Goal: Task Accomplishment & Management: Use online tool/utility

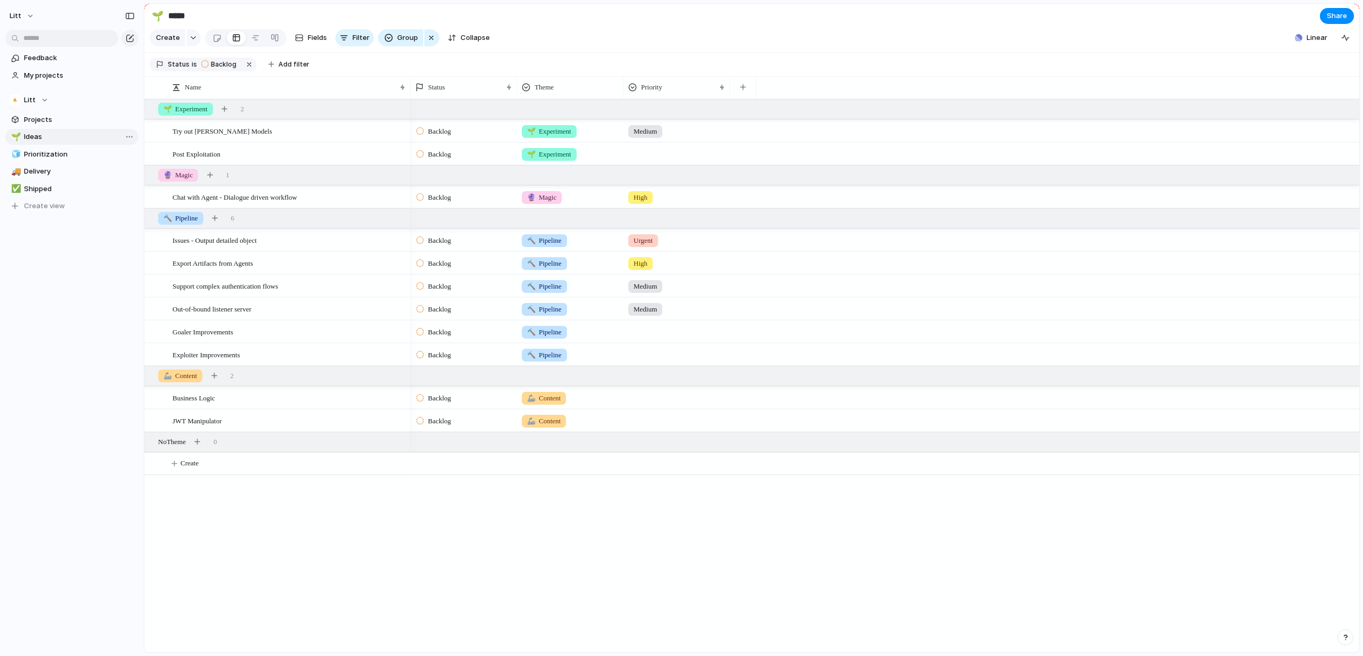
click at [48, 139] on span "Ideas" at bounding box center [79, 136] width 111 height 11
click at [59, 118] on span "Projects" at bounding box center [79, 119] width 111 height 11
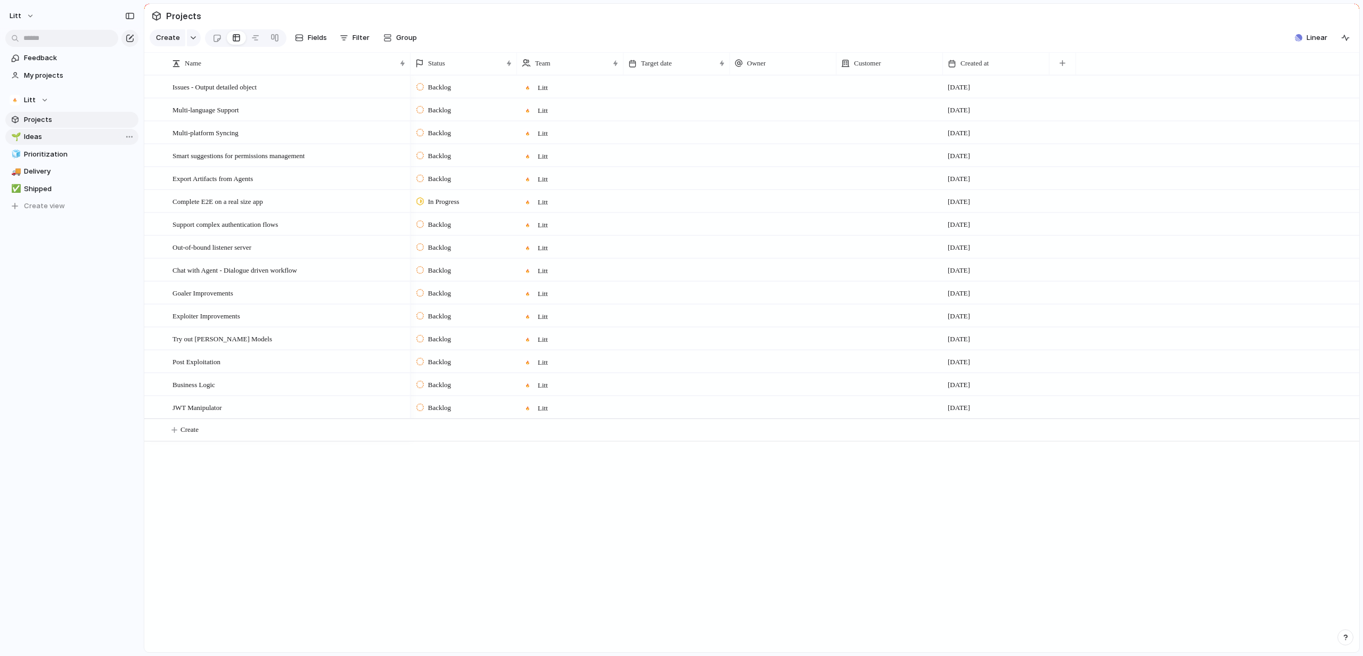
click at [51, 132] on span "Ideas" at bounding box center [79, 136] width 111 height 11
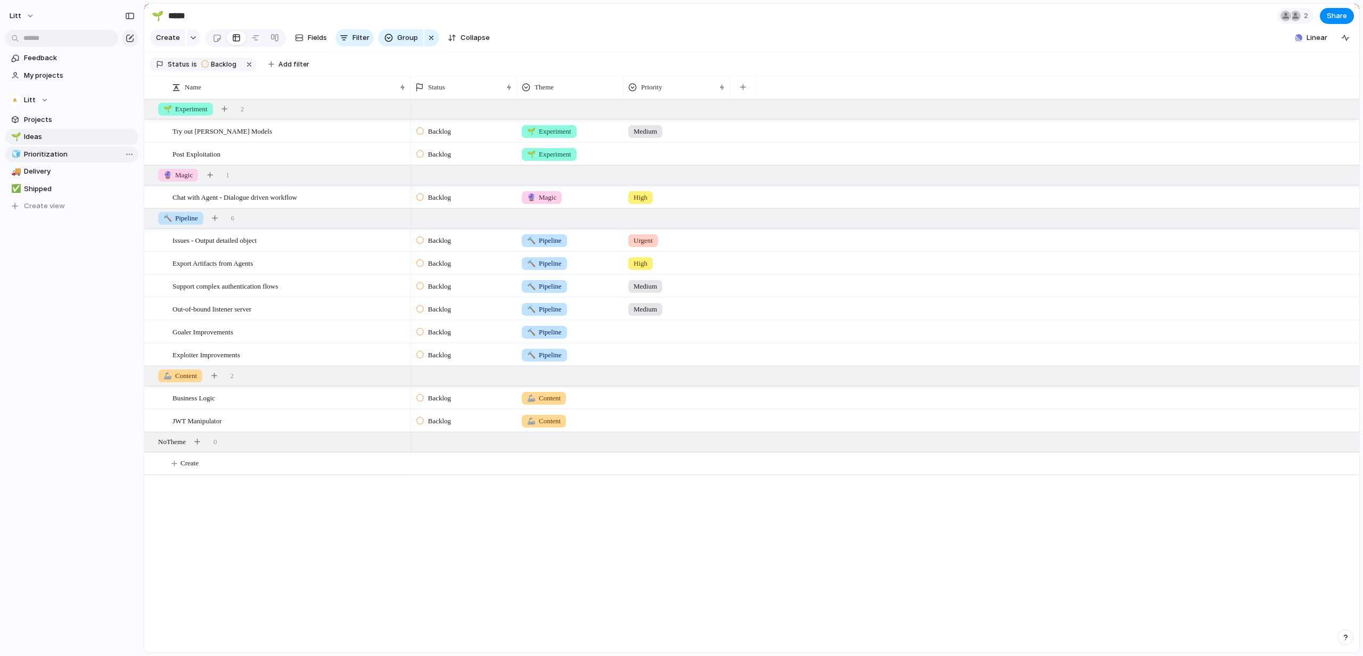
click at [46, 151] on span "Prioritization" at bounding box center [79, 154] width 111 height 11
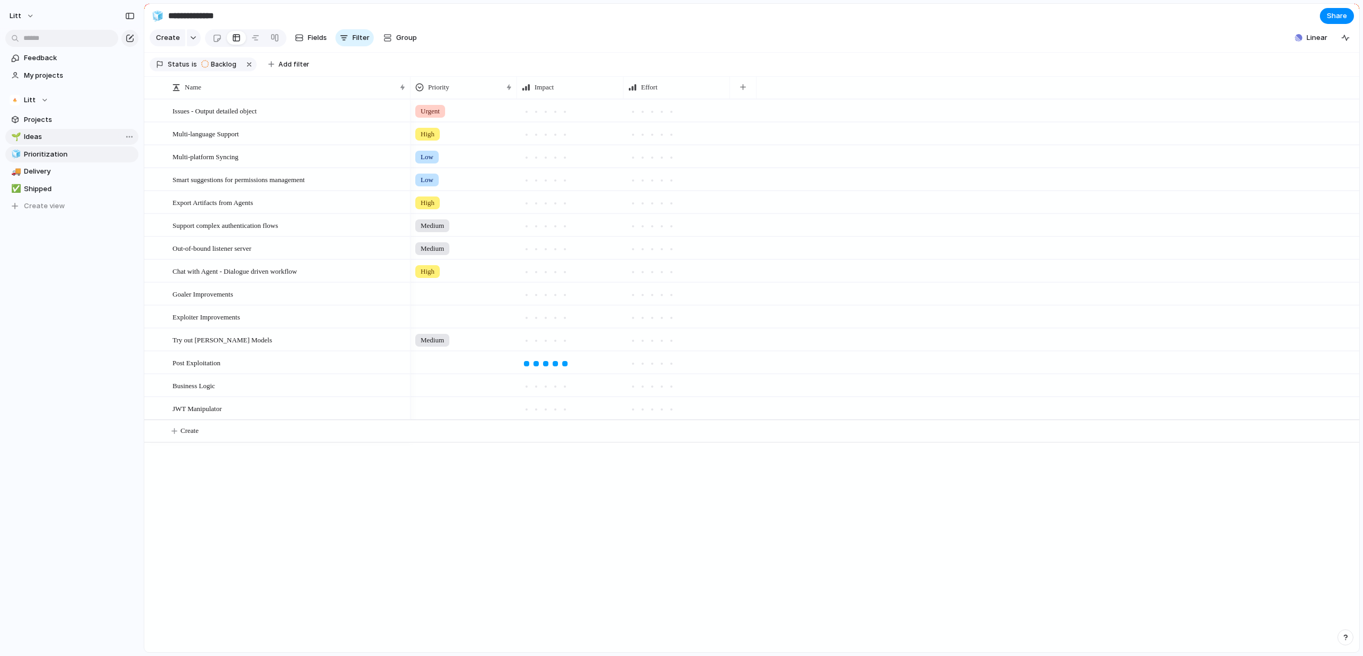
click at [54, 141] on span "Ideas" at bounding box center [79, 136] width 111 height 11
type input "*****"
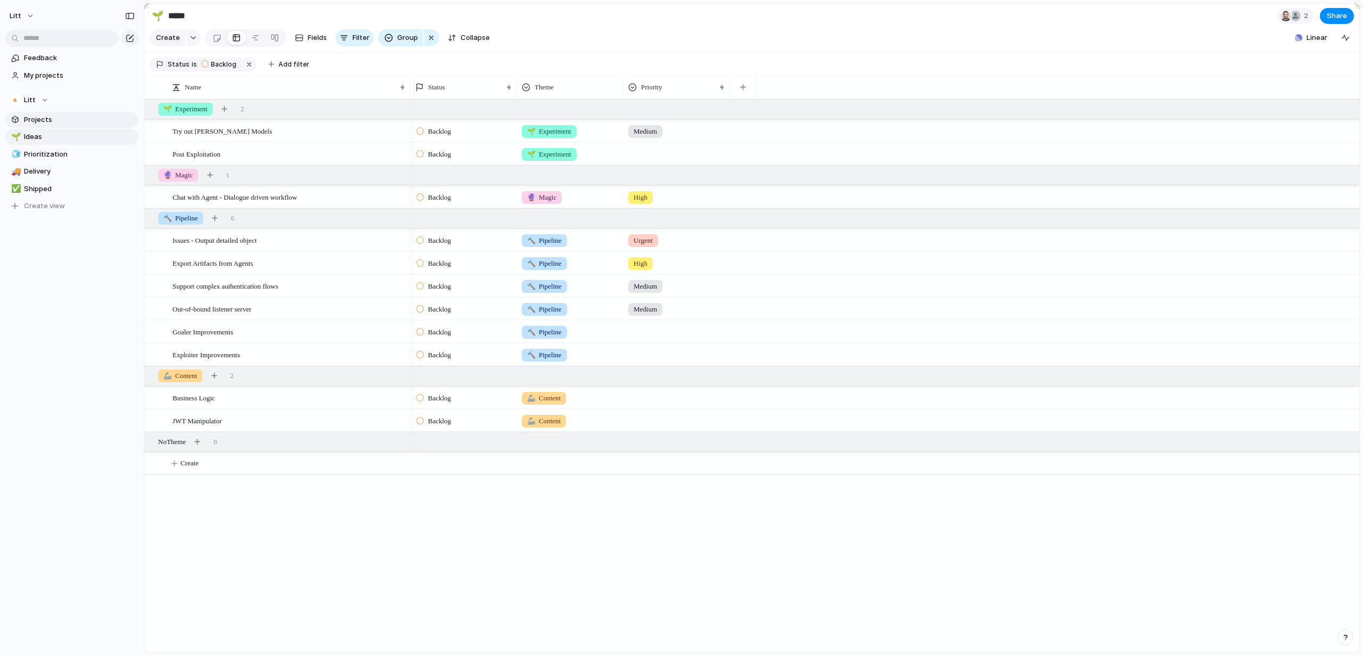
click at [65, 123] on span "Projects" at bounding box center [79, 119] width 111 height 11
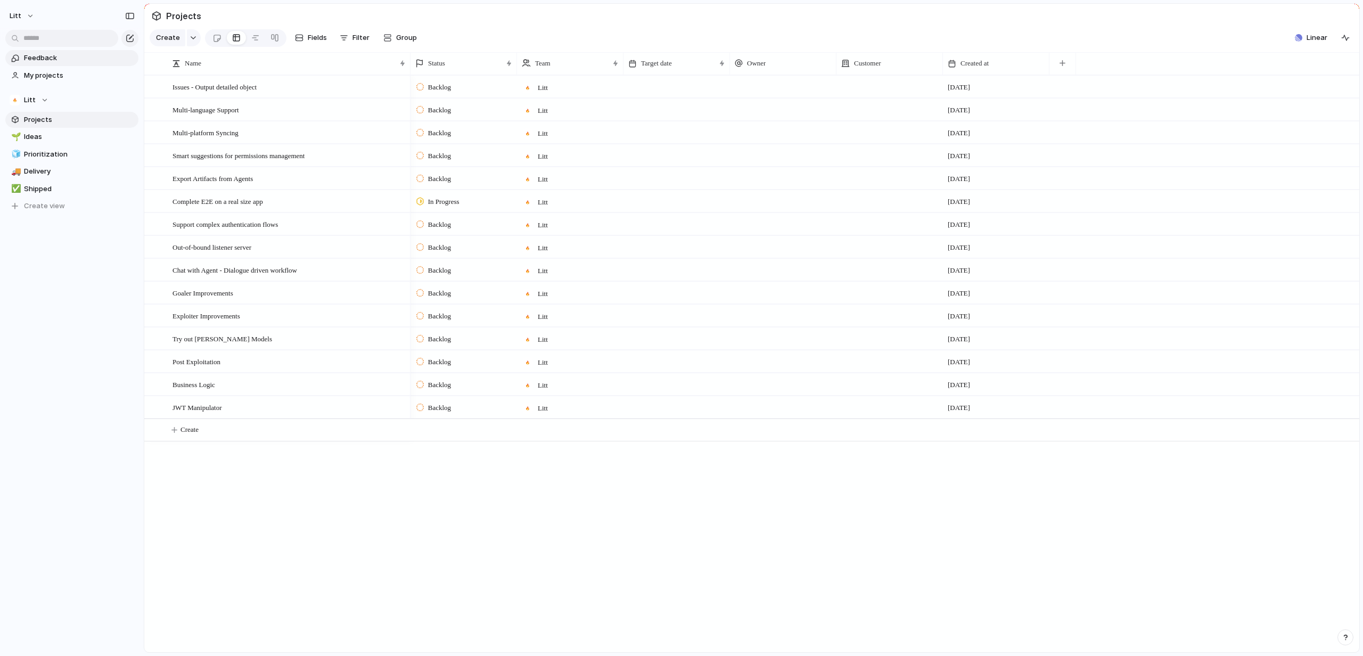
click at [44, 51] on link "Feedback" at bounding box center [71, 58] width 133 height 16
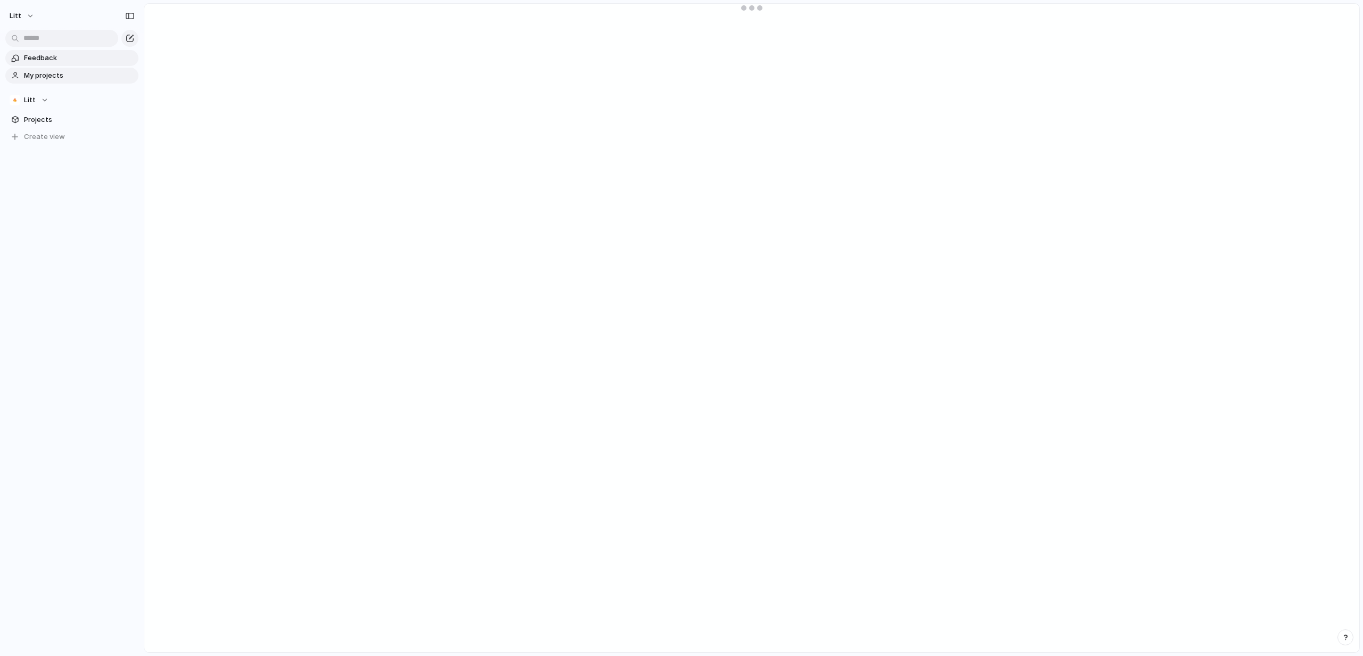
click at [55, 68] on link "My projects" at bounding box center [71, 76] width 133 height 16
click at [68, 123] on span "Projects" at bounding box center [79, 119] width 111 height 11
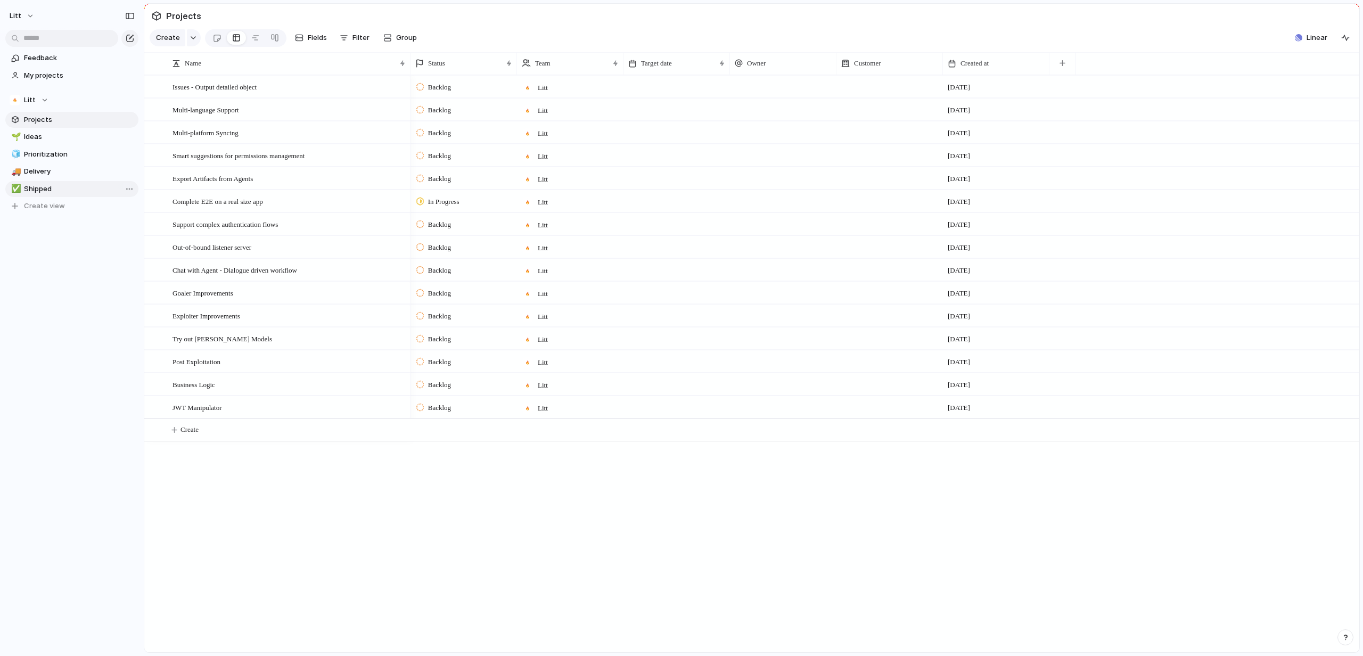
click at [38, 189] on span "Shipped" at bounding box center [79, 189] width 111 height 11
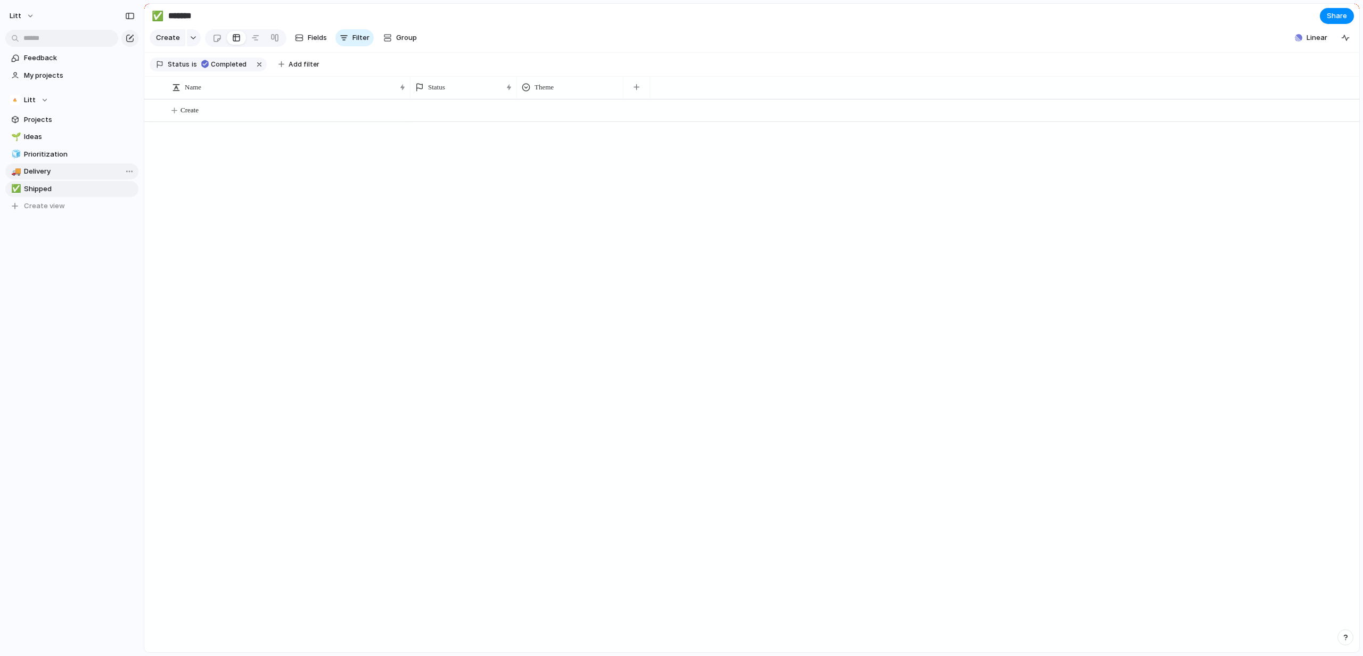
click at [47, 174] on span "Delivery" at bounding box center [79, 171] width 111 height 11
click at [54, 155] on span "Prioritization" at bounding box center [79, 154] width 111 height 11
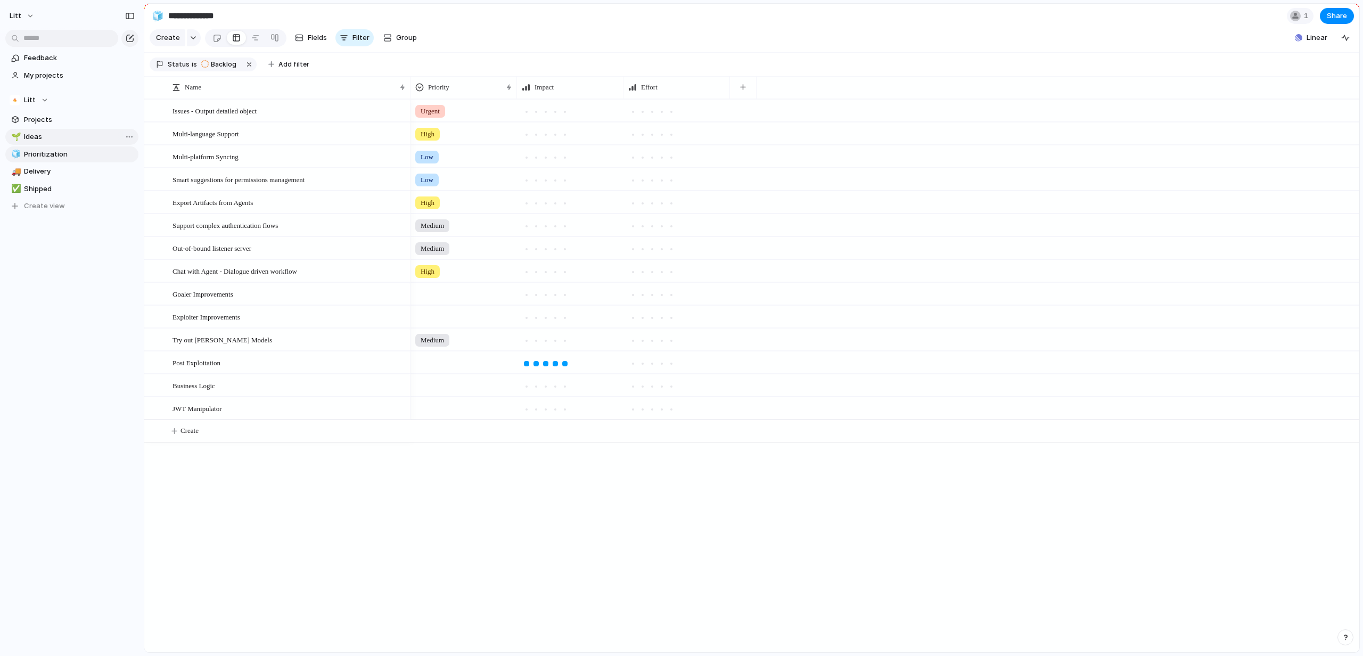
click at [53, 137] on span "Ideas" at bounding box center [79, 136] width 111 height 11
type input "*****"
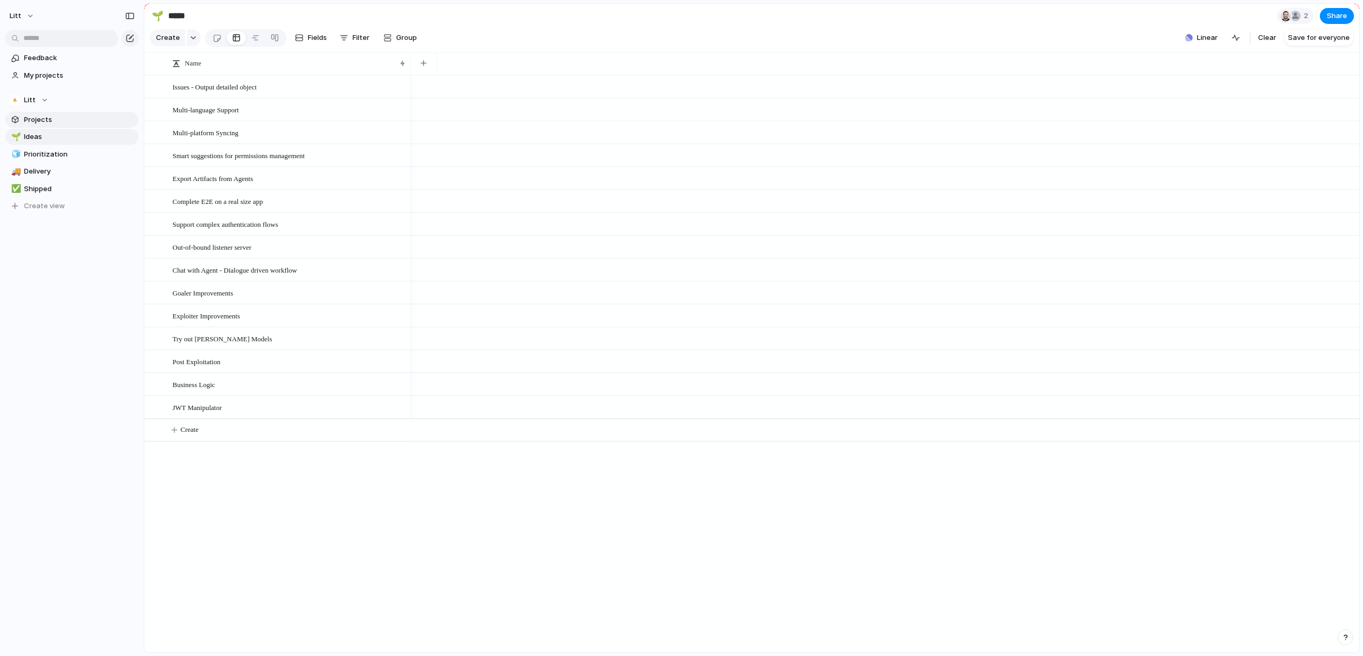
click at [55, 115] on span "Projects" at bounding box center [79, 119] width 111 height 11
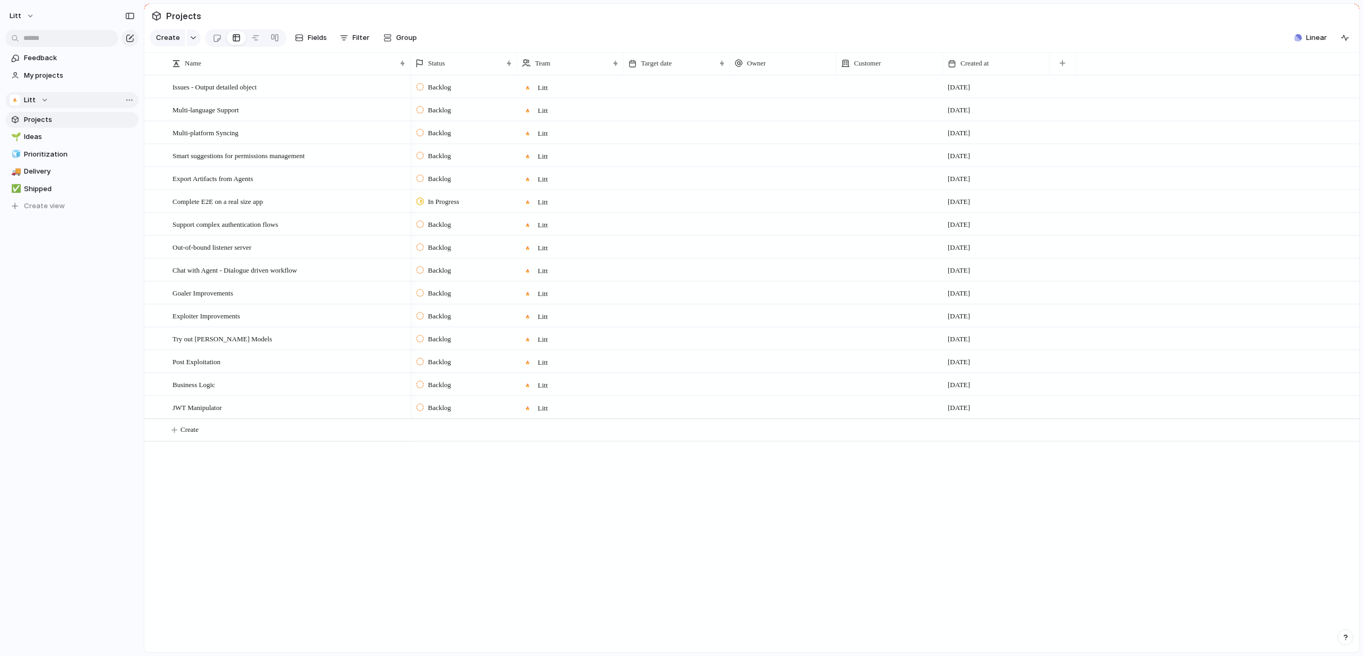
click at [21, 97] on div "Litt" at bounding box center [29, 100] width 39 height 11
click at [31, 98] on div "Litt ⚡ R&D Create new team" at bounding box center [681, 328] width 1363 height 656
click at [31, 98] on span "Litt" at bounding box center [30, 100] width 12 height 11
click at [35, 156] on span "R&D" at bounding box center [39, 160] width 13 height 11
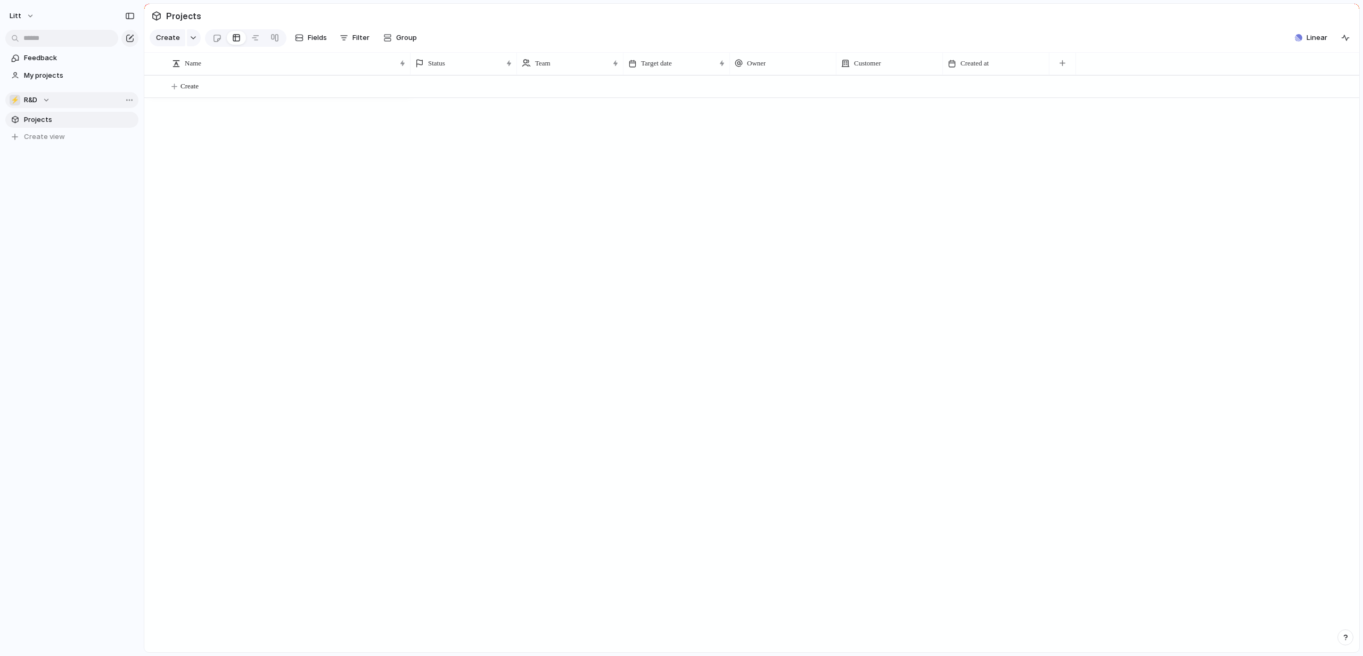
click at [45, 103] on div "⚡ R&D" at bounding box center [30, 100] width 40 height 11
click at [45, 142] on li "Litt" at bounding box center [55, 143] width 87 height 18
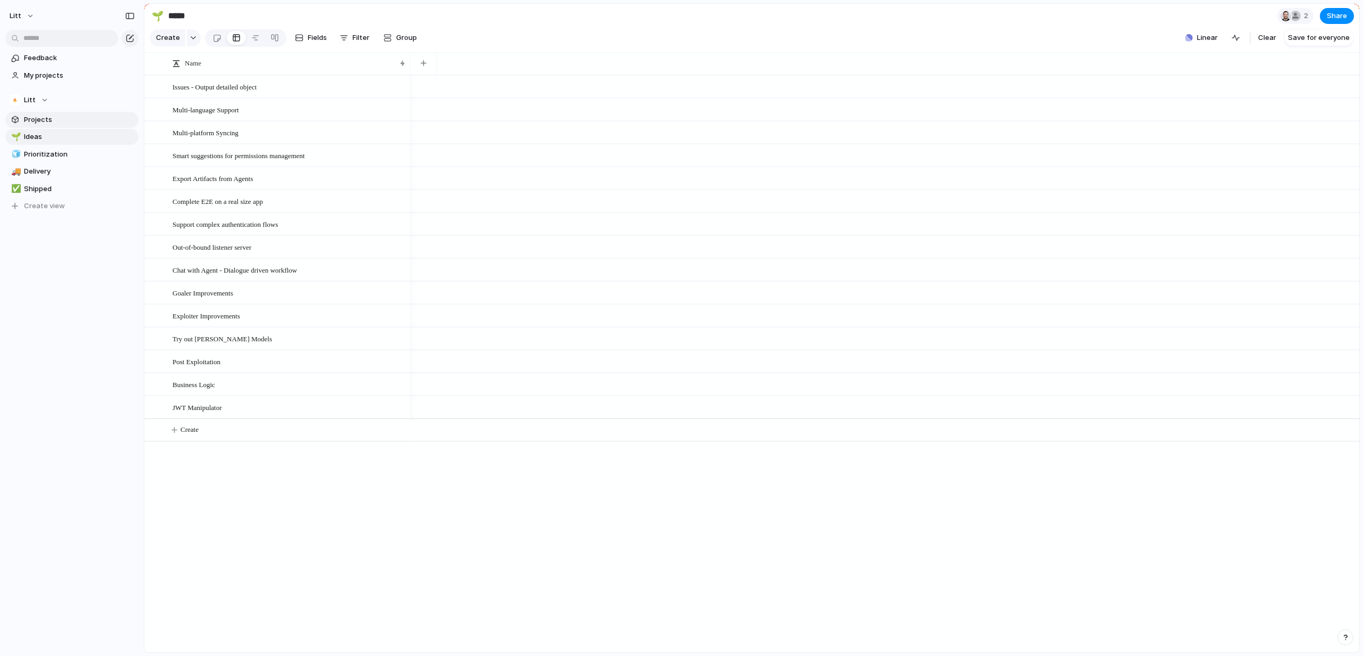
click at [60, 119] on span "Projects" at bounding box center [79, 119] width 111 height 11
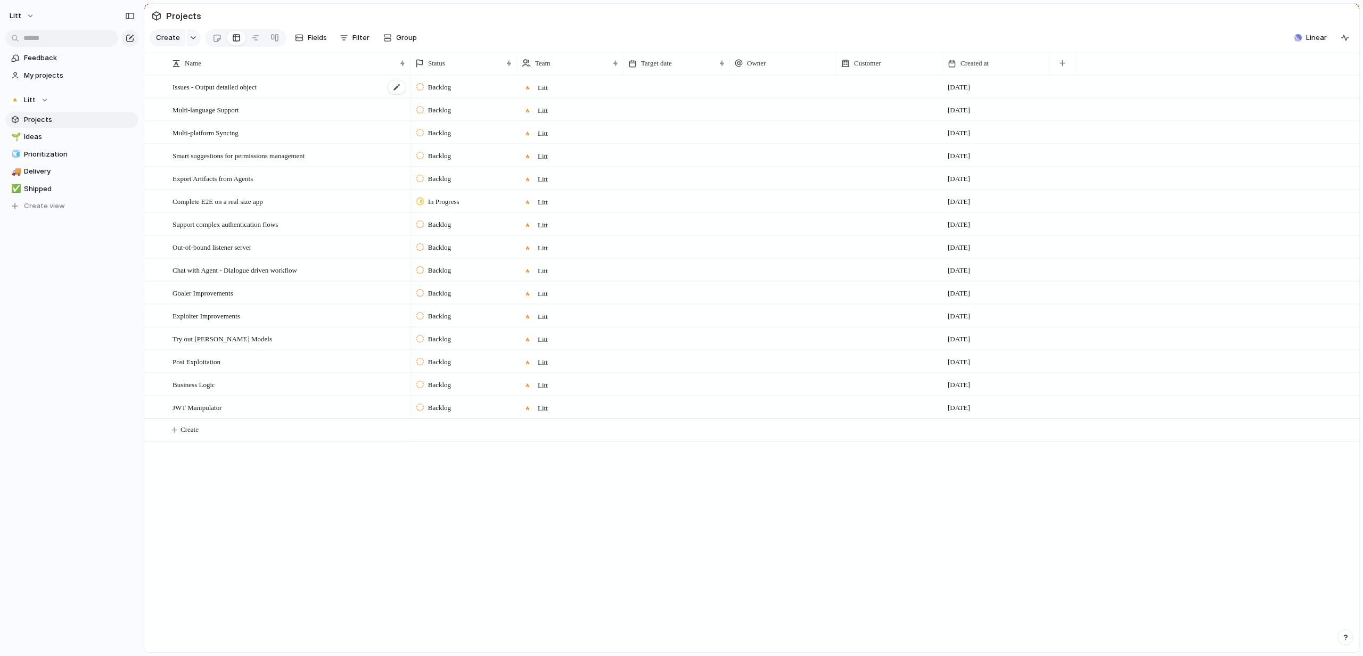
click at [249, 93] on span "Issues - Output detailed object" at bounding box center [214, 86] width 84 height 12
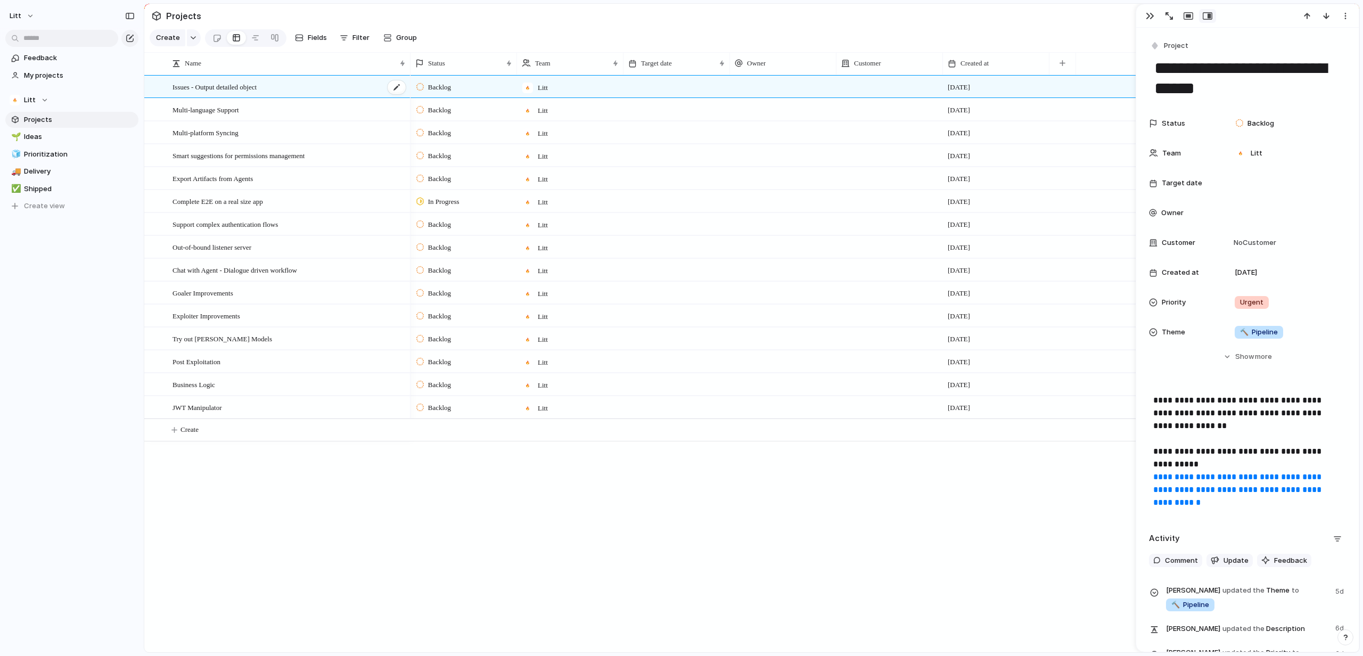
click at [249, 93] on span "Issues - Output detailed object" at bounding box center [214, 86] width 84 height 12
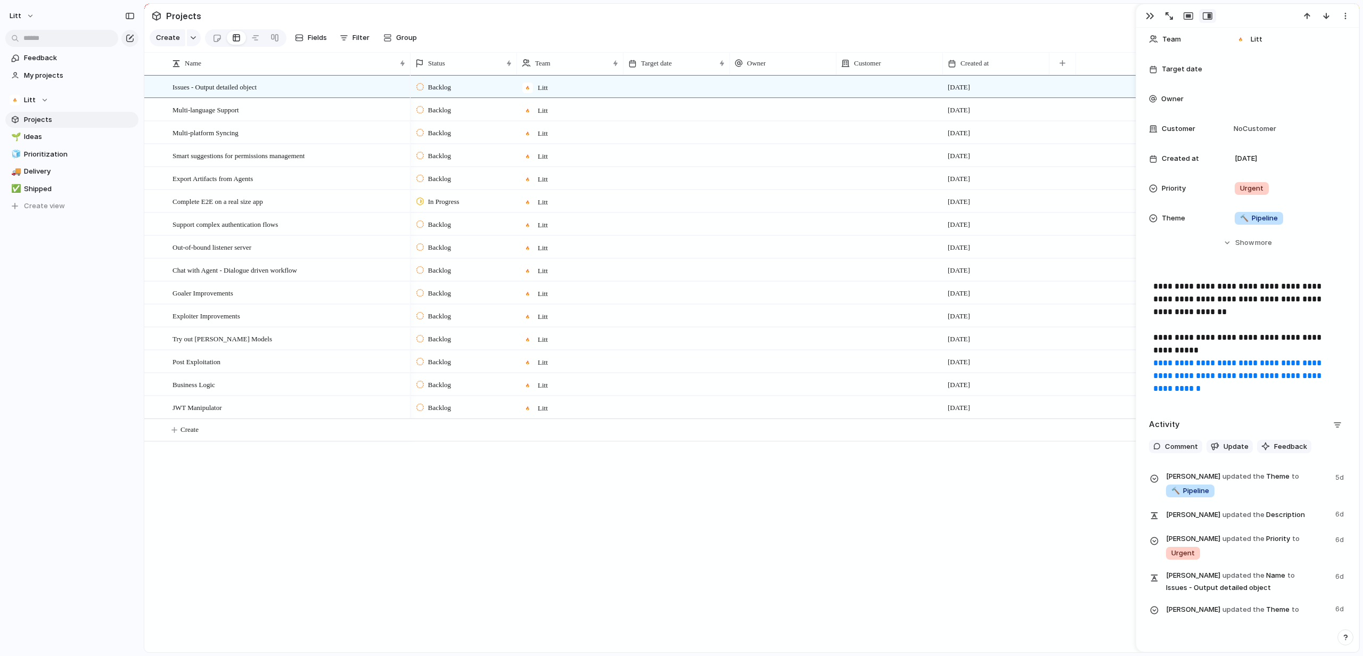
scroll to position [155, 0]
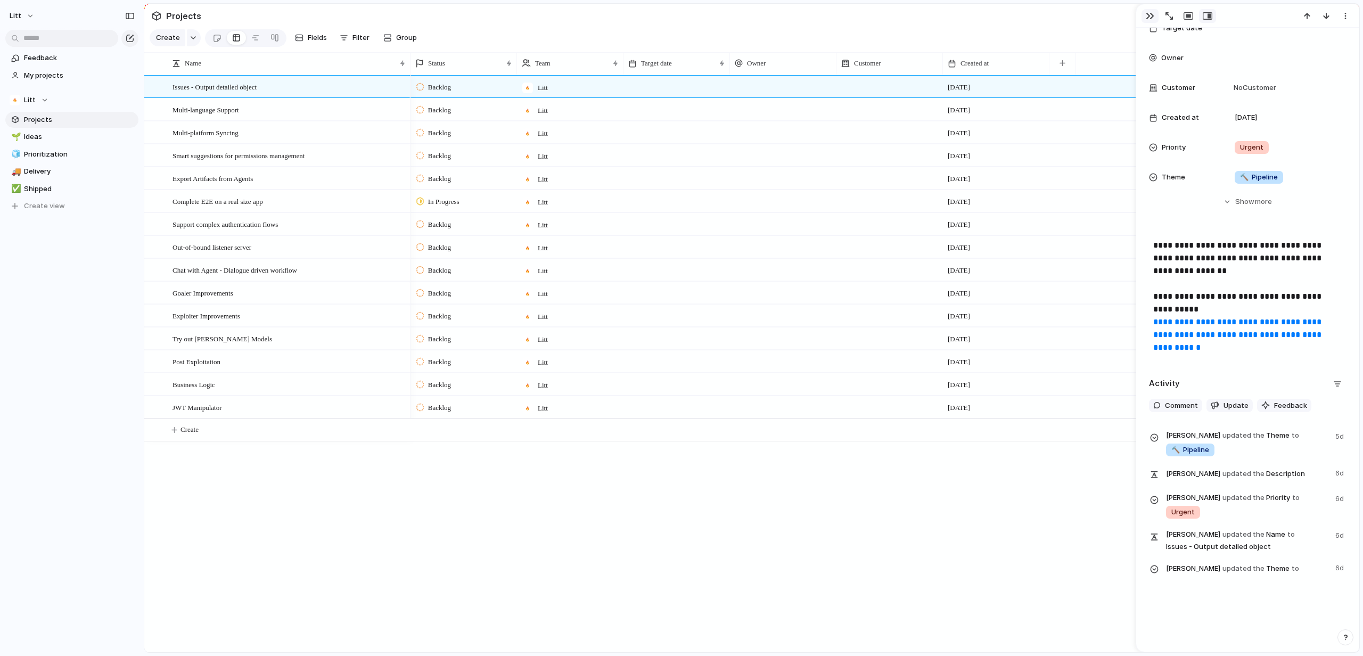
click at [1147, 21] on button "button" at bounding box center [1149, 16] width 17 height 14
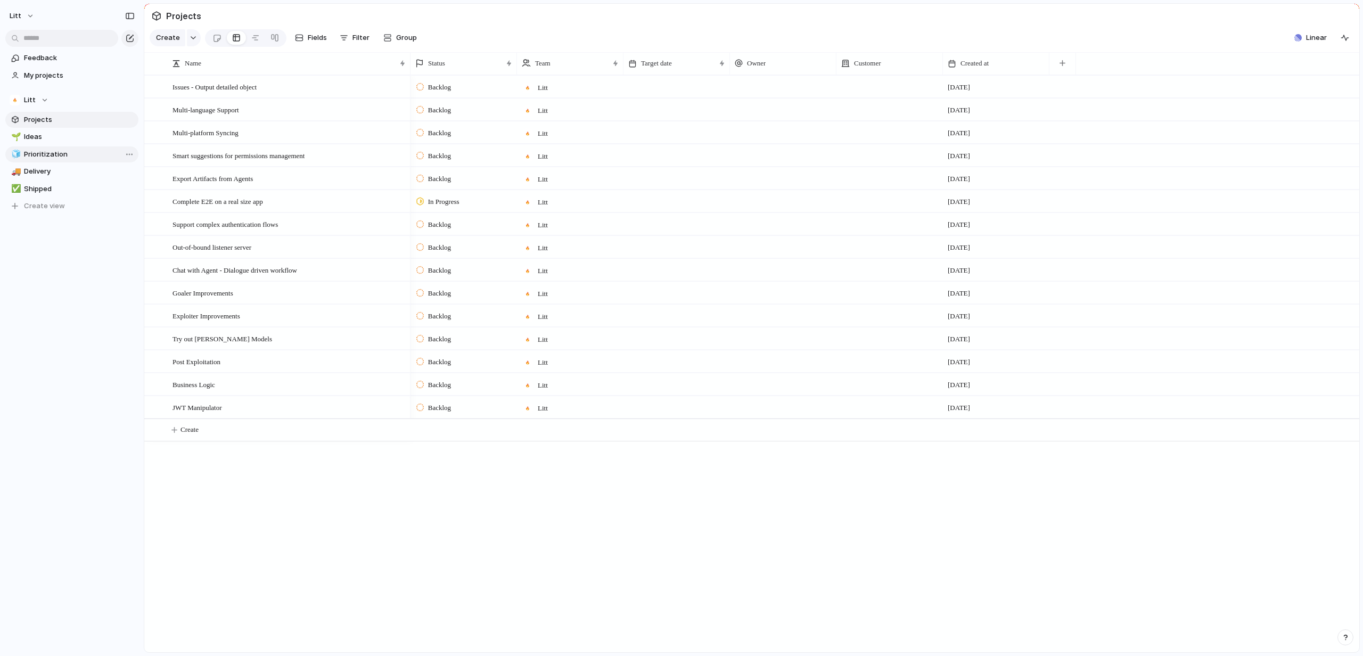
click at [45, 152] on span "Prioritization" at bounding box center [79, 154] width 111 height 11
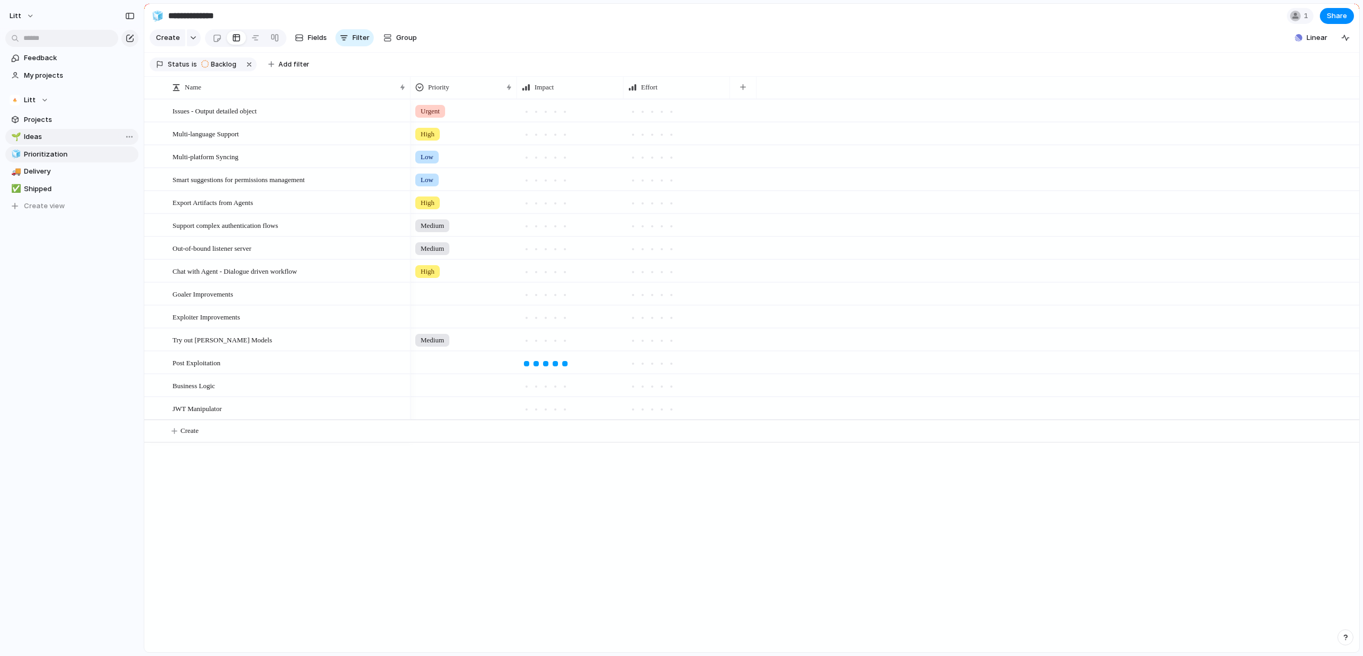
click at [68, 133] on span "Ideas" at bounding box center [79, 136] width 111 height 11
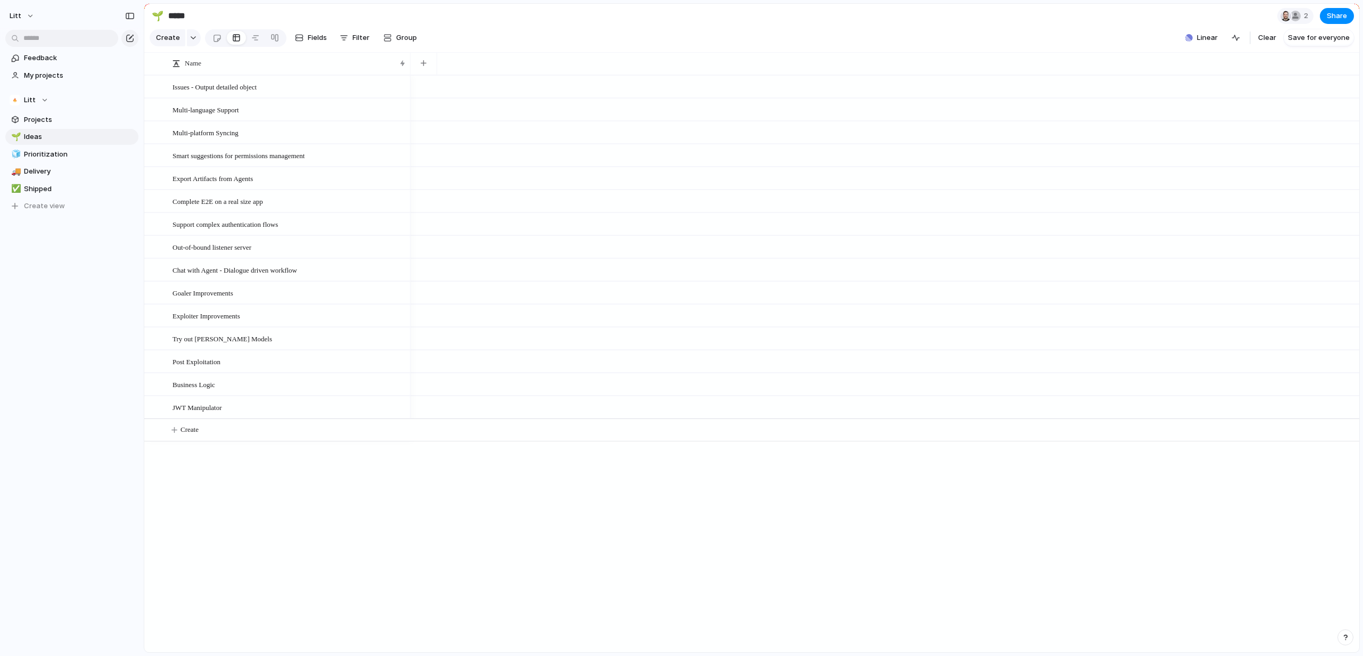
click at [59, 145] on div "🌱 Ideas 🧊 Prioritization 🚚 Delivery ✅ Shipped To pick up a draggable item, pres…" at bounding box center [71, 171] width 133 height 85
click at [51, 151] on span "Prioritization" at bounding box center [79, 154] width 111 height 11
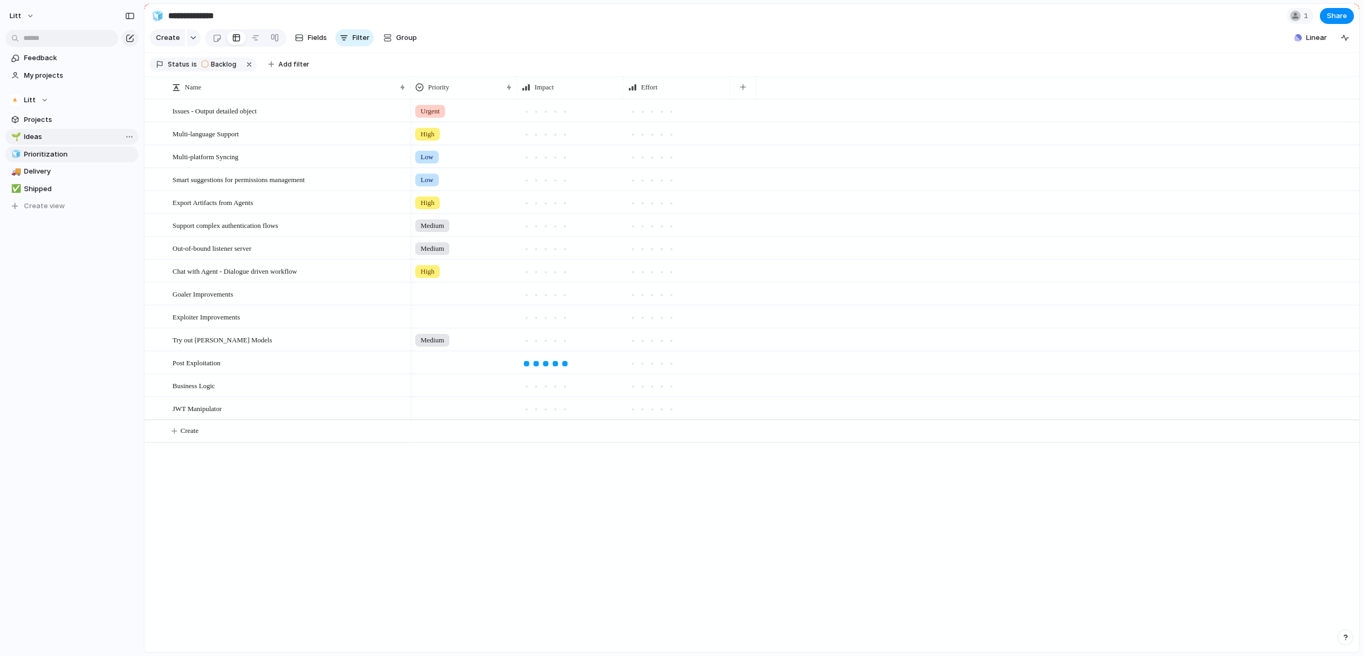
click at [64, 138] on span "Ideas" at bounding box center [79, 136] width 111 height 11
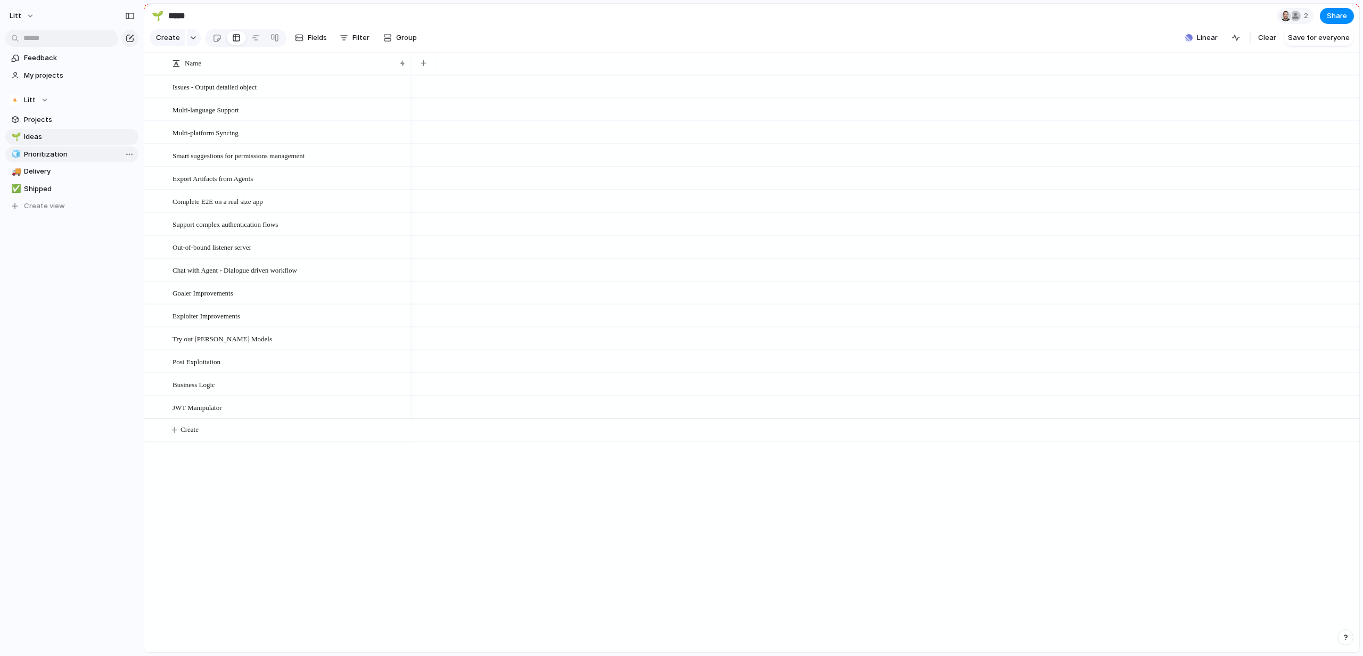
click at [60, 156] on span "Prioritization" at bounding box center [79, 154] width 111 height 11
type input "**********"
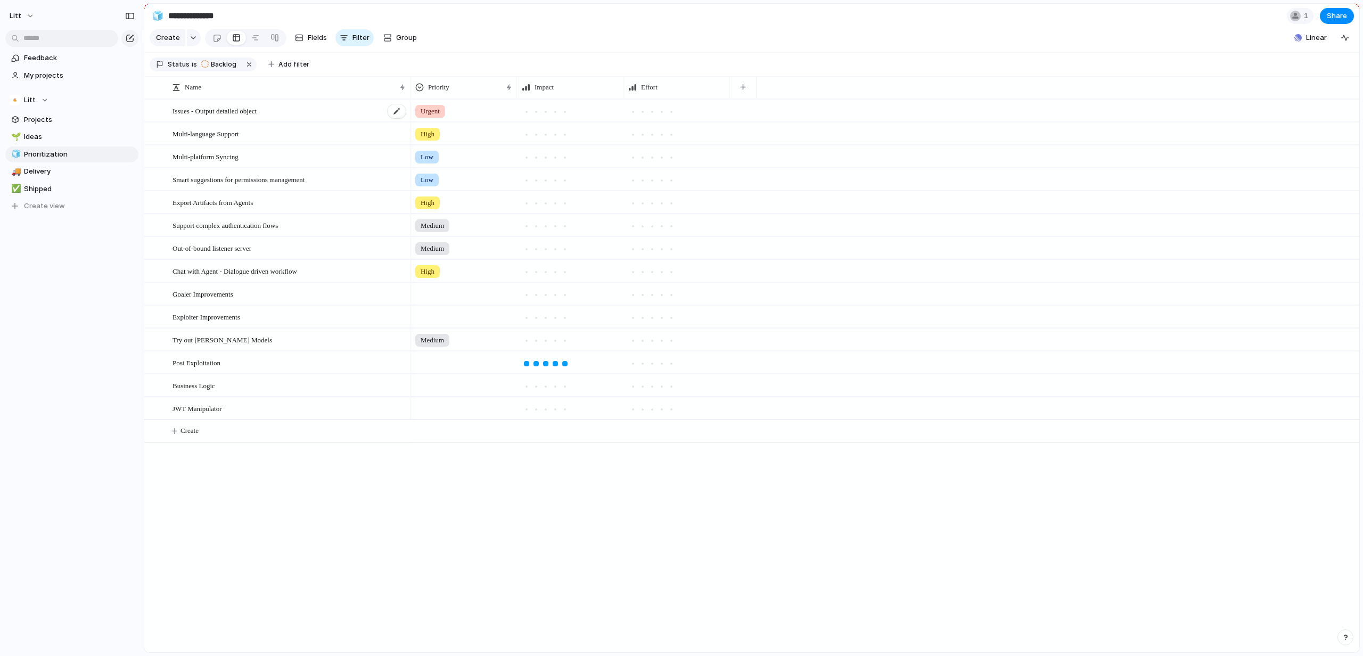
click at [245, 117] on span "Issues - Output detailed object" at bounding box center [214, 110] width 84 height 12
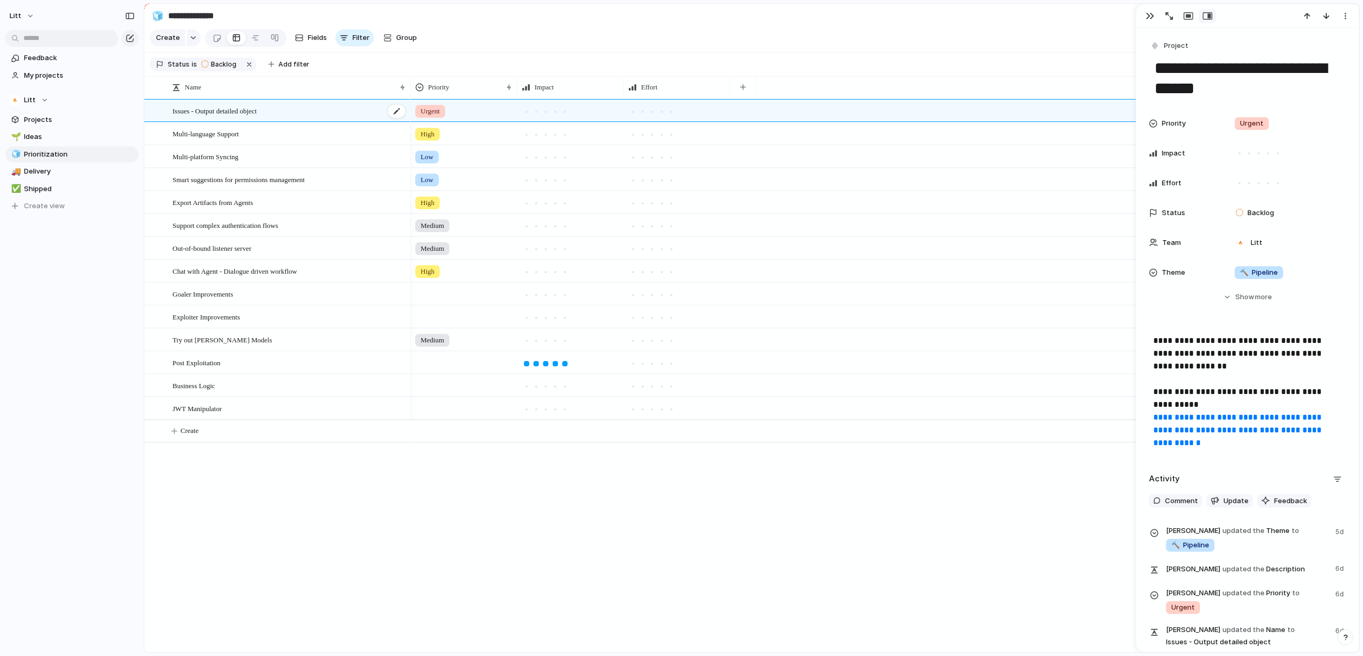
click at [245, 117] on span "Issues - Output detailed object" at bounding box center [214, 110] width 84 height 12
click at [1169, 46] on span "Project" at bounding box center [1176, 45] width 24 height 11
click at [1169, 46] on div "Goal Program Initiative Launch Project Customize" at bounding box center [681, 328] width 1363 height 656
click at [1177, 45] on span "Project" at bounding box center [1176, 45] width 24 height 11
click at [1267, 50] on div "Goal Program Initiative Launch Project Customize" at bounding box center [681, 328] width 1363 height 656
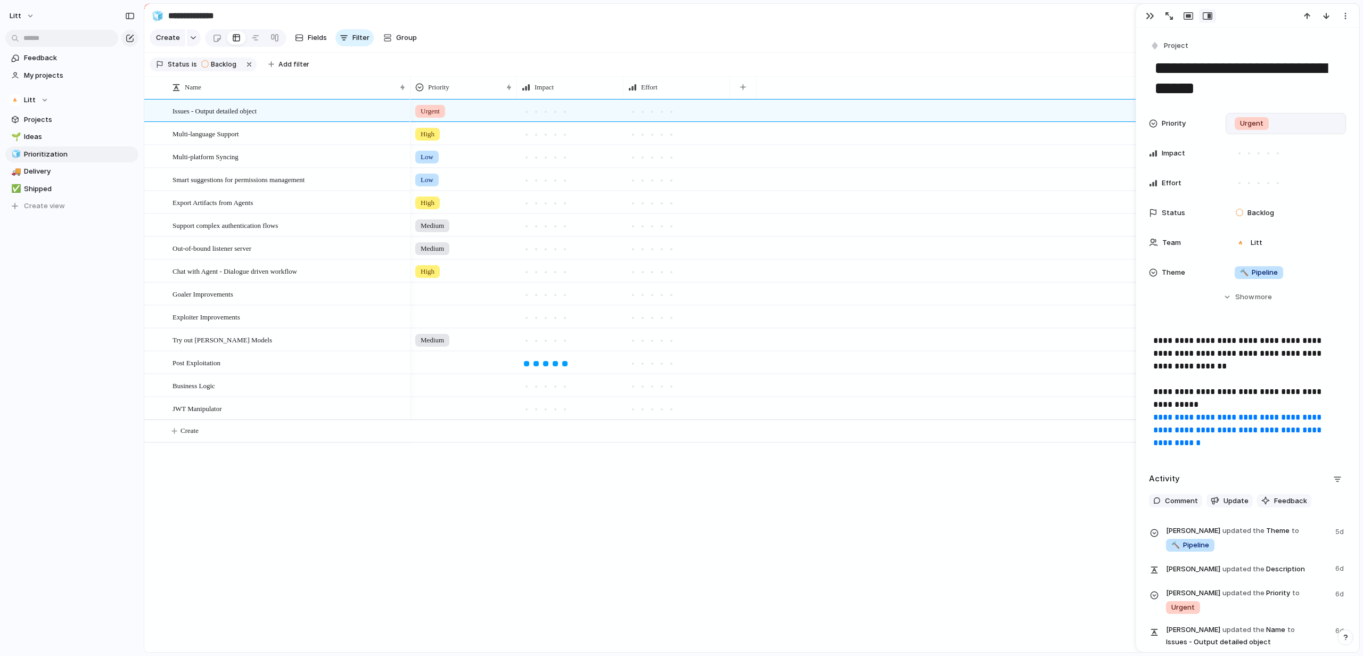
click at [1247, 123] on span "Urgent" at bounding box center [1251, 123] width 23 height 11
click at [1247, 123] on div "Urgent High Medium Low No Priority" at bounding box center [681, 328] width 1363 height 656
click at [1274, 155] on div at bounding box center [1278, 154] width 10 height 10
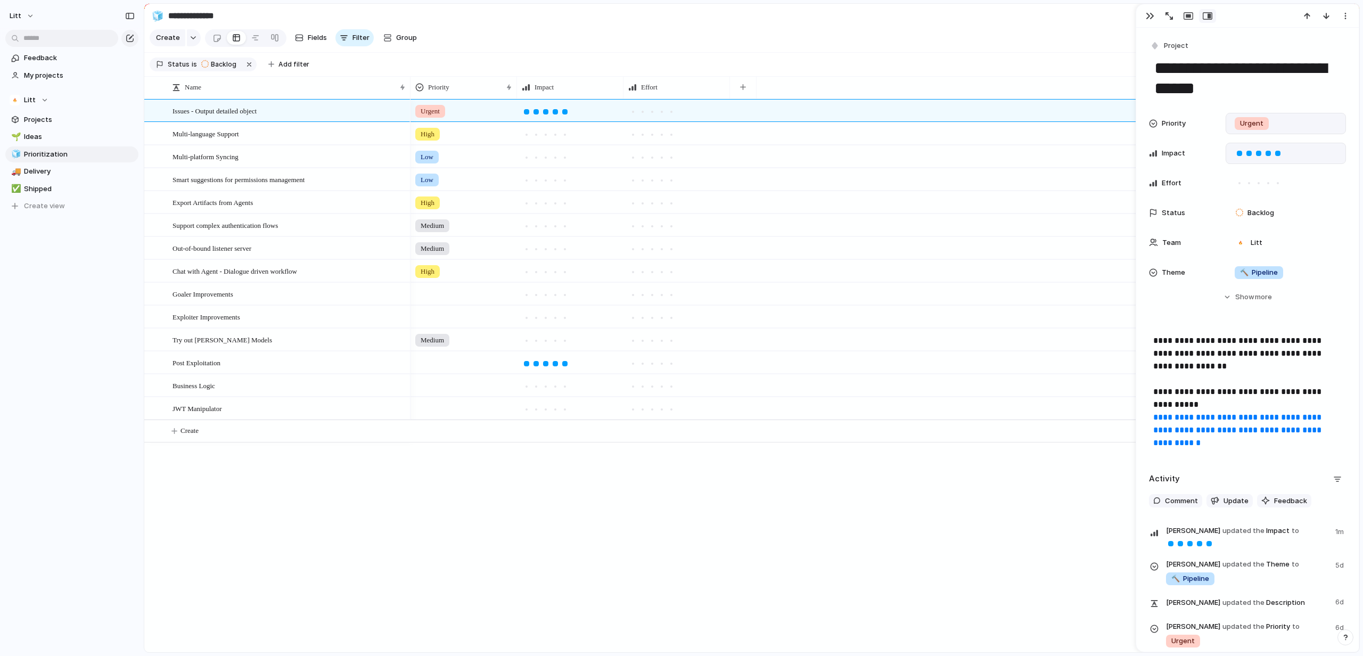
click at [1274, 155] on div at bounding box center [1278, 154] width 10 height 10
click at [1244, 155] on div at bounding box center [1249, 154] width 10 height 10
click at [1236, 155] on div at bounding box center [1238, 153] width 5 height 5
click at [1233, 154] on div at bounding box center [1285, 153] width 120 height 21
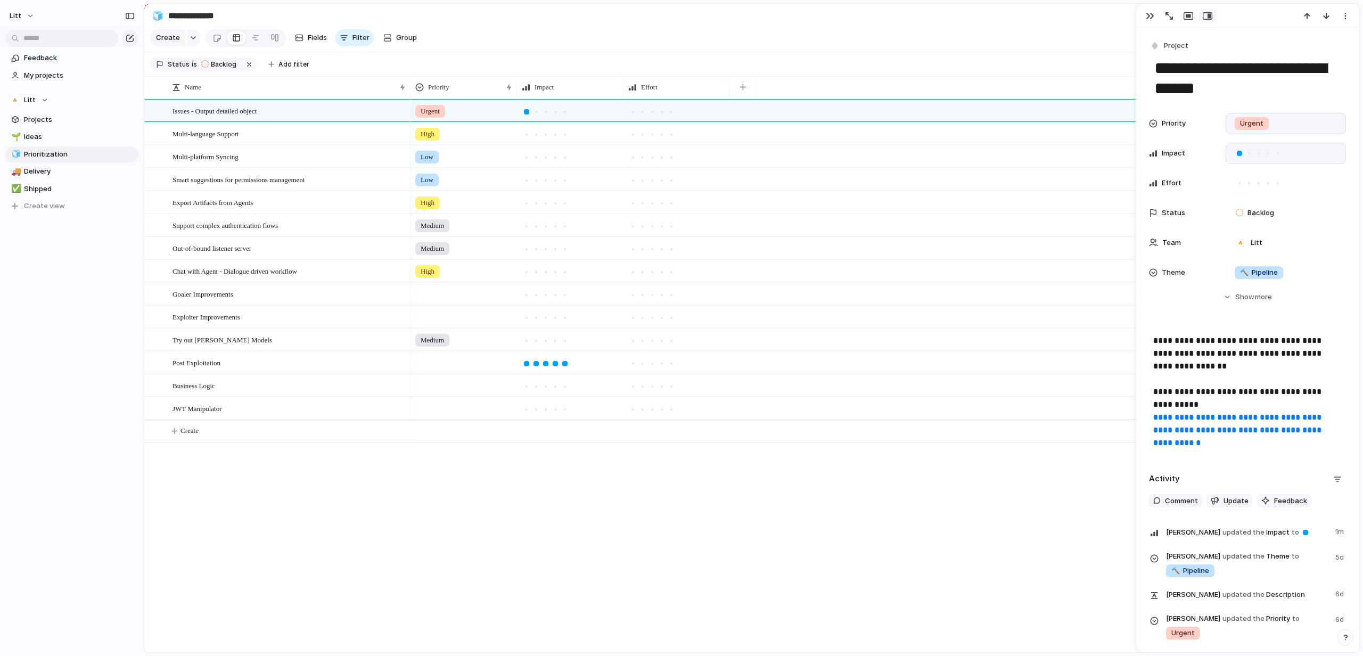
click at [1246, 154] on div at bounding box center [1249, 154] width 10 height 10
click at [1263, 159] on div at bounding box center [1285, 153] width 120 height 21
click at [1268, 158] on div at bounding box center [1268, 154] width 10 height 10
click at [1281, 156] on div at bounding box center [1278, 154] width 10 height 10
click at [1298, 153] on div at bounding box center [1285, 153] width 120 height 21
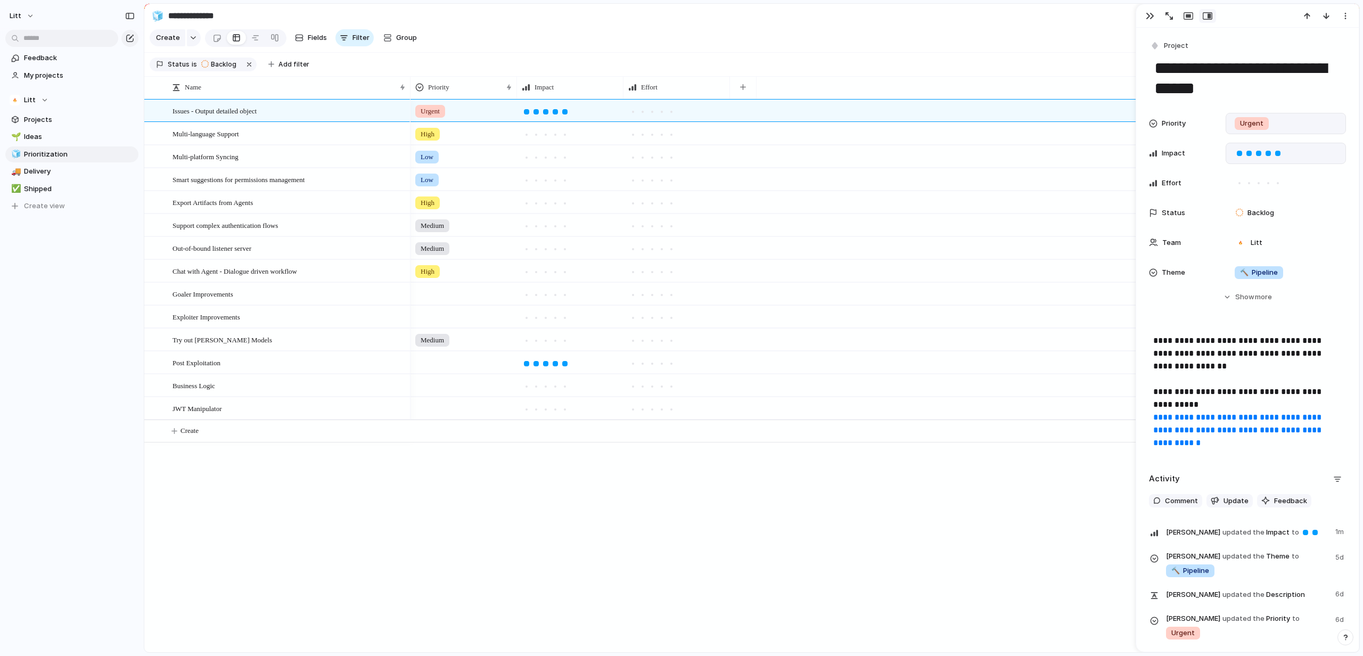
click at [1298, 153] on div at bounding box center [1285, 153] width 120 height 21
drag, startPoint x: 1274, startPoint y: 154, endPoint x: 1263, endPoint y: 153, distance: 10.7
click at [1274, 153] on div at bounding box center [1278, 154] width 10 height 10
click at [1220, 153] on div "Impact" at bounding box center [1247, 153] width 197 height 21
click at [1232, 154] on div at bounding box center [1285, 153] width 120 height 21
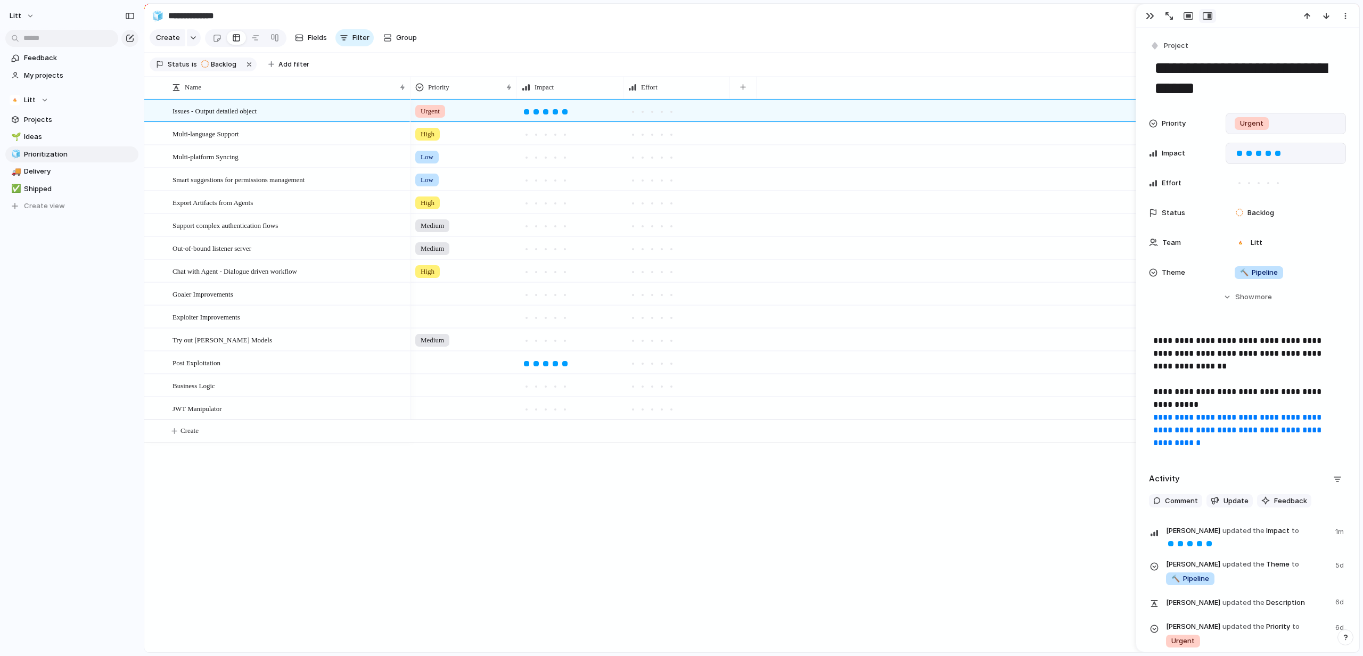
click at [1232, 154] on div at bounding box center [1285, 153] width 120 height 21
click at [1199, 153] on div "Impact" at bounding box center [1183, 153] width 68 height 11
click at [593, 203] on span "Clear field" at bounding box center [589, 197] width 29 height 11
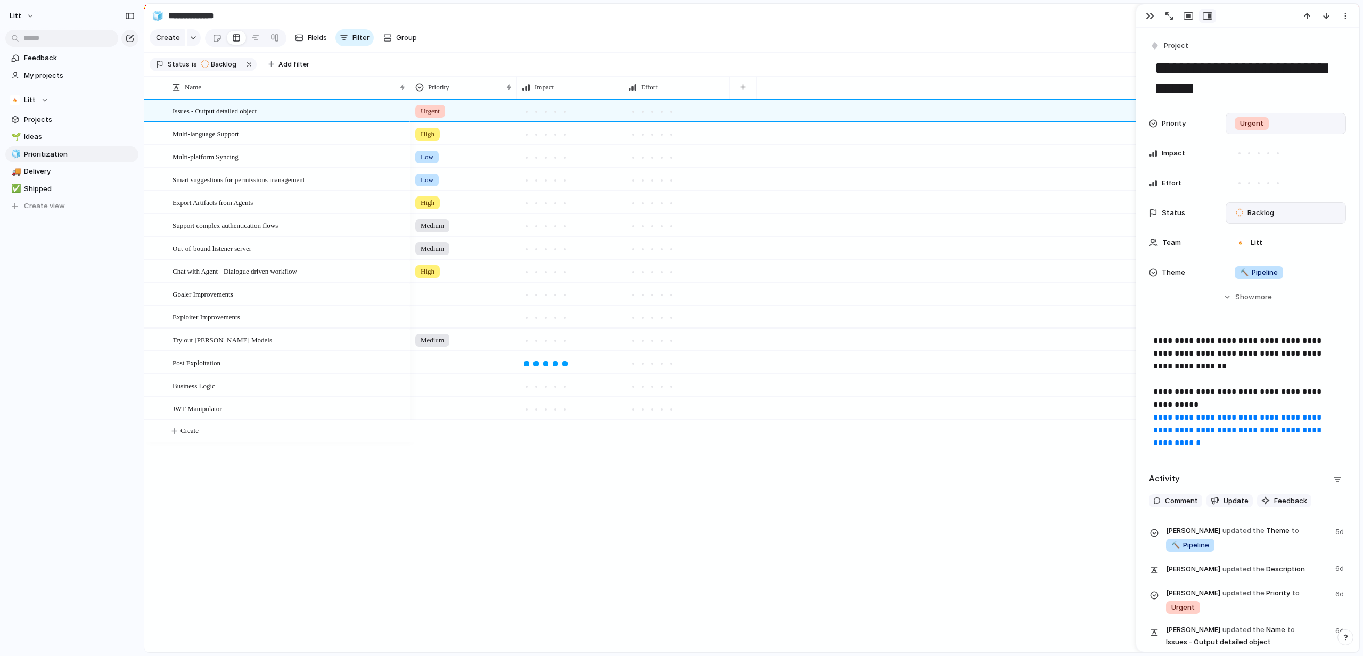
click at [1269, 219] on div "Backlog" at bounding box center [1256, 212] width 52 height 15
click at [1272, 217] on div "Backlog Planned In Progress Completed Canceled" at bounding box center [681, 328] width 1363 height 656
click at [1264, 247] on div "Litt" at bounding box center [1248, 243] width 36 height 12
click at [1264, 247] on div "Litt ⚡ R&D" at bounding box center [681, 328] width 1363 height 656
click at [1147, 274] on div "**********" at bounding box center [1247, 355] width 222 height 654
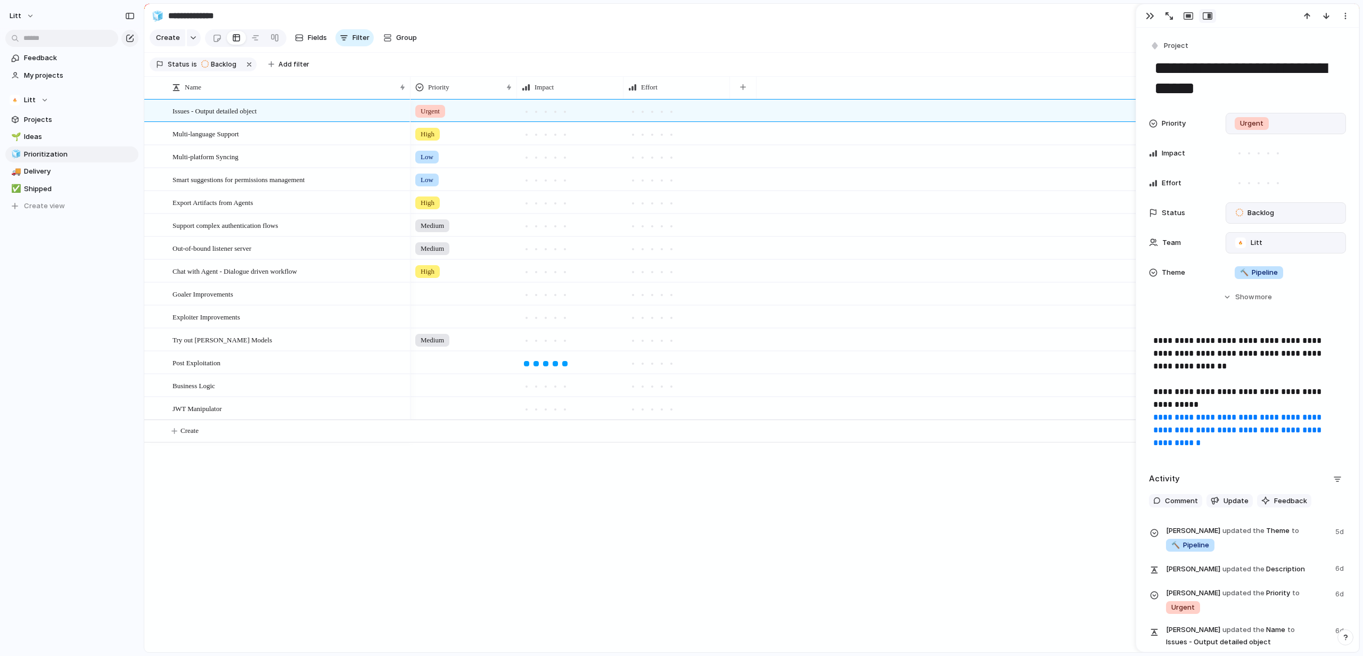
click at [1150, 274] on div at bounding box center [1153, 272] width 9 height 9
click at [1153, 274] on div "🌱 Experiment 🔮 Magic 🔨 Pipeline 🦾 Content" at bounding box center [681, 328] width 1363 height 656
click at [190, 39] on div "button" at bounding box center [192, 38] width 7 height 4
click at [84, 113] on div "Goal Program Initiative Launch Project Customize" at bounding box center [681, 328] width 1363 height 656
click at [62, 126] on link "Projects" at bounding box center [71, 120] width 133 height 16
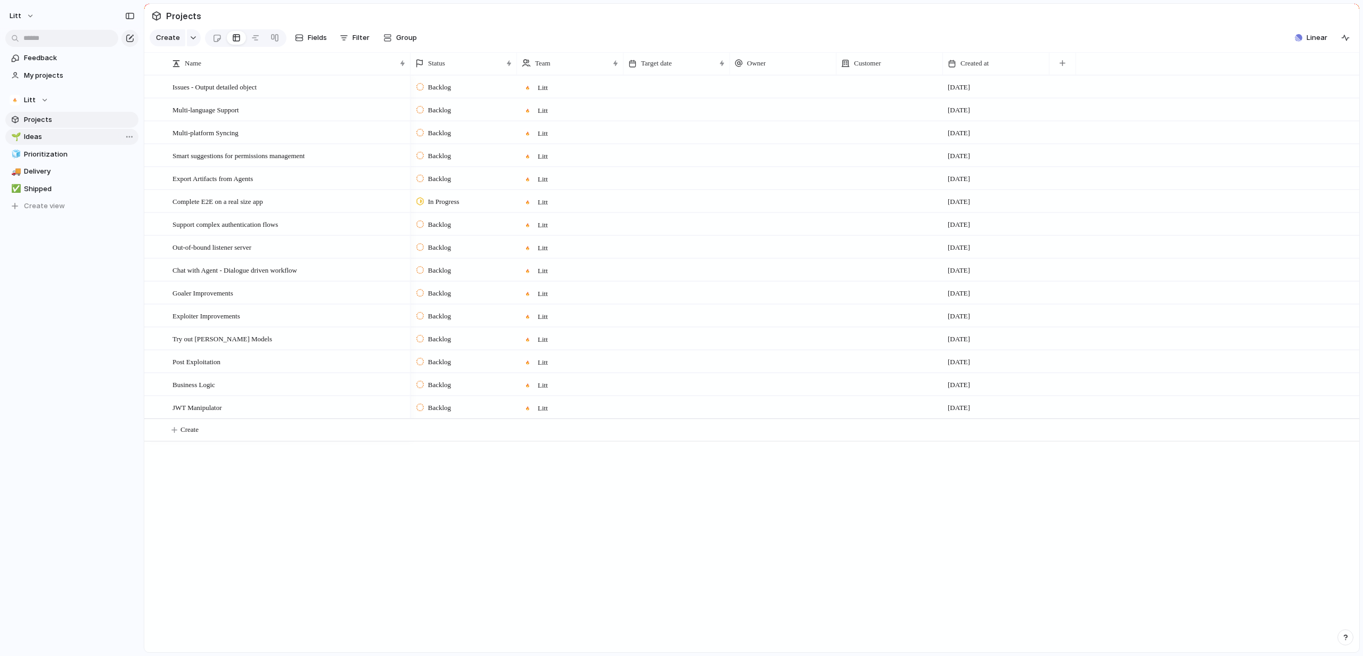
click at [58, 132] on span "Ideas" at bounding box center [79, 136] width 111 height 11
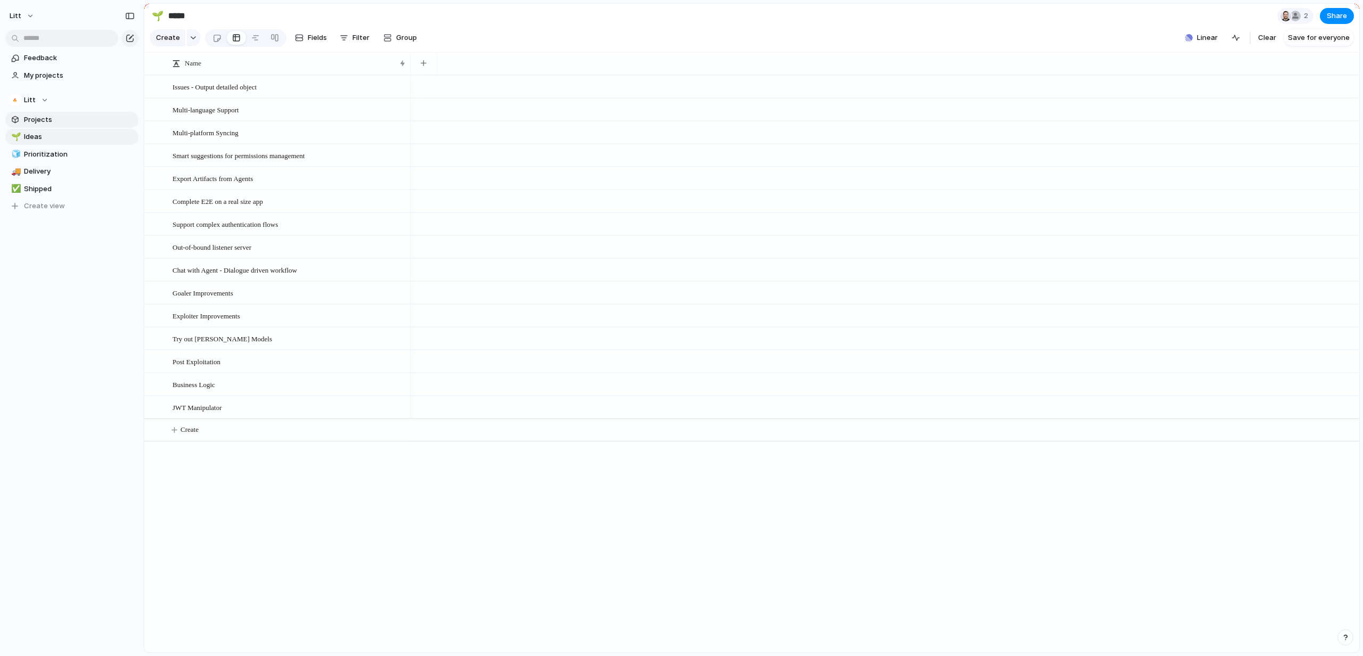
click at [63, 119] on span "Projects" at bounding box center [79, 119] width 111 height 11
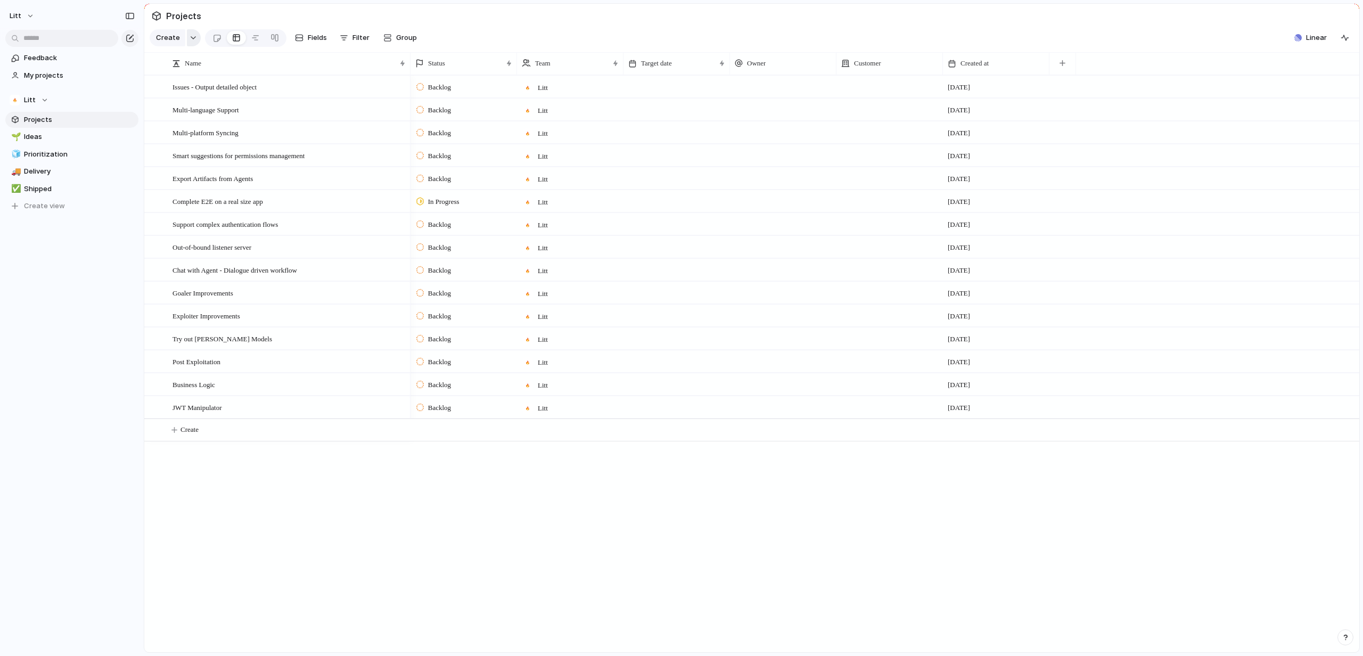
click at [191, 40] on div "button" at bounding box center [192, 38] width 7 height 4
click at [191, 43] on div "Goal Program Initiative Launch Project Customize" at bounding box center [681, 328] width 1363 height 656
click at [93, 114] on link "Projects" at bounding box center [71, 120] width 133 height 16
click at [76, 137] on span "Ideas" at bounding box center [79, 136] width 111 height 11
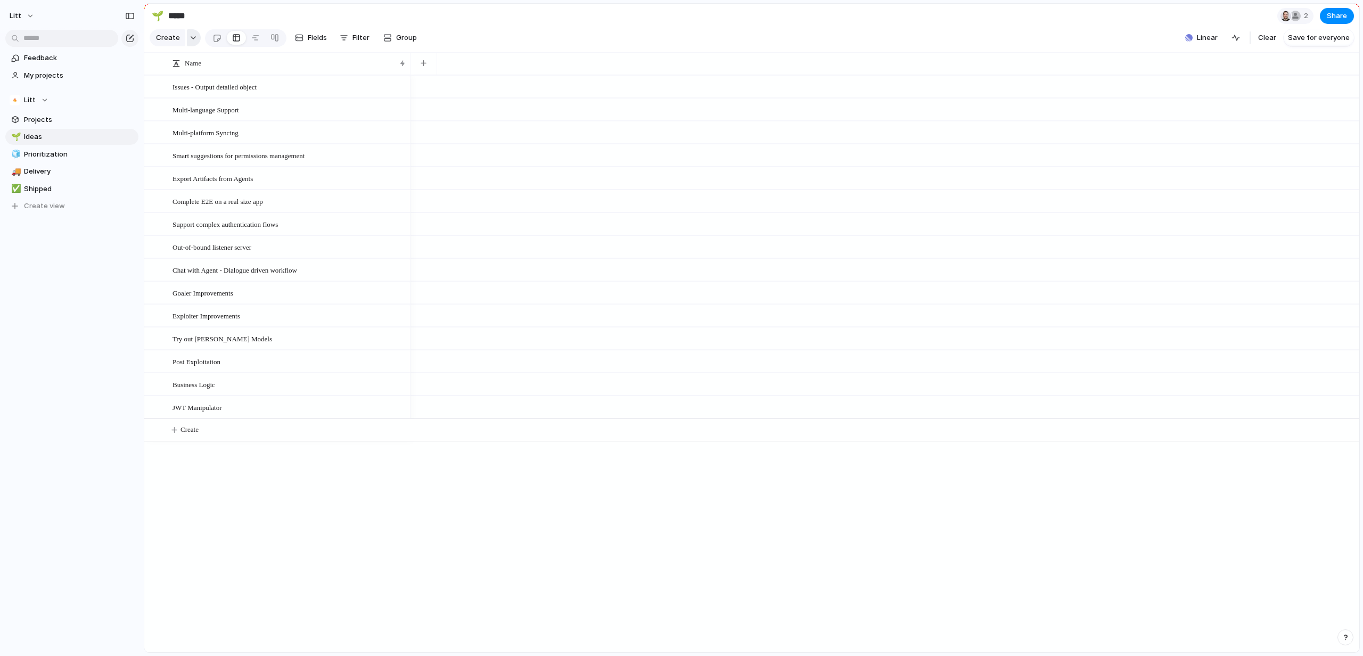
click at [189, 40] on div "button" at bounding box center [192, 38] width 7 height 4
click at [203, 141] on li "Launch" at bounding box center [195, 138] width 87 height 17
click at [311, 409] on div "JWT Manipulator" at bounding box center [289, 408] width 234 height 22
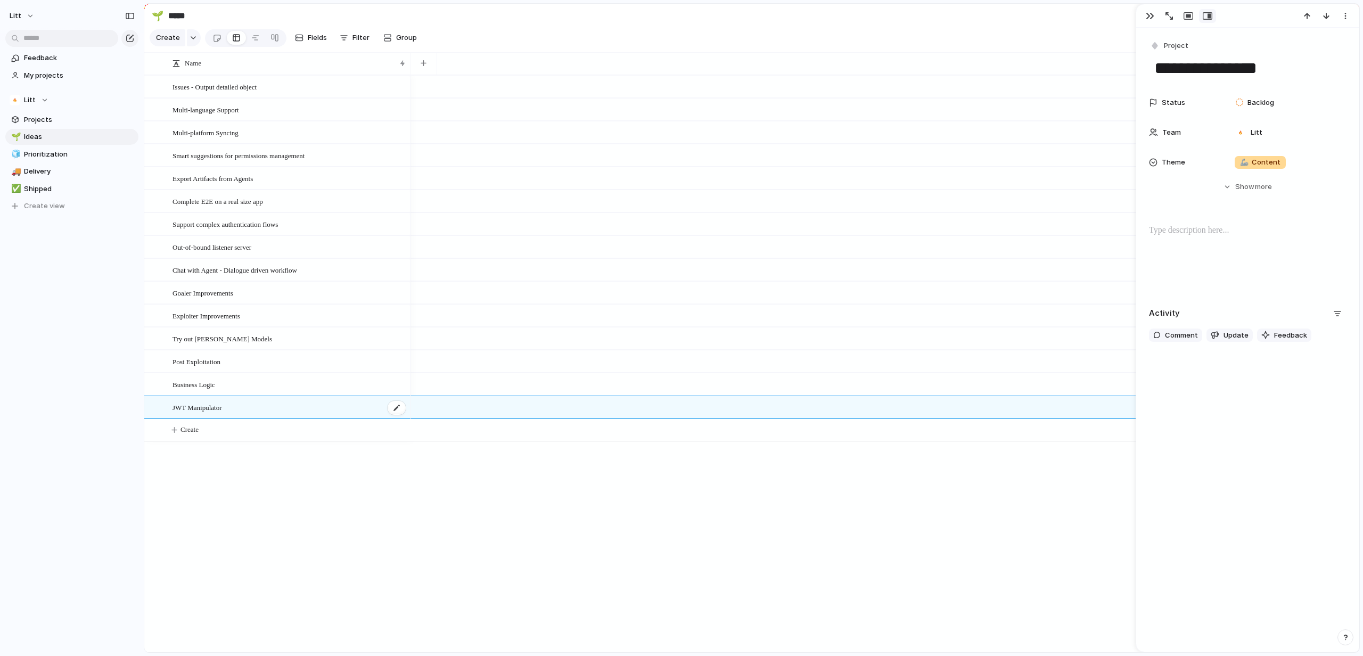
click at [311, 409] on div "JWT Manipulator" at bounding box center [289, 408] width 234 height 22
click at [311, 367] on div "Post Exploitation" at bounding box center [289, 362] width 234 height 22
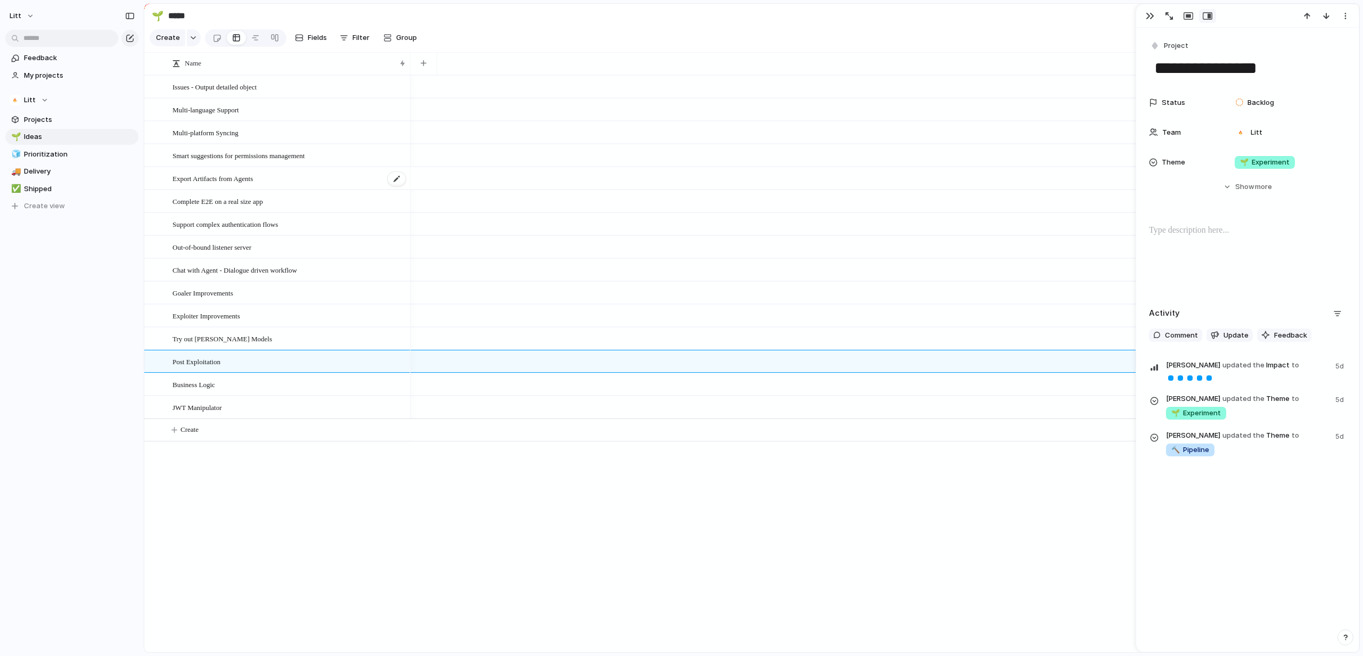
click at [280, 189] on div "Export Artifacts from Agents" at bounding box center [289, 179] width 234 height 22
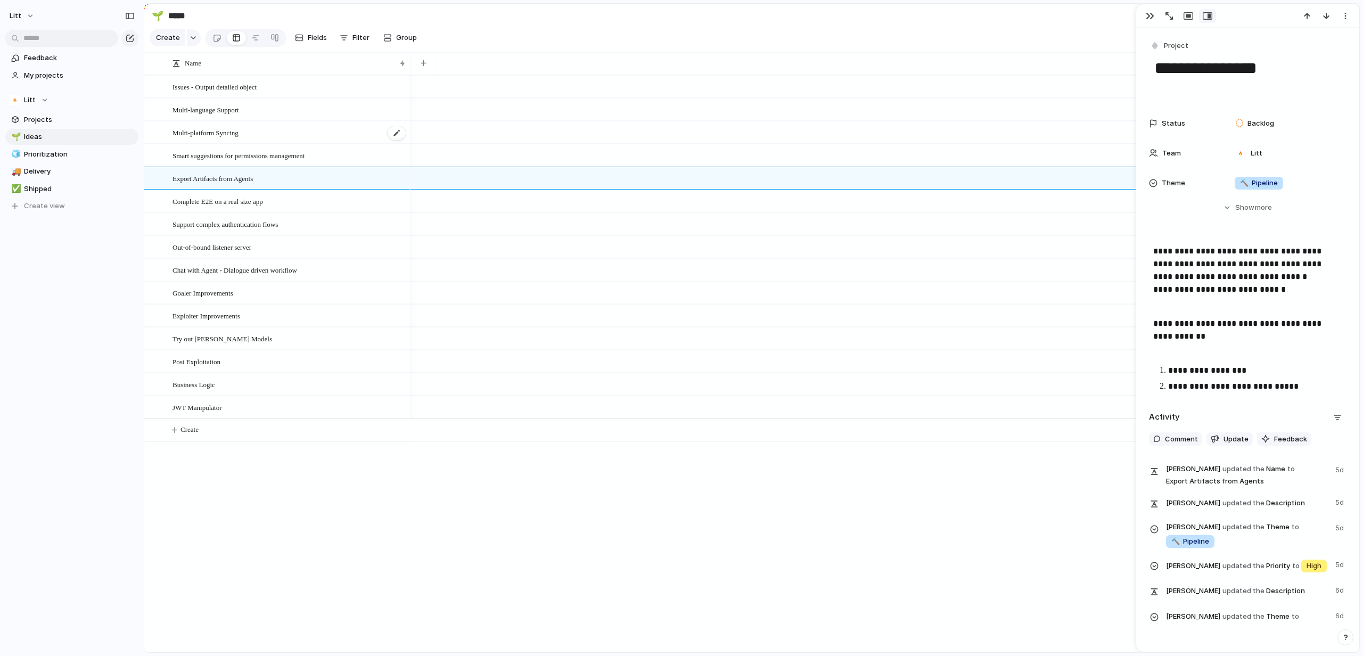
click at [300, 144] on div "Multi-platform Syncing" at bounding box center [289, 133] width 234 height 22
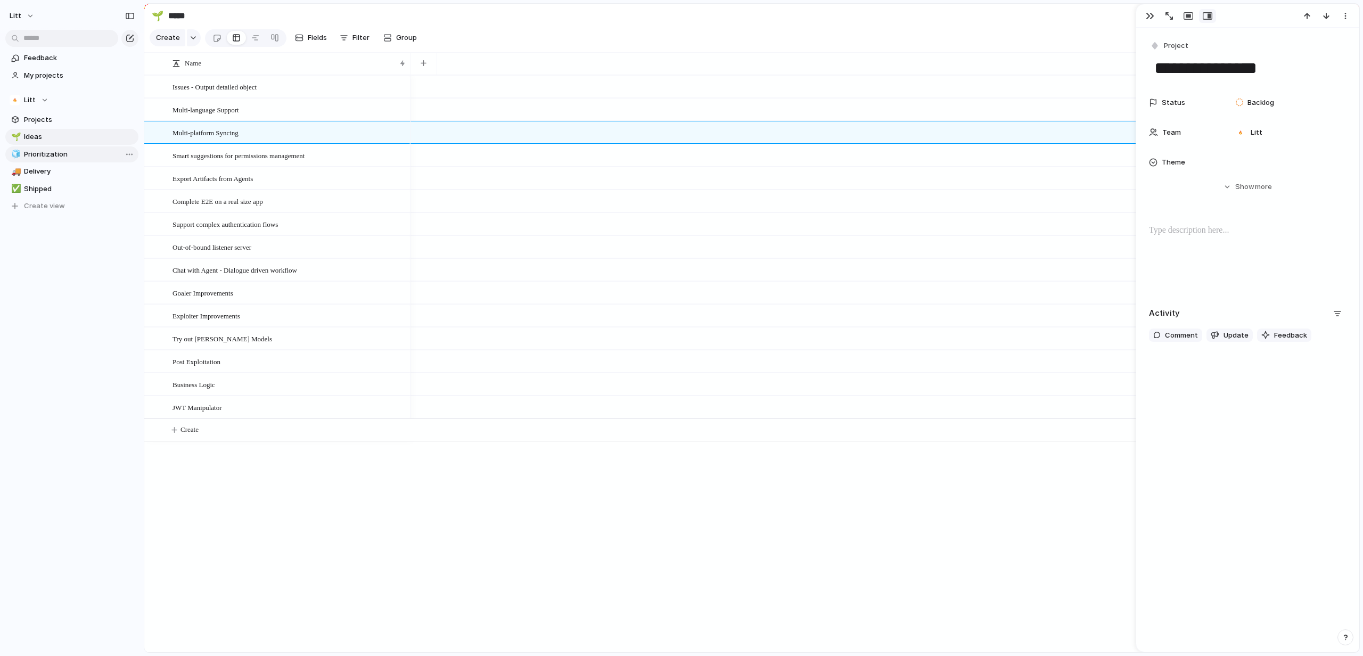
click at [63, 151] on span "Prioritization" at bounding box center [79, 154] width 111 height 11
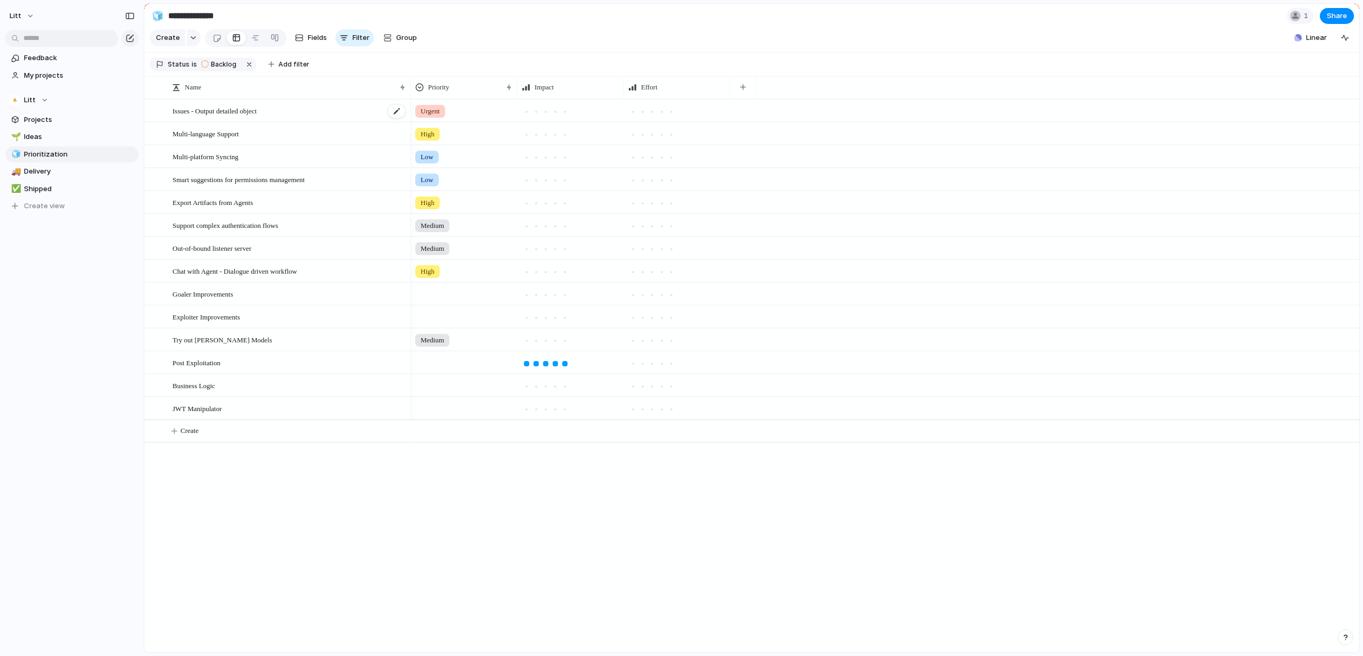
click at [257, 122] on div "Issues - Output detailed object" at bounding box center [289, 111] width 234 height 22
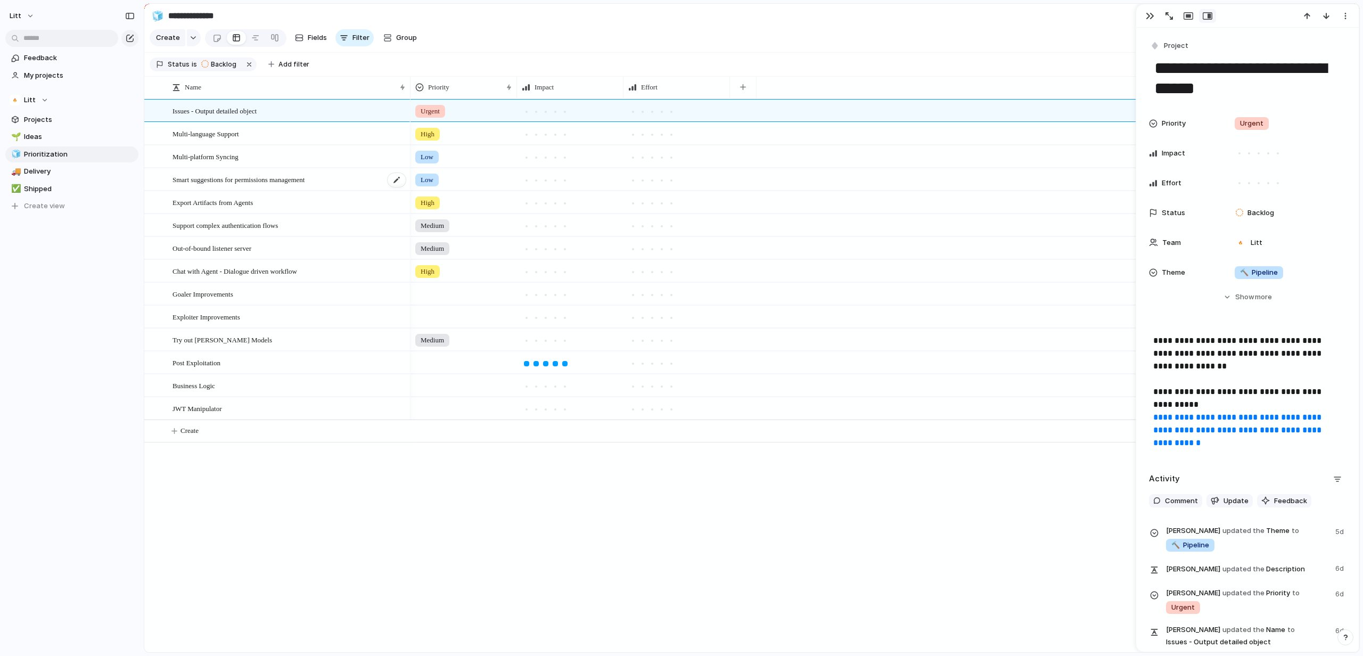
click at [249, 185] on span "Smart suggestions for permissions management" at bounding box center [238, 179] width 132 height 12
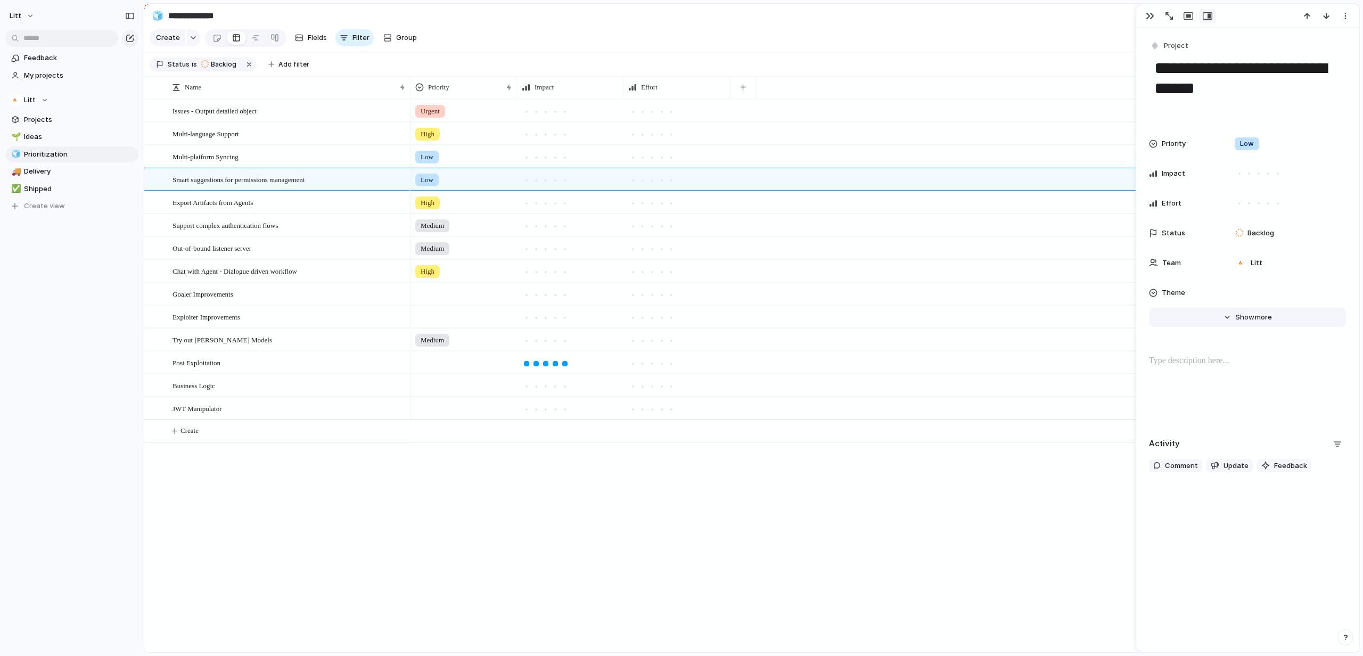
click at [1240, 316] on span "Show" at bounding box center [1244, 317] width 19 height 11
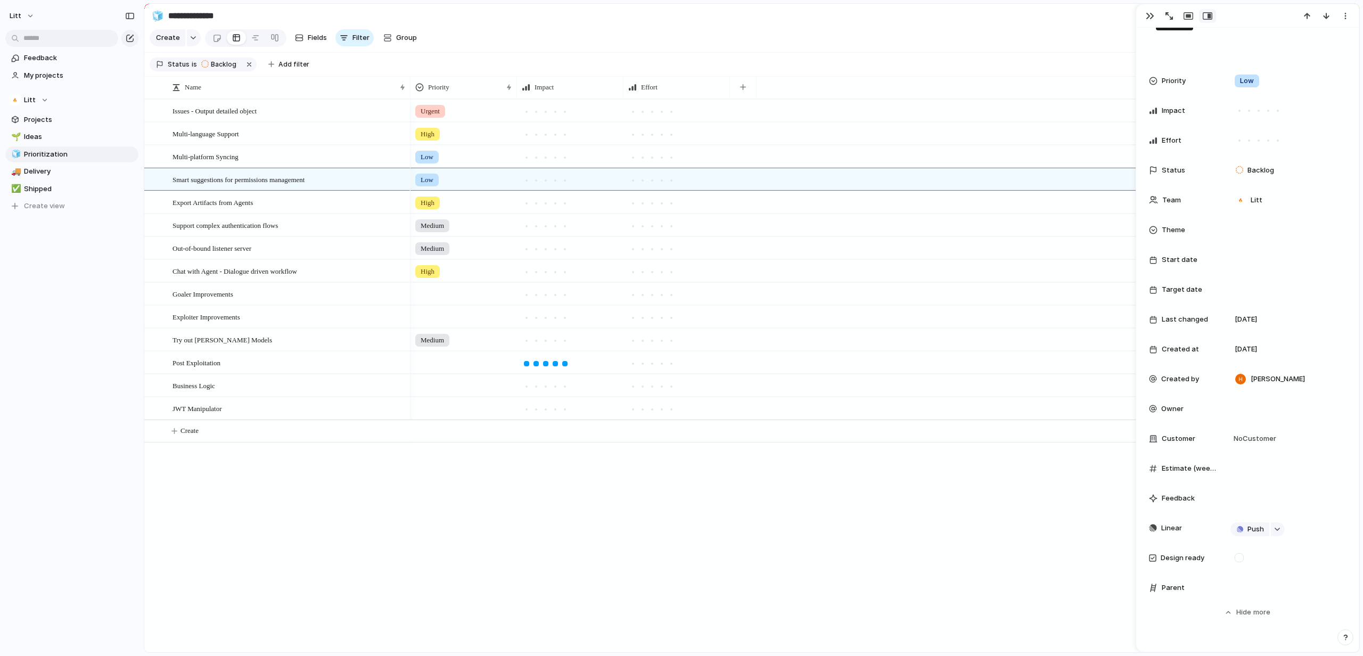
scroll to position [107, 0]
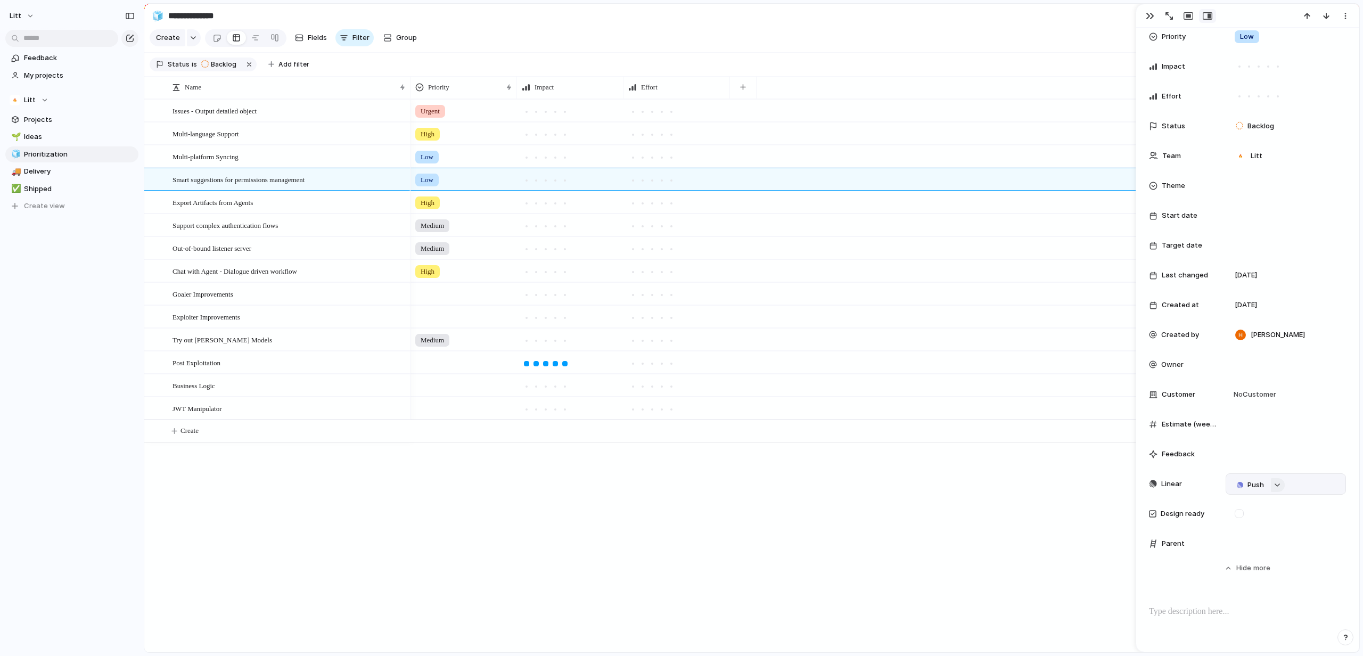
click at [1276, 485] on div "button" at bounding box center [1276, 485] width 7 height 4
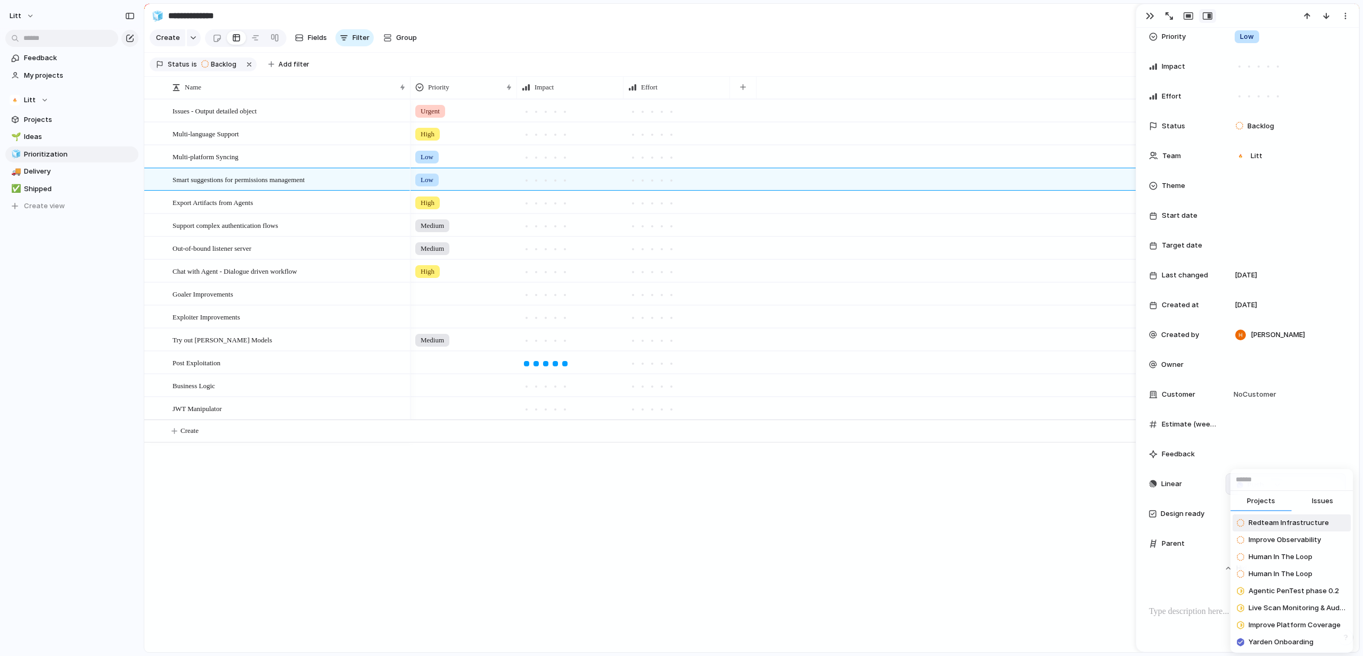
click at [1276, 485] on input "text" at bounding box center [1291, 479] width 122 height 21
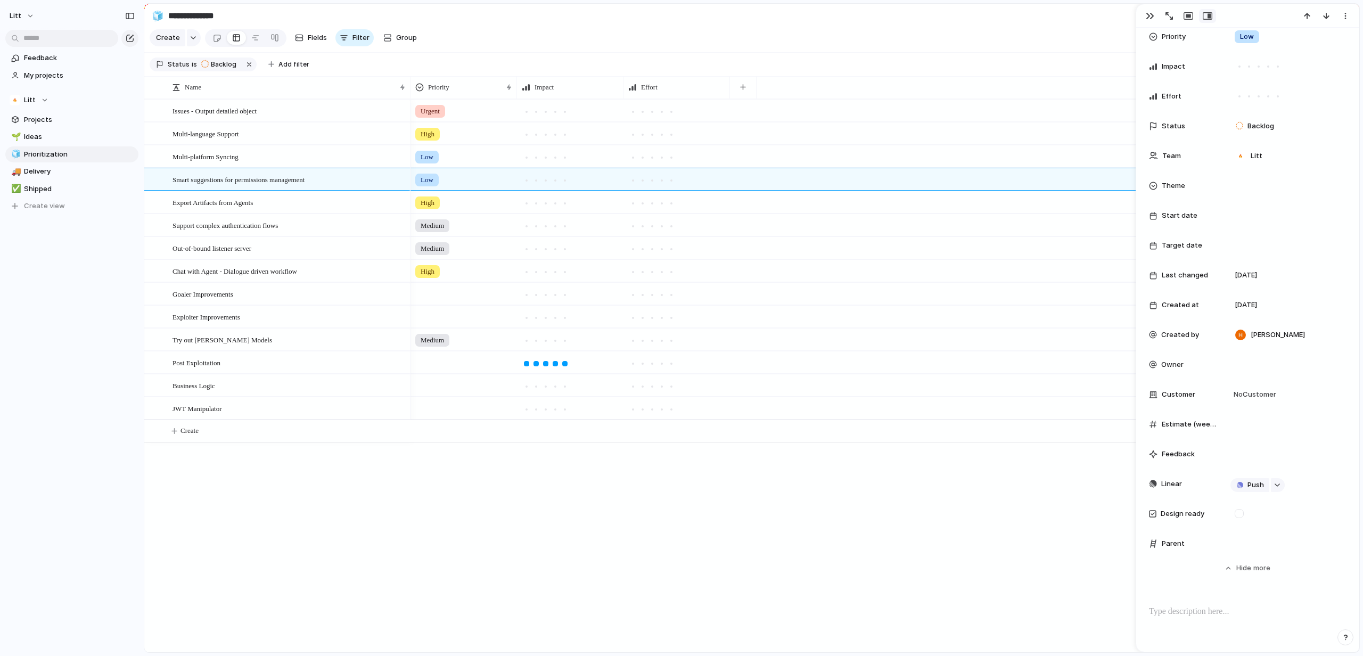
click at [1287, 455] on div "Projects Issues Redteam Infrastructure Improve Observability Human In The Loop …" at bounding box center [681, 328] width 1363 height 656
click at [1246, 547] on div at bounding box center [1285, 544] width 111 height 12
click at [1271, 549] on input "text" at bounding box center [1280, 558] width 100 height 21
click at [42, 134] on div "Use the create dropdown to add your first parent" at bounding box center [681, 328] width 1363 height 656
click at [42, 134] on span "Ideas" at bounding box center [79, 136] width 111 height 11
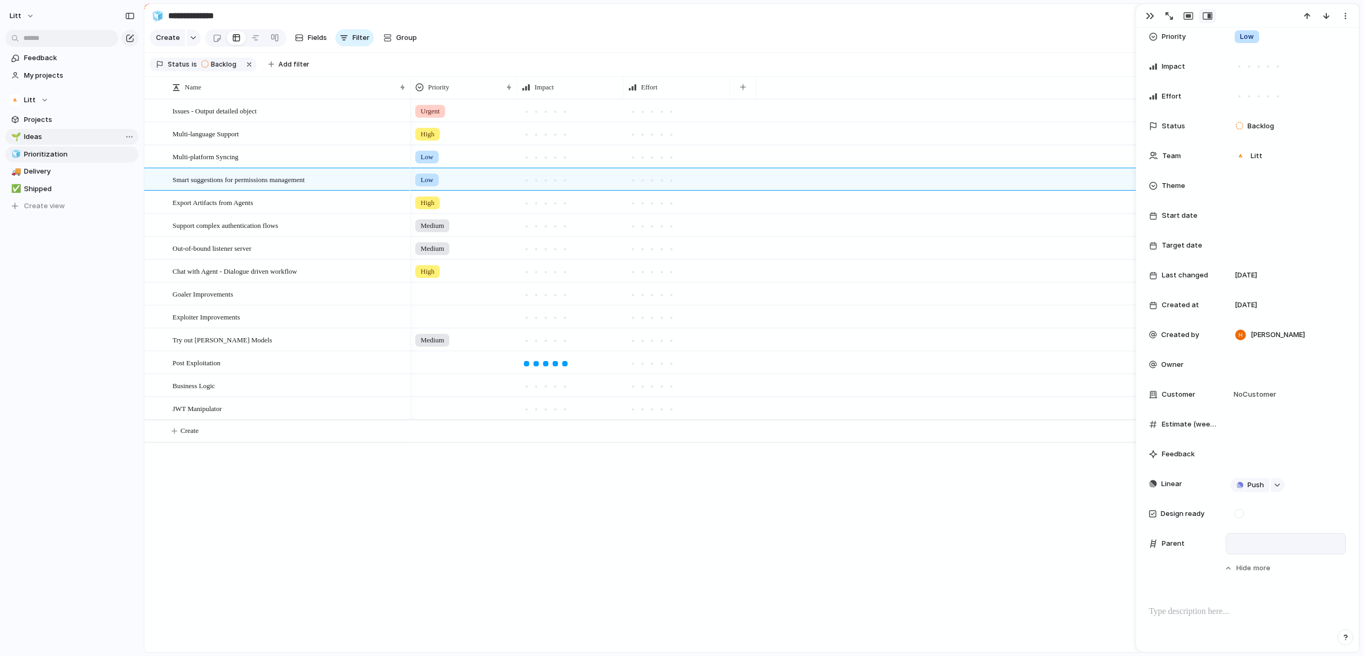
type input "*****"
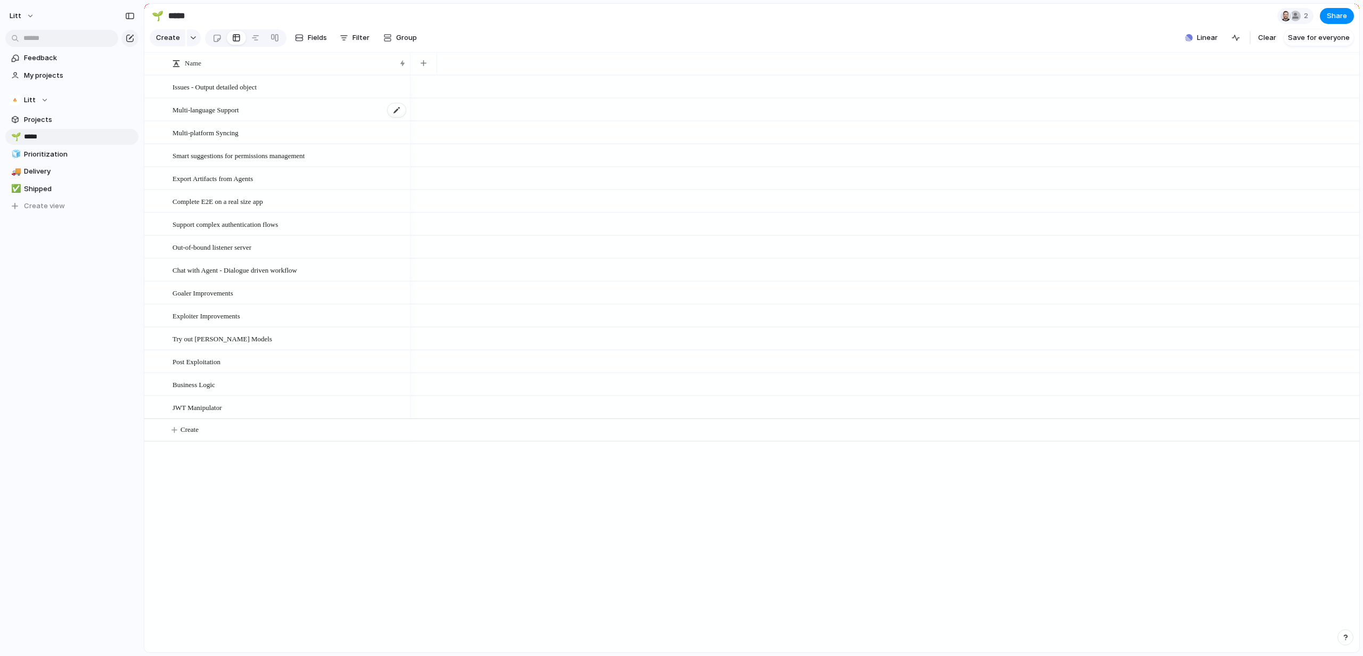
click at [268, 121] on div "Multi-language Support" at bounding box center [289, 110] width 234 height 22
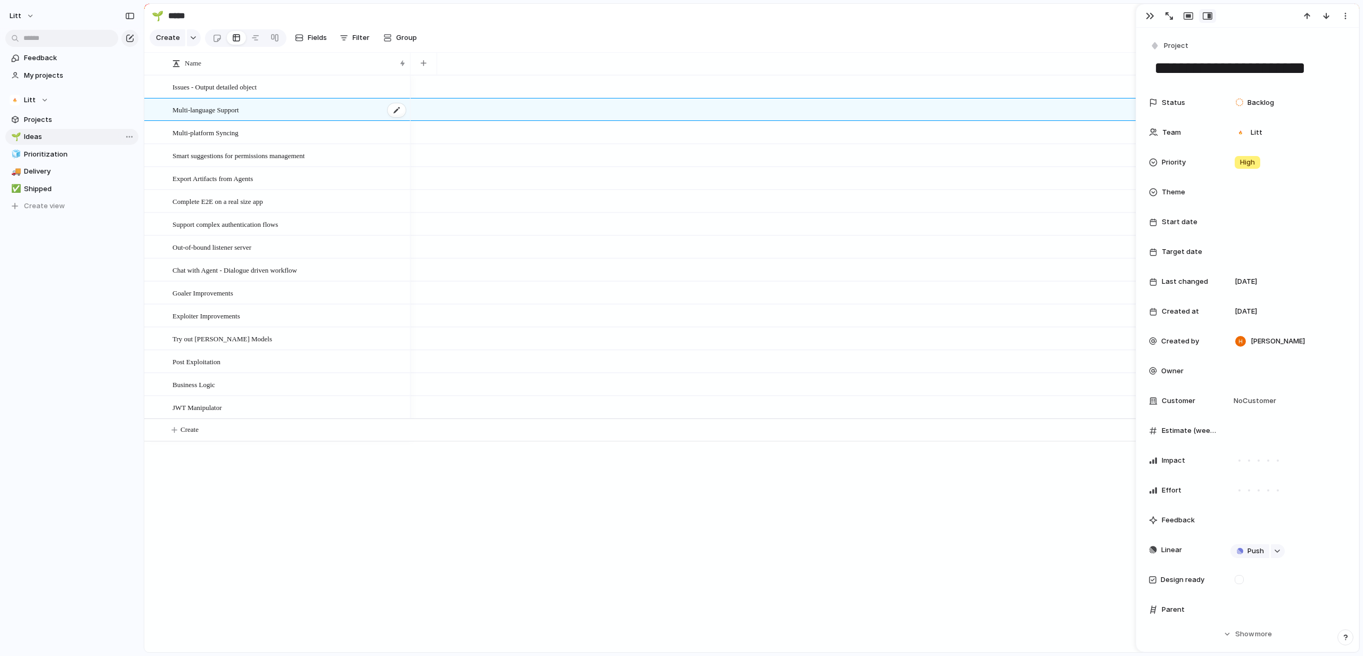
click at [268, 121] on div "Multi-language Support" at bounding box center [289, 110] width 234 height 22
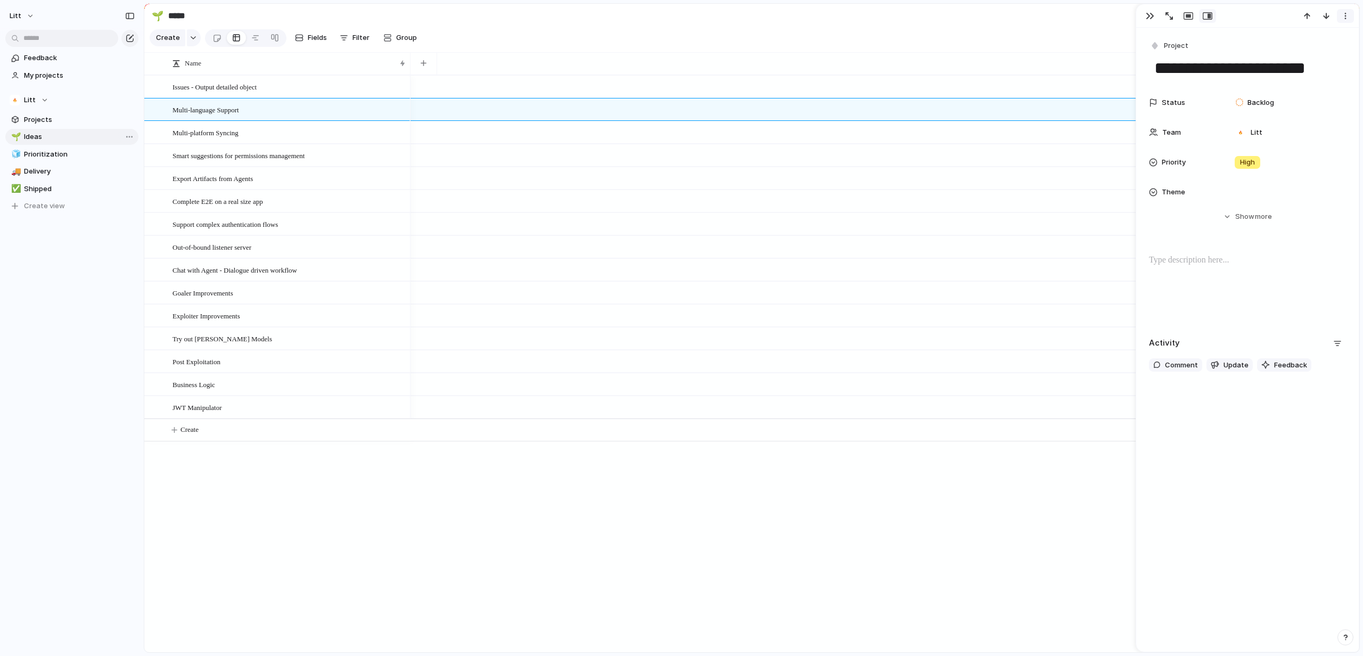
click at [1342, 13] on div "button" at bounding box center [1345, 16] width 9 height 9
click at [1342, 13] on div "Mark as duplicate Delete" at bounding box center [681, 328] width 1363 height 656
click at [1205, 17] on div "button" at bounding box center [1207, 16] width 10 height 9
click at [1206, 18] on div "button" at bounding box center [1207, 16] width 10 height 9
click at [1193, 18] on button "button" at bounding box center [1188, 16] width 17 height 14
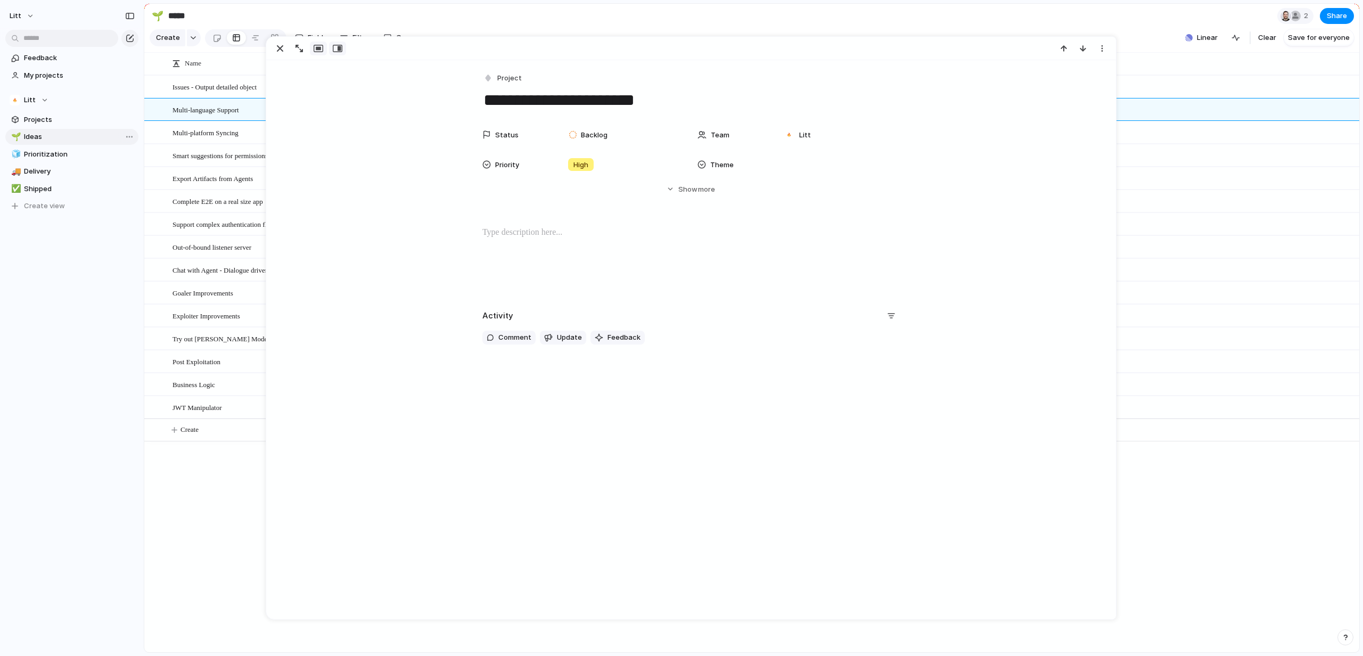
click at [338, 42] on div at bounding box center [308, 49] width 76 height 14
click at [339, 44] on button "button" at bounding box center [337, 49] width 17 height 14
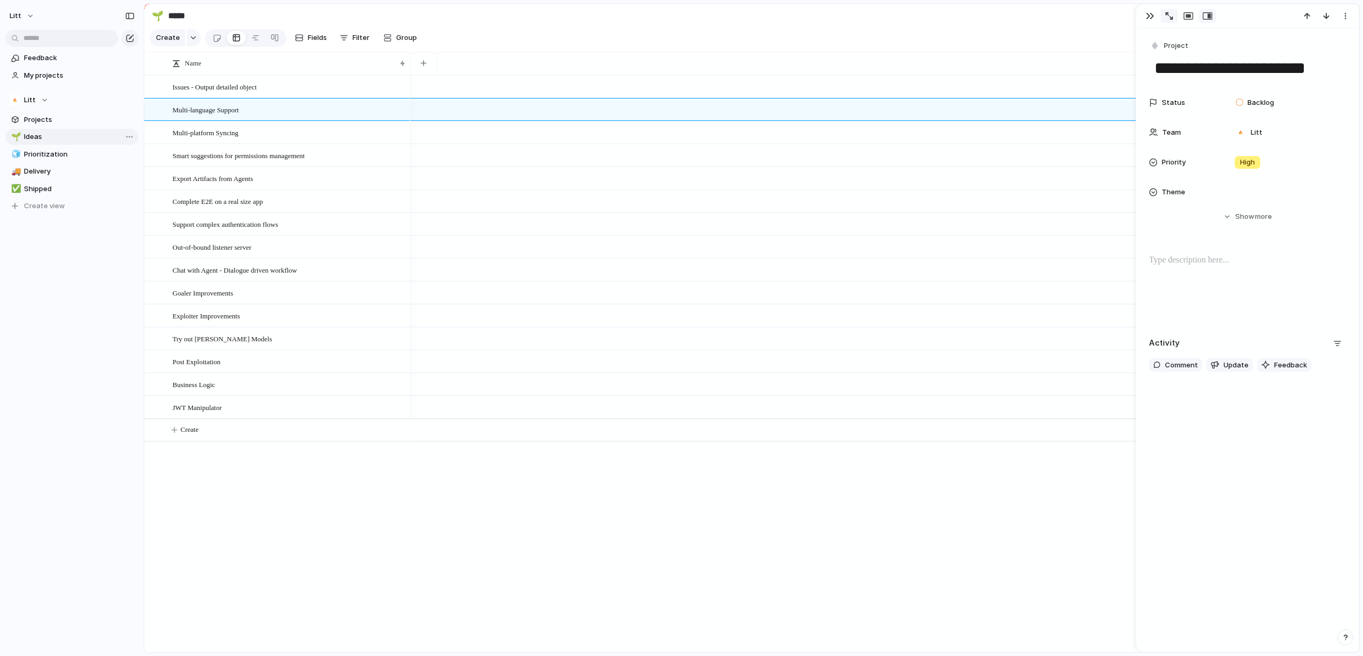
click at [1165, 14] on div "button" at bounding box center [1168, 15] width 7 height 7
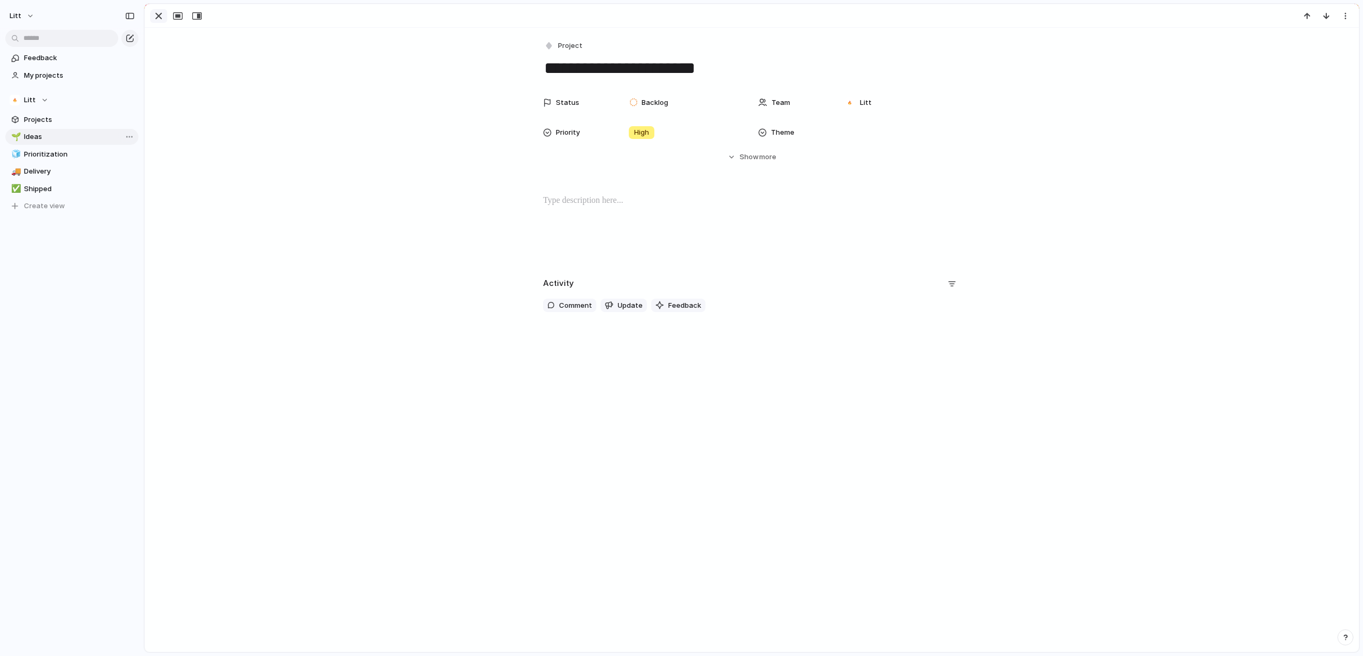
click at [162, 17] on div "button" at bounding box center [158, 16] width 13 height 13
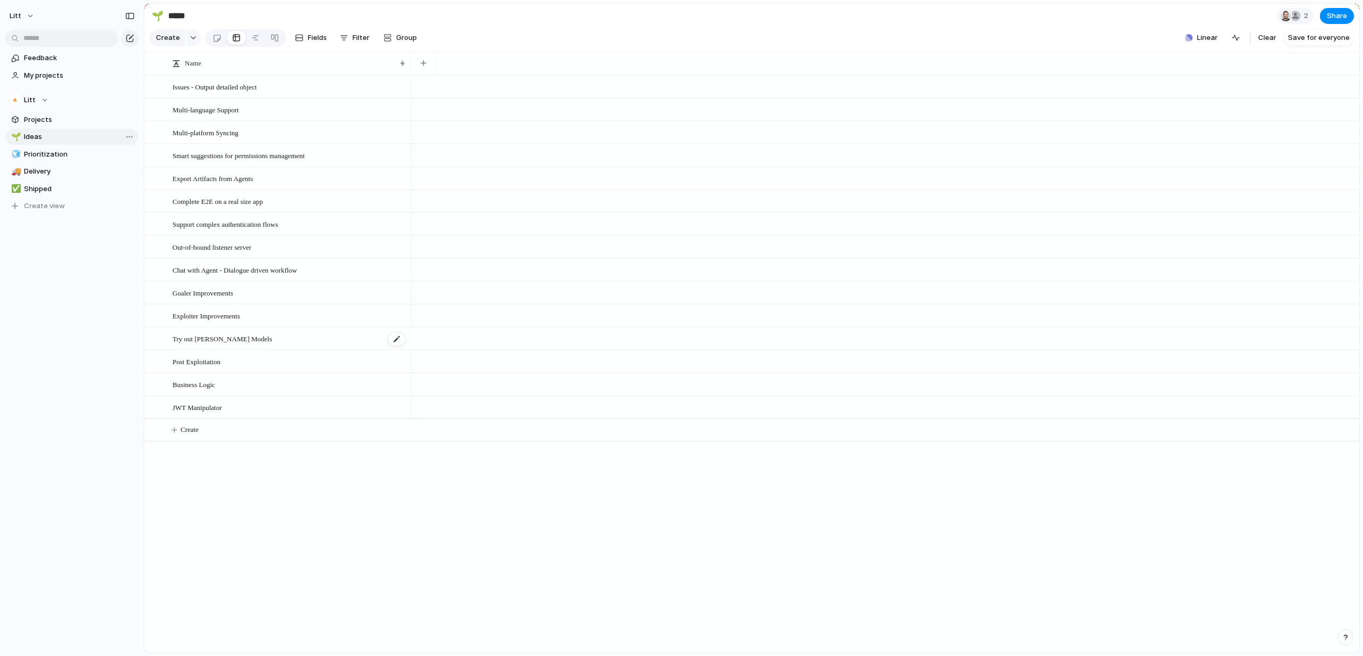
click at [340, 335] on div "Try out [PERSON_NAME] Models" at bounding box center [289, 339] width 234 height 22
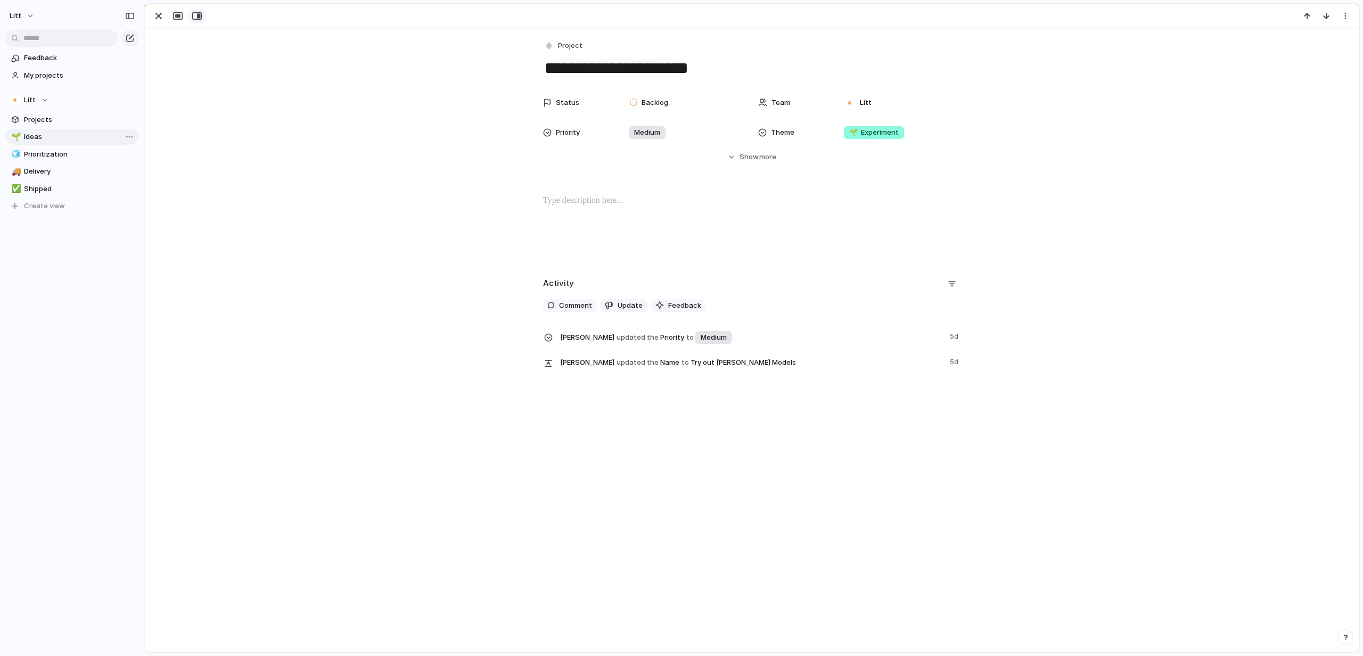
click at [195, 19] on div "button" at bounding box center [197, 16] width 10 height 9
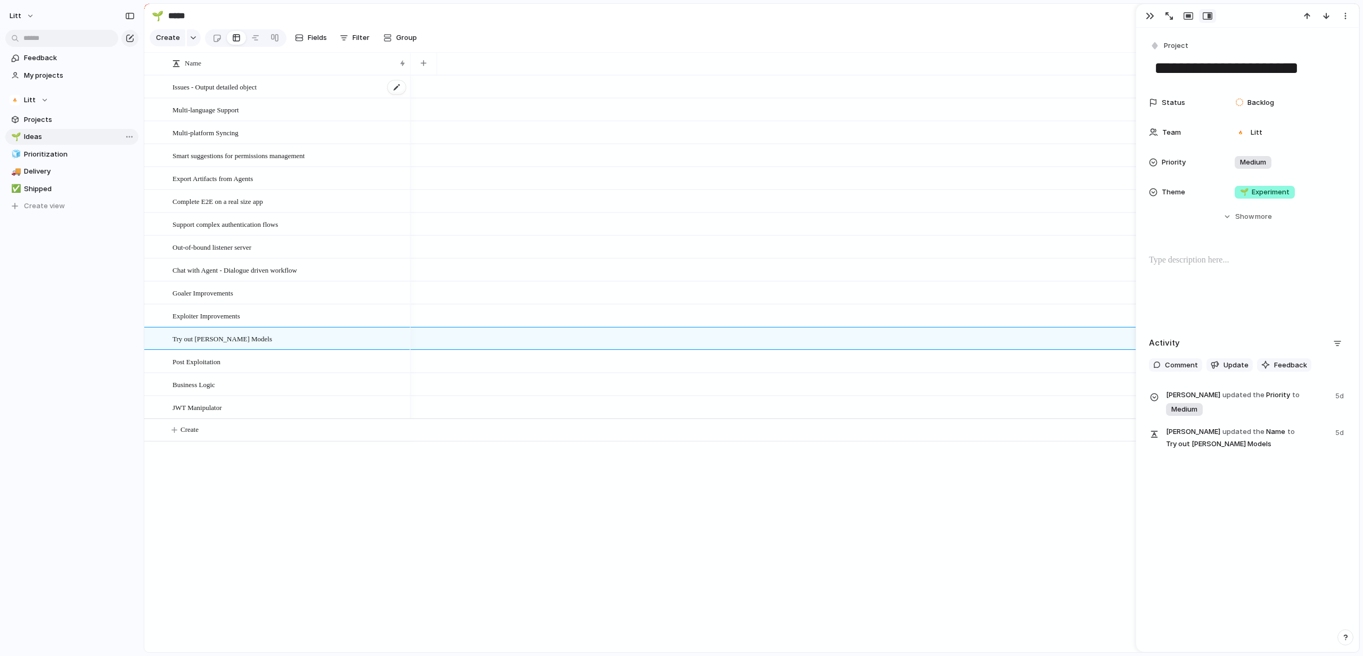
click at [240, 98] on div "Issues - Output detailed object" at bounding box center [289, 87] width 234 height 22
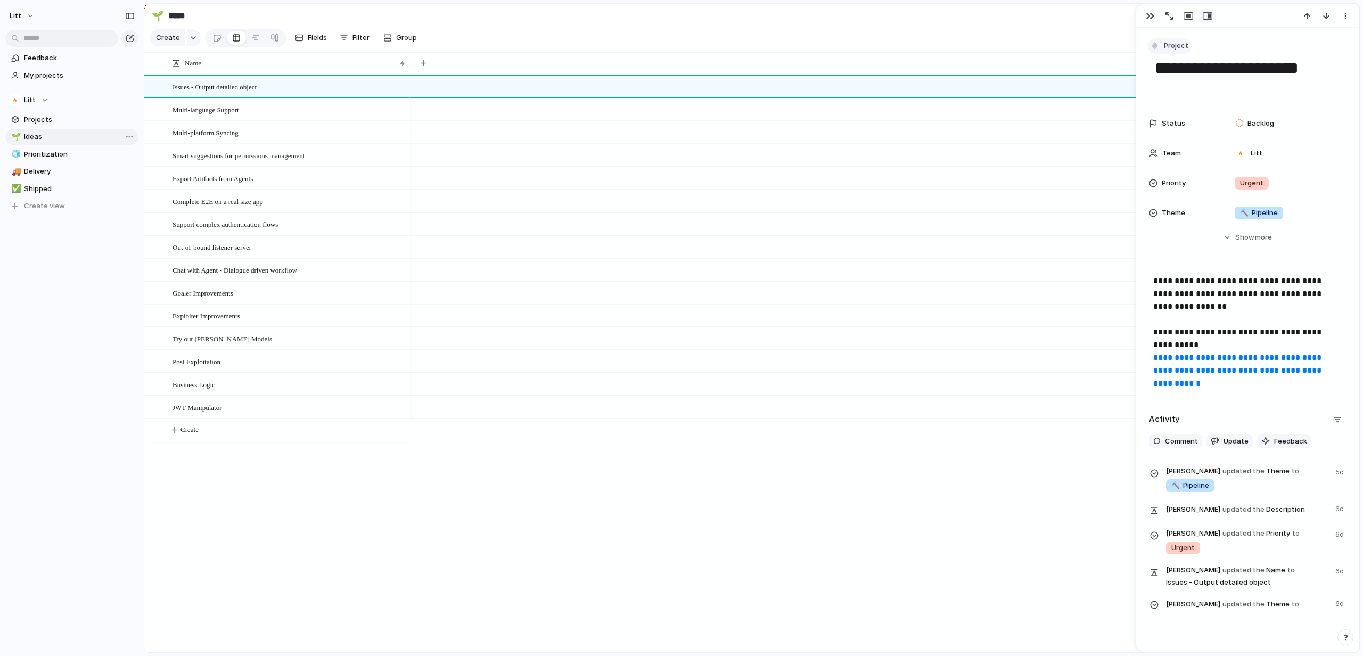
click at [1169, 48] on span "Project" at bounding box center [1176, 45] width 24 height 11
click at [1173, 89] on span "Goal" at bounding box center [1176, 91] width 15 height 11
click at [1175, 48] on span "Goal" at bounding box center [1171, 45] width 15 height 11
click at [1180, 104] on span "Program" at bounding box center [1183, 108] width 28 height 11
click at [1166, 43] on span "Program" at bounding box center [1178, 45] width 28 height 11
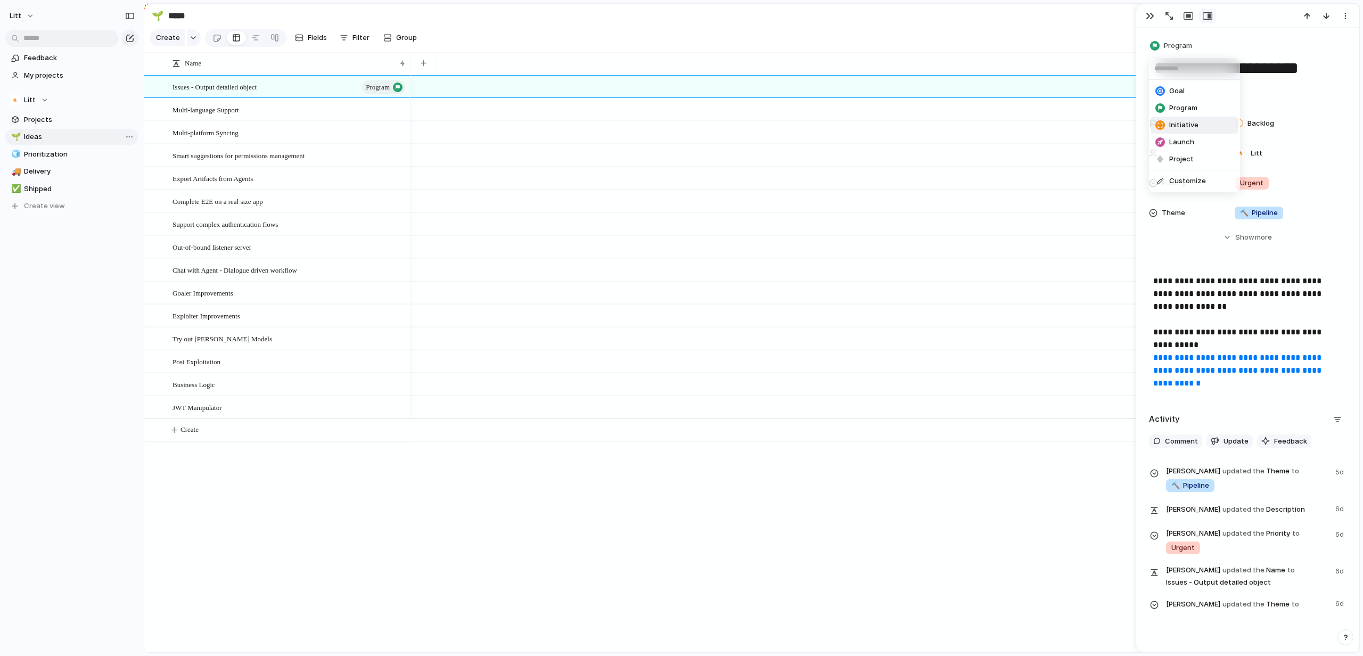
click at [1173, 131] on li "Initiative" at bounding box center [1194, 125] width 87 height 17
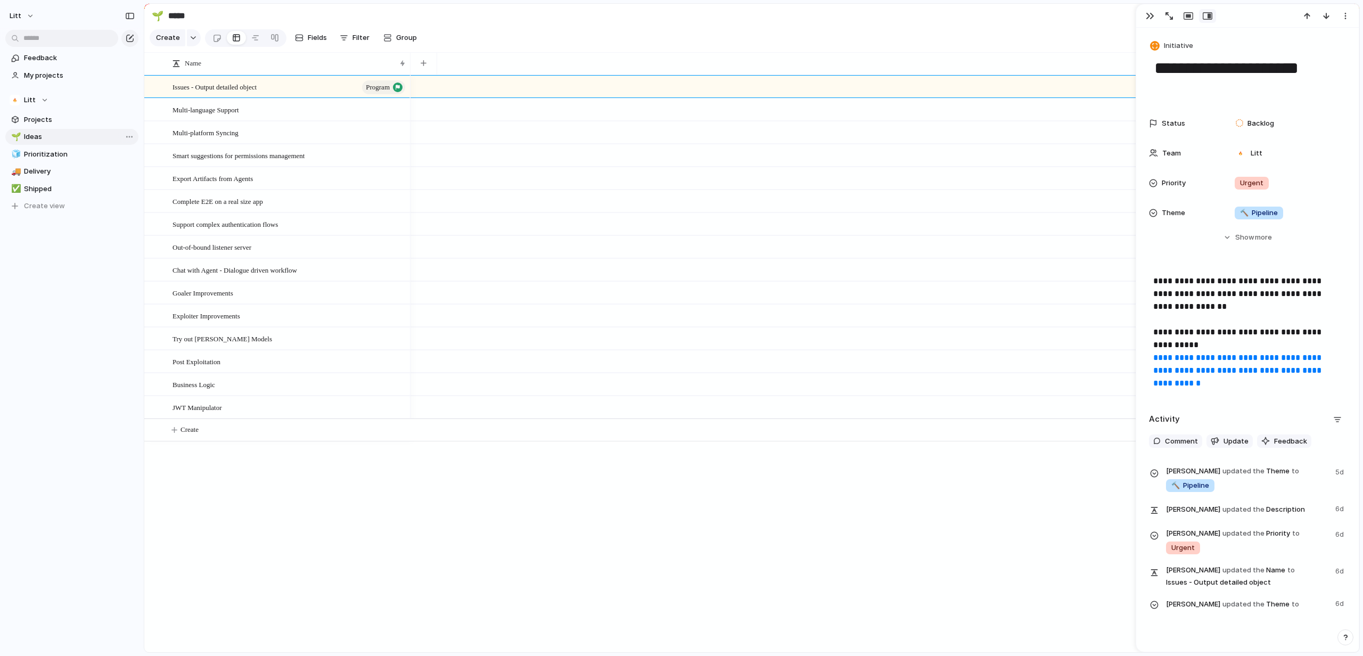
click at [1178, 54] on div "**********" at bounding box center [1247, 69] width 197 height 62
click at [1180, 47] on span "Initiative" at bounding box center [1178, 45] width 29 height 11
drag, startPoint x: 1183, startPoint y: 154, endPoint x: 1185, endPoint y: 140, distance: 14.0
click at [1185, 140] on ul "Goal Program Initiative Launch Project Customize" at bounding box center [1194, 136] width 91 height 112
click at [1185, 140] on span "Launch" at bounding box center [1181, 142] width 25 height 11
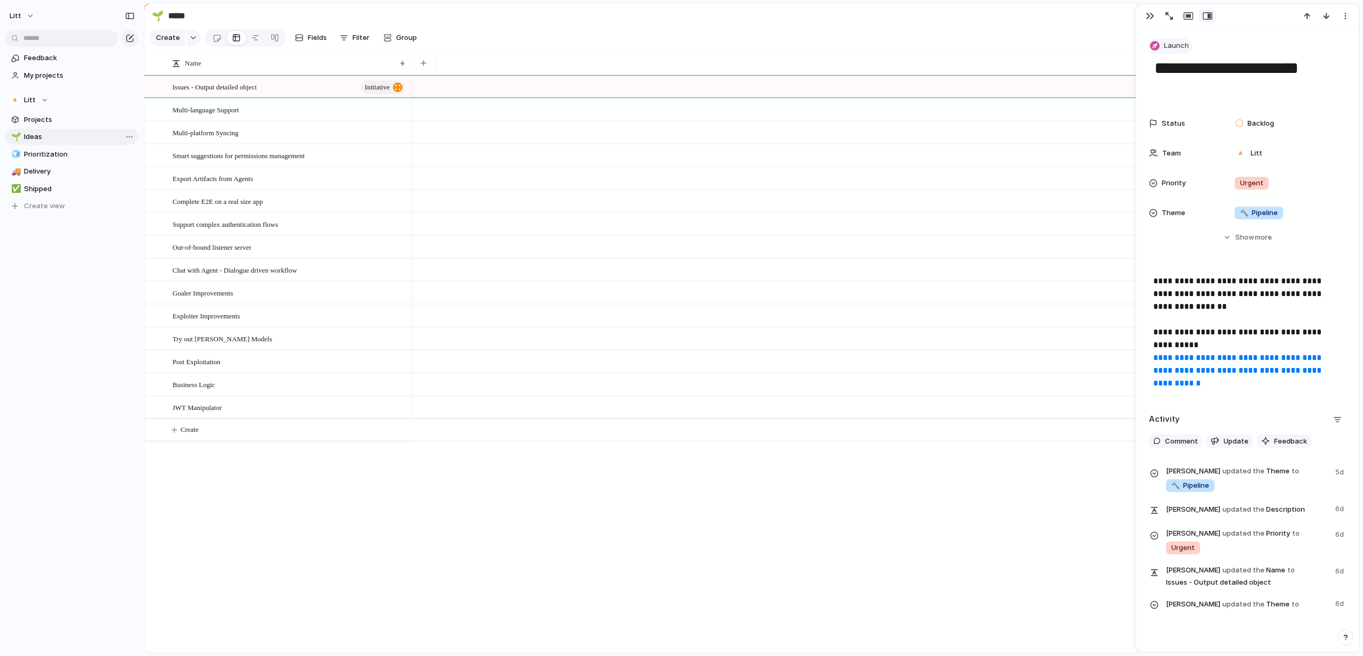
click at [1180, 47] on span "Launch" at bounding box center [1176, 45] width 25 height 11
click at [1189, 158] on span "Project" at bounding box center [1181, 159] width 24 height 11
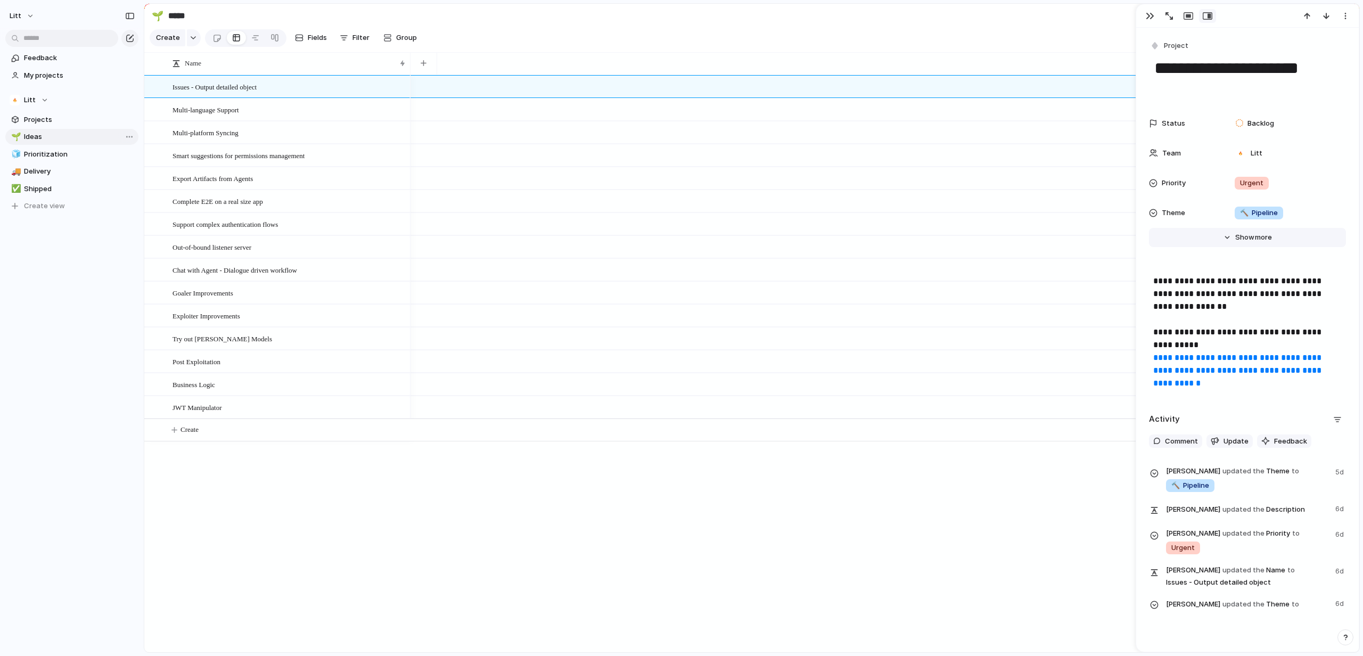
click at [1243, 242] on button "Hide Show more" at bounding box center [1247, 237] width 197 height 19
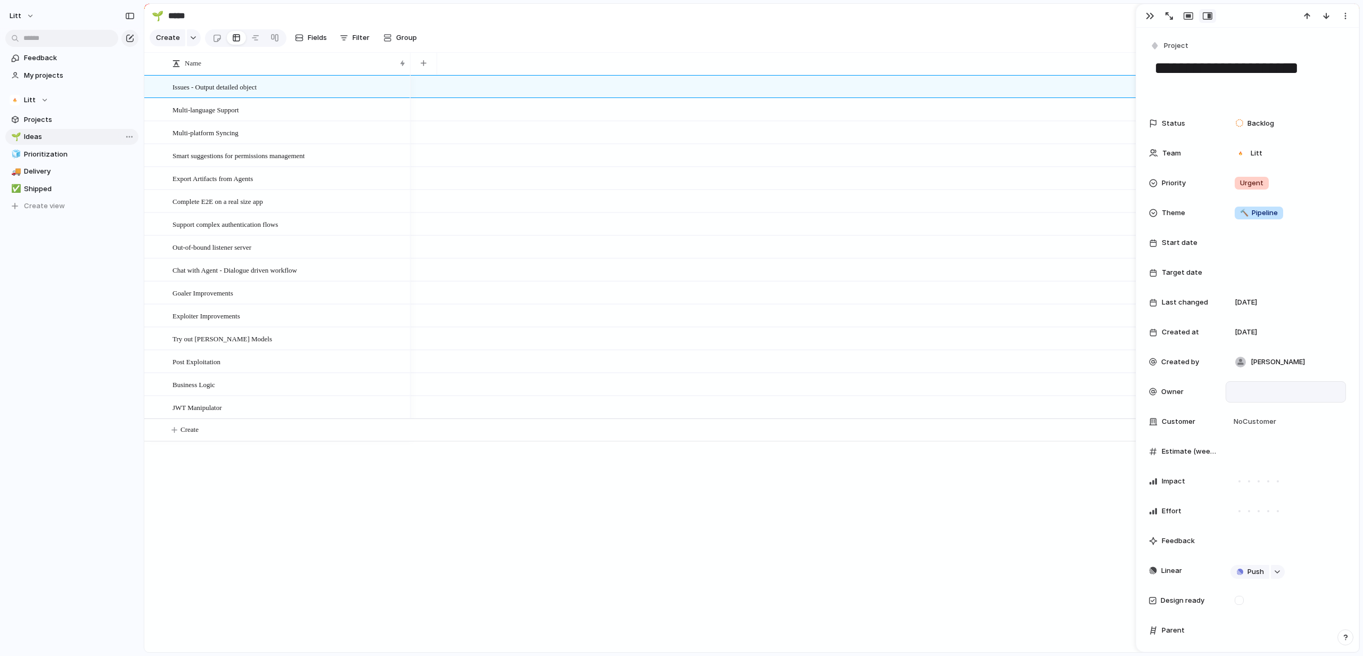
click at [1251, 388] on div at bounding box center [1285, 392] width 111 height 12
click at [1251, 389] on div "Haim Nachmias Yuval Itzchakov Omer Gull" at bounding box center [681, 328] width 1363 height 656
click at [1251, 389] on div at bounding box center [1285, 392] width 111 height 12
click at [1250, 390] on div "Haim Nachmias Yuval Itzchakov Omer Gull" at bounding box center [681, 328] width 1363 height 656
click at [1274, 419] on span "No Customer" at bounding box center [1253, 421] width 46 height 11
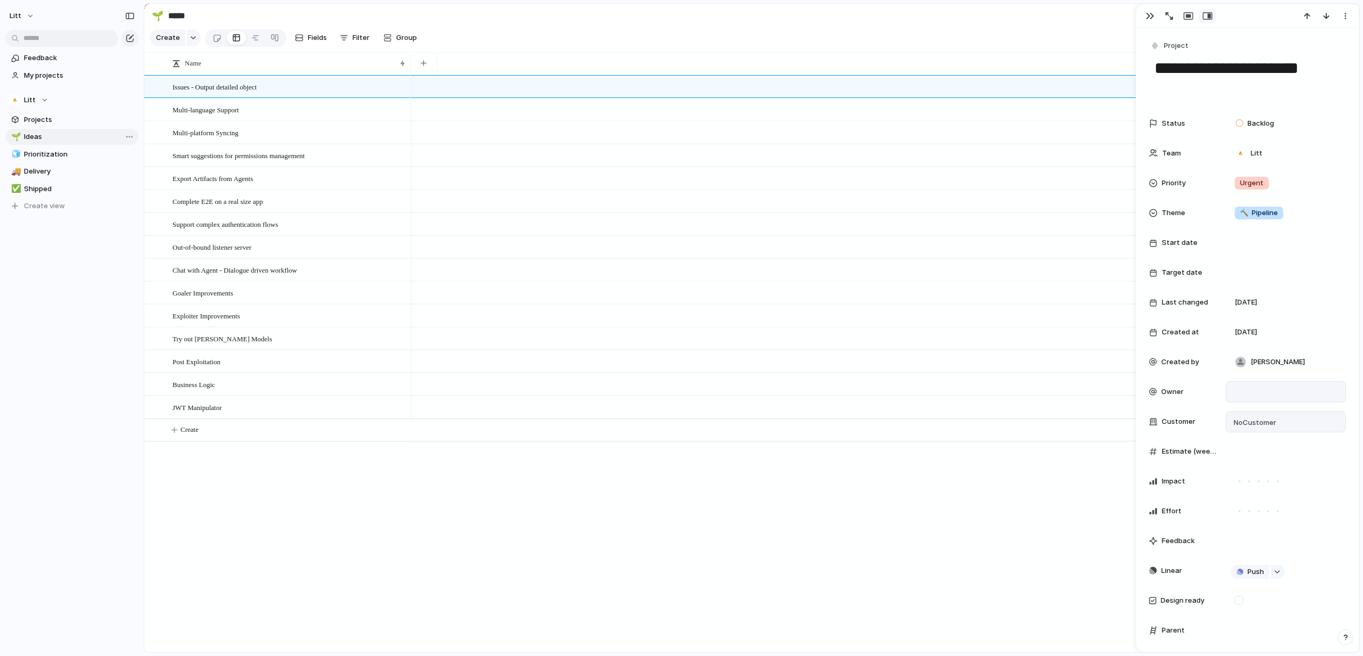
click at [1274, 419] on div "Type to add a company" at bounding box center [681, 328] width 1363 height 656
click at [1246, 449] on div at bounding box center [1285, 452] width 111 height 12
click at [1179, 503] on div "Effort" at bounding box center [1247, 510] width 197 height 21
click at [1249, 542] on div at bounding box center [1285, 540] width 120 height 21
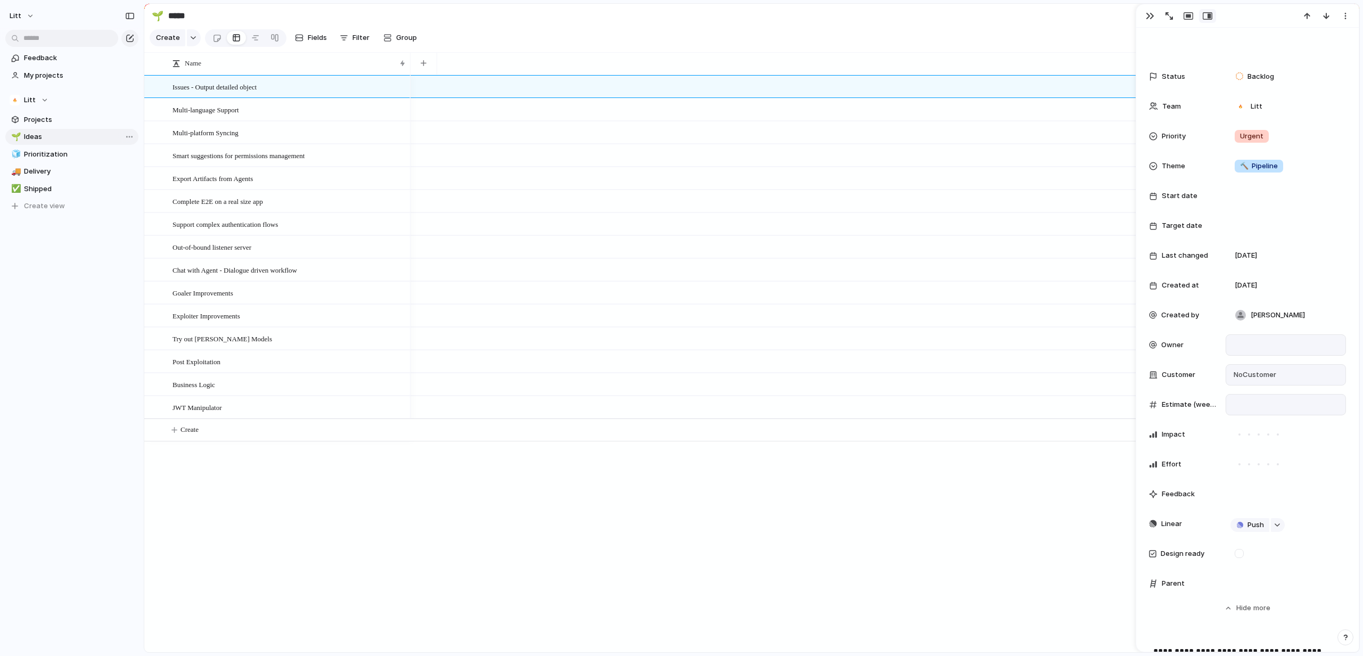
scroll to position [150, 0]
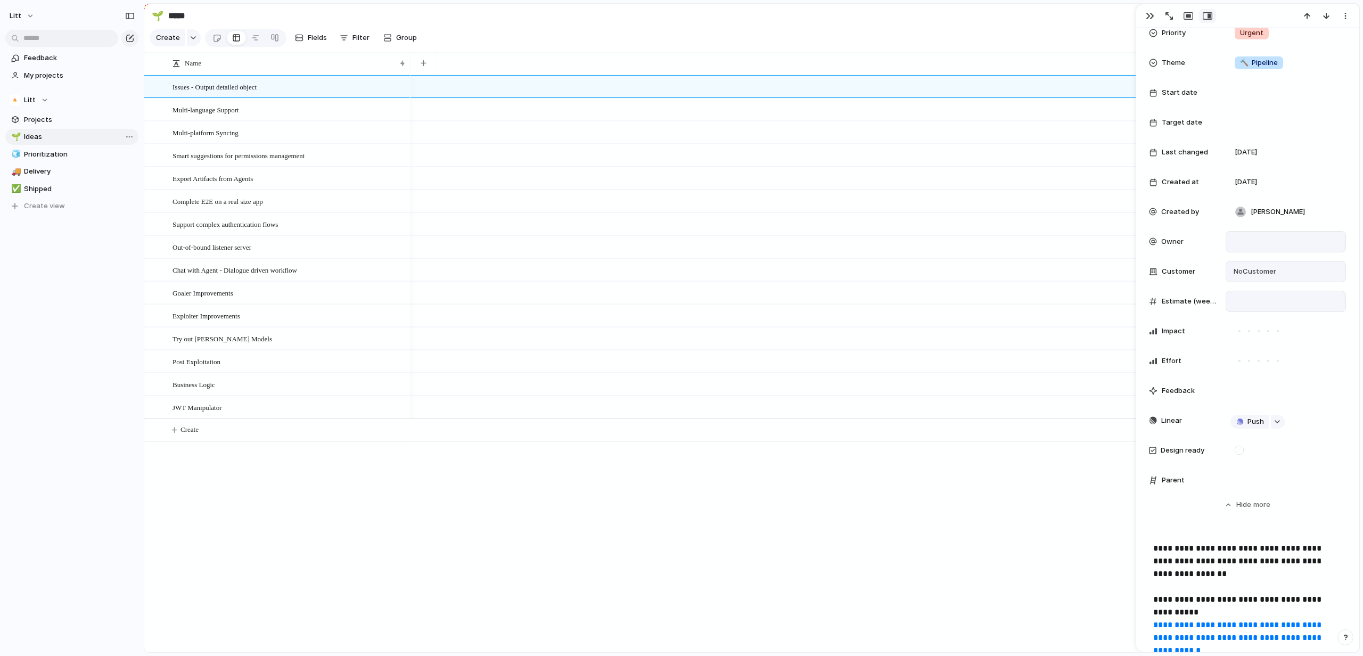
click at [1164, 483] on span "Parent" at bounding box center [1172, 480] width 23 height 11
click at [1155, 481] on div at bounding box center [1153, 480] width 9 height 9
click at [1264, 484] on div at bounding box center [1285, 480] width 111 height 12
click at [1264, 494] on input "text" at bounding box center [1280, 494] width 100 height 21
type input "***"
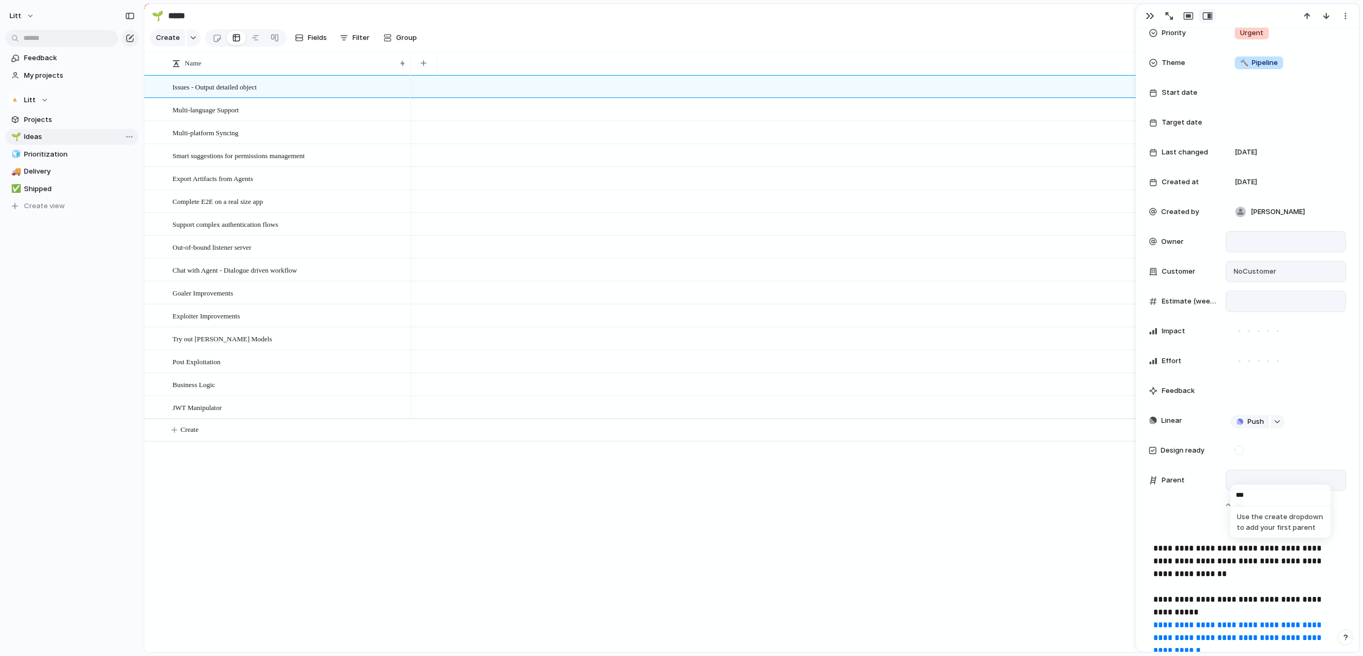
click at [1269, 521] on span "Use the create dropdown to add your first parent" at bounding box center [1280, 522] width 96 height 26
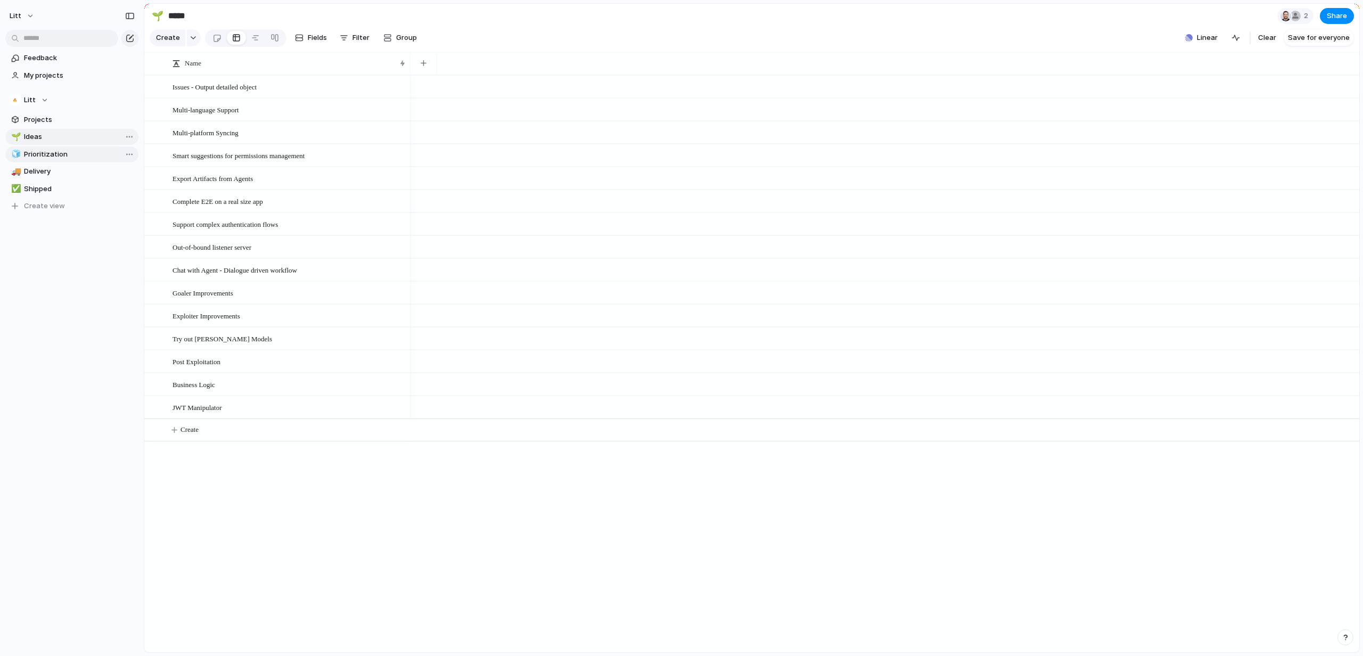
click at [44, 147] on link "🧊 Prioritization" at bounding box center [71, 154] width 133 height 16
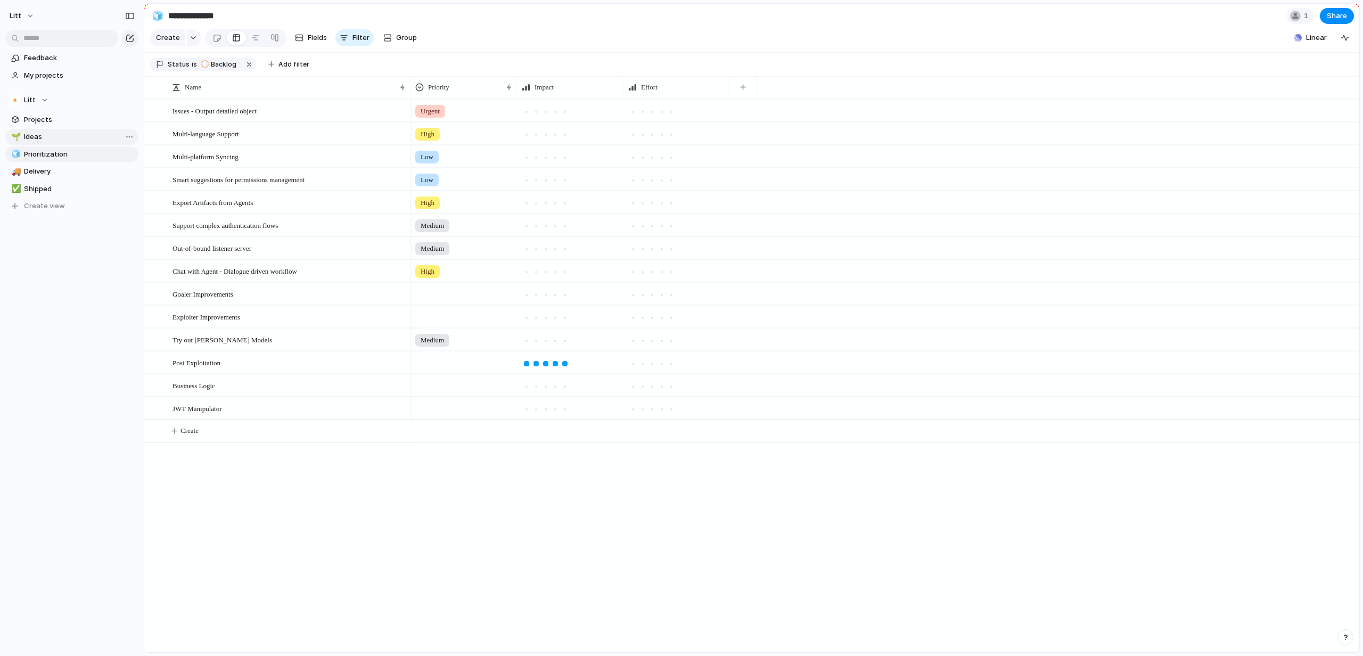
click at [69, 133] on span "Ideas" at bounding box center [79, 136] width 111 height 11
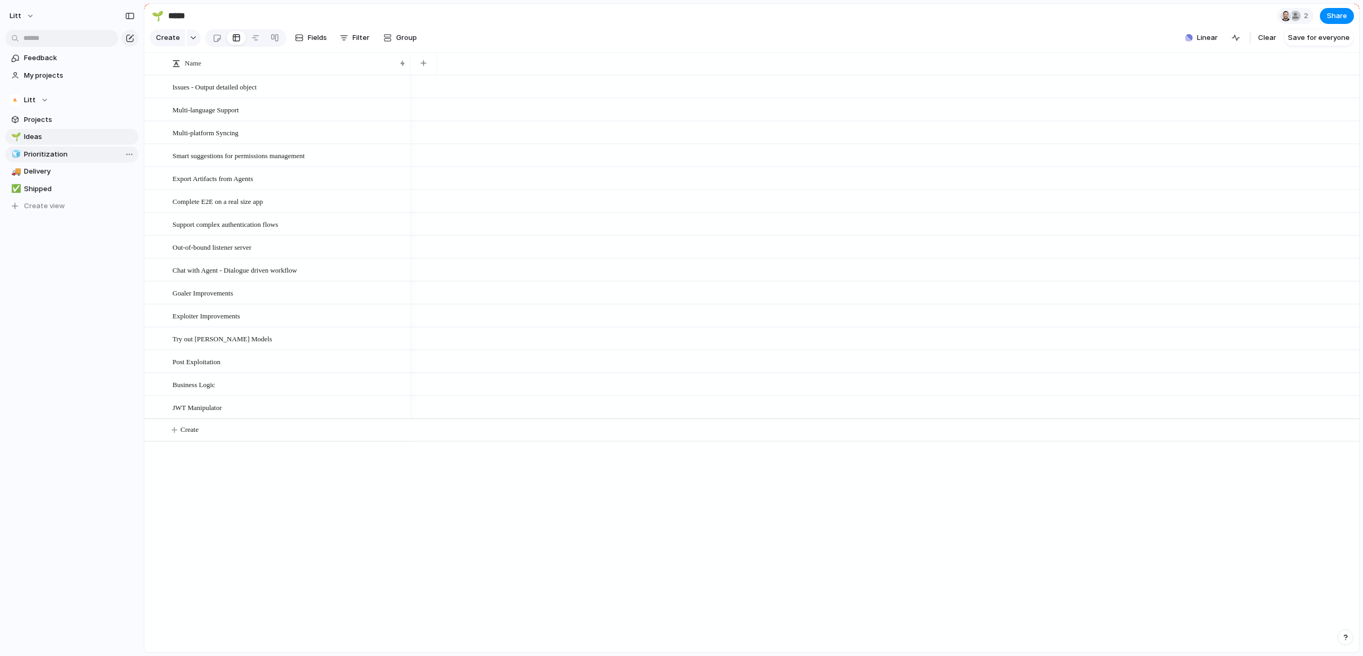
click at [44, 157] on span "Prioritization" at bounding box center [79, 154] width 111 height 11
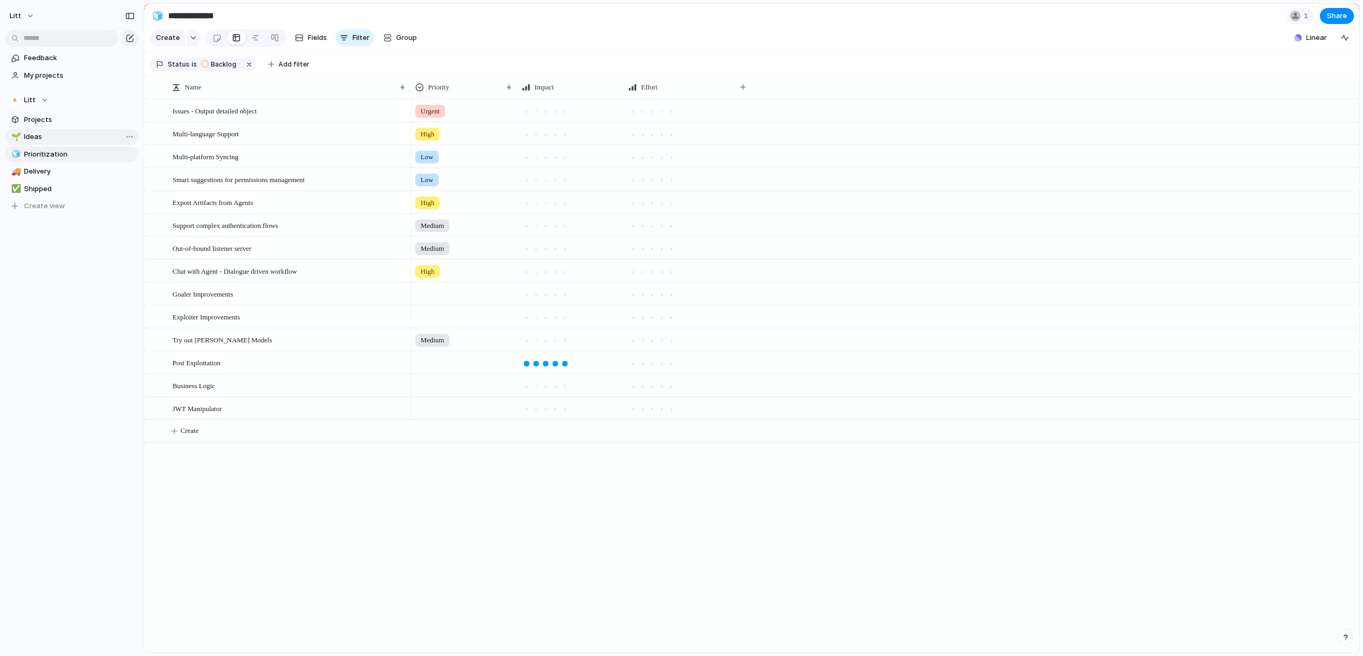
click at [59, 140] on span "Ideas" at bounding box center [79, 136] width 111 height 11
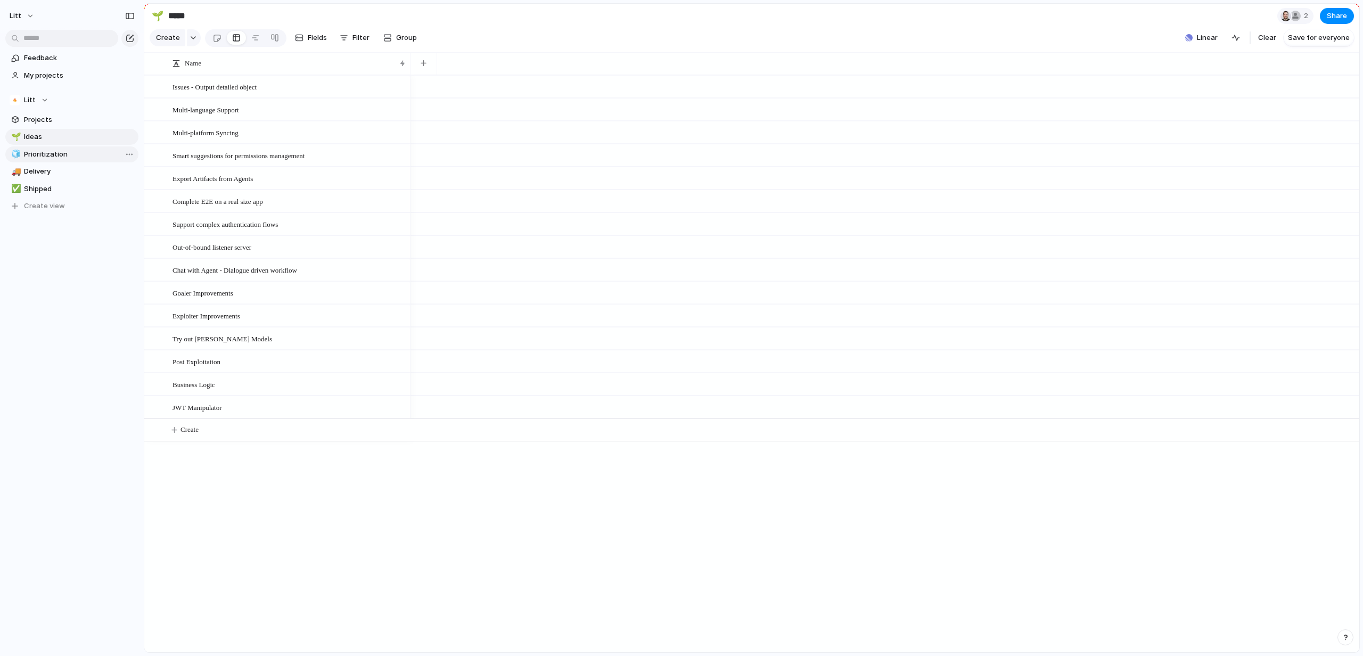
click at [56, 153] on span "Prioritization" at bounding box center [79, 154] width 111 height 11
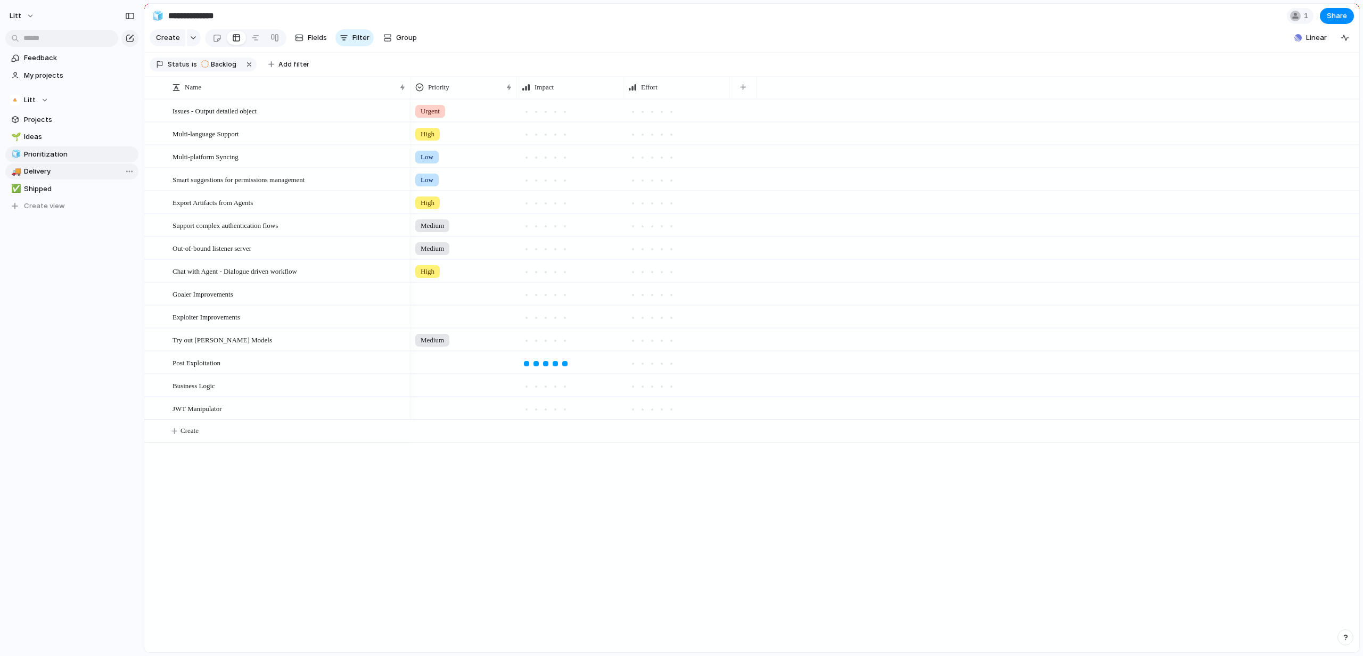
click at [48, 174] on span "Delivery" at bounding box center [79, 171] width 111 height 11
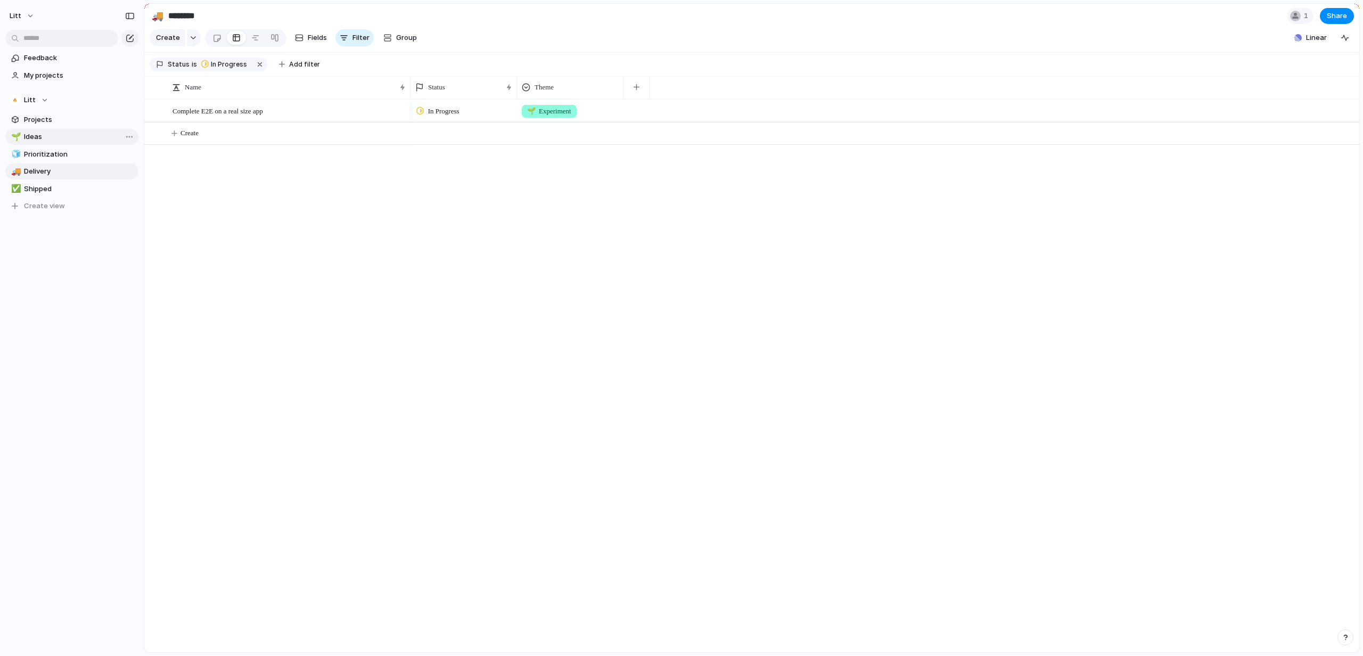
click at [35, 142] on span "Ideas" at bounding box center [79, 136] width 111 height 11
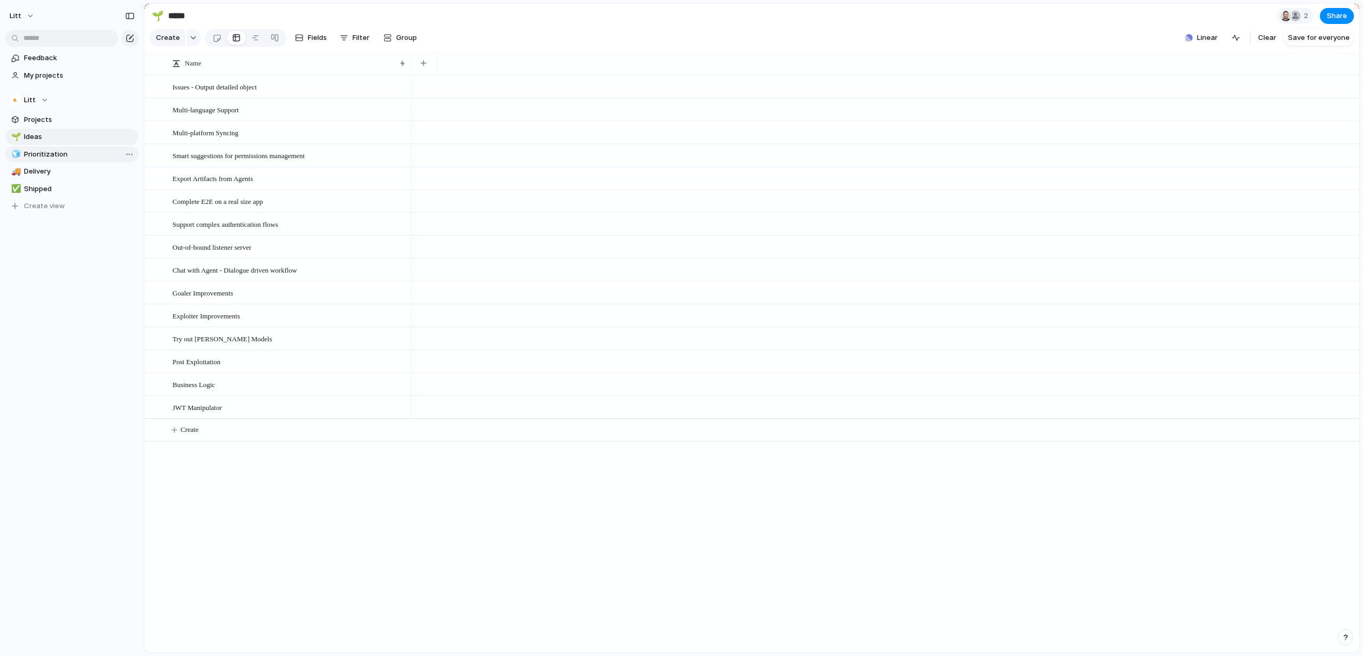
click at [40, 155] on span "Prioritization" at bounding box center [79, 154] width 111 height 11
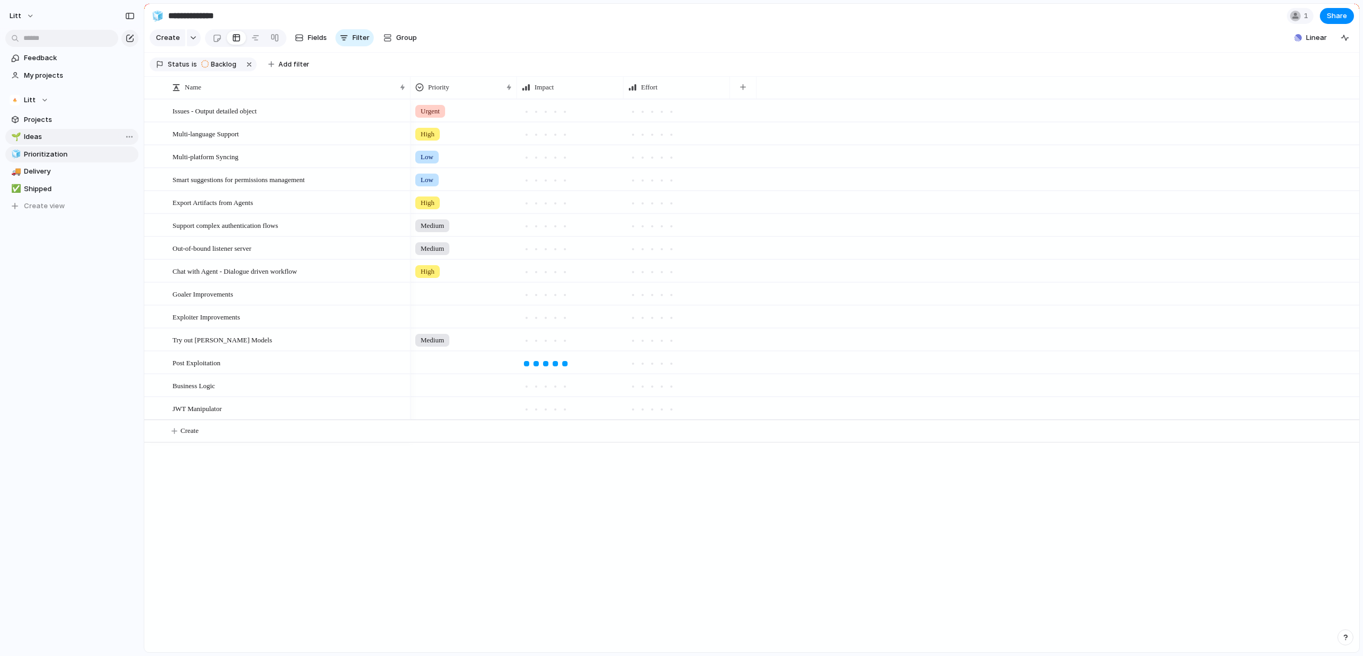
click at [55, 130] on link "🌱 Ideas" at bounding box center [71, 137] width 133 height 16
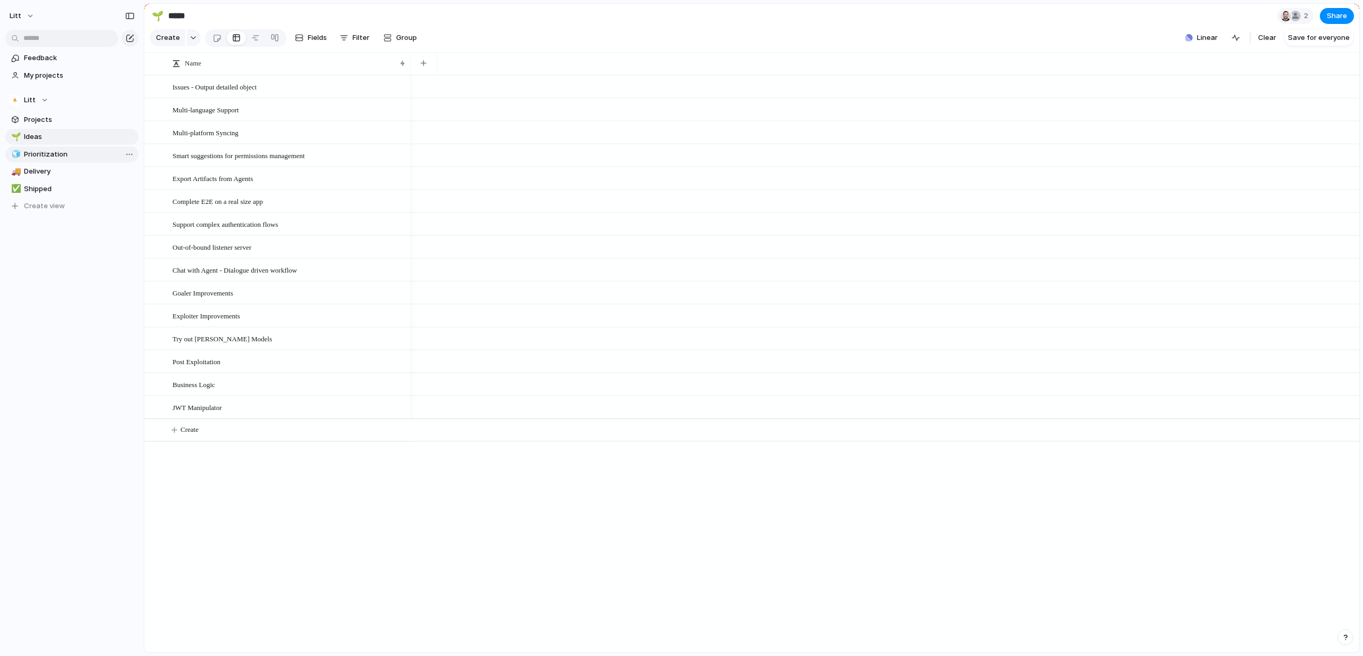
click at [38, 158] on span "Prioritization" at bounding box center [79, 154] width 111 height 11
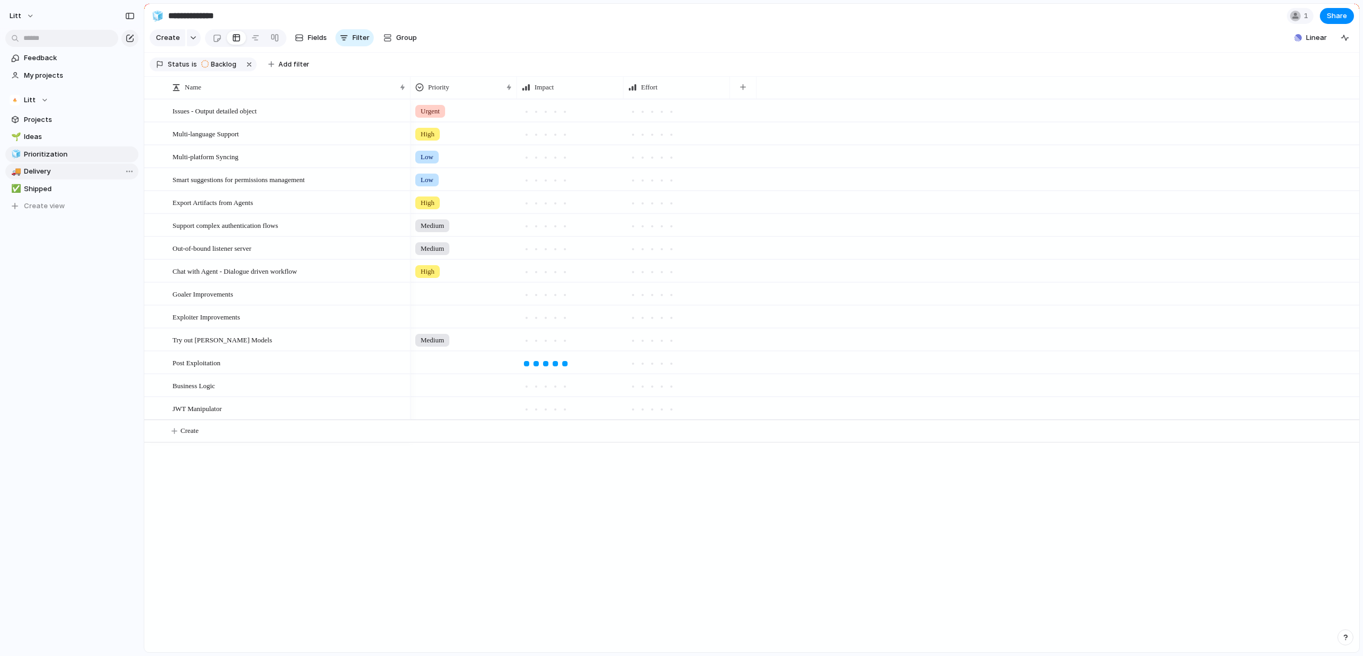
click at [38, 170] on span "Delivery" at bounding box center [79, 171] width 111 height 11
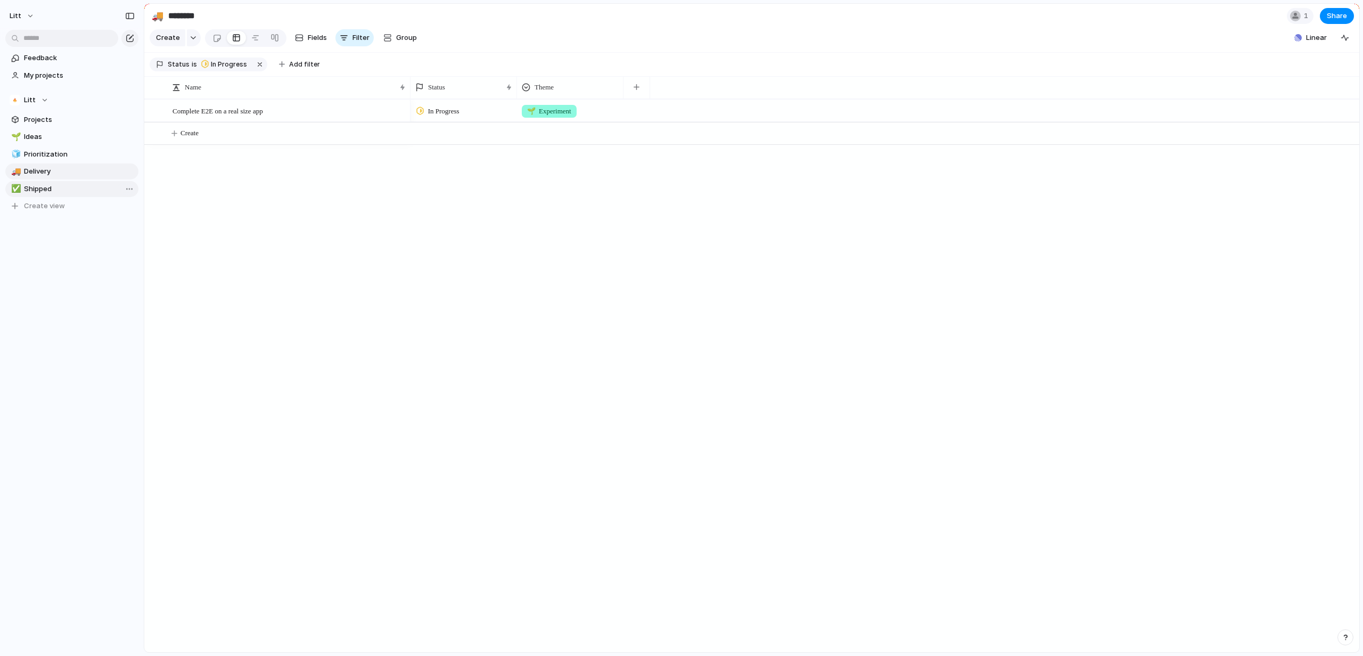
click at [34, 186] on span "Shipped" at bounding box center [79, 189] width 111 height 11
type input "*******"
click at [62, 117] on span "Projects" at bounding box center [79, 119] width 111 height 11
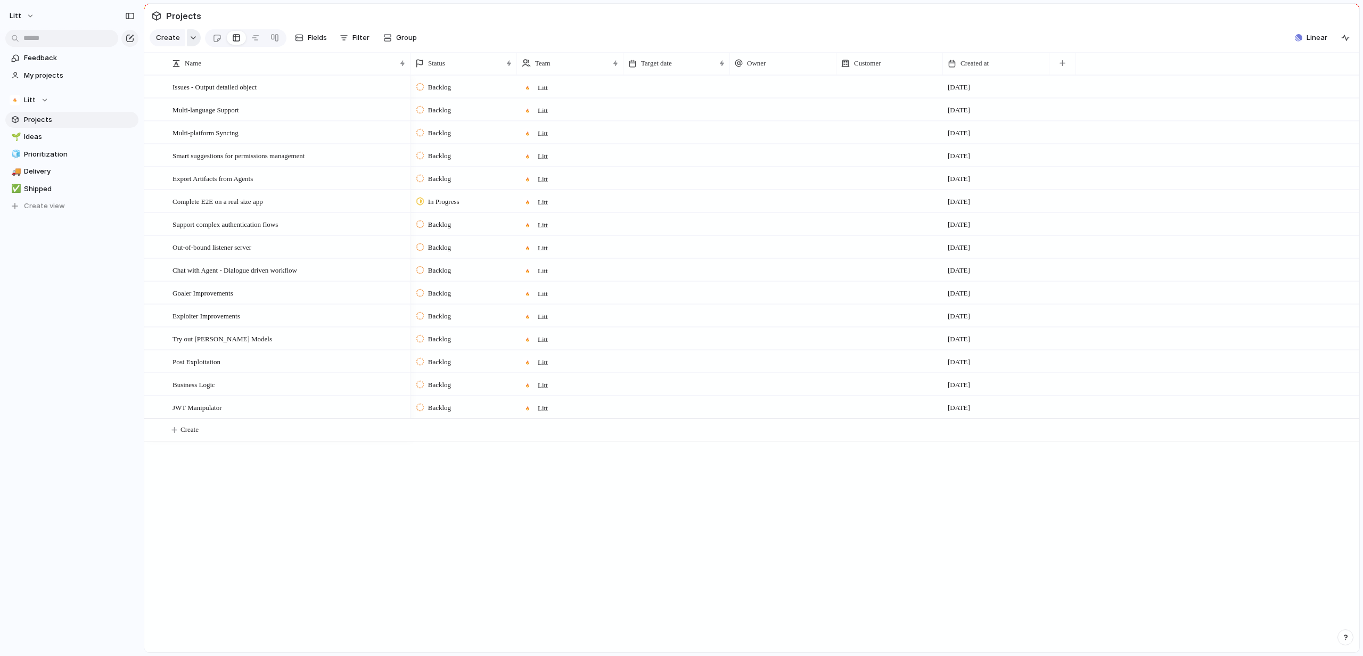
click at [192, 40] on div "button" at bounding box center [192, 38] width 7 height 4
click at [68, 123] on div "Goal Program Initiative Launch Project Customize" at bounding box center [681, 328] width 1363 height 656
click at [64, 130] on link "🌱 Ideas" at bounding box center [71, 137] width 133 height 16
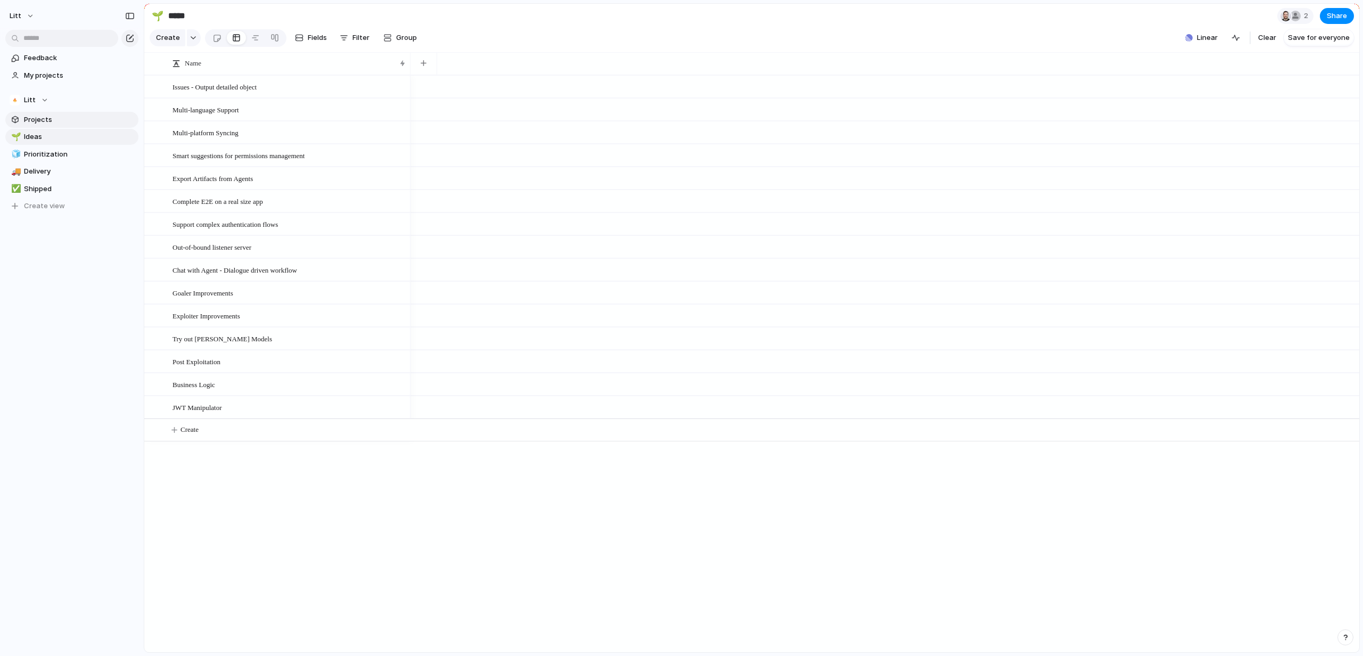
click at [72, 125] on span "Projects" at bounding box center [79, 119] width 111 height 11
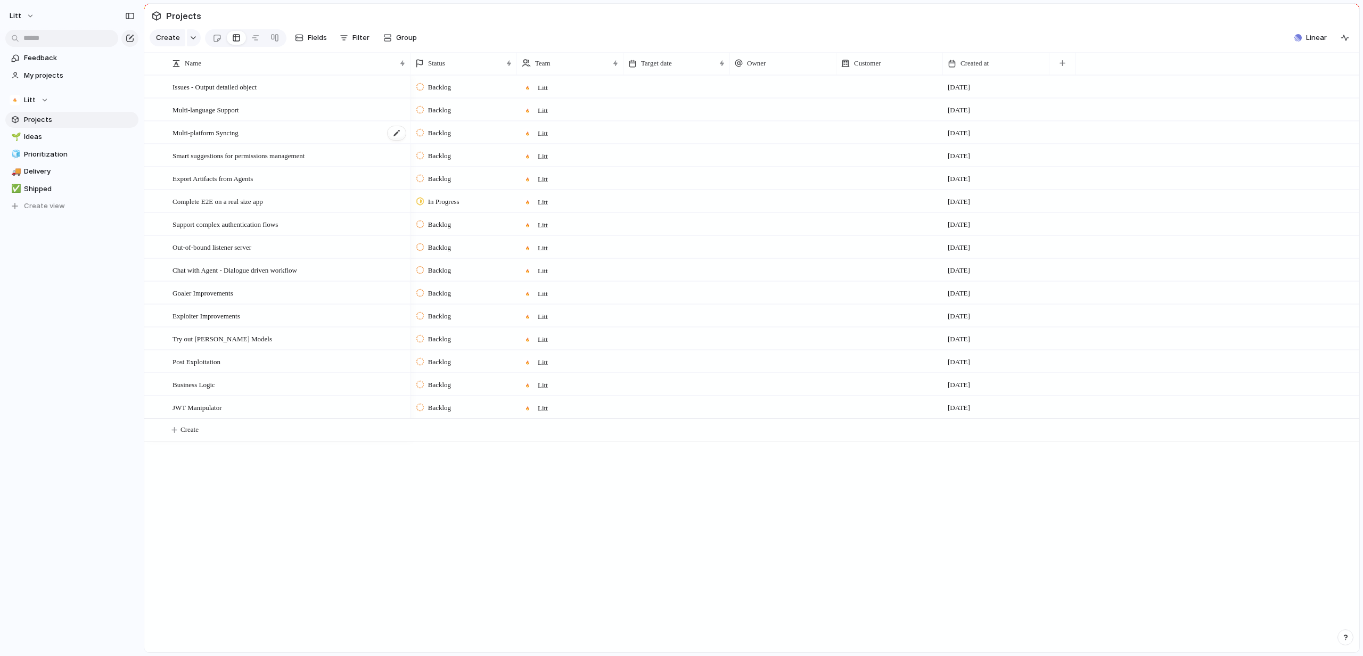
click at [254, 144] on div "Multi-platform Syncing" at bounding box center [289, 133] width 234 height 22
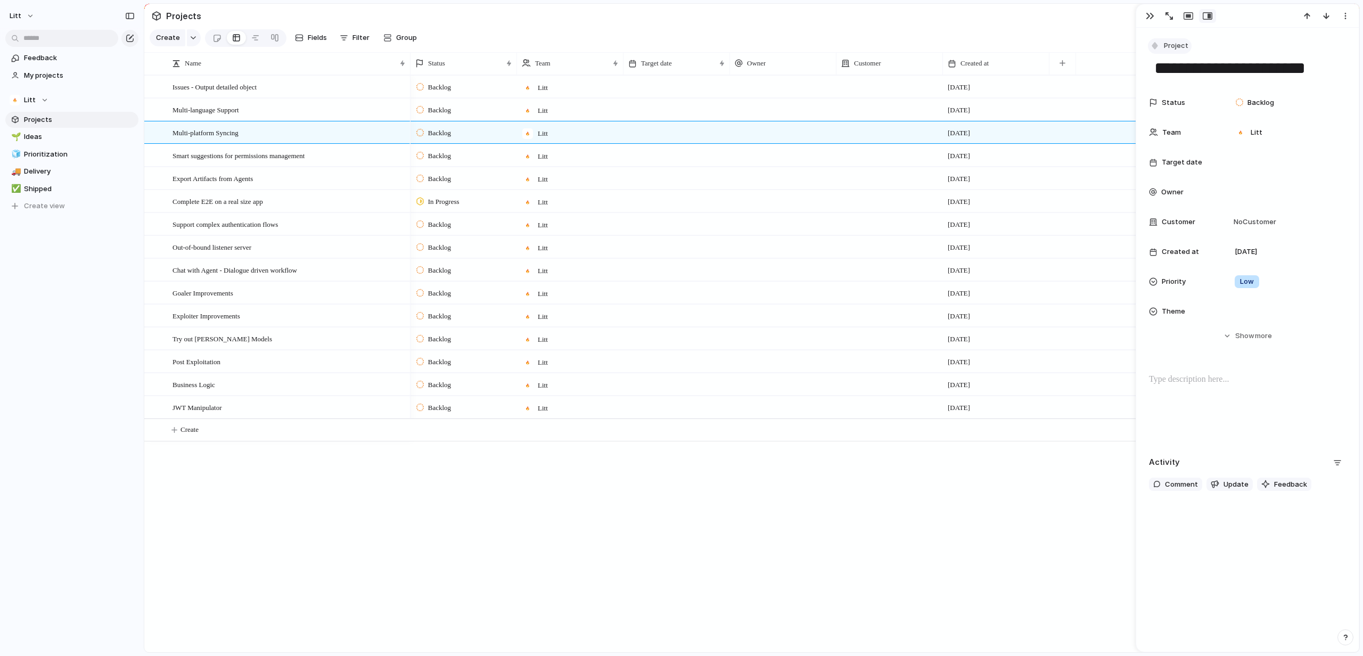
click at [1183, 43] on span "Project" at bounding box center [1176, 45] width 24 height 11
click at [70, 138] on div "Goal Program Initiative Launch Project Customize" at bounding box center [681, 328] width 1363 height 656
click at [70, 138] on span "Ideas" at bounding box center [79, 136] width 111 height 11
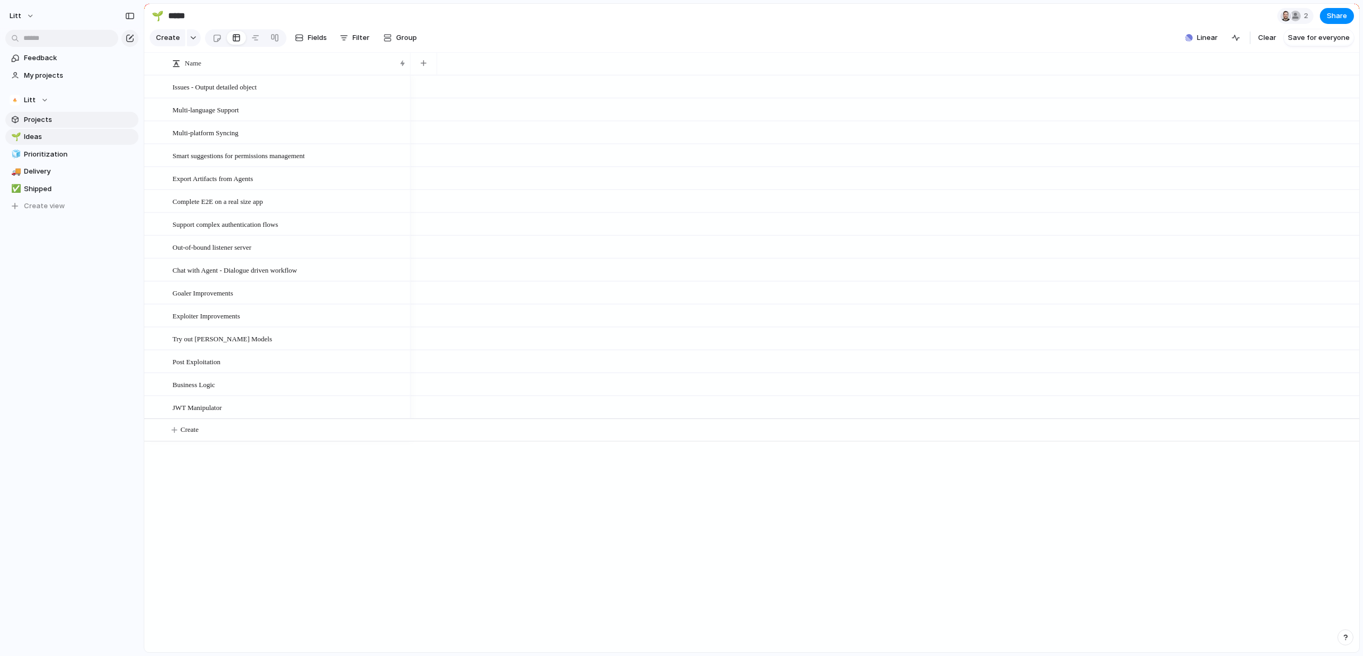
click at [73, 119] on span "Projects" at bounding box center [79, 119] width 111 height 11
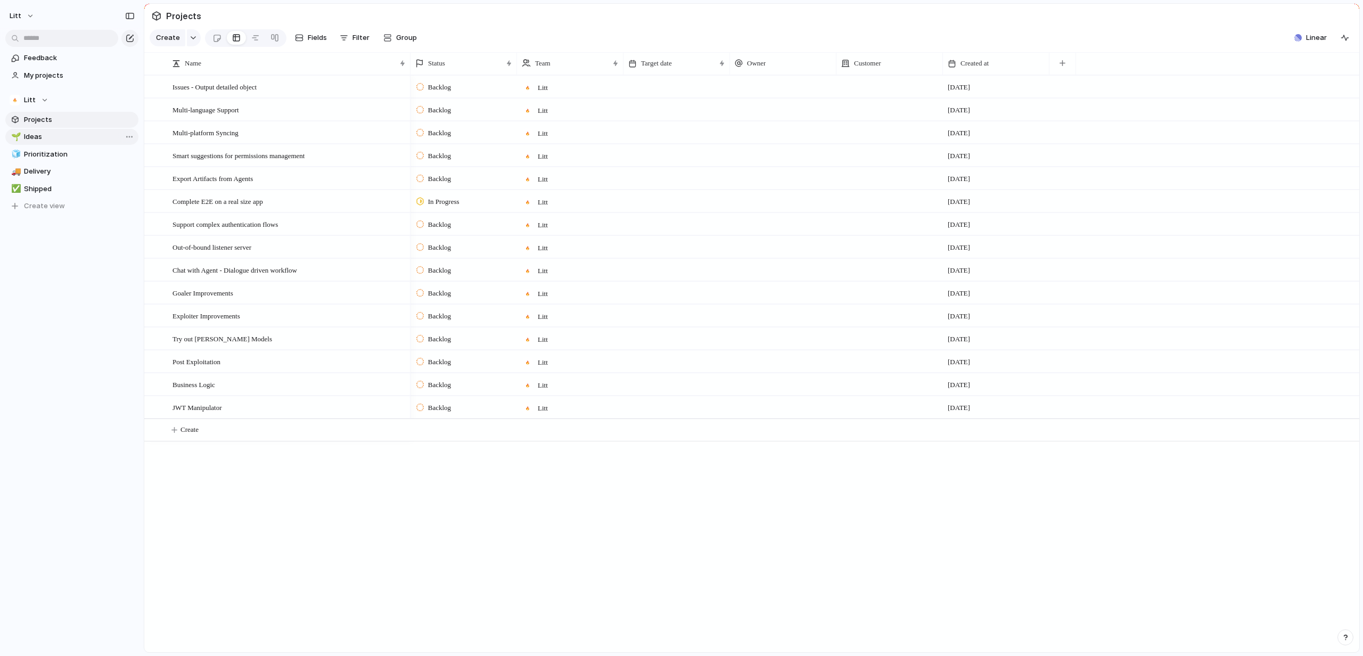
click at [65, 132] on span "Ideas" at bounding box center [79, 136] width 111 height 11
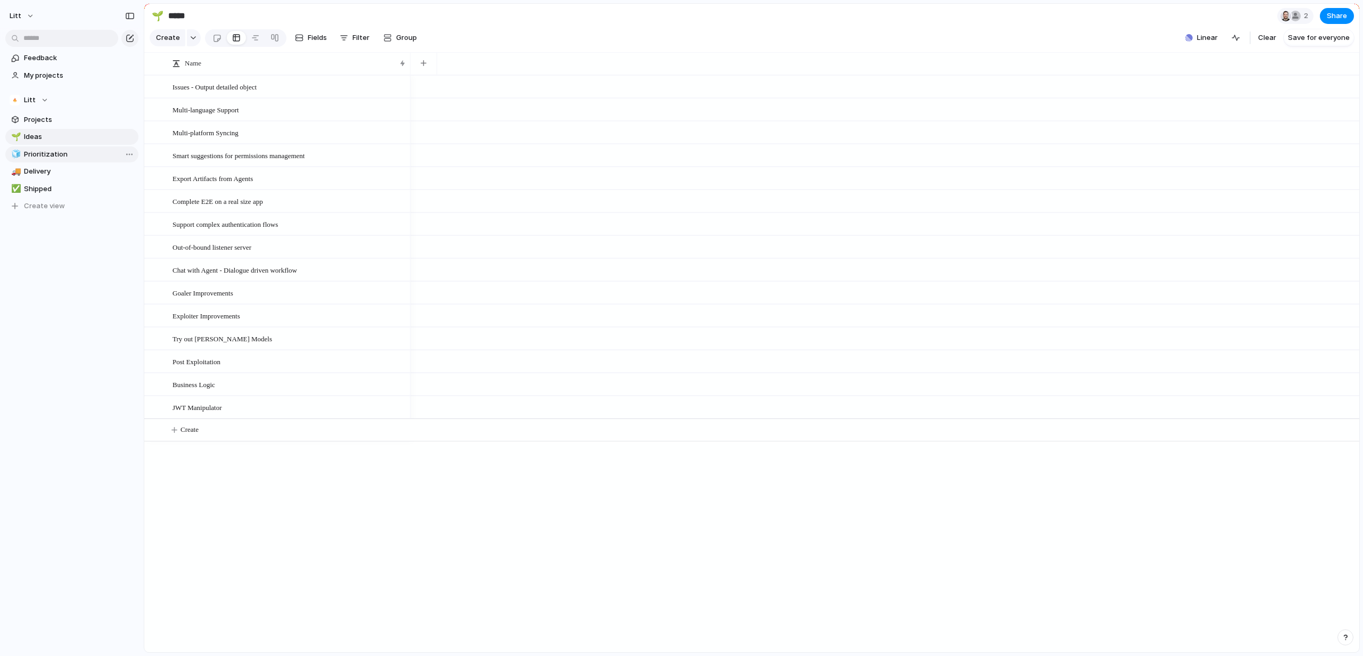
click at [57, 154] on span "Prioritization" at bounding box center [79, 154] width 111 height 11
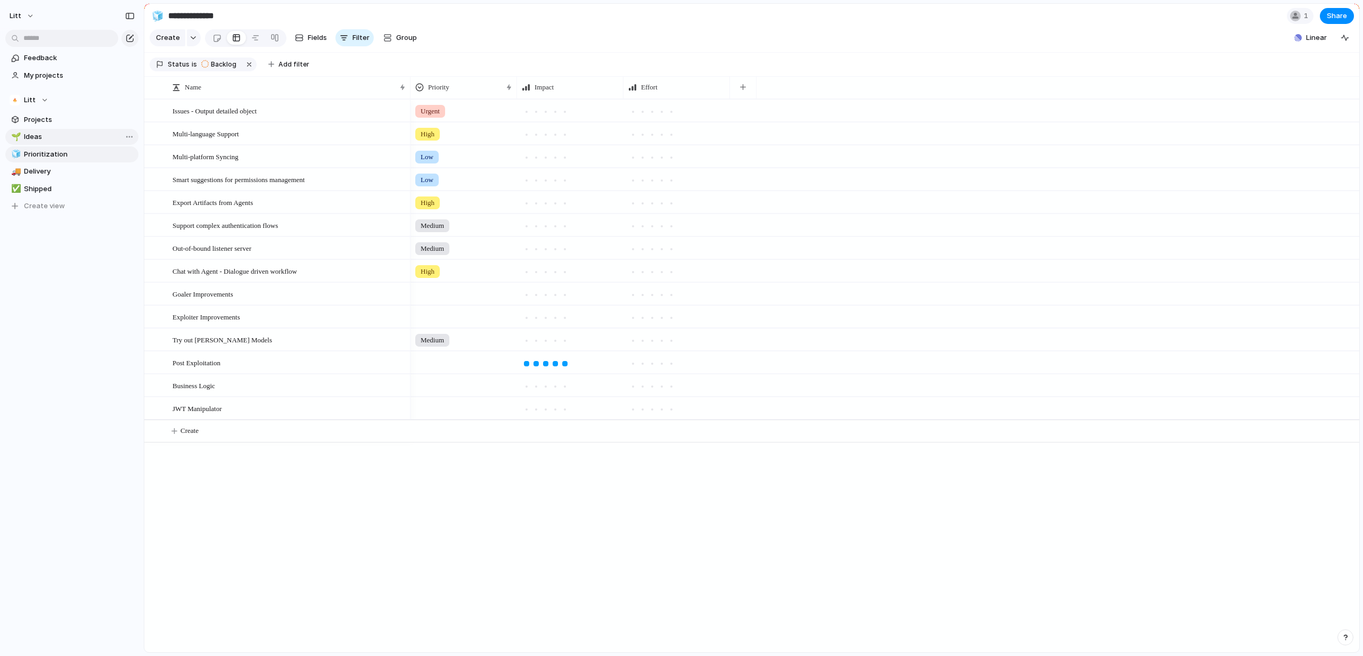
click at [65, 134] on span "Ideas" at bounding box center [79, 136] width 111 height 11
type input "*****"
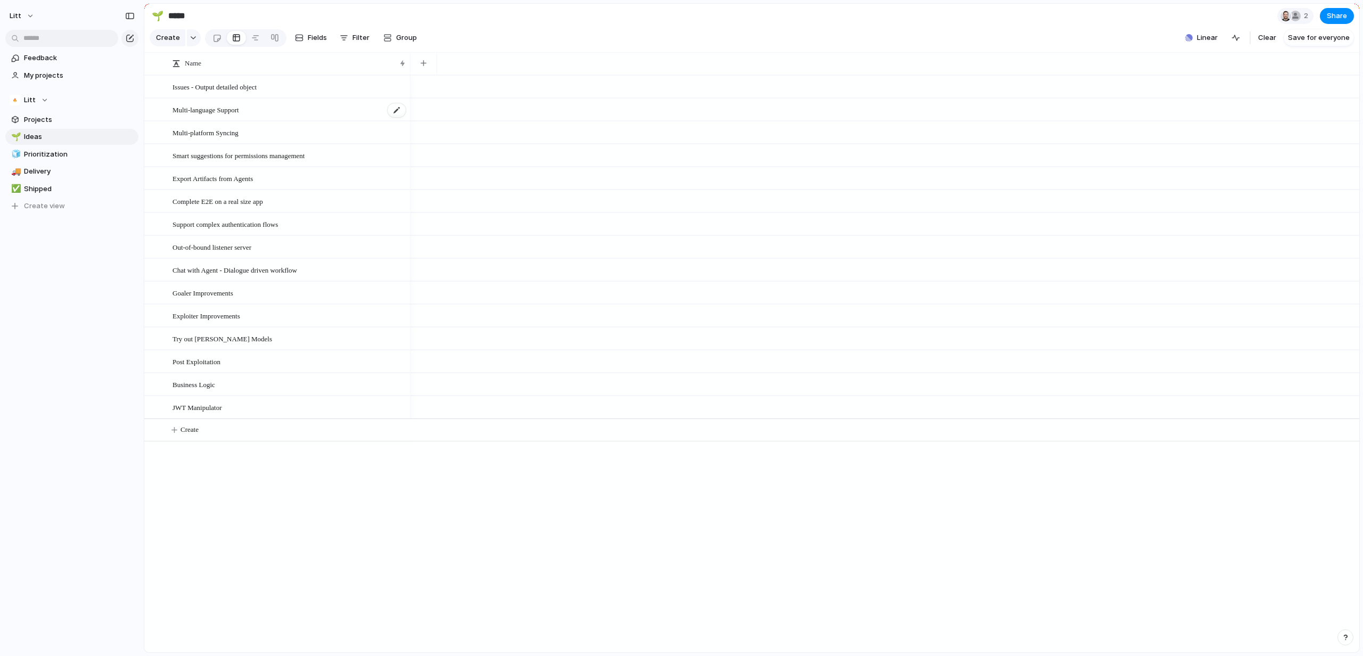
click at [241, 121] on div "Multi-language Support" at bounding box center [289, 110] width 234 height 22
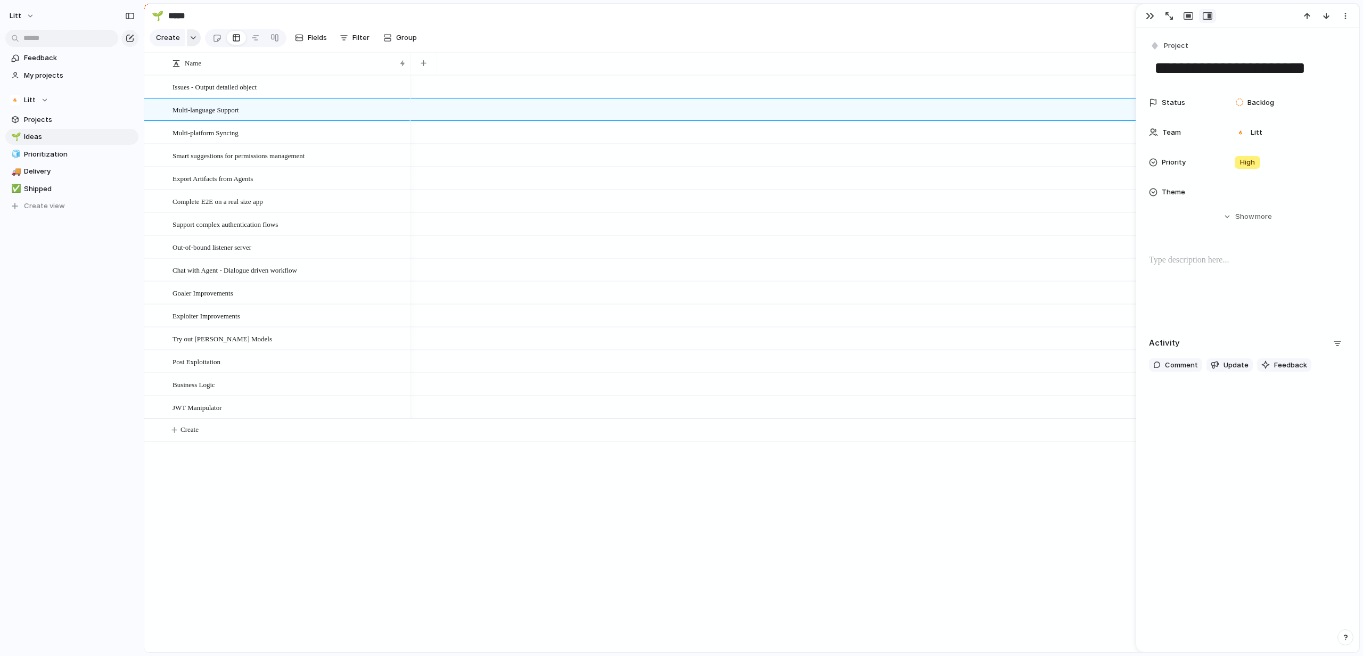
click at [194, 34] on button "button" at bounding box center [194, 37] width 14 height 17
click at [194, 34] on div "Goal Program Initiative Launch Project Customize" at bounding box center [681, 328] width 1363 height 656
click at [1242, 218] on span "Show" at bounding box center [1244, 216] width 19 height 11
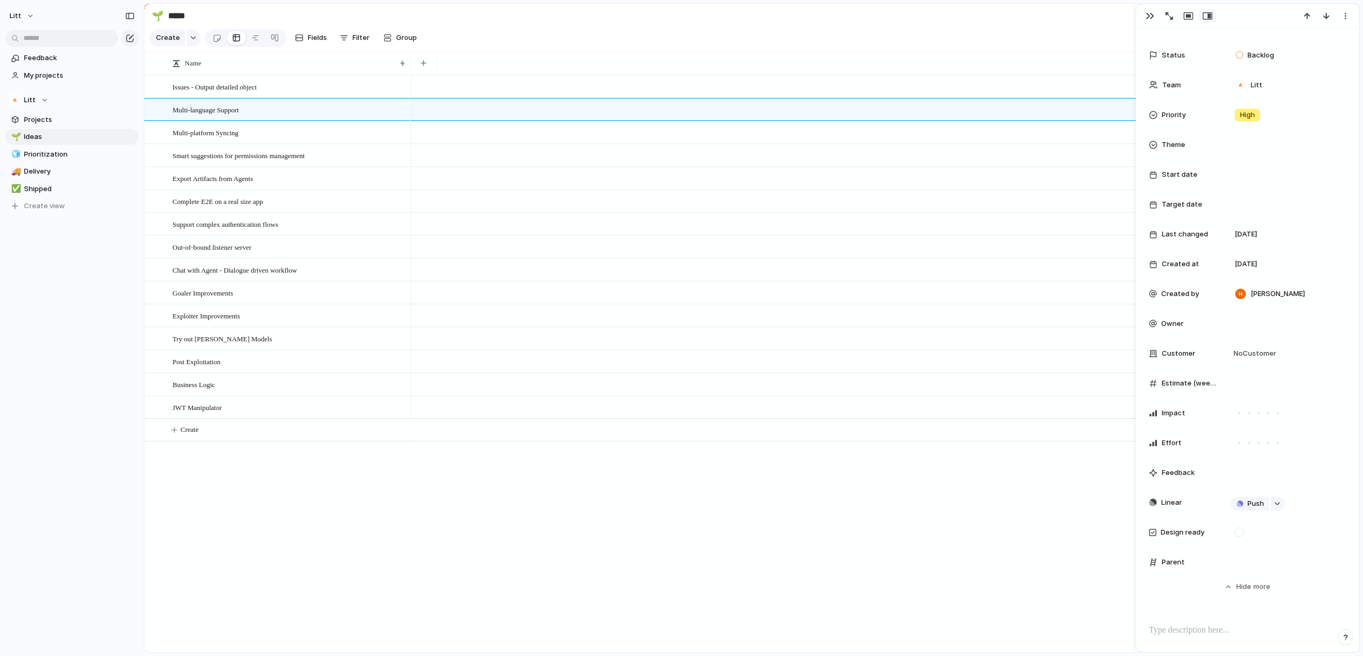
scroll to position [225, 0]
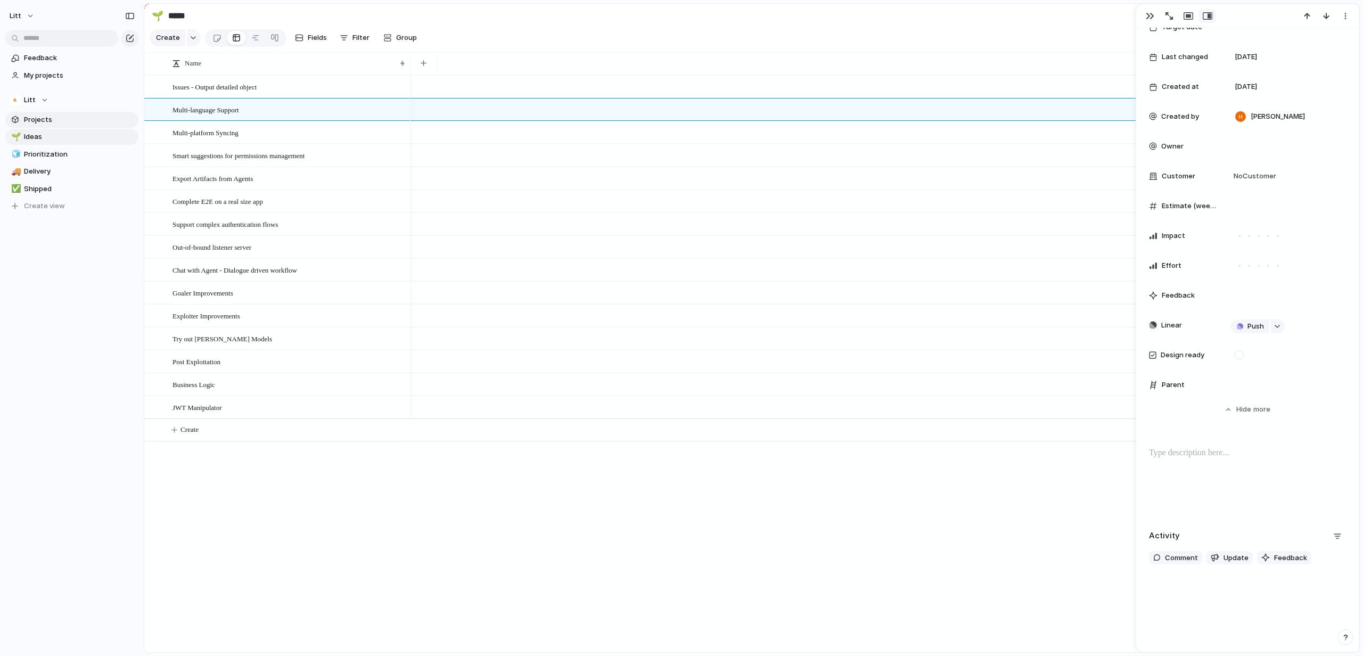
click at [64, 113] on link "Projects" at bounding box center [71, 120] width 133 height 16
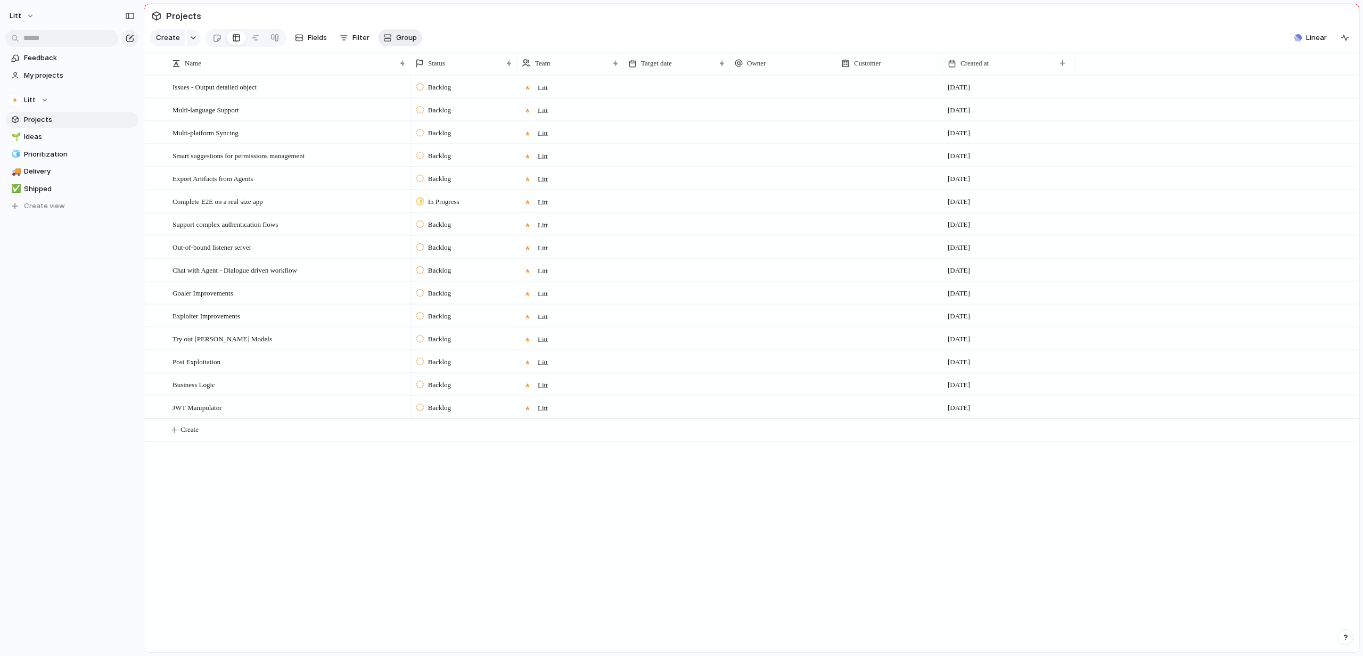
click at [405, 40] on span "Group" at bounding box center [406, 37] width 21 height 11
click at [64, 150] on div "Status Owner Team Customer Priority Impact Effort Design ready Theme Created by" at bounding box center [681, 328] width 1363 height 656
click at [40, 155] on span "Prioritization" at bounding box center [79, 154] width 111 height 11
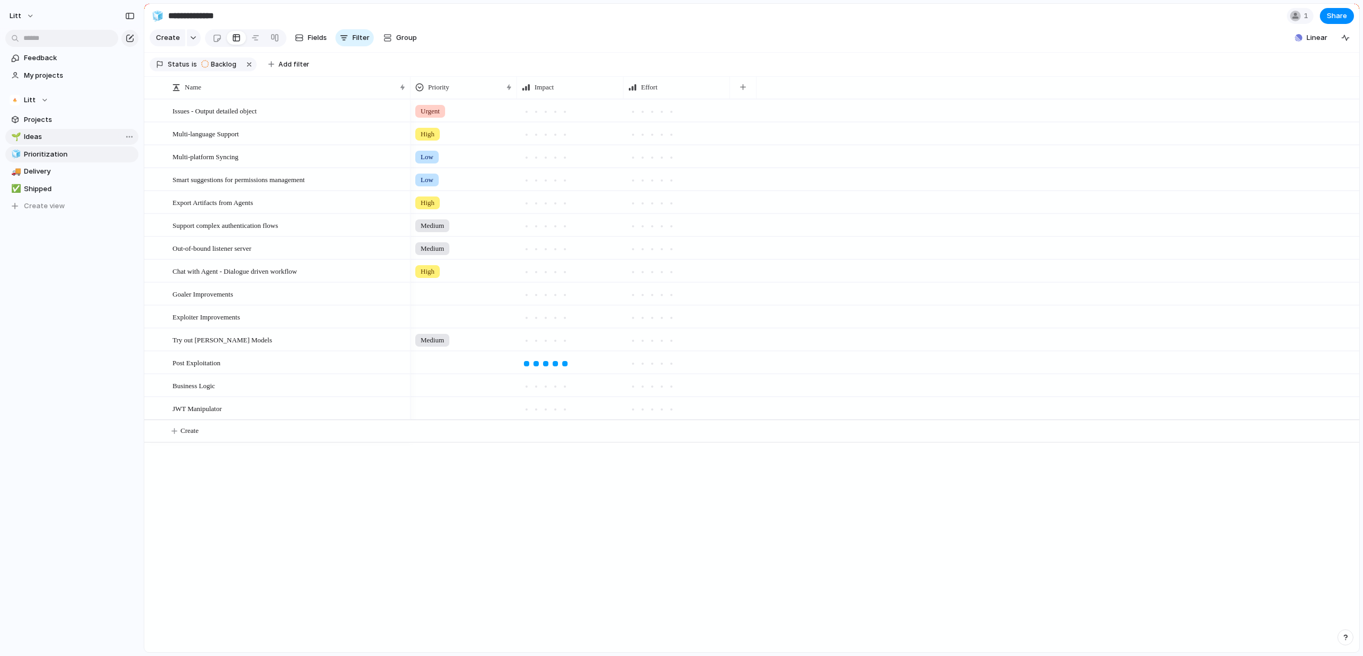
click at [47, 144] on link "🌱 Ideas" at bounding box center [71, 137] width 133 height 16
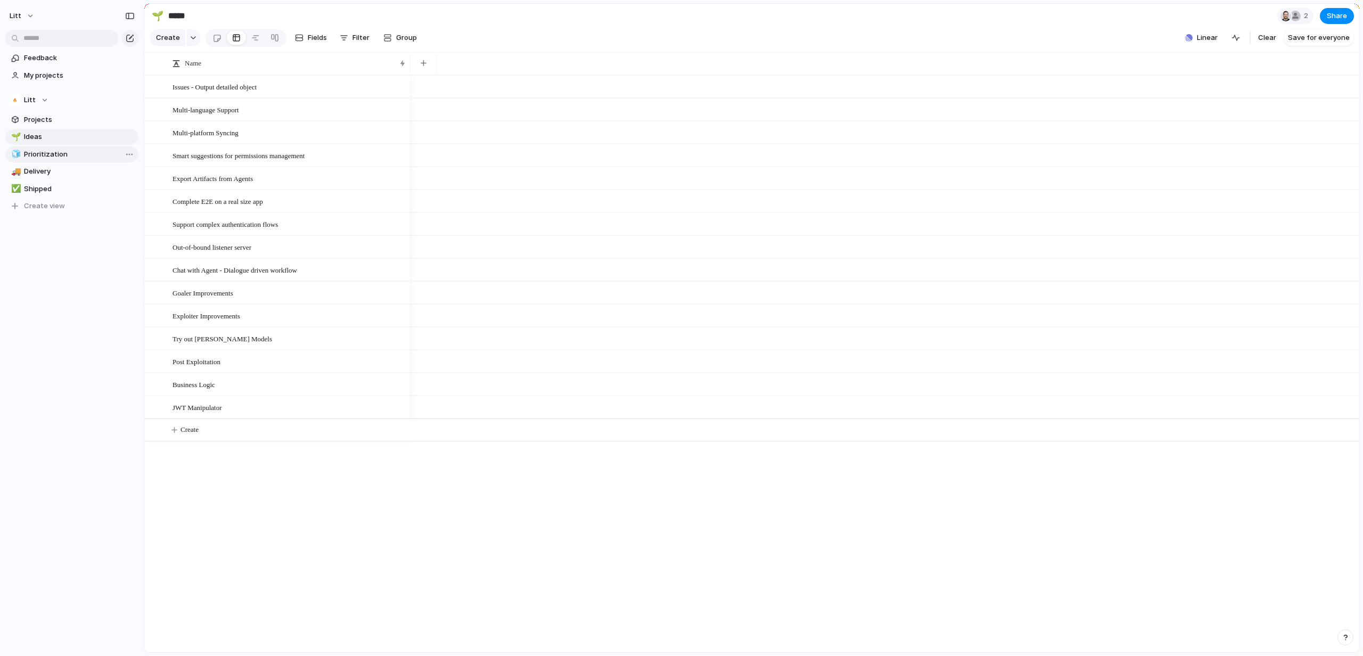
click at [64, 152] on span "Prioritization" at bounding box center [79, 154] width 111 height 11
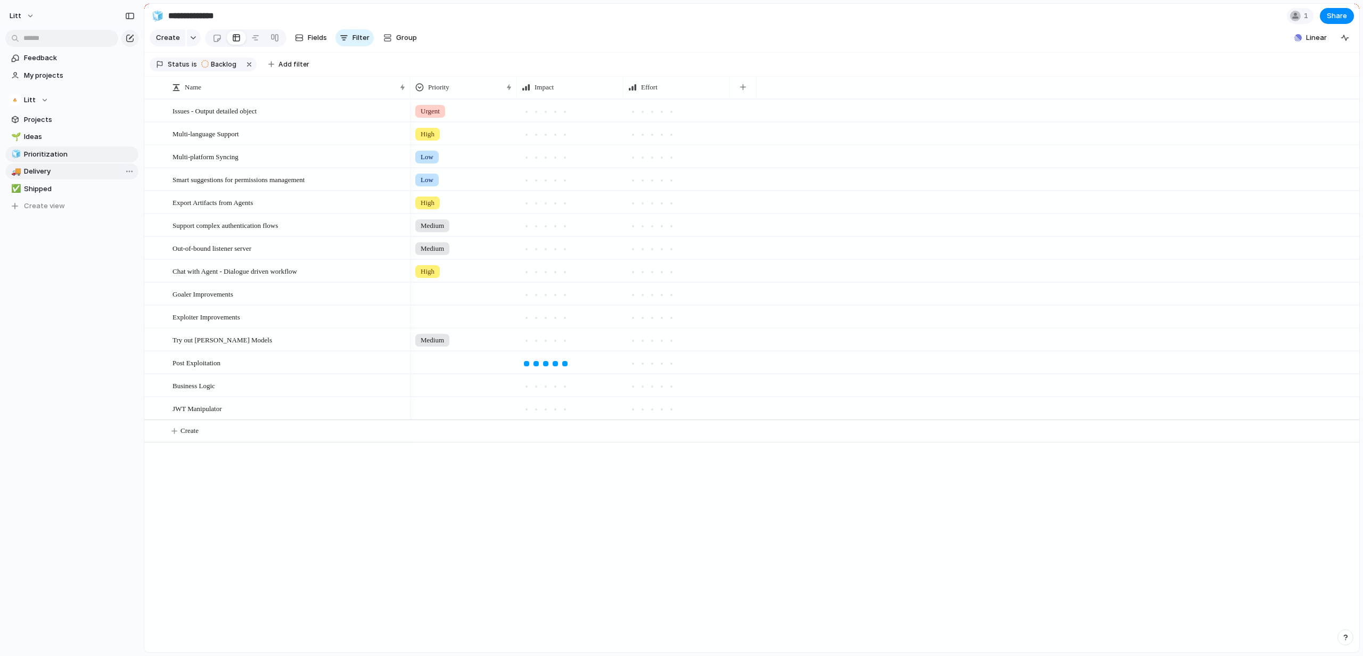
click at [63, 169] on span "Delivery" at bounding box center [79, 171] width 111 height 11
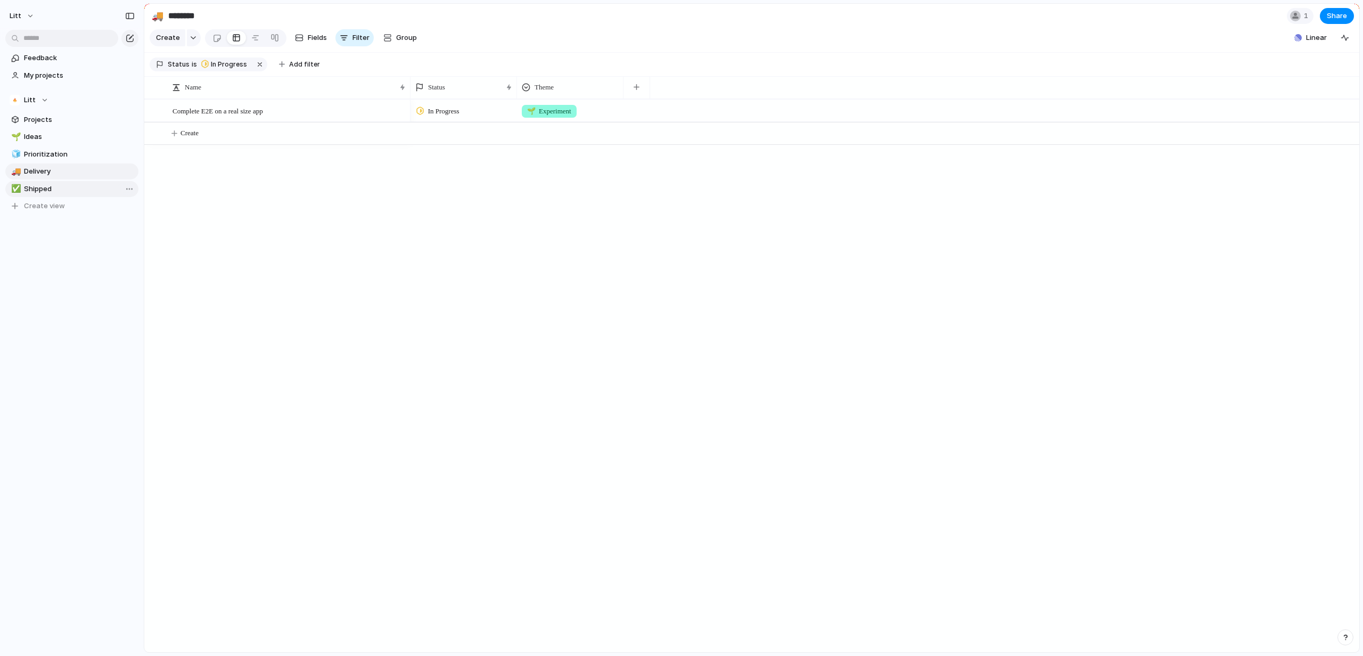
click at [34, 184] on span "Shipped" at bounding box center [79, 189] width 111 height 11
click at [50, 172] on span "Delivery" at bounding box center [79, 171] width 111 height 11
click at [385, 118] on div "Complete E2E on a real size app" at bounding box center [289, 111] width 234 height 22
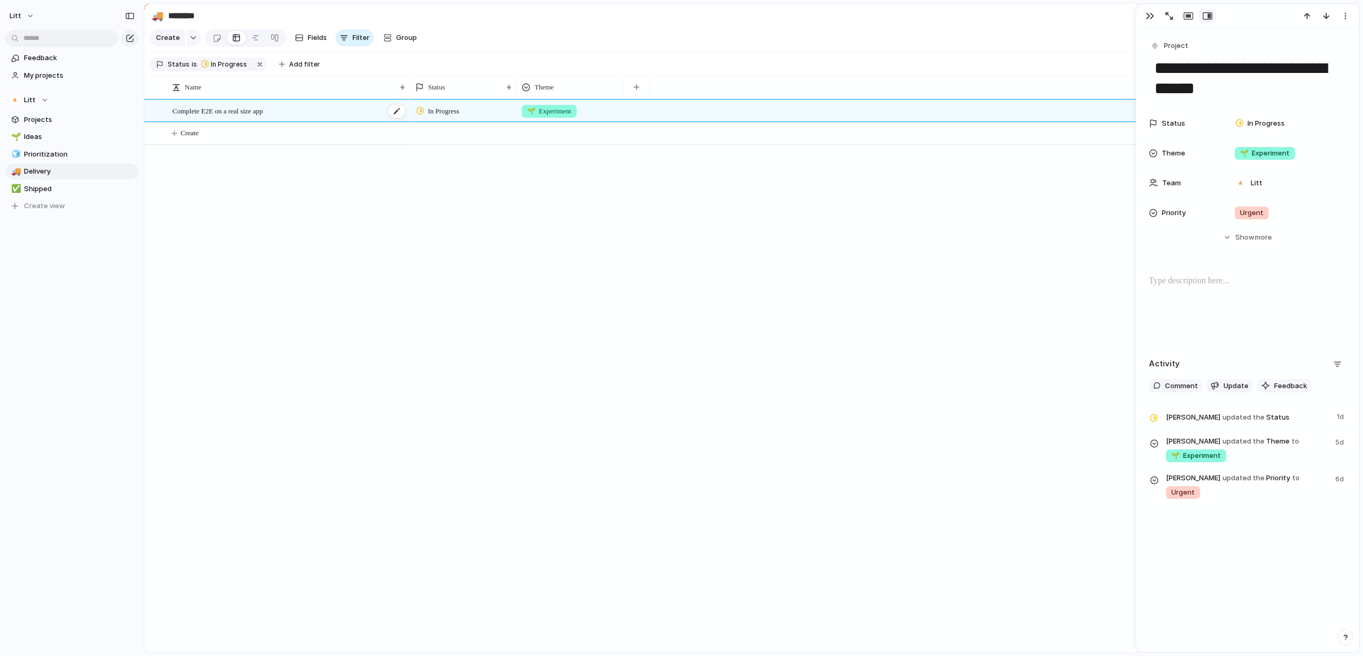
click at [384, 122] on div "Complete E2E on a real size app" at bounding box center [289, 111] width 234 height 22
click at [394, 118] on div at bounding box center [397, 111] width 18 height 14
click at [1246, 240] on span "Show" at bounding box center [1244, 237] width 19 height 11
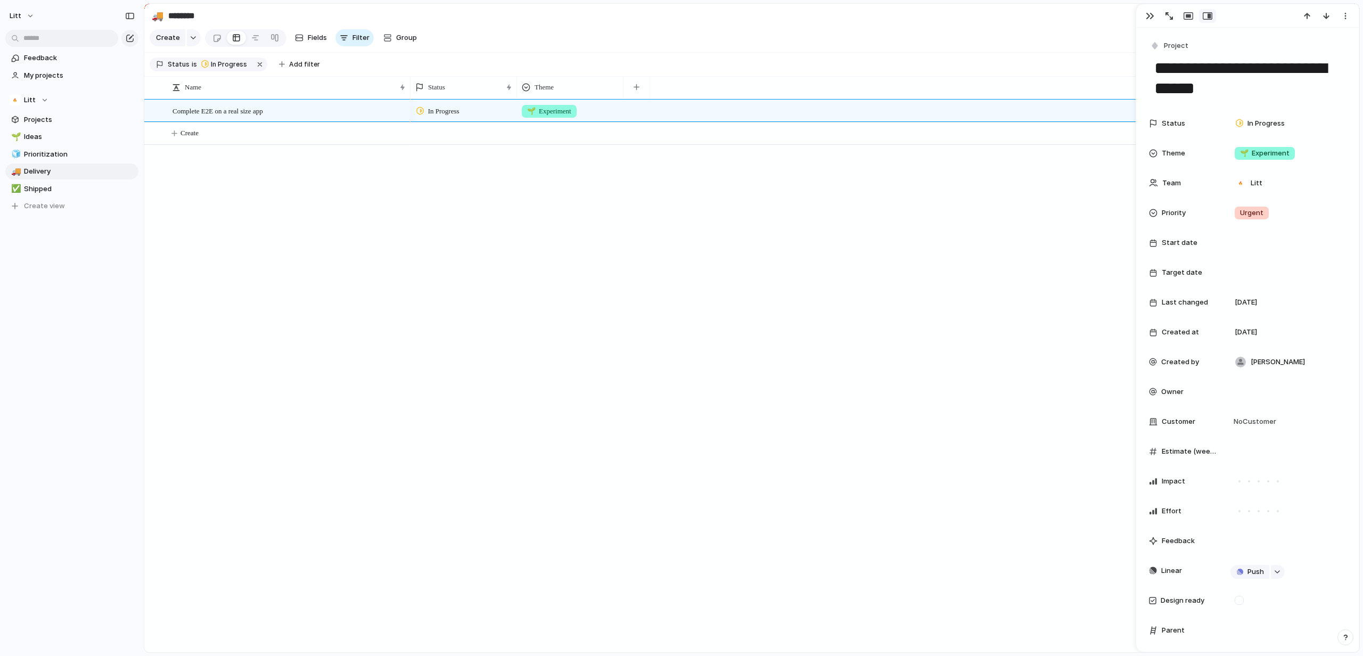
click at [463, 117] on div "In Progress" at bounding box center [439, 111] width 46 height 13
click at [459, 117] on div "Backlog Planned In Progress Completed Canceled" at bounding box center [681, 328] width 1363 height 656
click at [1288, 123] on div "In Progress" at bounding box center [1261, 123] width 63 height 15
click at [34, 137] on div "Backlog Planned In Progress Completed Canceled" at bounding box center [681, 328] width 1363 height 656
click at [40, 133] on span "Ideas" at bounding box center [79, 136] width 111 height 11
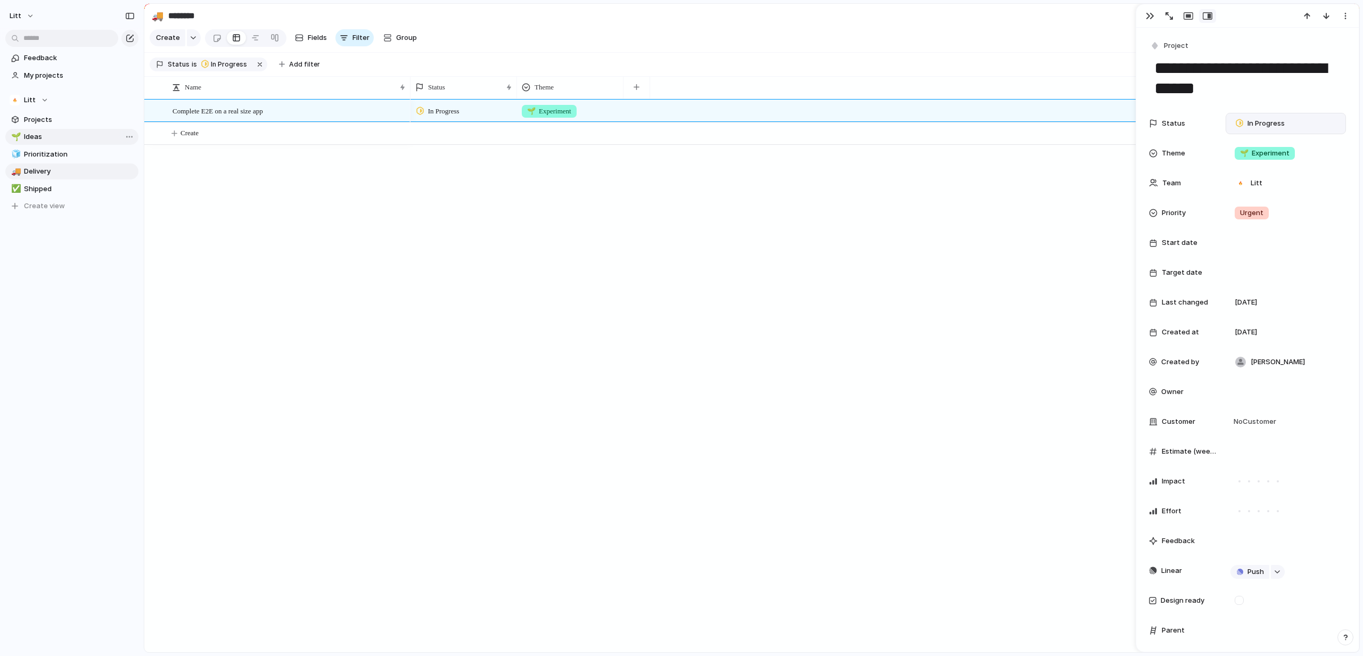
type input "*****"
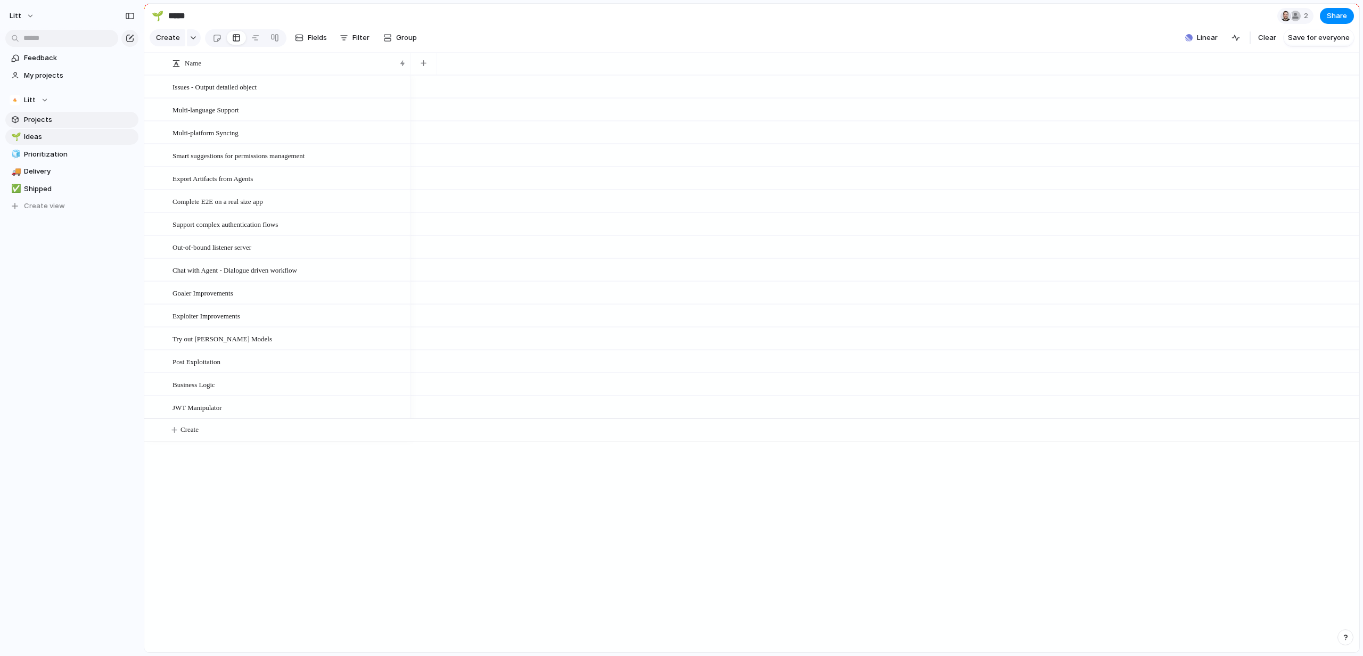
click at [61, 119] on span "Projects" at bounding box center [79, 119] width 111 height 11
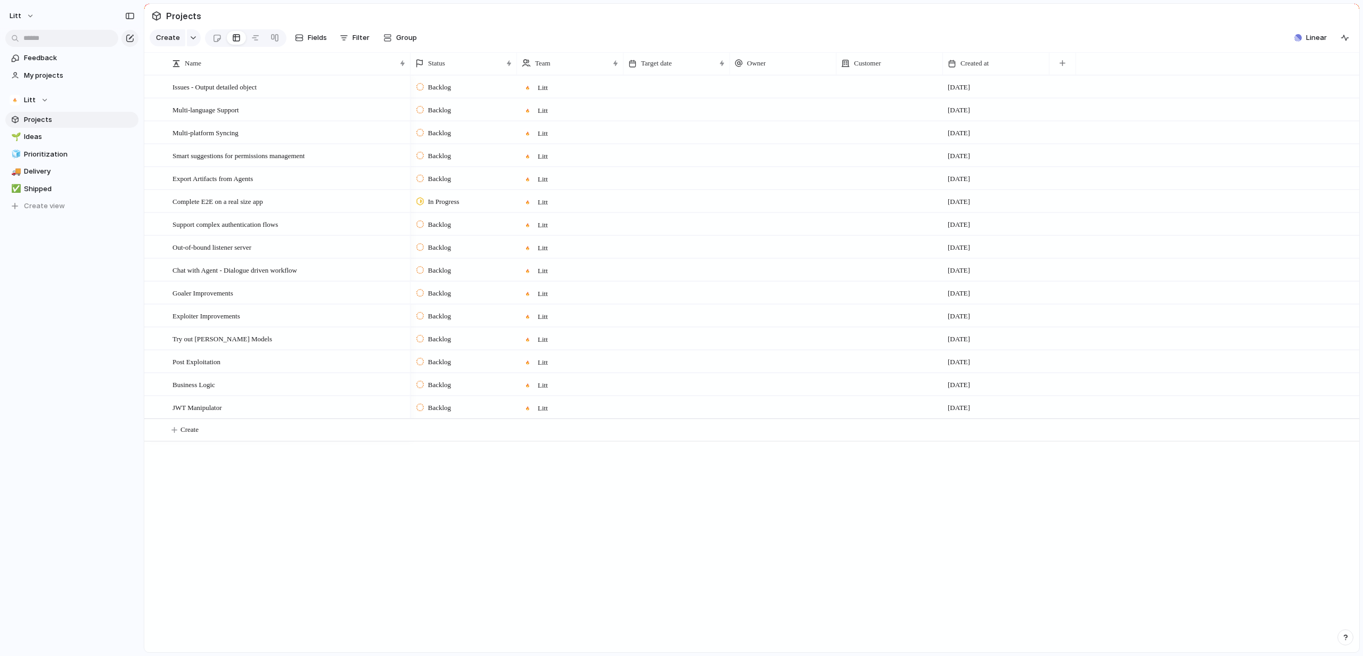
click at [710, 301] on div at bounding box center [676, 293] width 106 height 22
click at [548, 295] on div "Litt" at bounding box center [534, 291] width 35 height 18
click at [464, 309] on div "Litt ⚡ R&D" at bounding box center [681, 328] width 1363 height 656
click at [388, 304] on div "Goaler Improvements" at bounding box center [289, 293] width 234 height 22
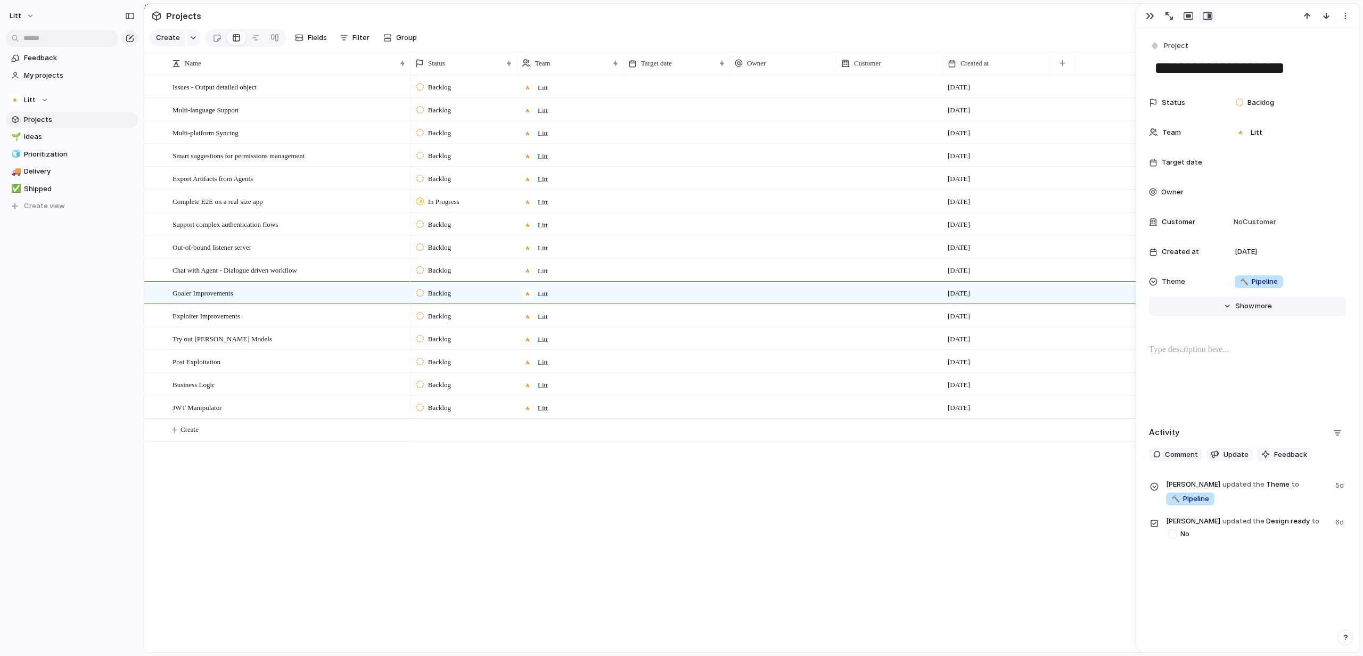
click at [1259, 310] on span "more" at bounding box center [1263, 306] width 17 height 11
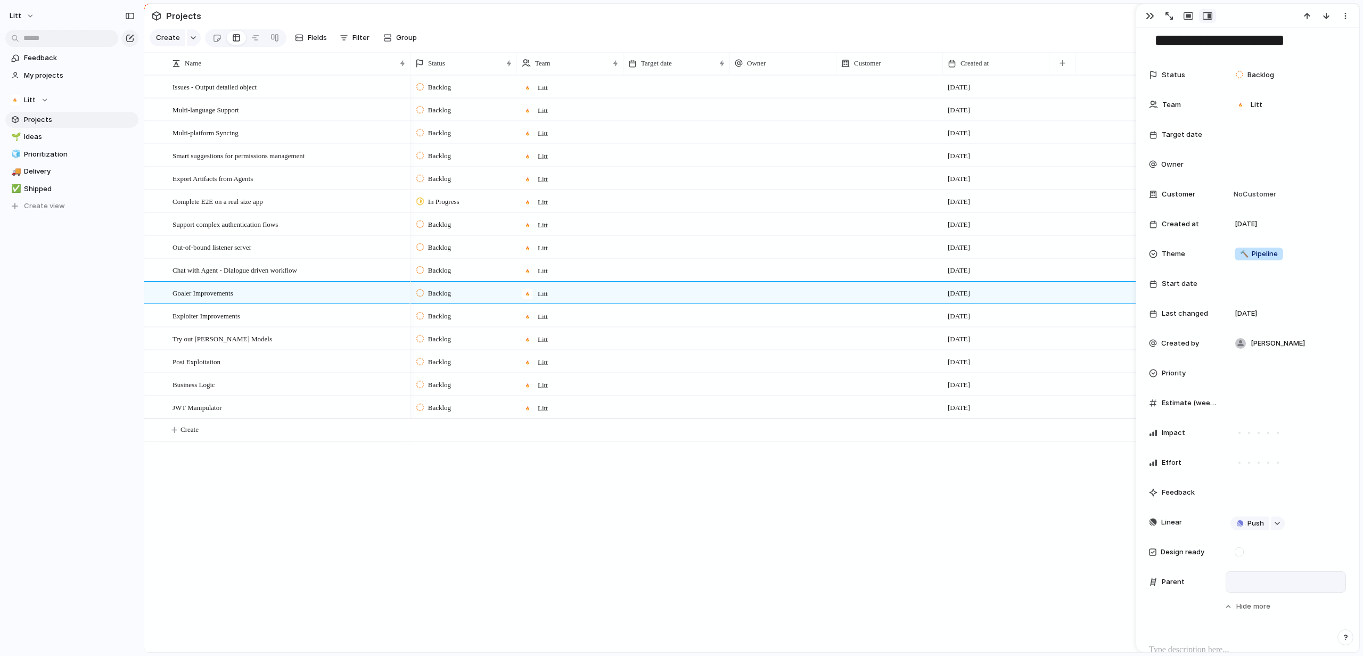
scroll to position [59, 0]
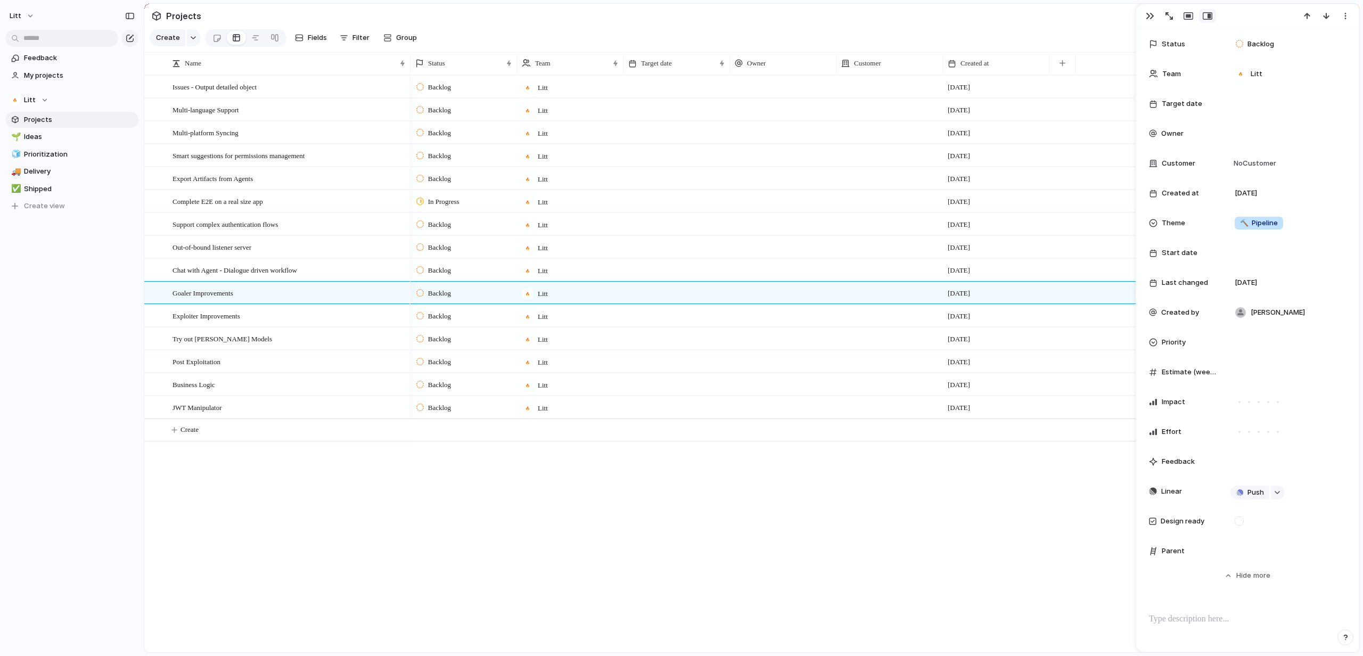
click at [1150, 546] on div "Parent" at bounding box center [1183, 551] width 68 height 11
click at [1254, 552] on div at bounding box center [1285, 551] width 111 height 12
click at [625, 304] on div "Use the create dropdown to add your first parent" at bounding box center [681, 328] width 1363 height 656
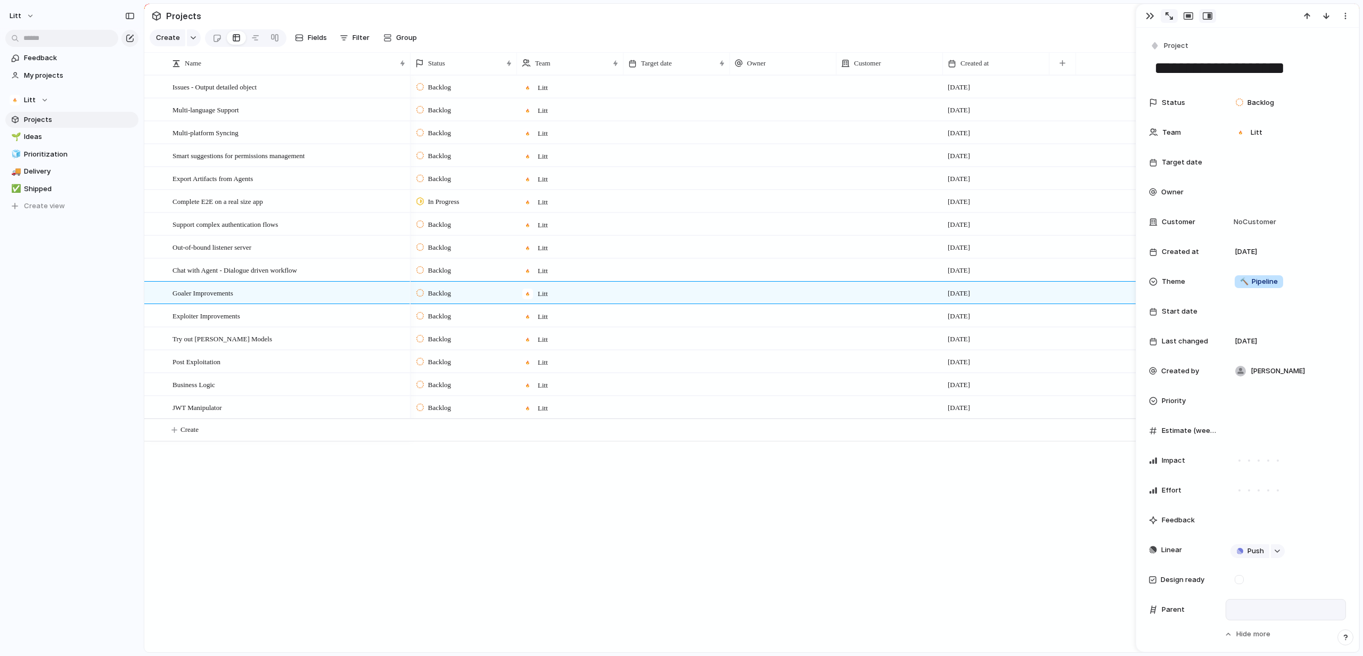
click at [1174, 15] on button "button" at bounding box center [1168, 16] width 17 height 14
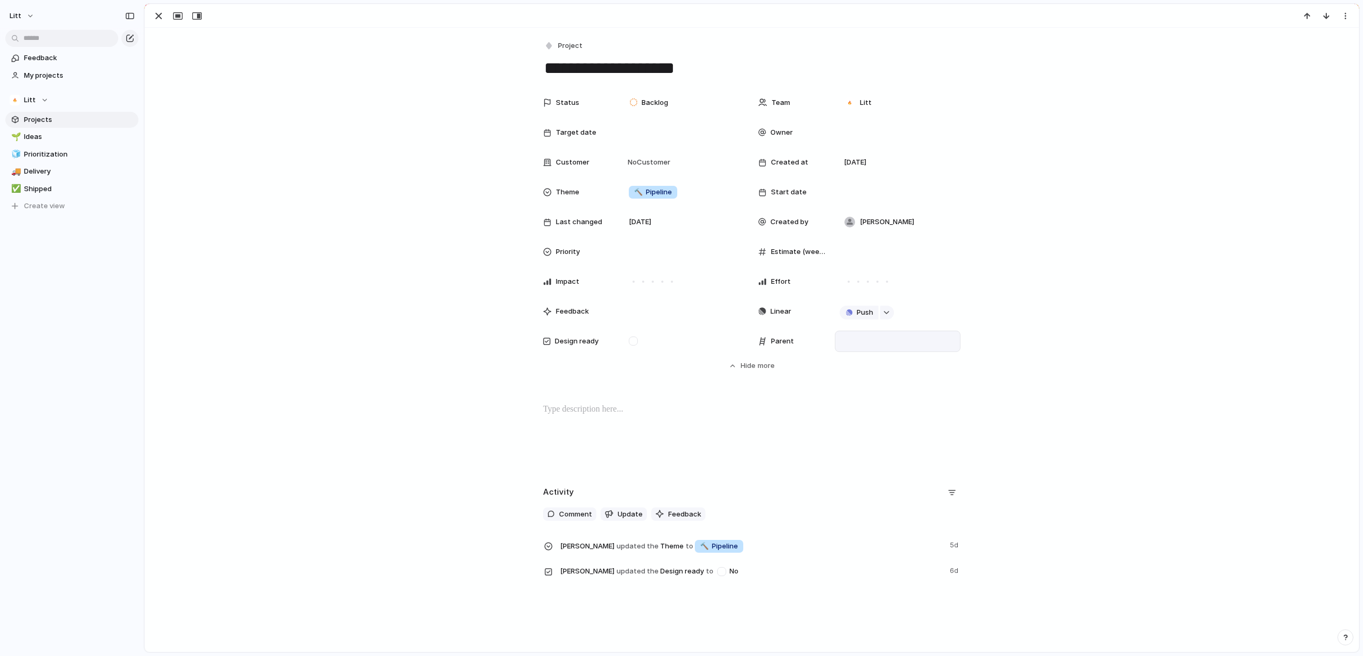
click at [582, 413] on p at bounding box center [751, 409] width 417 height 13
click at [634, 476] on div "**********" at bounding box center [752, 308] width 1214 height 561
click at [163, 17] on div "button" at bounding box center [158, 16] width 13 height 13
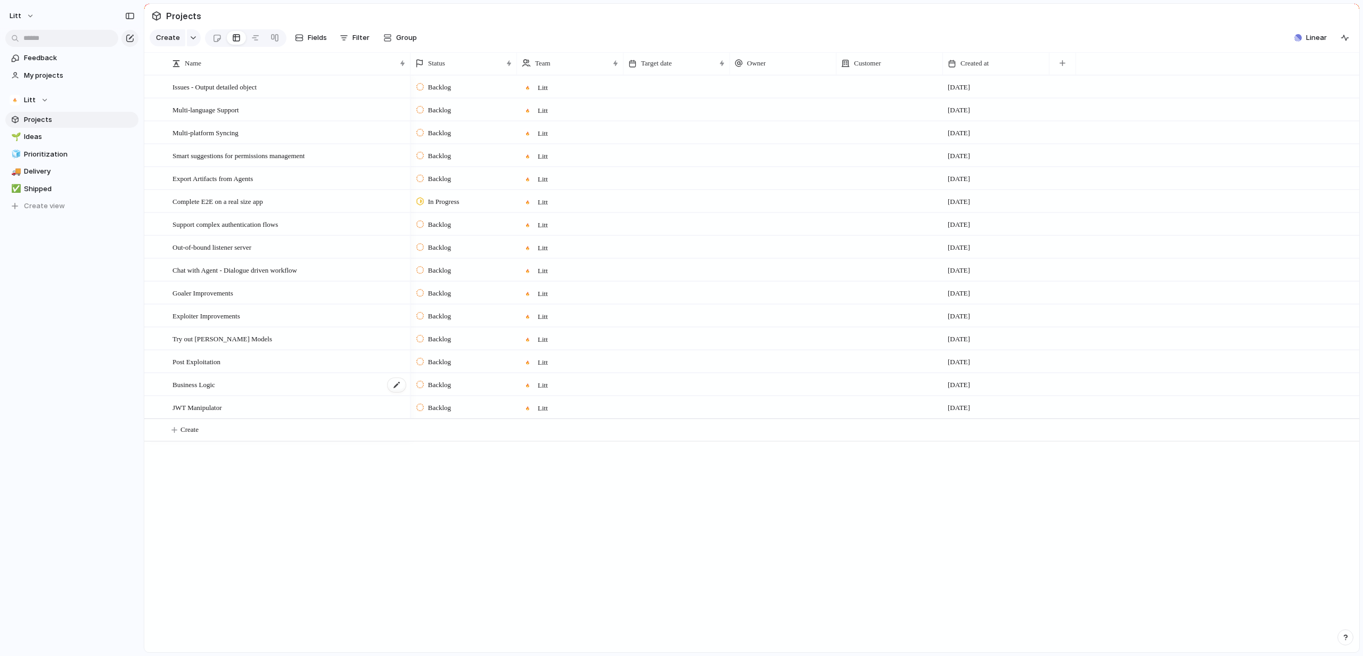
click at [256, 395] on div "Business Logic" at bounding box center [289, 385] width 234 height 22
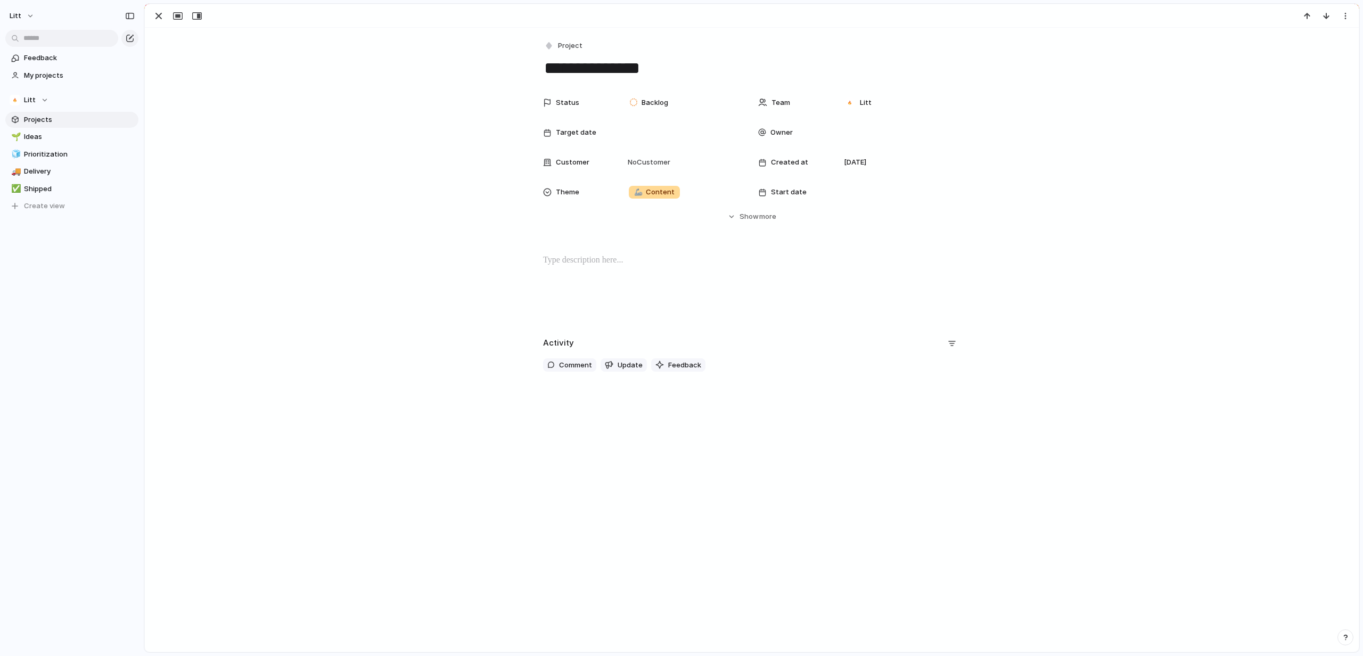
click at [256, 398] on div "**********" at bounding box center [752, 340] width 1214 height 624
click at [777, 217] on button "Hide Show more" at bounding box center [751, 216] width 417 height 19
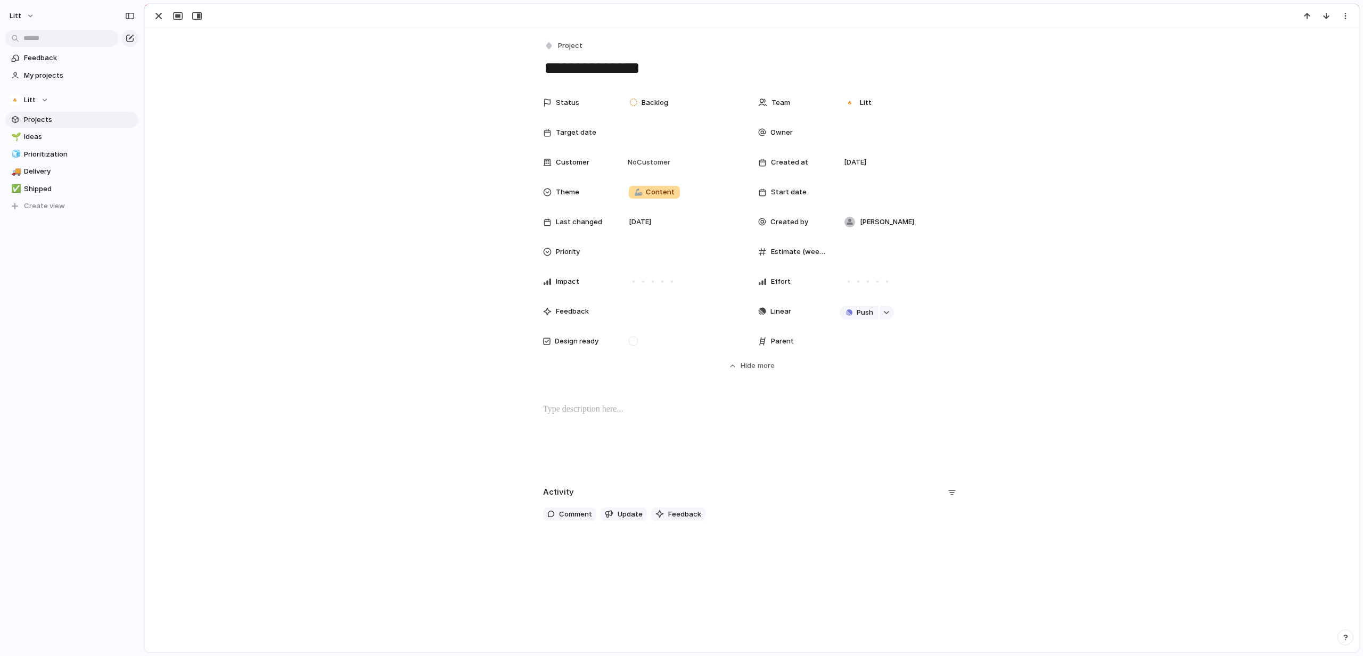
click at [799, 344] on div "Parent" at bounding box center [792, 341] width 68 height 11
drag, startPoint x: 763, startPoint y: 340, endPoint x: 741, endPoint y: 338, distance: 22.5
click at [763, 340] on div "Parent" at bounding box center [792, 341] width 68 height 11
click at [741, 338] on div "Status Backlog Team Litt Target date Owner Customer No Customer Created at 13 A…" at bounding box center [751, 222] width 417 height 260
click at [823, 345] on div "Parent" at bounding box center [859, 341] width 202 height 21
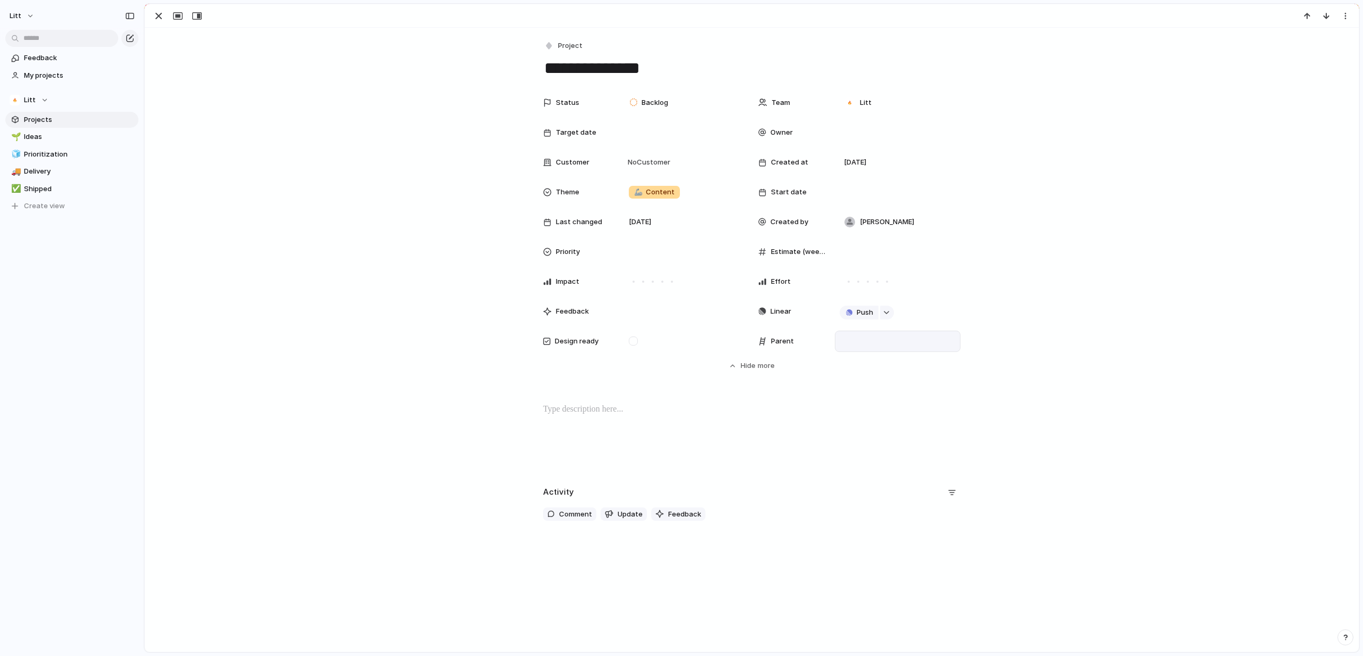
click at [857, 336] on div at bounding box center [897, 341] width 116 height 12
click at [155, 17] on div "Use the create dropdown to add your first parent" at bounding box center [681, 328] width 1363 height 656
click at [158, 17] on div "button" at bounding box center [158, 16] width 13 height 13
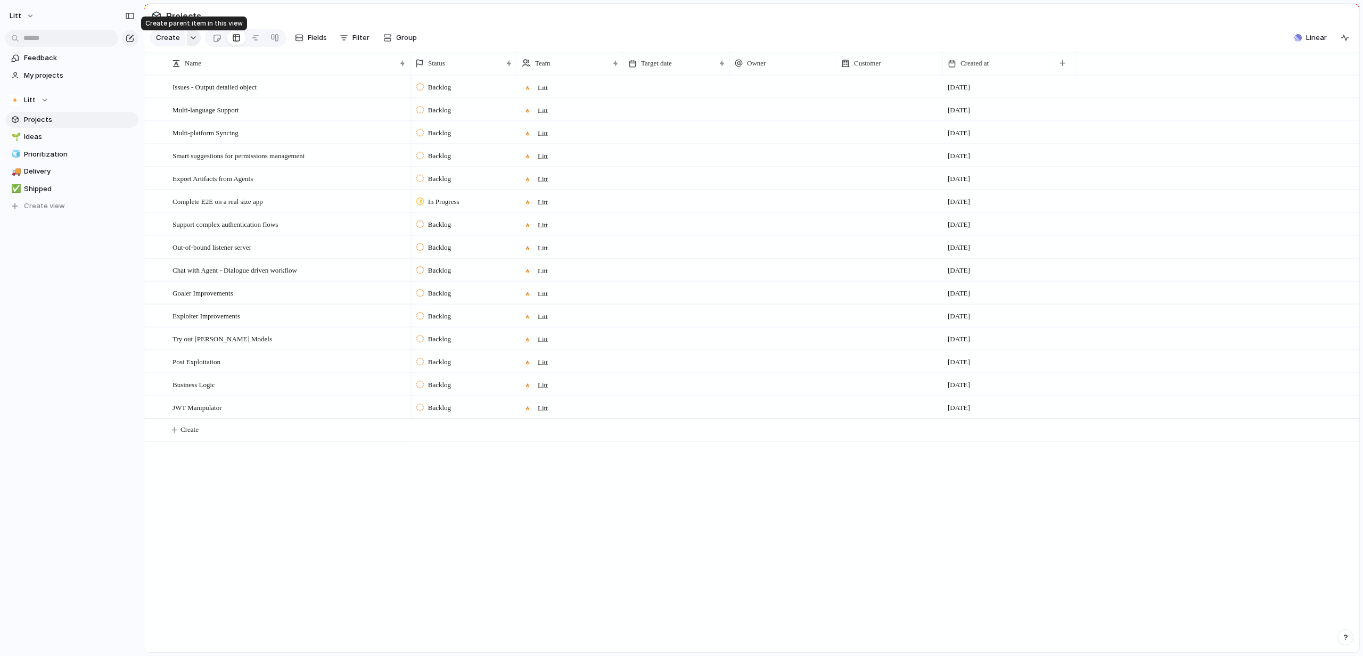
click at [193, 40] on div "button" at bounding box center [192, 38] width 7 height 4
click at [193, 41] on div "Goal Program Initiative Launch Project Customize" at bounding box center [681, 328] width 1363 height 656
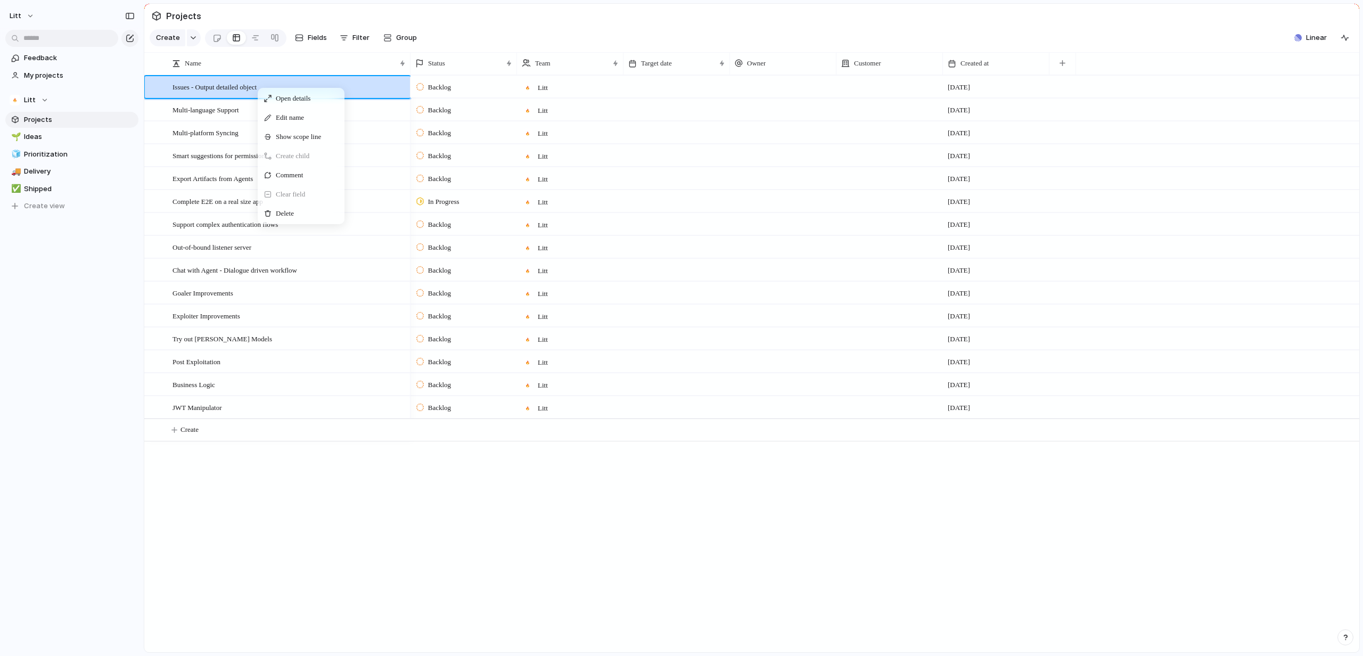
click at [324, 164] on div "Create child" at bounding box center [301, 155] width 83 height 17
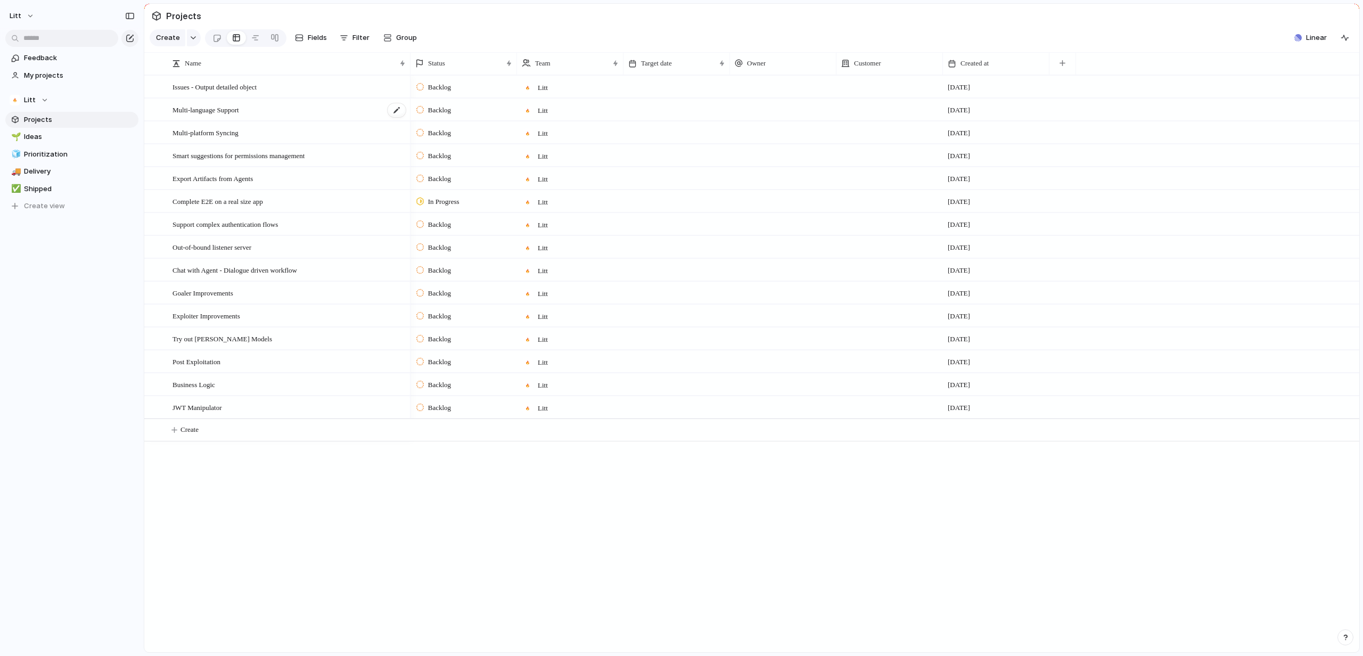
click at [258, 121] on div "Multi-language Support" at bounding box center [289, 110] width 234 height 22
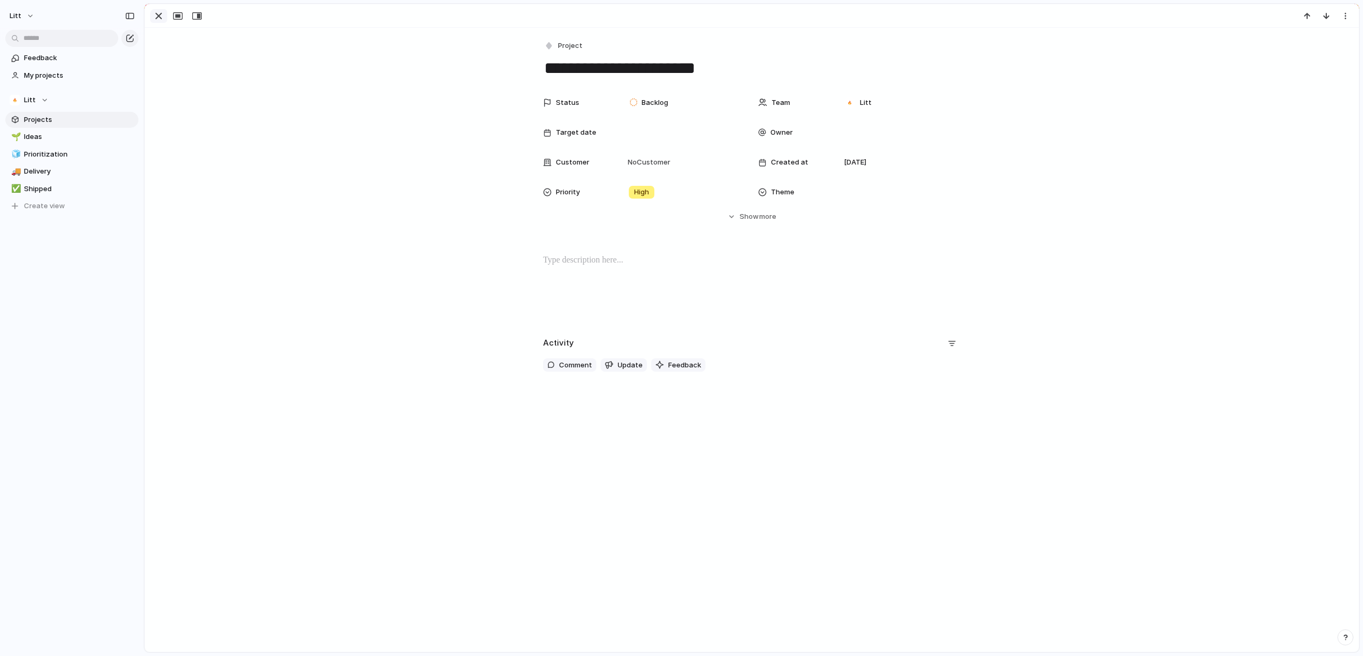
click at [161, 17] on div "button" at bounding box center [158, 16] width 13 height 13
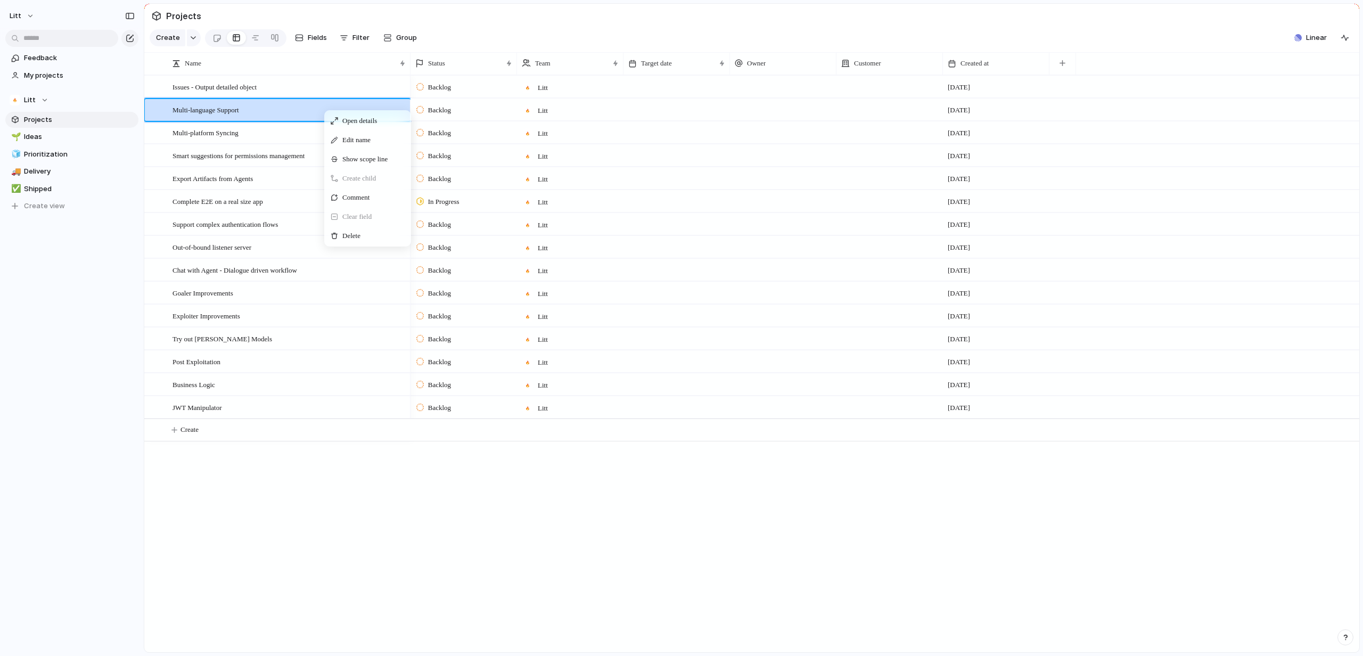
click at [376, 184] on span "Create child" at bounding box center [359, 178] width 34 height 11
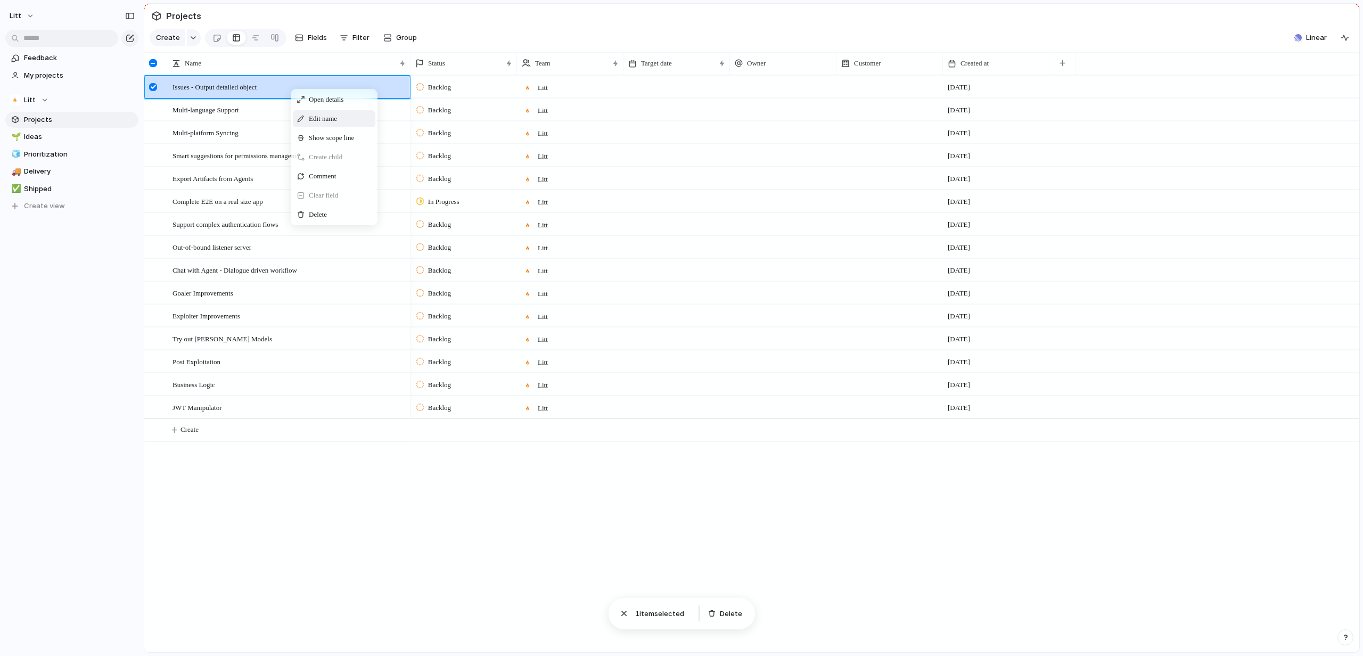
click at [221, 93] on span "Issues - Output detailed object" at bounding box center [214, 86] width 84 height 12
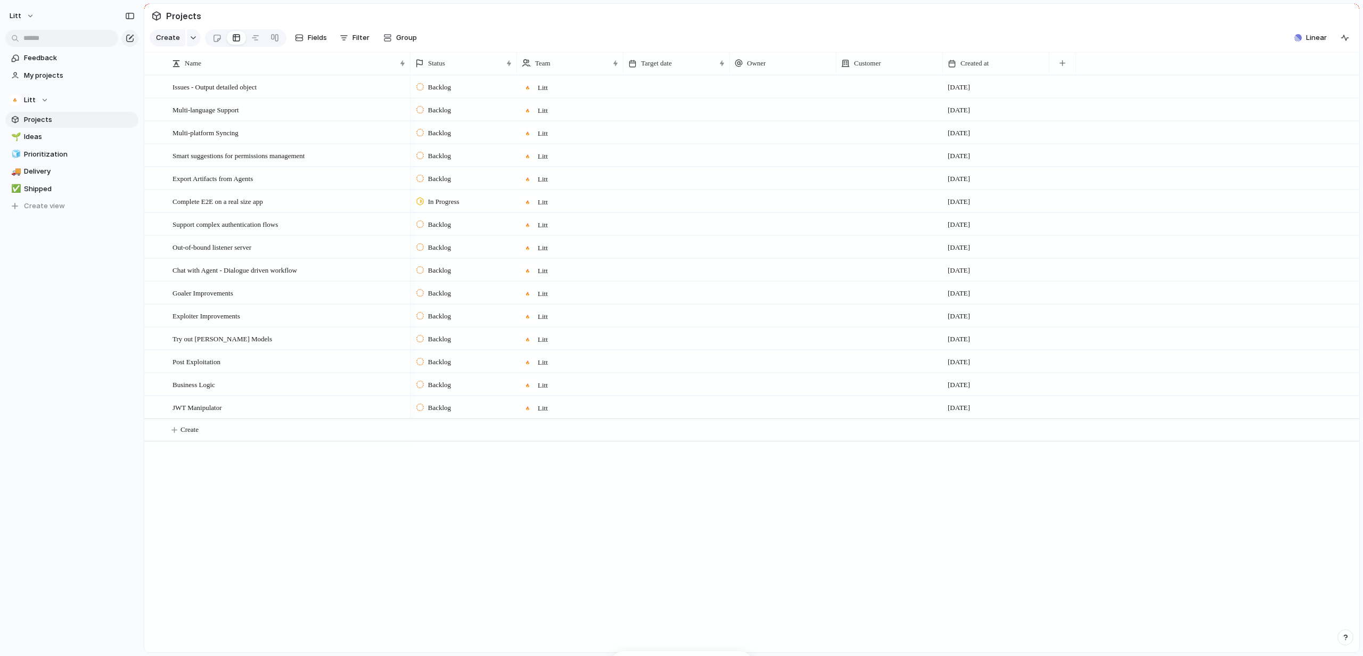
click at [355, 121] on div "Multi-language Support" at bounding box center [289, 110] width 234 height 22
click at [369, 144] on div "Multi-platform Syncing" at bounding box center [289, 133] width 234 height 22
click at [668, 143] on div at bounding box center [676, 132] width 106 height 22
click at [581, 139] on div "Litt" at bounding box center [569, 131] width 105 height 18
click at [355, 141] on div "Litt ⚡ R&D" at bounding box center [681, 328] width 1363 height 656
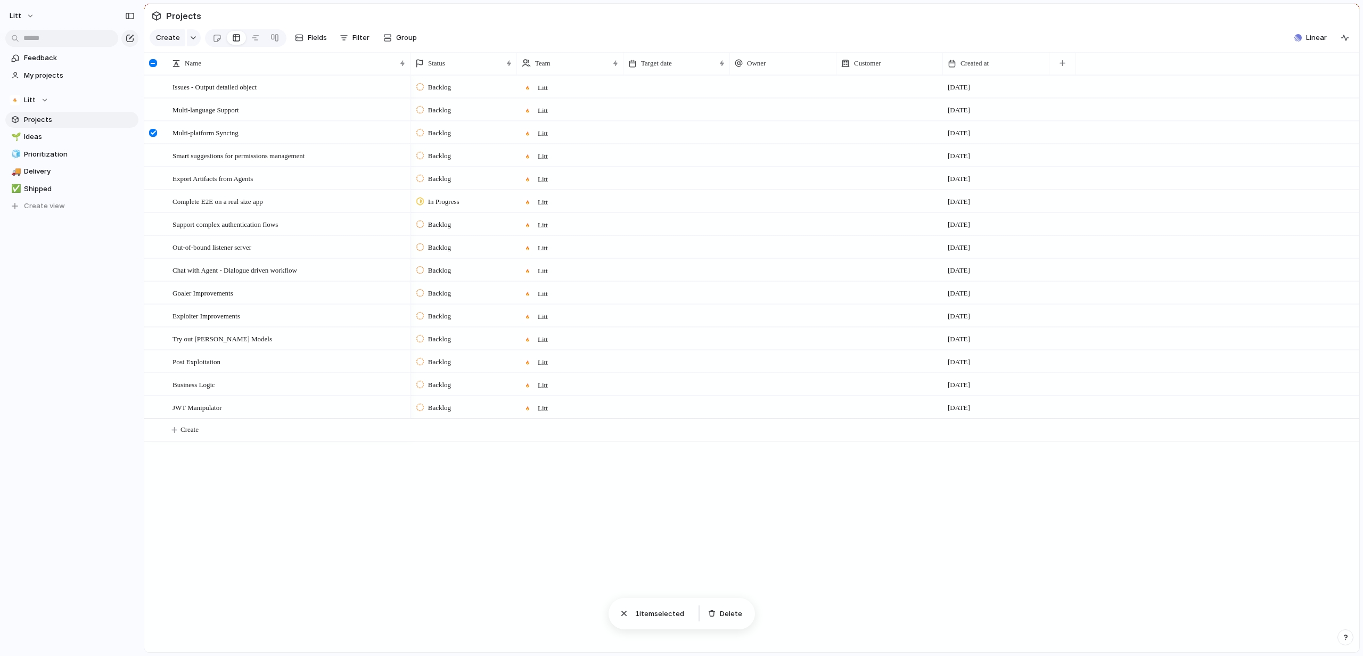
click at [355, 141] on div "Multi-platform Syncing" at bounding box center [289, 133] width 234 height 22
click at [202, 144] on textarea "**********" at bounding box center [287, 142] width 230 height 12
click at [197, 161] on span "Smart suggestions for permissions management" at bounding box center [238, 155] width 132 height 12
click at [991, 201] on div "[DATE]" at bounding box center [995, 199] width 105 height 17
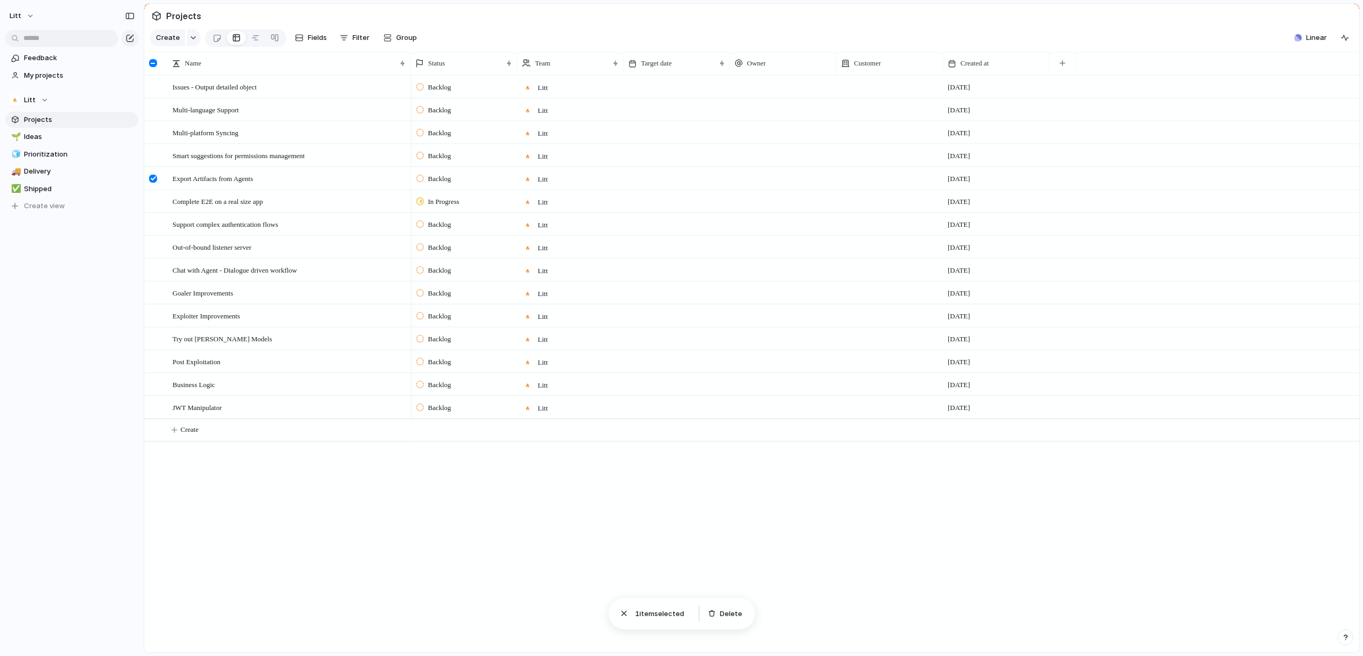
click at [970, 184] on span "[DATE]" at bounding box center [958, 179] width 22 height 11
click at [219, 212] on div "Complete E2E on a real size app" at bounding box center [289, 202] width 234 height 22
click at [251, 215] on textarea "**********" at bounding box center [287, 210] width 230 height 12
click at [1345, 42] on div "button" at bounding box center [1344, 38] width 9 height 9
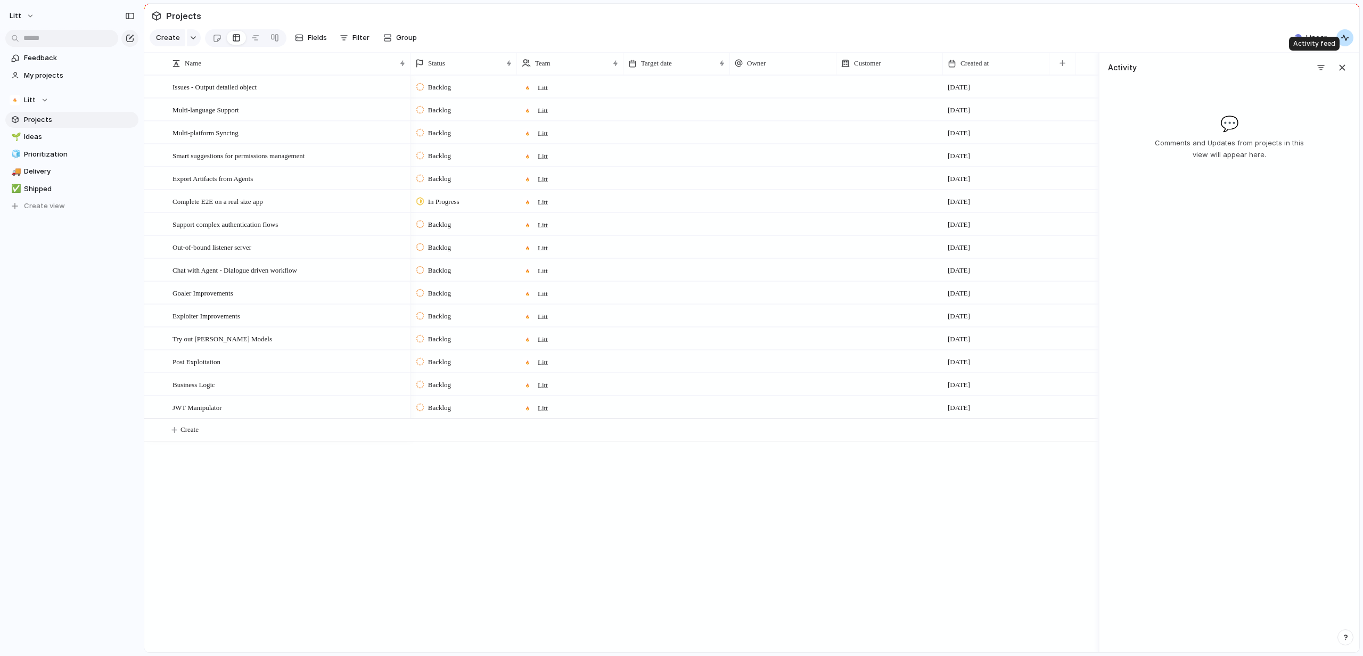
click at [1345, 42] on div "button" at bounding box center [1344, 38] width 9 height 9
click at [1305, 43] on button "Linear" at bounding box center [1310, 38] width 41 height 16
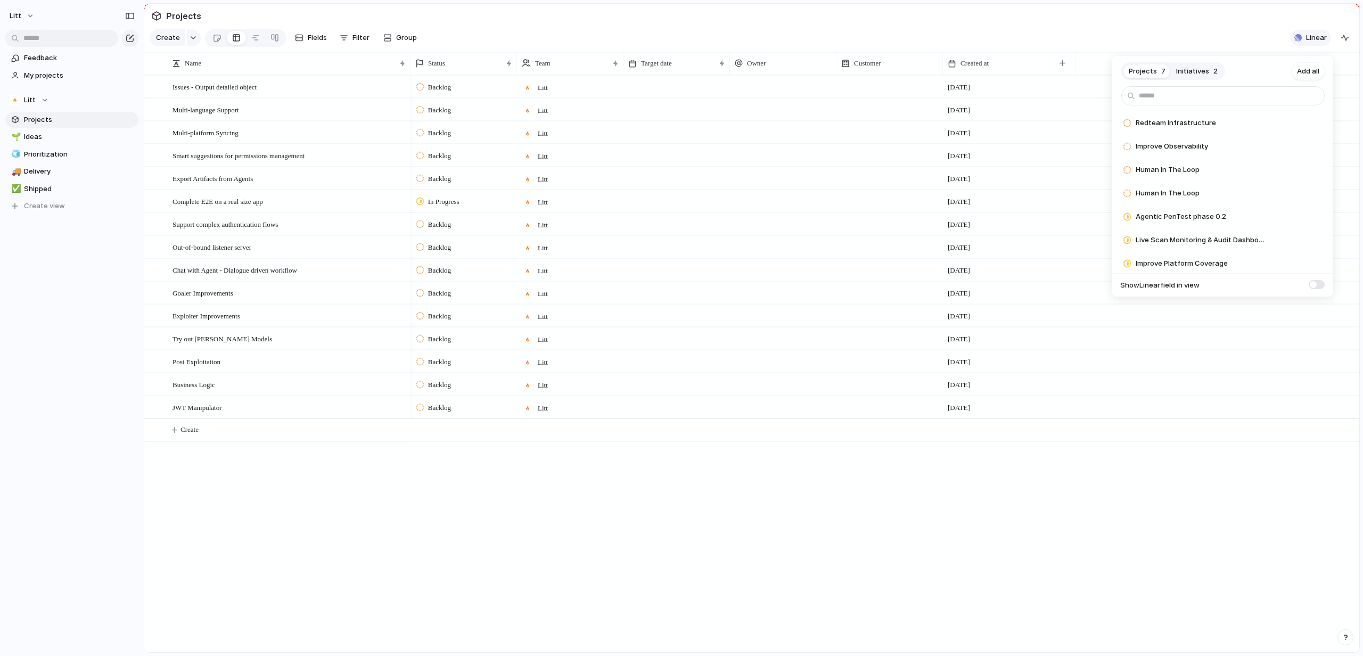
click at [1305, 43] on div "Projects 7 Initiatives 2 Add all Redteam Infrastructure Add Improve Observabili…" at bounding box center [681, 328] width 1363 height 656
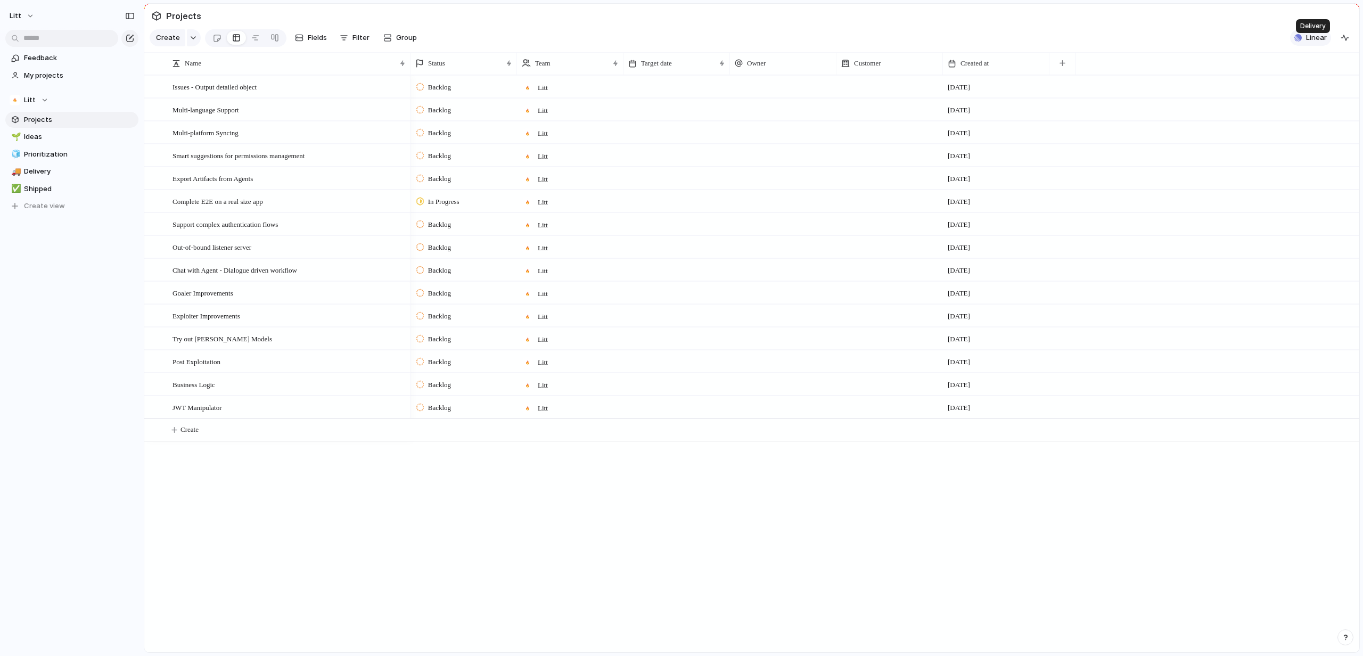
click at [1305, 43] on button "Linear" at bounding box center [1310, 38] width 41 height 16
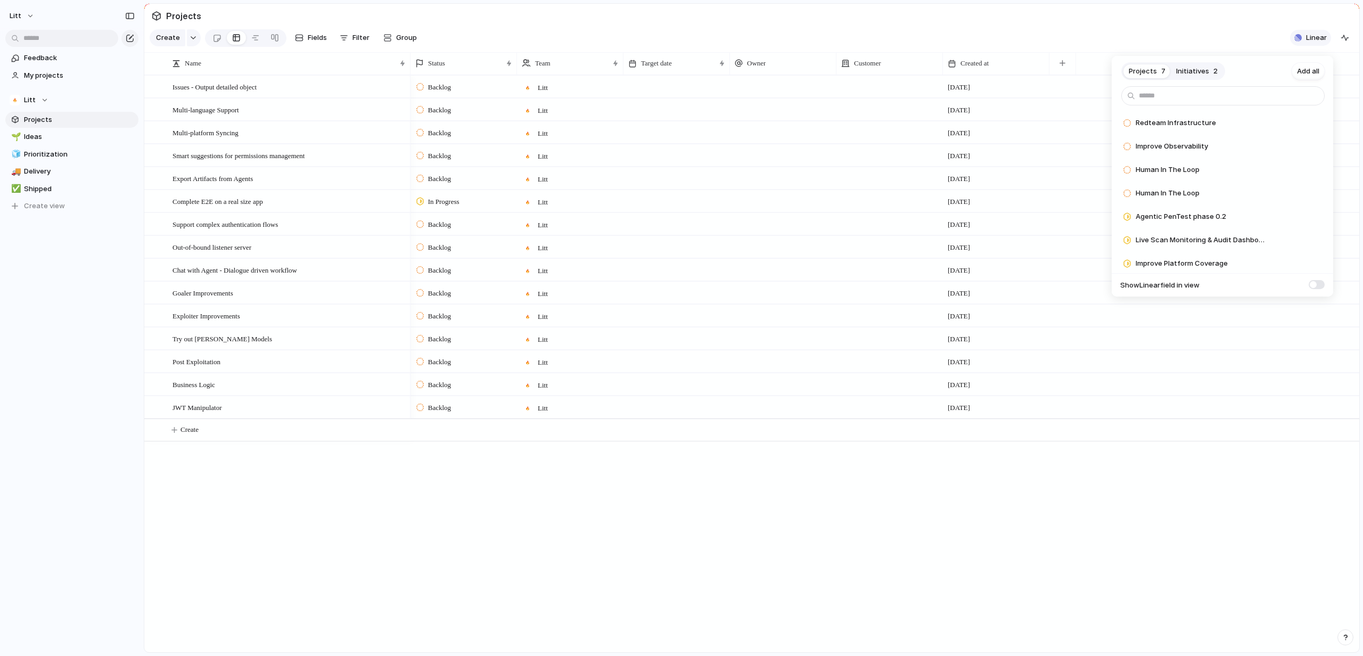
click at [1305, 43] on div "Projects 7 Initiatives 2 Add all Redteam Infrastructure Add Improve Observabili…" at bounding box center [681, 328] width 1363 height 656
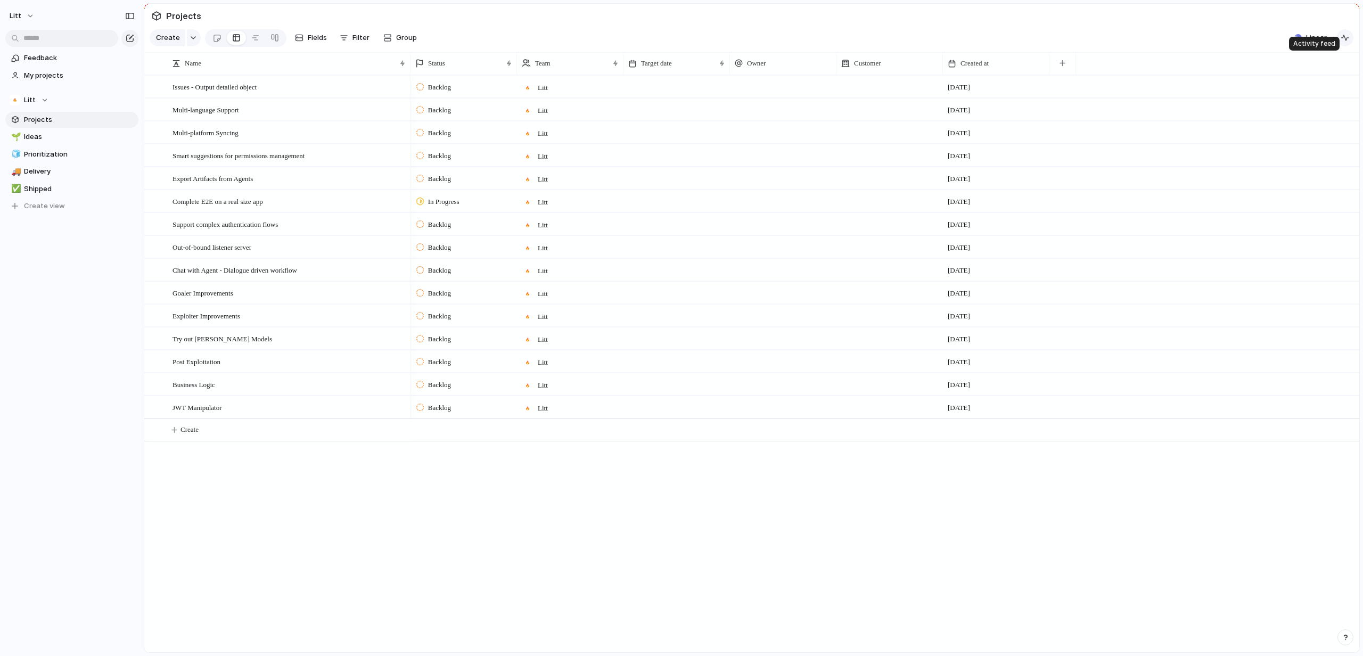
click at [1340, 45] on button "button" at bounding box center [1344, 37] width 17 height 17
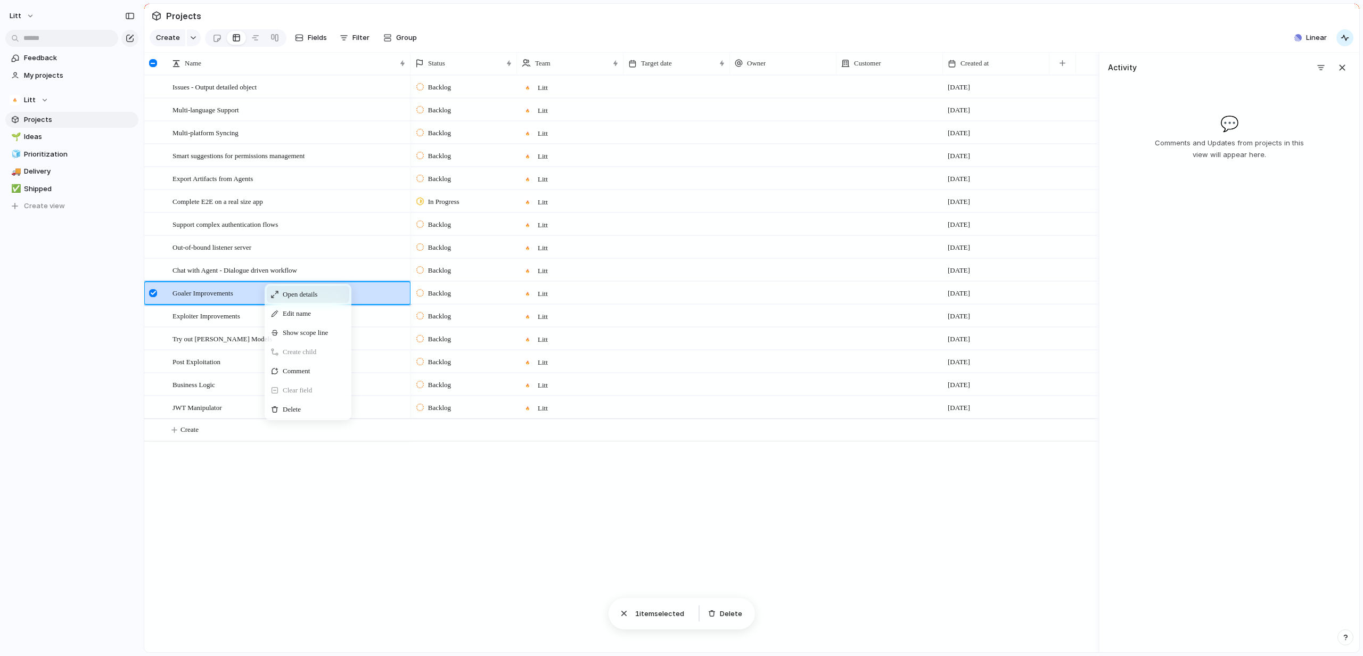
click at [326, 300] on span "Context Menu" at bounding box center [323, 294] width 4 height 11
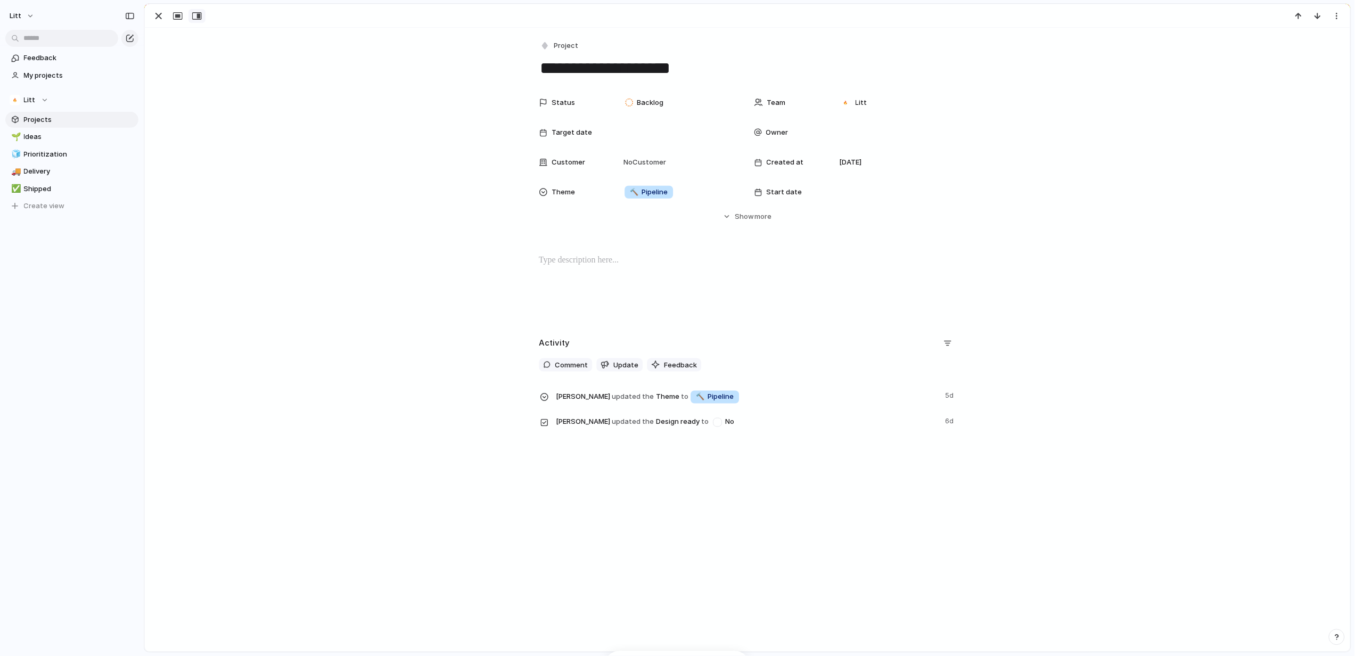
click at [189, 19] on button "button" at bounding box center [196, 16] width 17 height 14
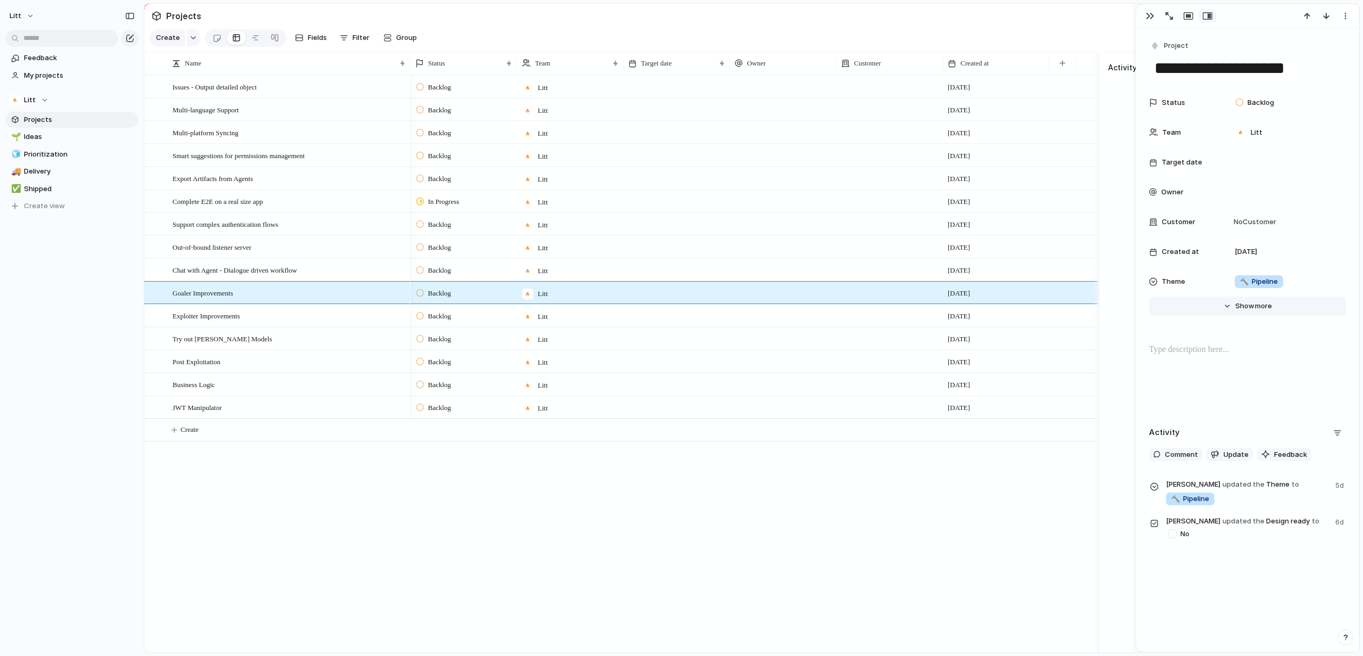
click at [1246, 312] on button "Hide Show more" at bounding box center [1247, 305] width 197 height 19
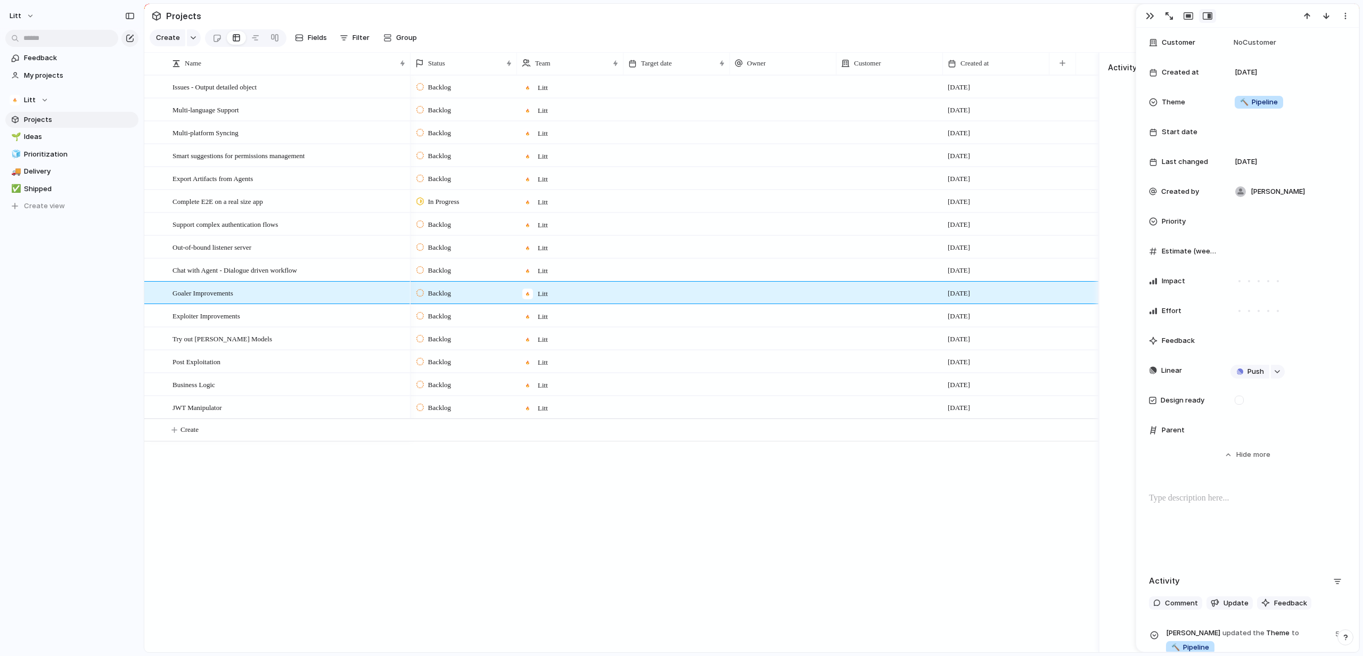
scroll to position [186, 0]
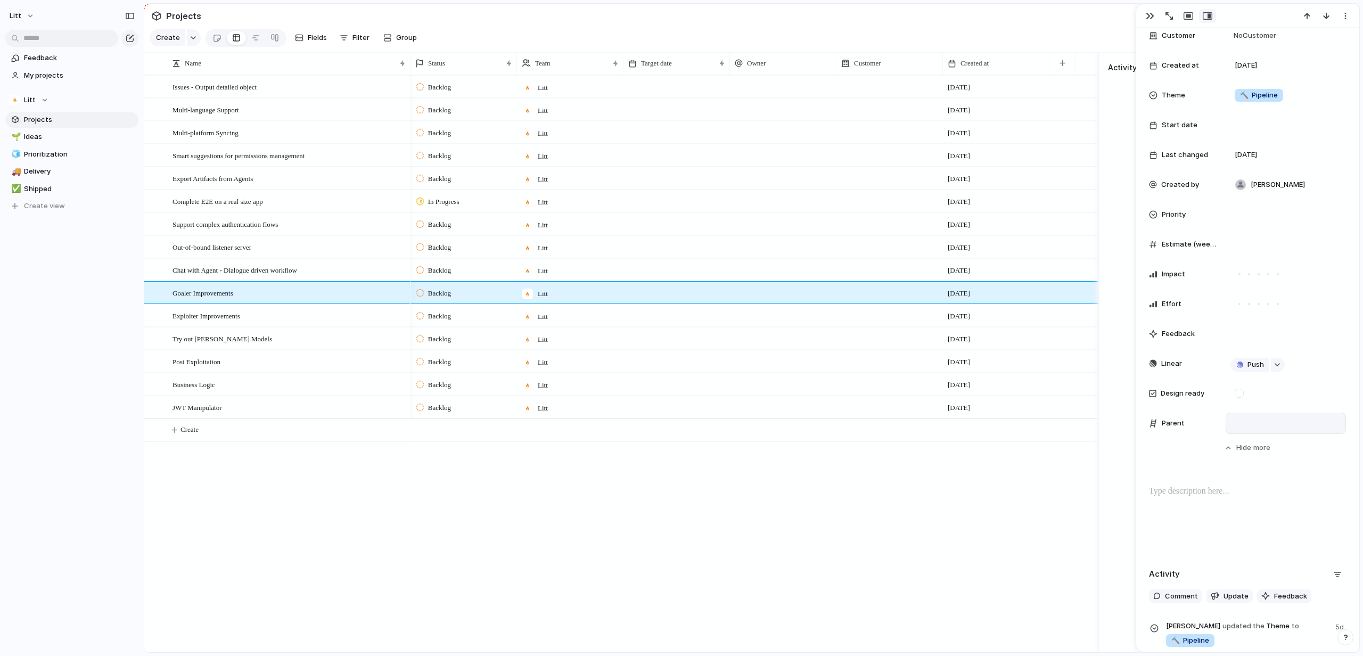
click at [1259, 419] on div at bounding box center [1285, 423] width 111 height 12
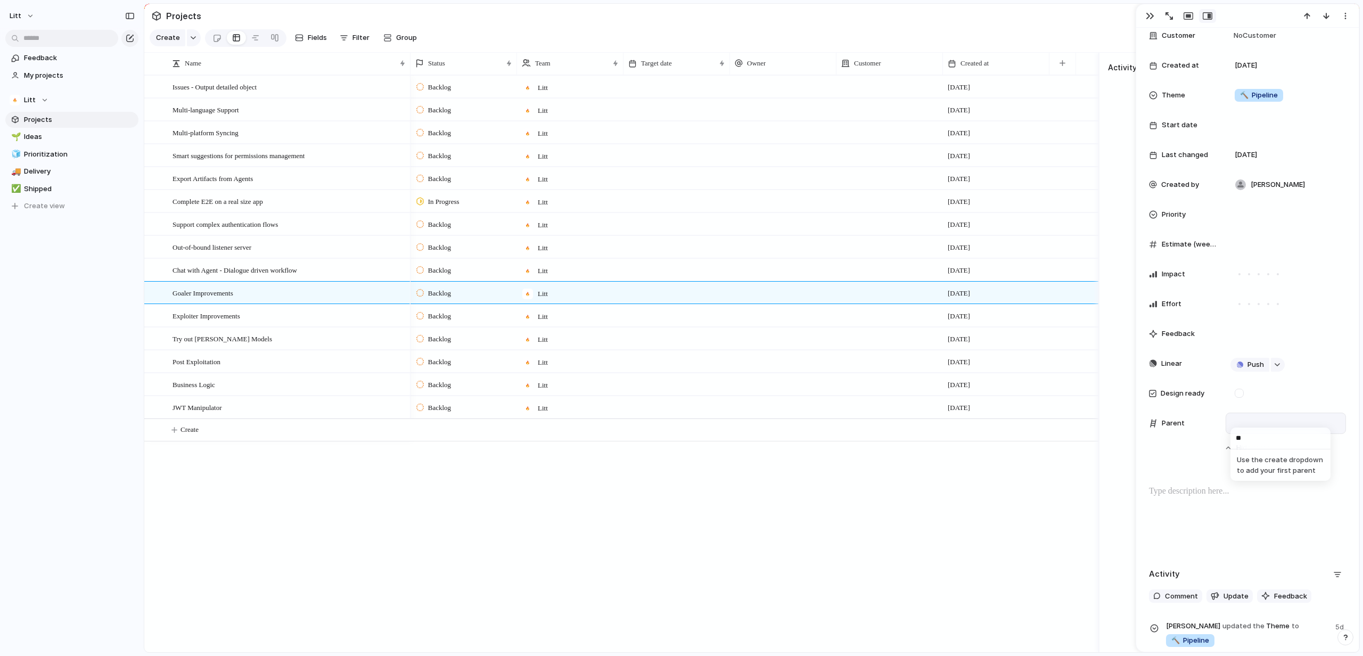
type input "*"
click at [659, 283] on div "Use the create dropdown to add your first parent" at bounding box center [681, 328] width 1363 height 656
click at [253, 338] on div "Try out [PERSON_NAME] Models" at bounding box center [289, 339] width 234 height 22
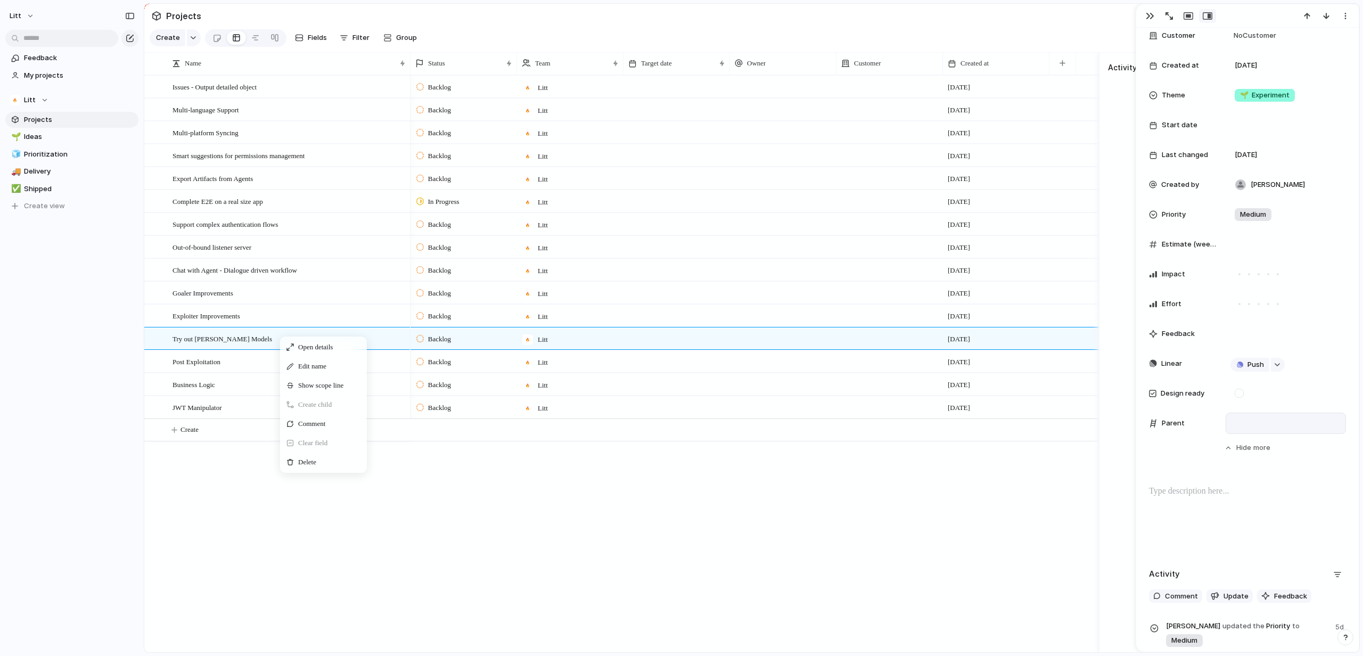
click at [332, 410] on span "Create child" at bounding box center [315, 404] width 34 height 11
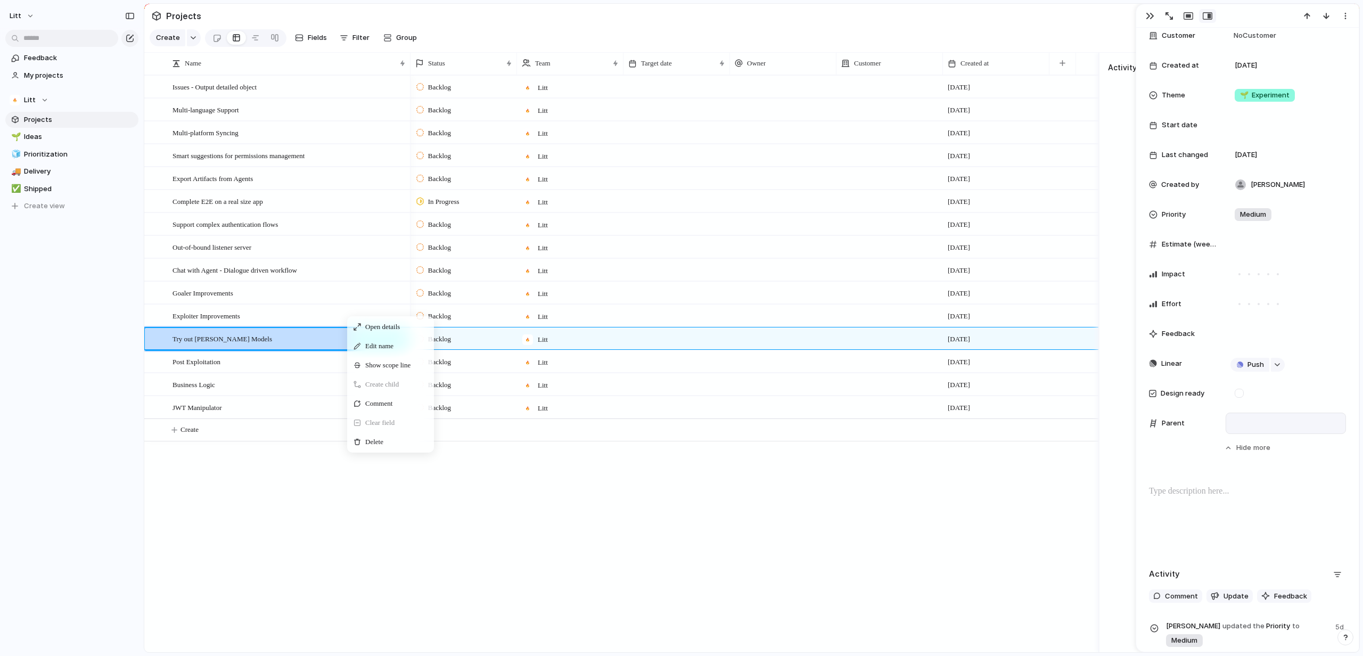
click at [382, 332] on span "Open details" at bounding box center [382, 326] width 35 height 11
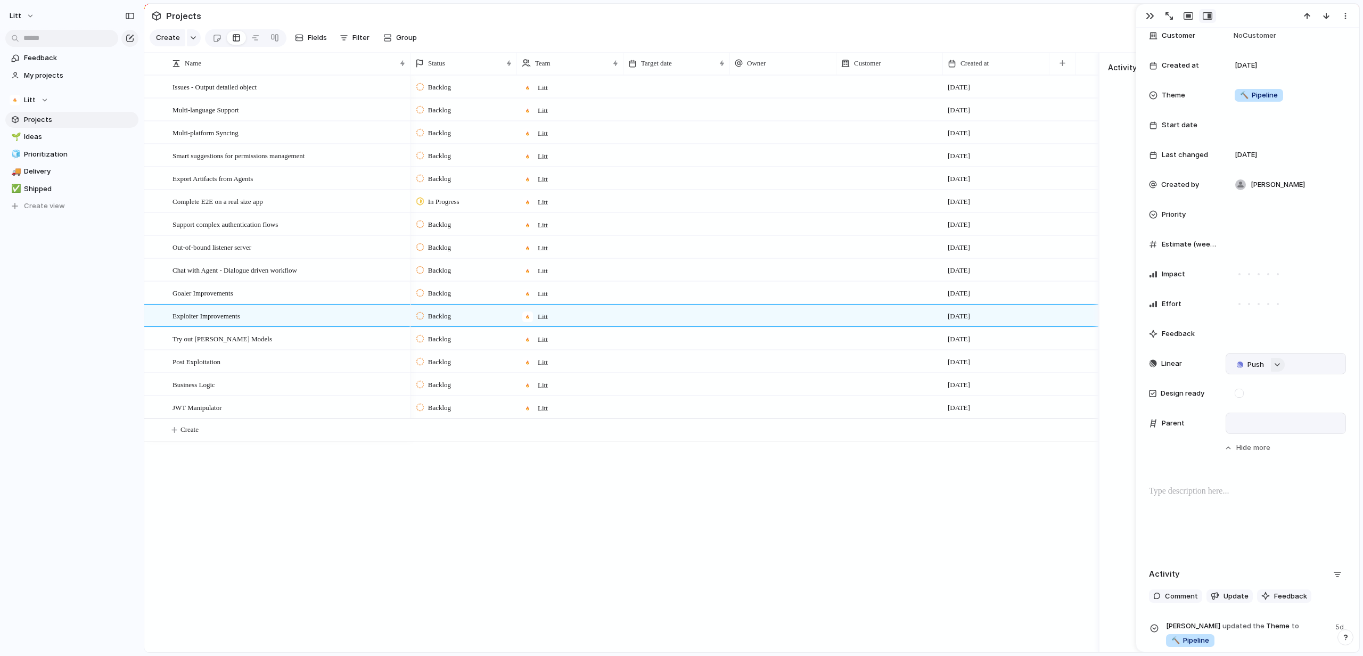
click at [1275, 364] on div "button" at bounding box center [1276, 364] width 7 height 4
click at [1275, 364] on div "Projects Issues Redteam Infrastructure Improve Observability Human In The Loop …" at bounding box center [681, 328] width 1363 height 656
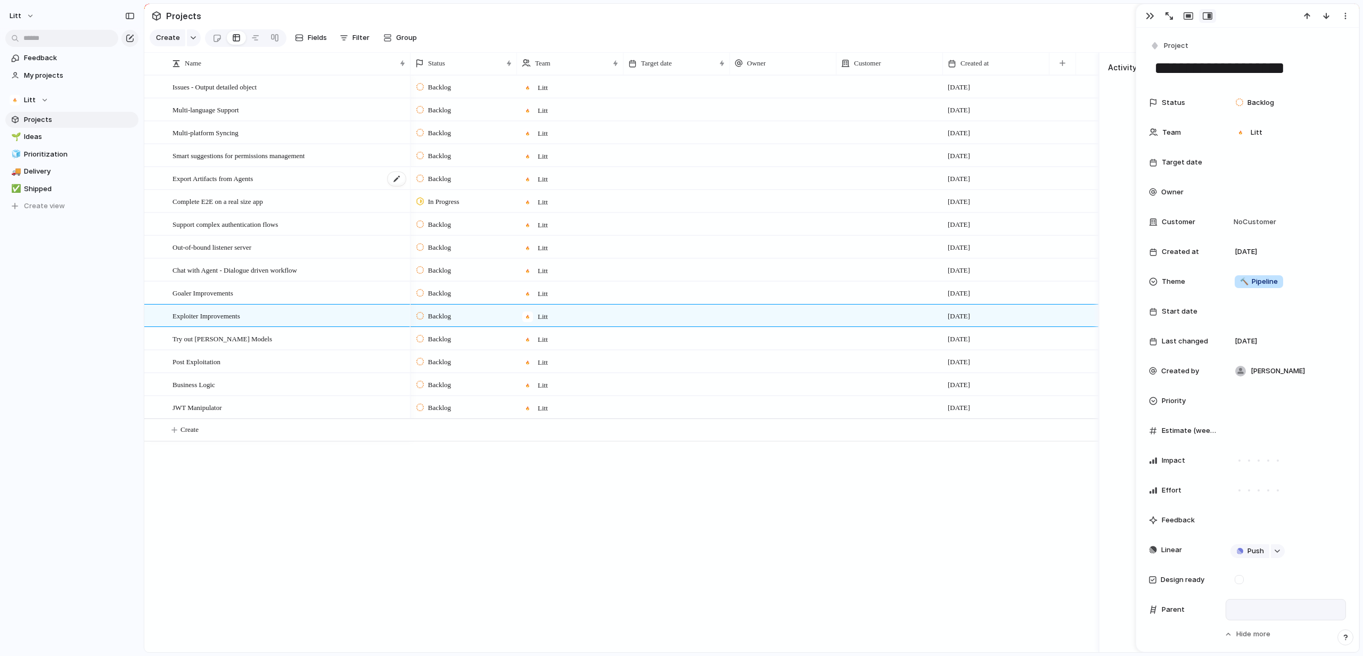
click at [373, 188] on div "Export Artifacts from Agents" at bounding box center [289, 179] width 234 height 22
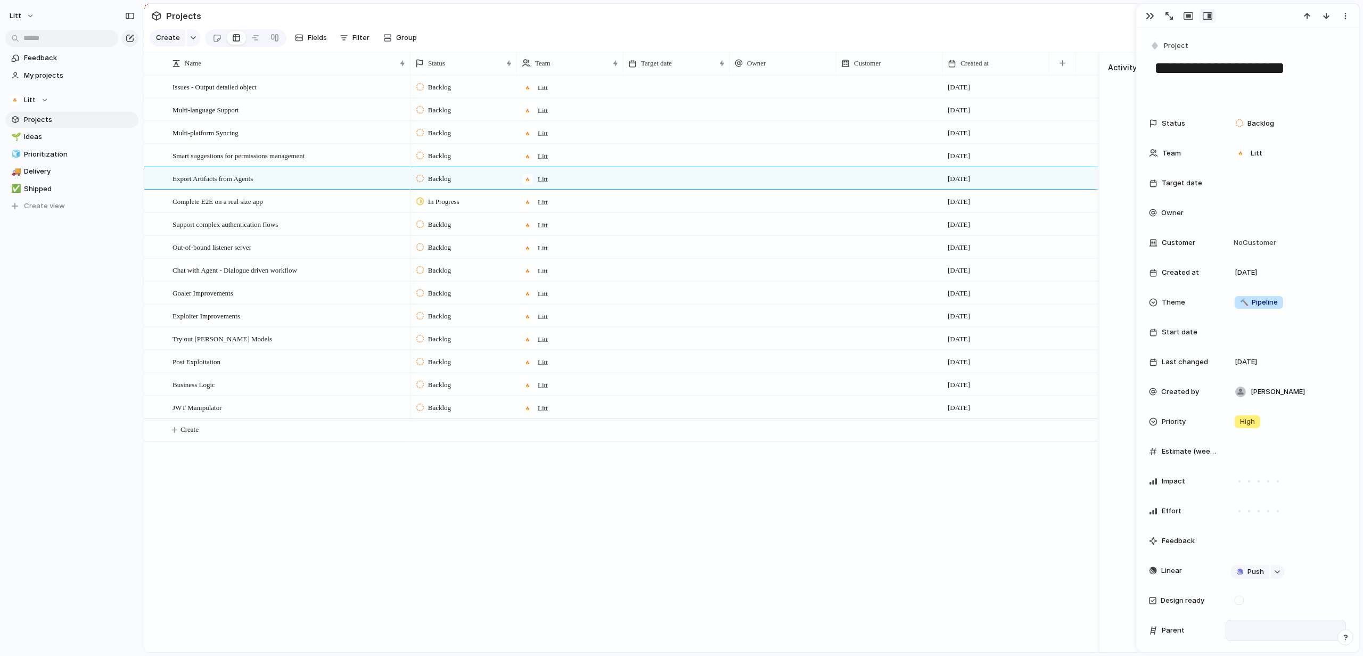
click at [640, 204] on div at bounding box center [676, 201] width 106 height 22
click at [373, 212] on div "Complete E2E on a real size app" at bounding box center [289, 202] width 234 height 22
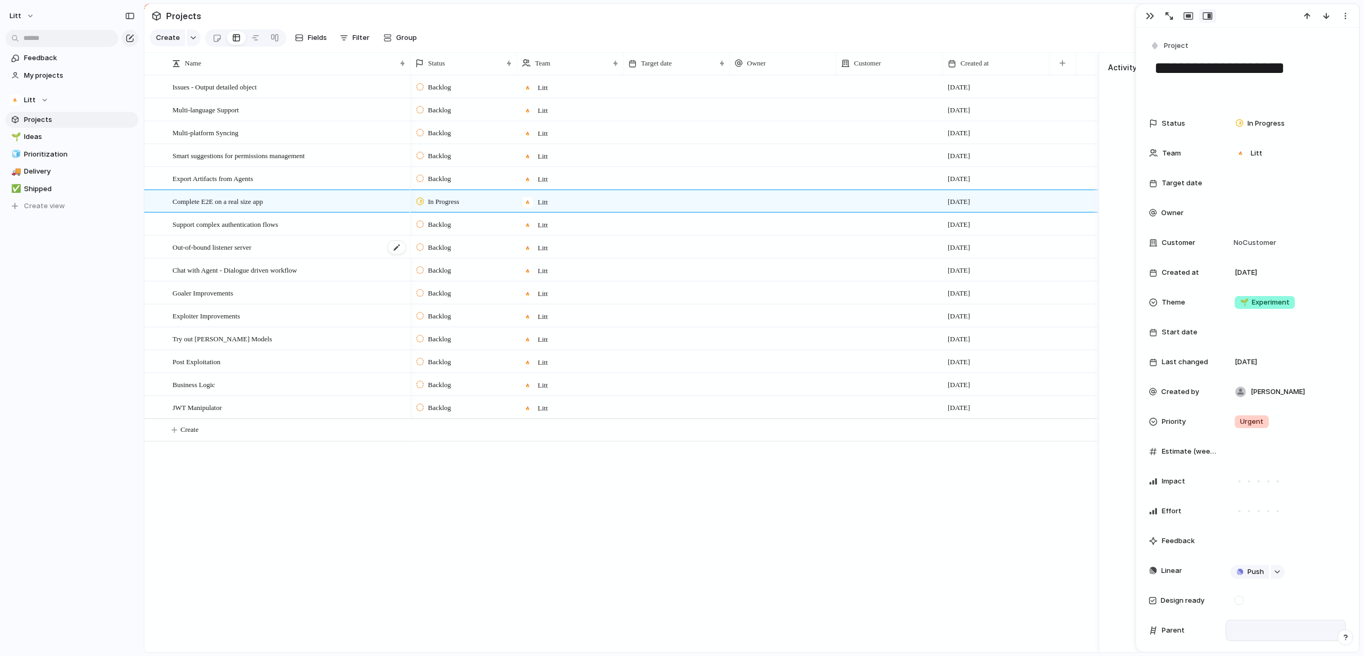
click at [363, 245] on div "Out-of-bound listener server" at bounding box center [289, 247] width 234 height 22
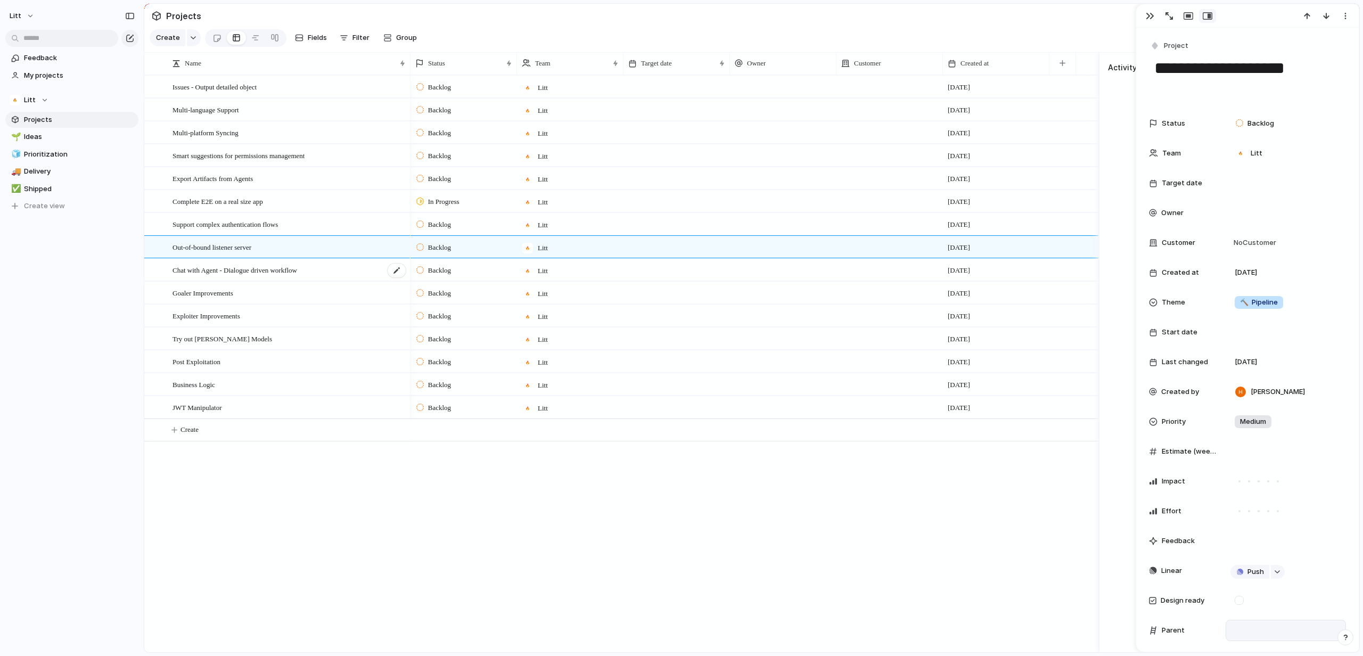
click at [356, 281] on div "Chat with Agent - Dialogue driven workflow" at bounding box center [289, 270] width 234 height 22
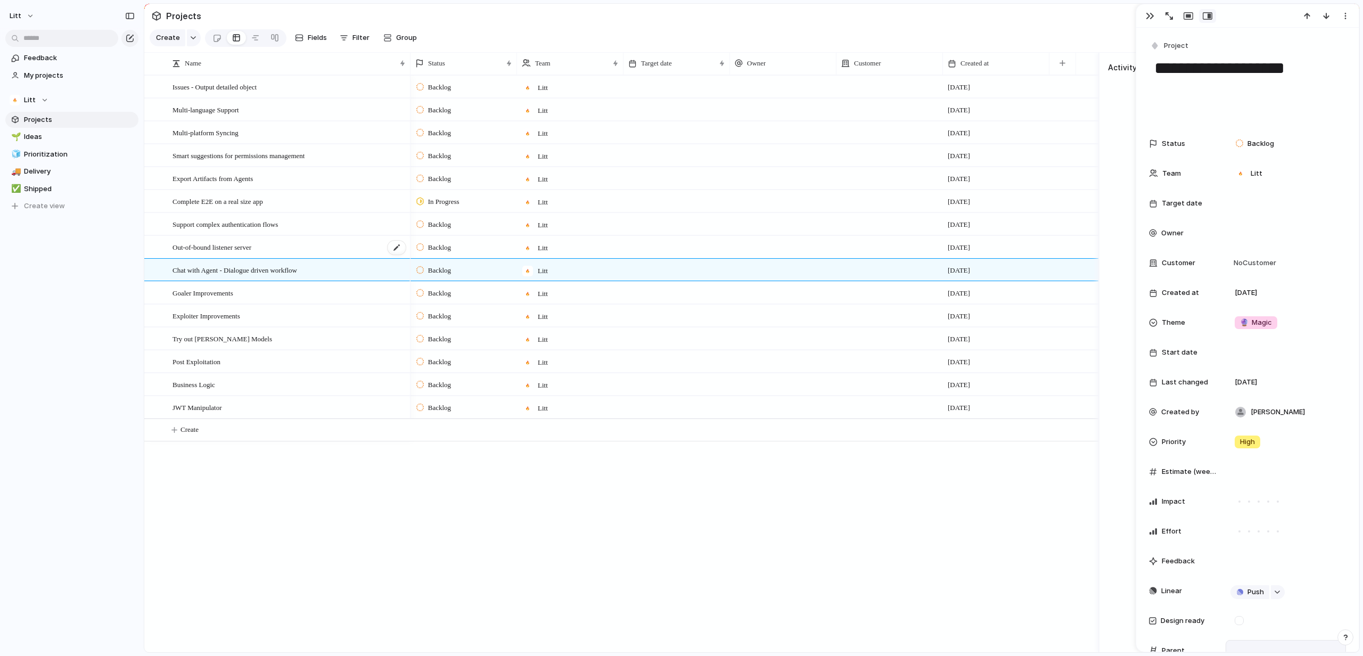
click at [357, 258] on div "Out-of-bound listener server" at bounding box center [289, 247] width 234 height 22
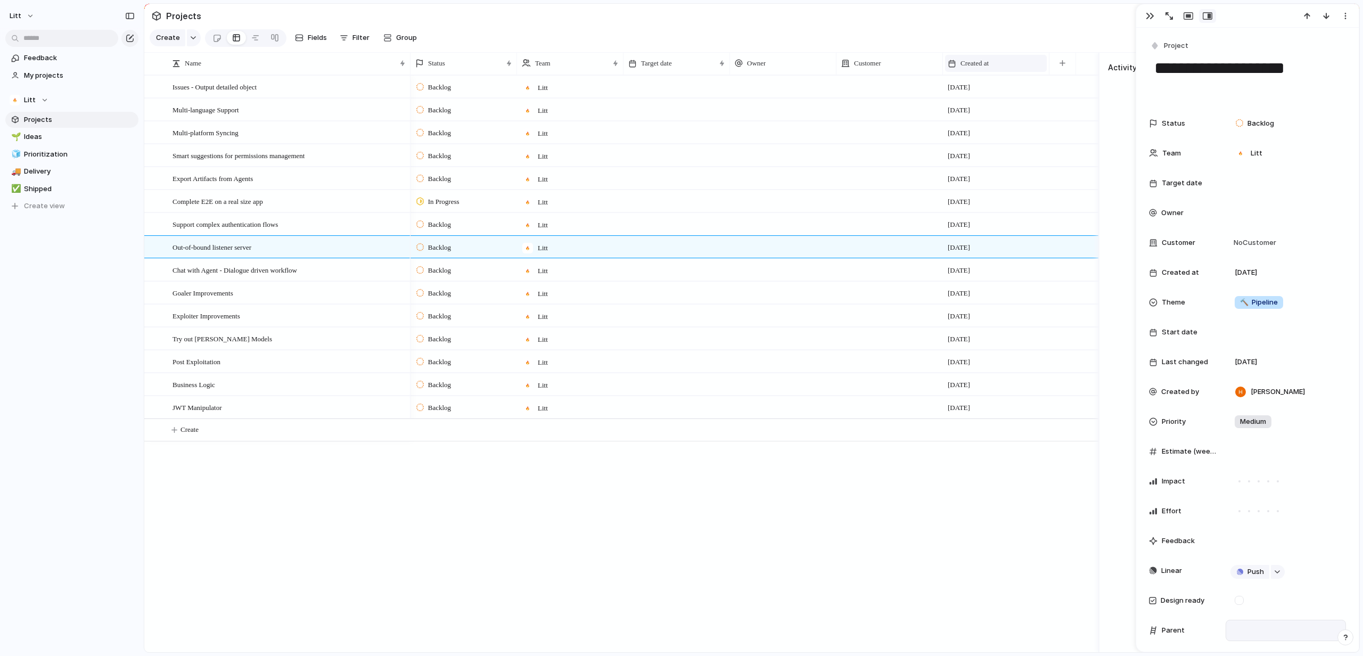
click at [986, 64] on div "Created at" at bounding box center [996, 63] width 102 height 17
click at [986, 64] on div "Modify Hide Sort ascending Sort descending" at bounding box center [681, 328] width 1363 height 656
click at [986, 64] on div "Created at" at bounding box center [996, 63] width 102 height 17
click at [986, 130] on span "Sort ascending" at bounding box center [991, 128] width 52 height 11
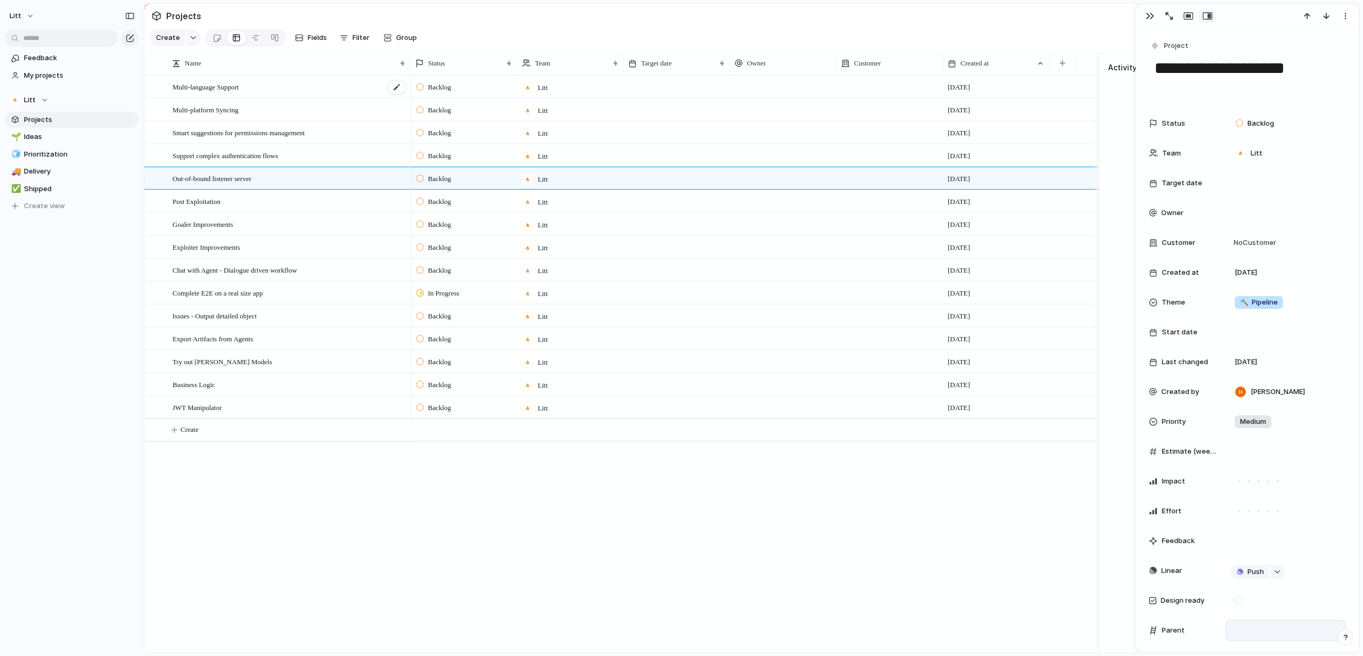
click at [321, 98] on div "Multi-language Support" at bounding box center [289, 87] width 234 height 22
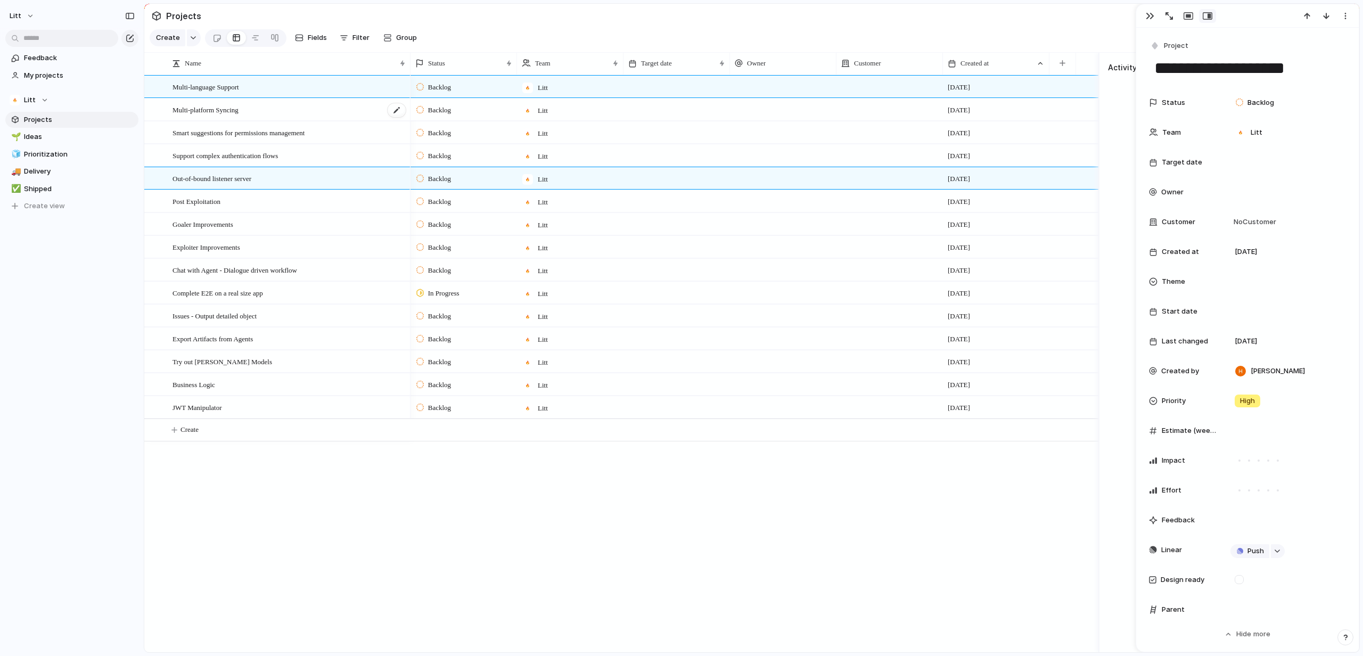
click at [315, 121] on div "Multi-platform Syncing" at bounding box center [289, 110] width 234 height 22
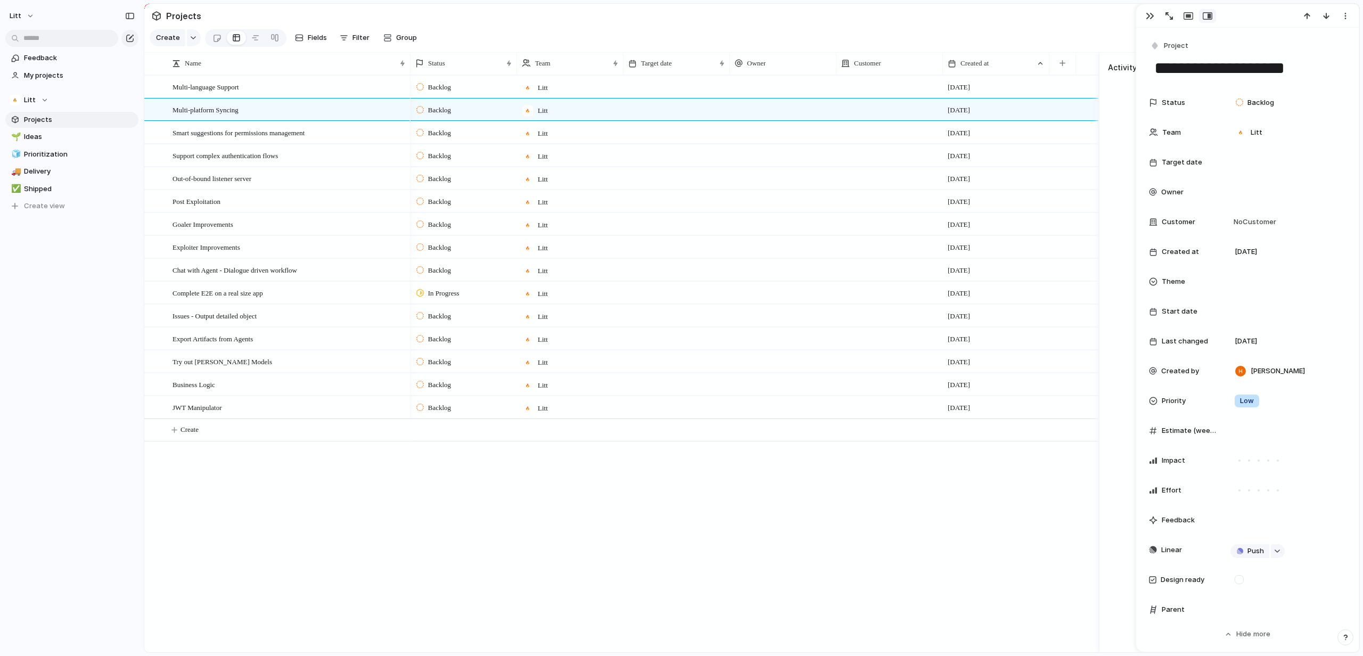
click at [743, 465] on div "Backlog Litt 21 July Backlog Litt 21 July Backlog Litt 21 July Backlog Litt 21 …" at bounding box center [754, 363] width 688 height 577
click at [274, 94] on div "Multi-language Support" at bounding box center [289, 87] width 234 height 22
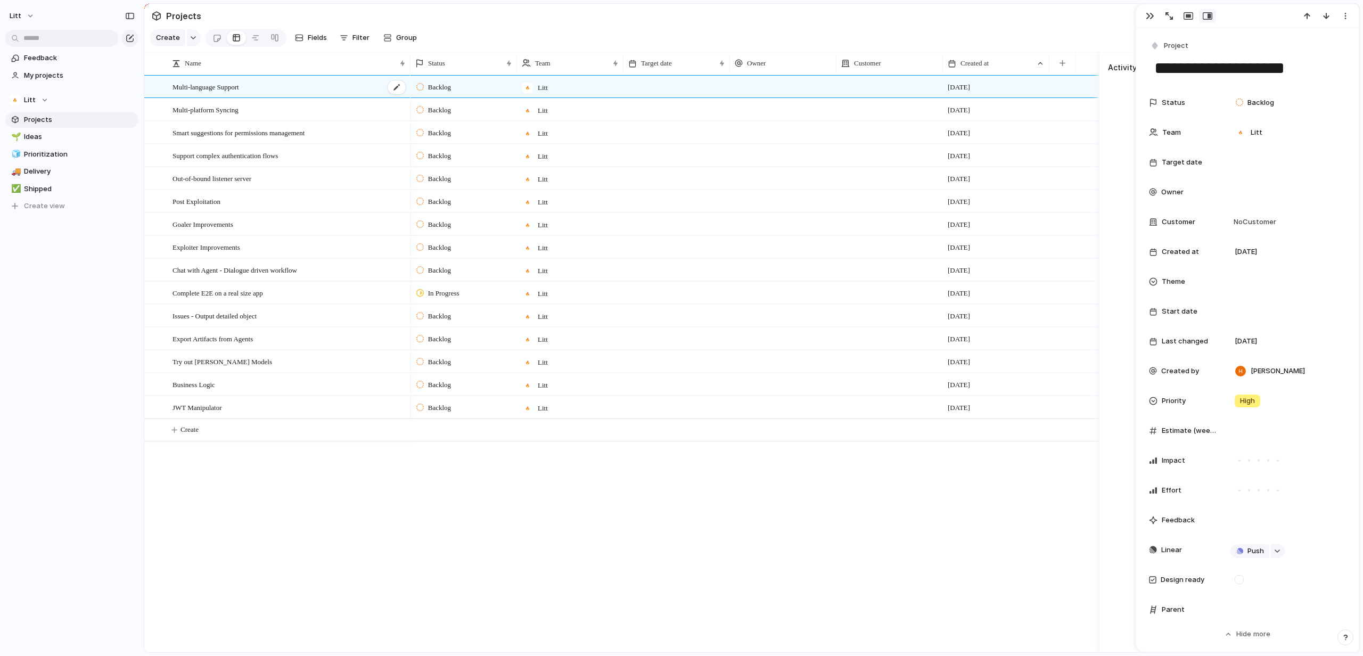
click at [274, 94] on div "Multi-language Support" at bounding box center [289, 87] width 234 height 22
click at [274, 94] on textarea "**********" at bounding box center [287, 96] width 230 height 12
click at [326, 121] on div "Multi-platform Syncing" at bounding box center [289, 110] width 234 height 22
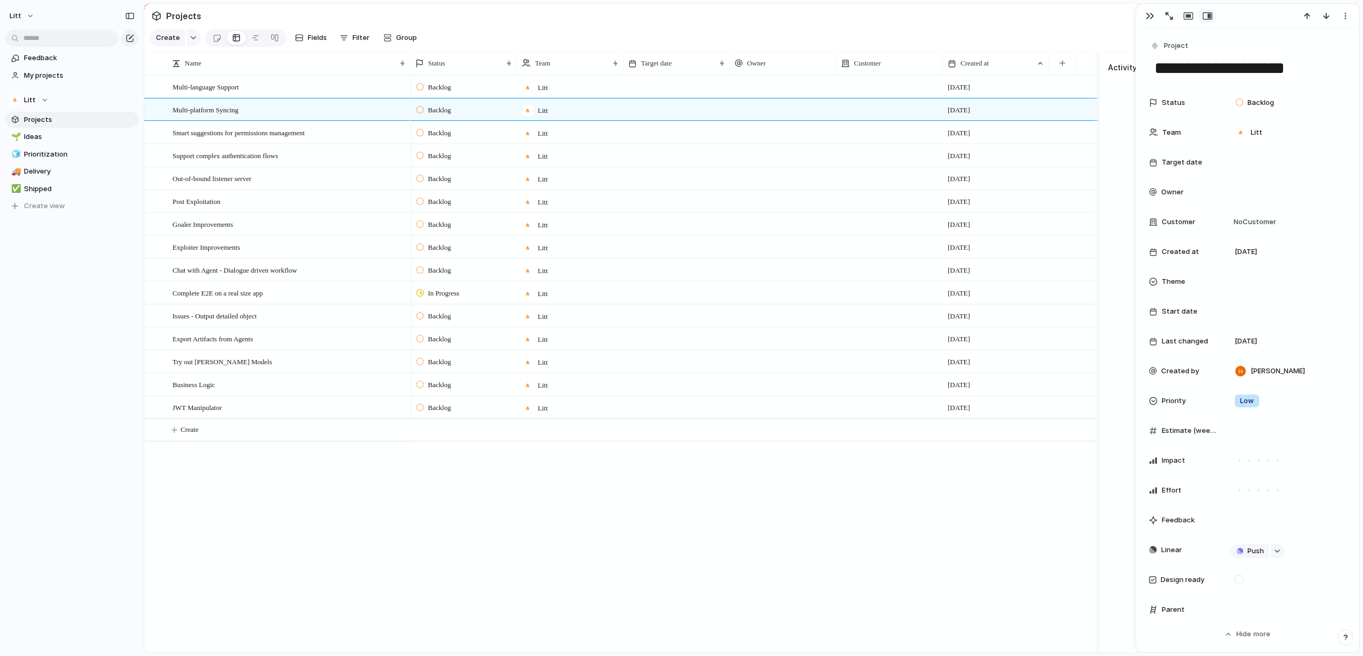
click at [621, 120] on div "Litt" at bounding box center [570, 109] width 106 height 22
click at [621, 125] on div "Litt ⚡ R&D" at bounding box center [681, 328] width 1363 height 656
click at [364, 141] on div "Smart suggestions for permissions management" at bounding box center [289, 133] width 234 height 22
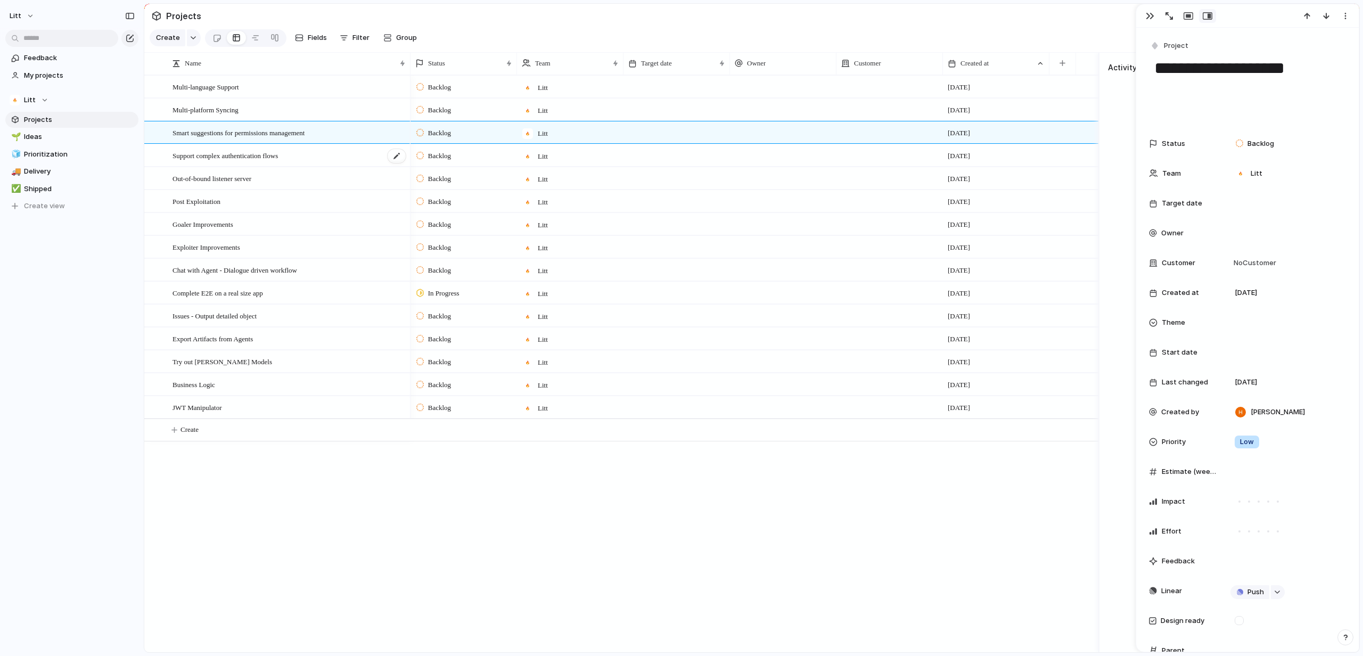
click at [343, 167] on div "Support complex authentication flows" at bounding box center [289, 156] width 234 height 22
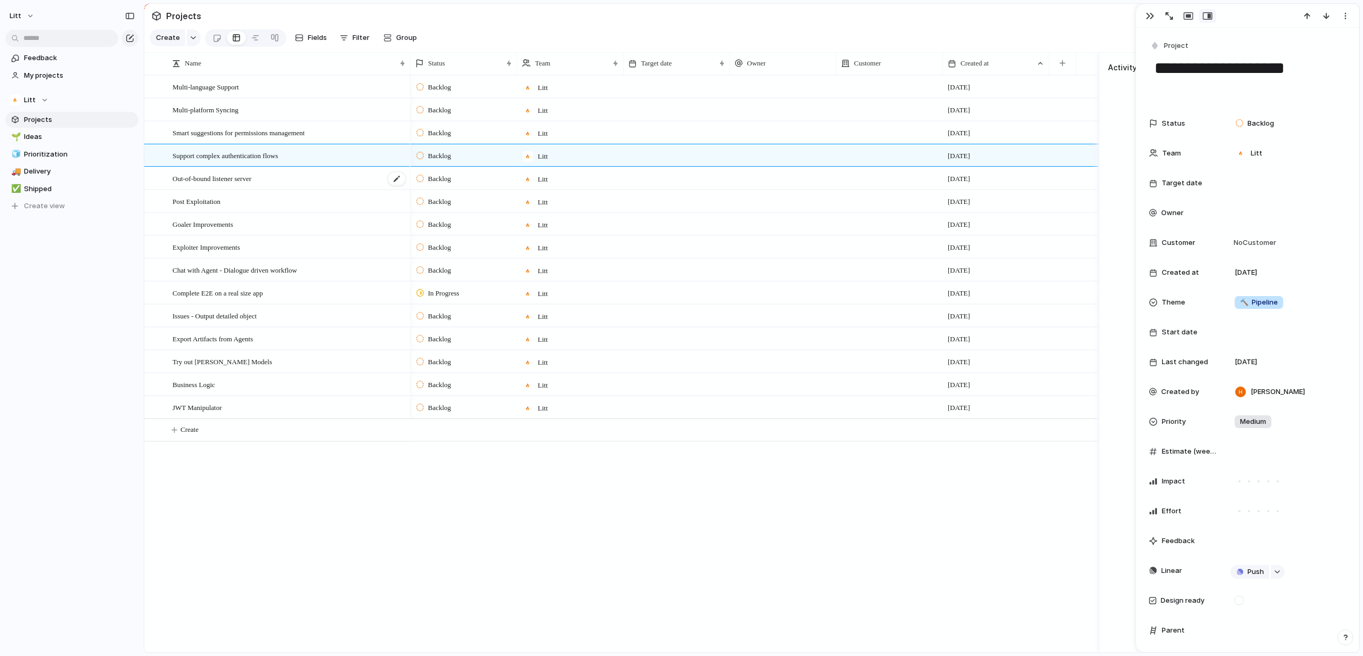
click at [353, 182] on div "Out-of-bound listener server" at bounding box center [289, 179] width 234 height 22
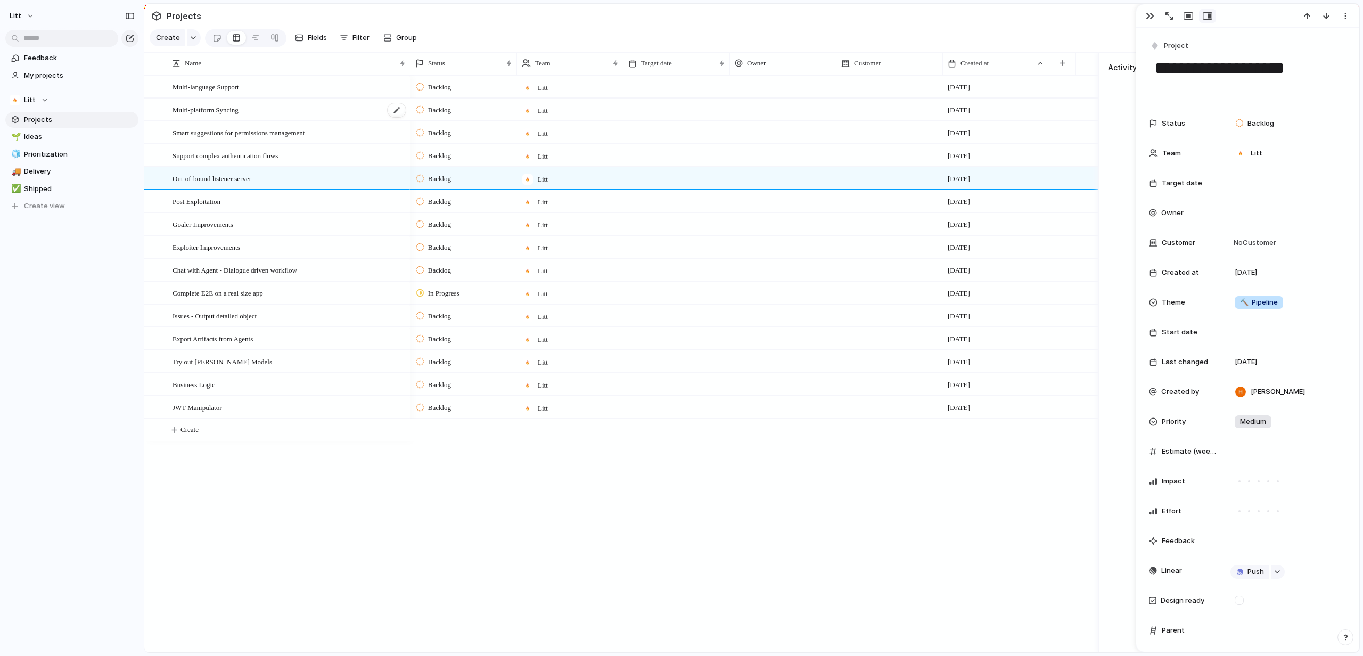
click at [228, 116] on span "Multi-platform Syncing" at bounding box center [205, 109] width 66 height 12
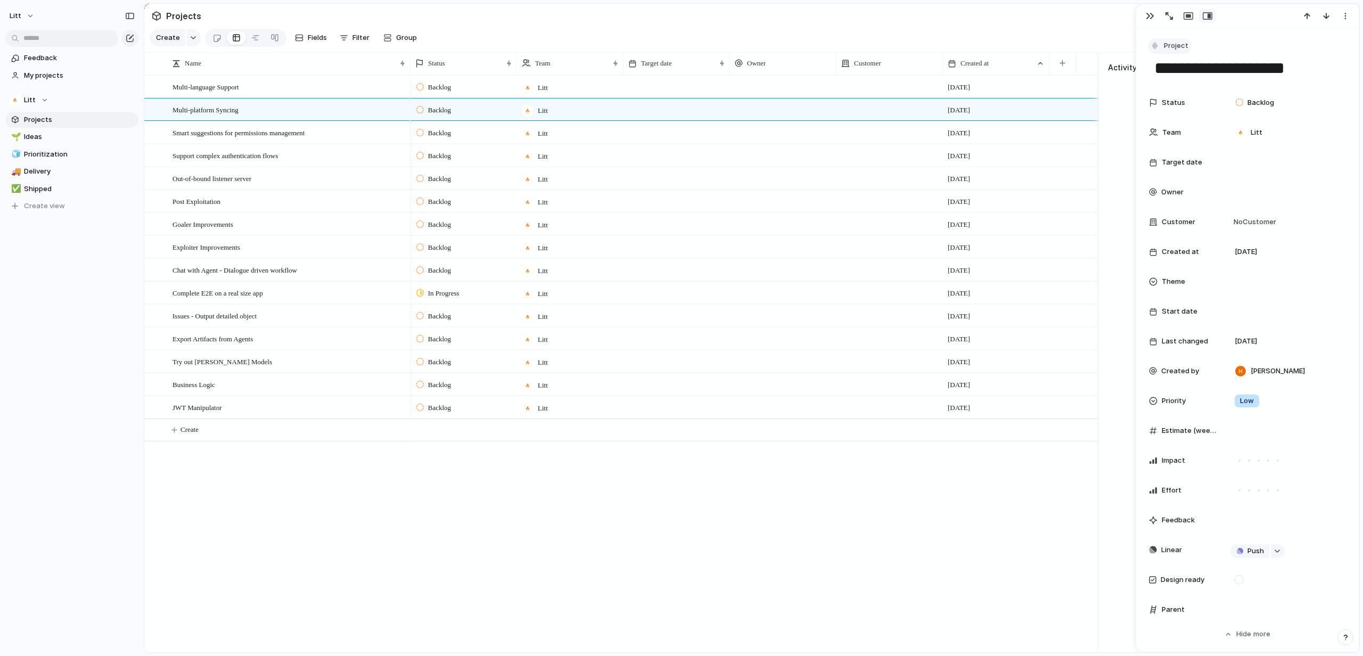
click at [1155, 43] on div "button" at bounding box center [1155, 46] width 10 height 10
click at [1155, 43] on div "Goal Program Initiative Launch Project Customize" at bounding box center [681, 328] width 1363 height 656
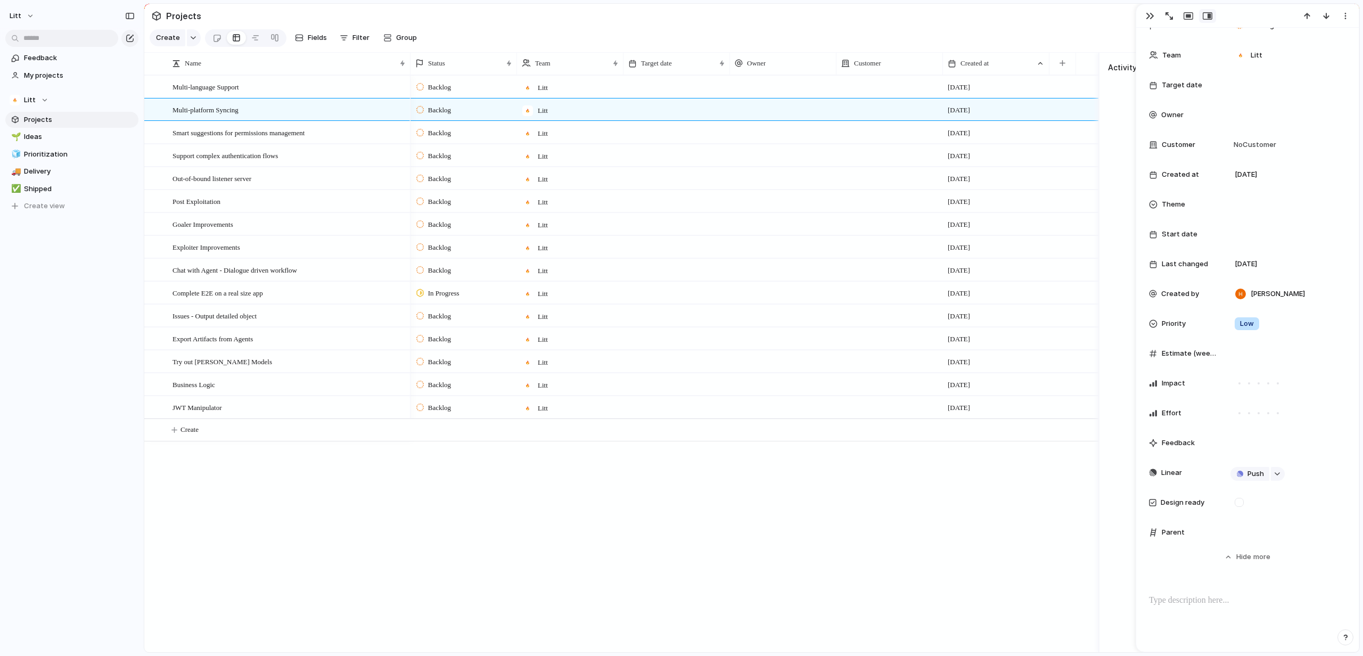
scroll to position [132, 0]
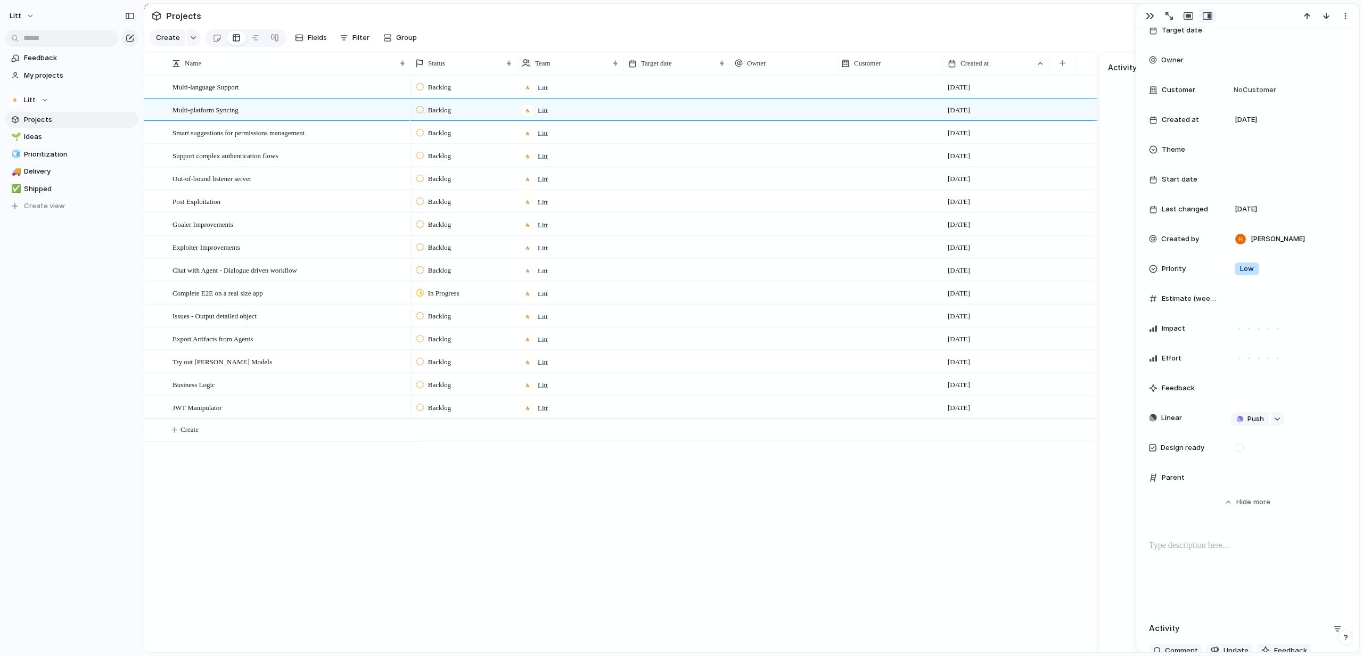
click at [660, 395] on div at bounding box center [676, 384] width 106 height 22
click at [724, 368] on div at bounding box center [676, 361] width 106 height 22
click at [1149, 14] on div "button" at bounding box center [1149, 16] width 9 height 9
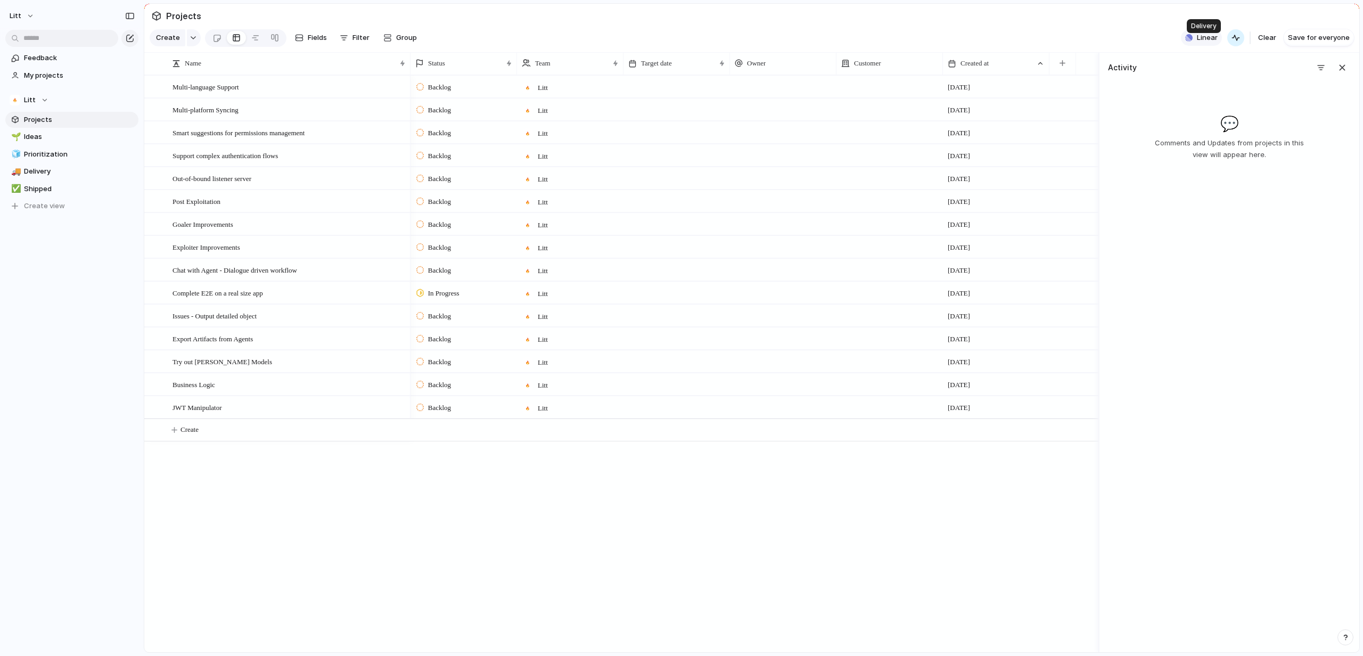
click at [1210, 43] on span "Linear" at bounding box center [1207, 37] width 21 height 11
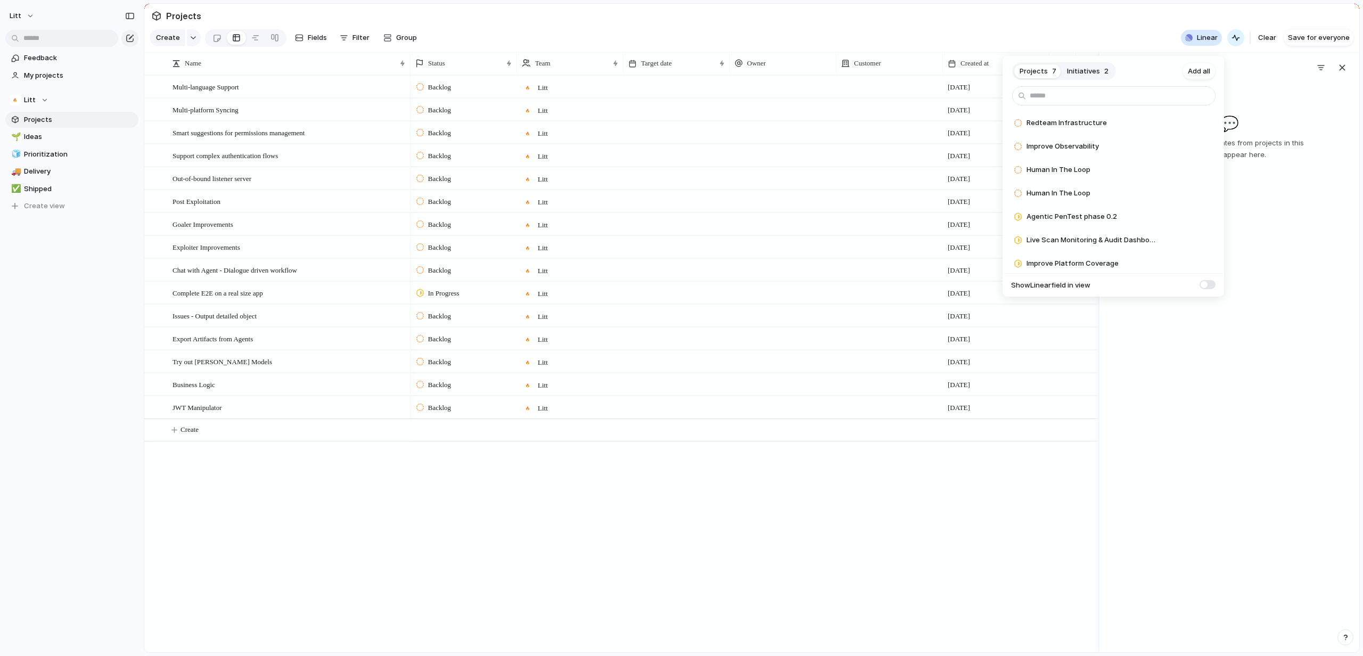
click at [1083, 70] on span "Initiatives" at bounding box center [1083, 71] width 33 height 11
click at [1016, 147] on div at bounding box center [1017, 147] width 9 height 10
click at [1205, 193] on span at bounding box center [1207, 193] width 16 height 9
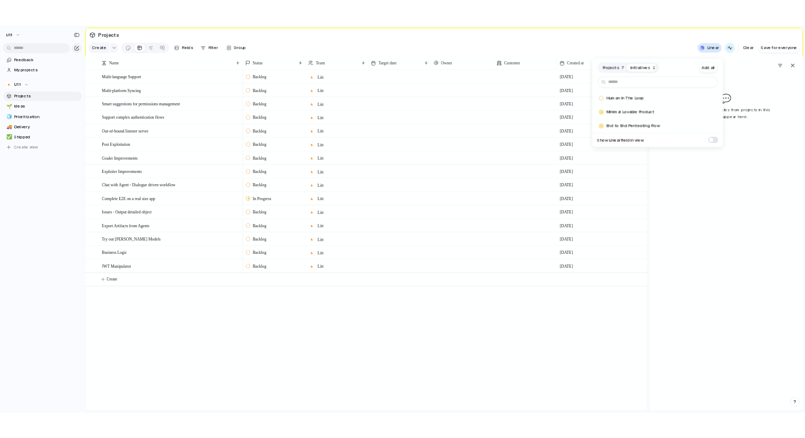
scroll to position [0, 84]
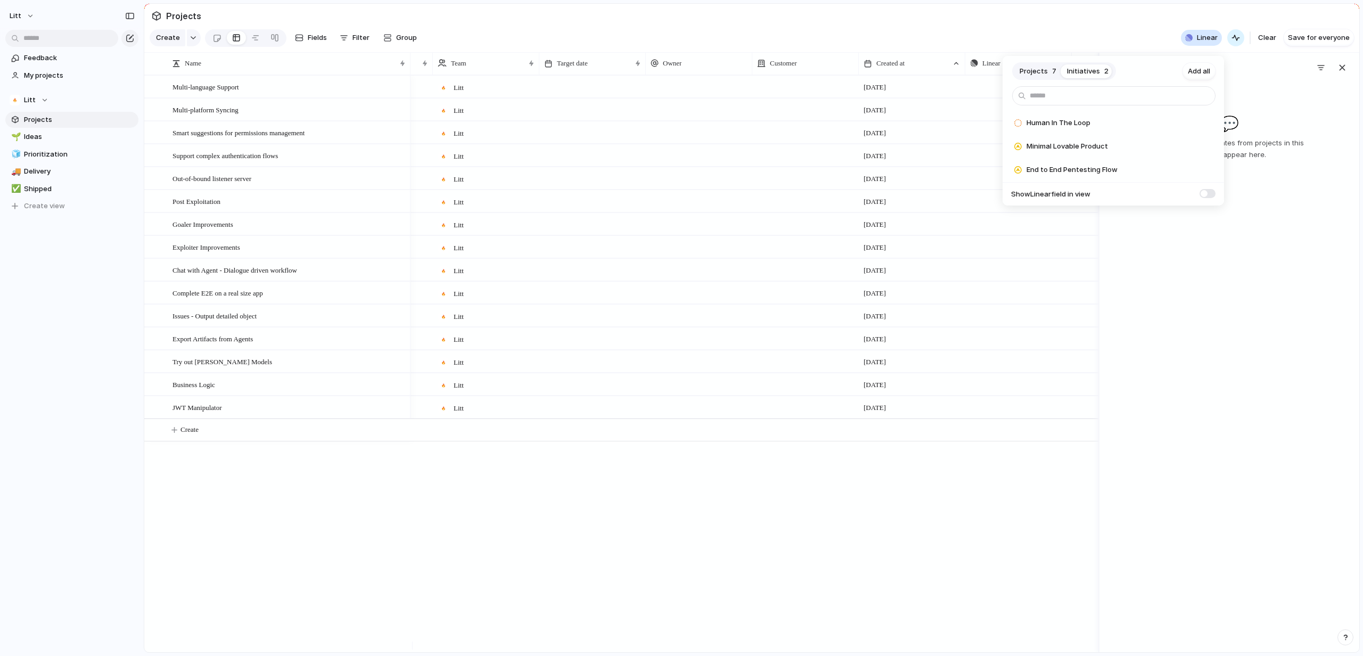
click at [1128, 396] on div "Projects 7 Initiatives 2 Add all Human In The Loop Add Minimal Lovable Product …" at bounding box center [681, 328] width 1363 height 656
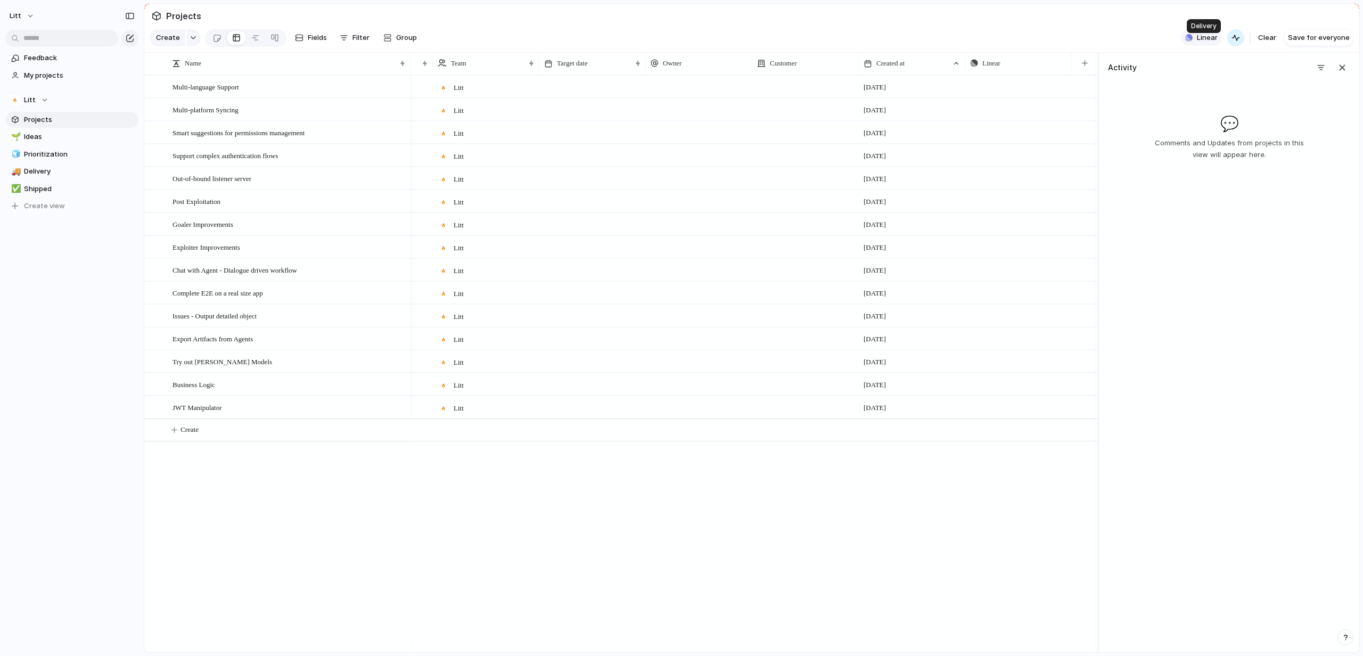
click at [1212, 42] on span "Linear" at bounding box center [1207, 37] width 21 height 11
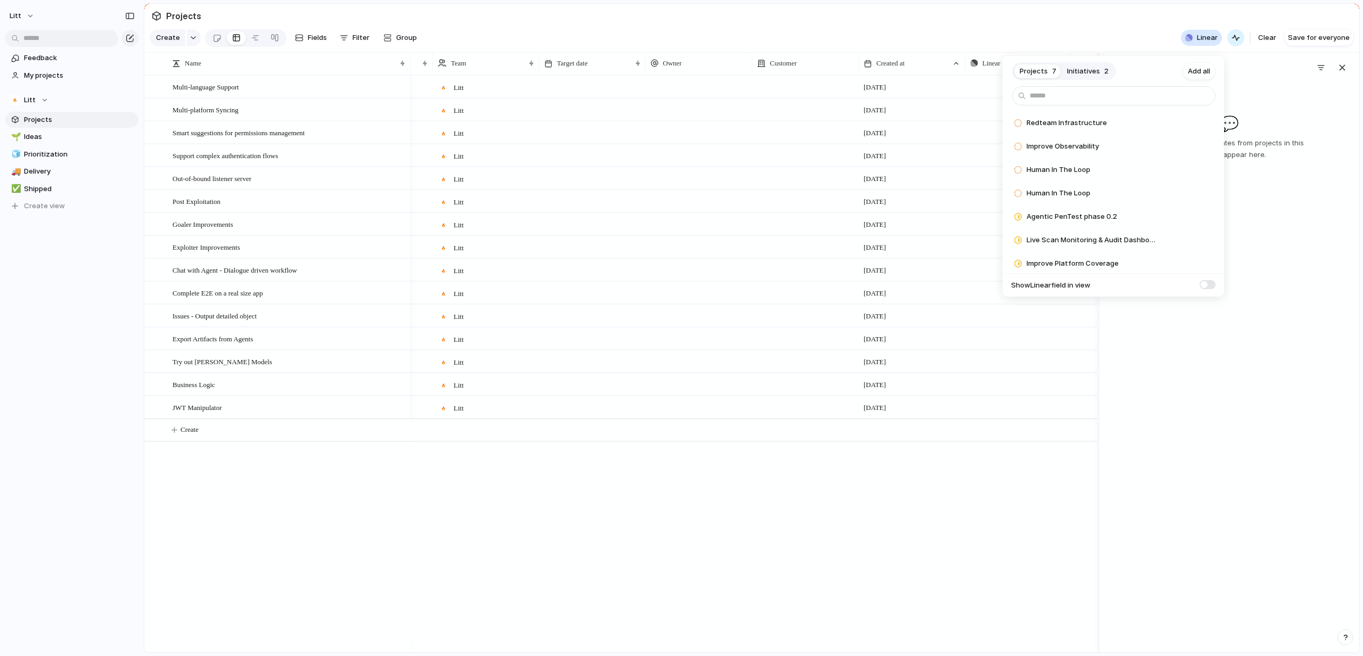
click at [1082, 70] on span "Initiatives" at bounding box center [1083, 71] width 33 height 11
click at [1036, 66] on span "Projects" at bounding box center [1033, 71] width 28 height 11
click at [1094, 73] on span "Initiatives" at bounding box center [1083, 71] width 33 height 11
click at [1034, 71] on span "Projects" at bounding box center [1033, 71] width 28 height 11
click at [1045, 509] on div "Projects 7 Initiatives 2 Add all Human In The Loop Add Human In The Loop Add Re…" at bounding box center [681, 328] width 1363 height 656
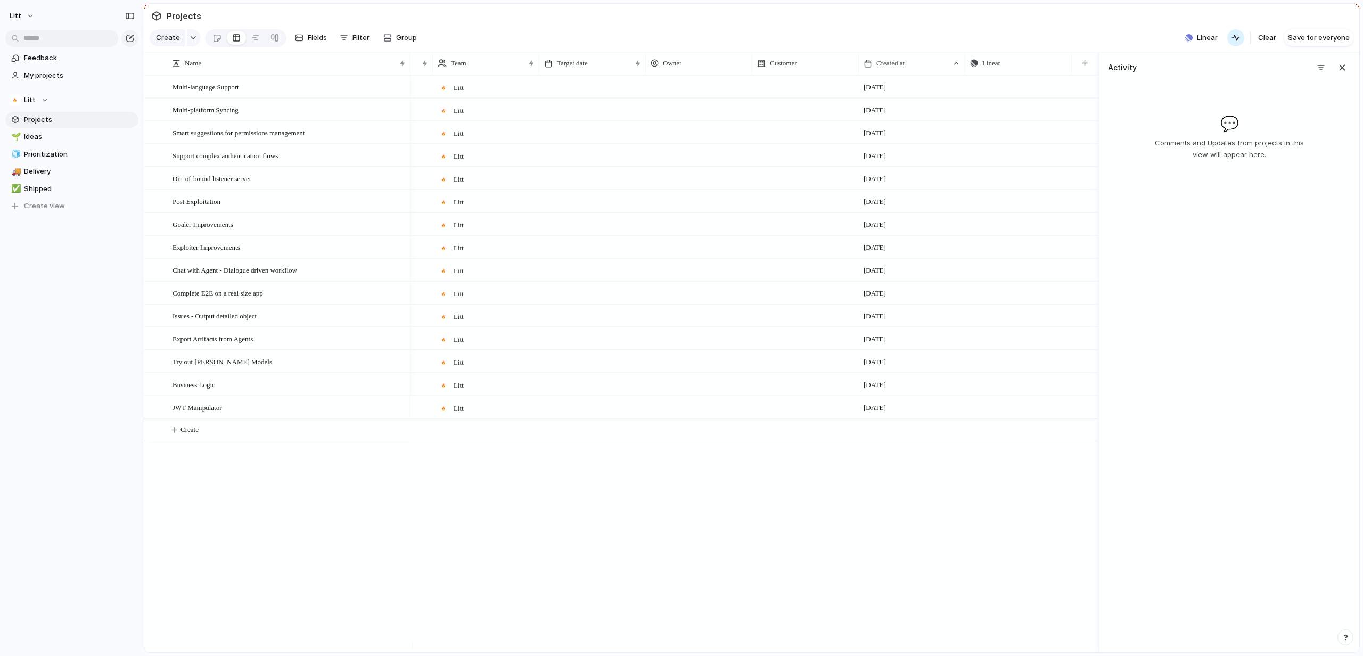
click at [359, 417] on div "JWT Manipulator" at bounding box center [289, 408] width 234 height 22
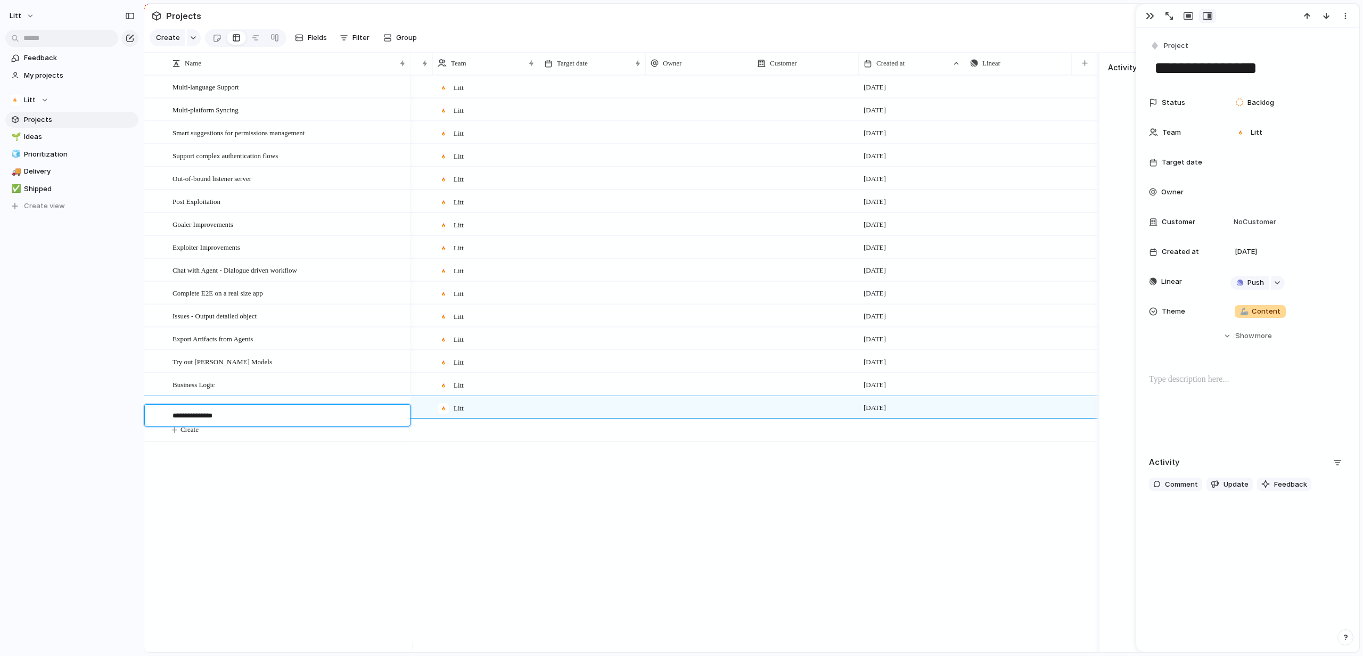
click at [359, 417] on textarea "**********" at bounding box center [287, 416] width 230 height 12
click at [1175, 45] on span "Project" at bounding box center [1176, 45] width 24 height 11
click at [1191, 68] on input "text" at bounding box center [1194, 68] width 91 height 21
click at [5, 127] on div "Goal Program Initiative Launch Project Customize" at bounding box center [681, 328] width 1363 height 656
click at [40, 139] on span "Ideas" at bounding box center [79, 136] width 111 height 11
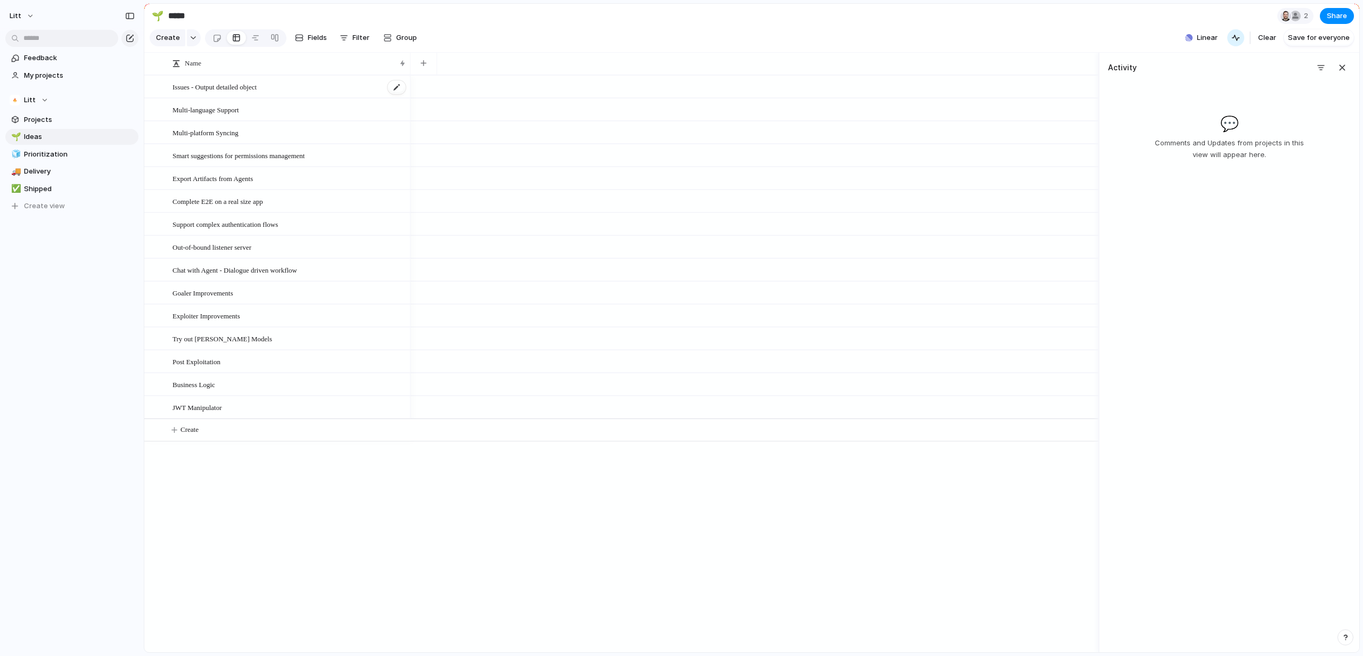
click at [279, 89] on div "Issues - Output detailed object" at bounding box center [289, 87] width 234 height 22
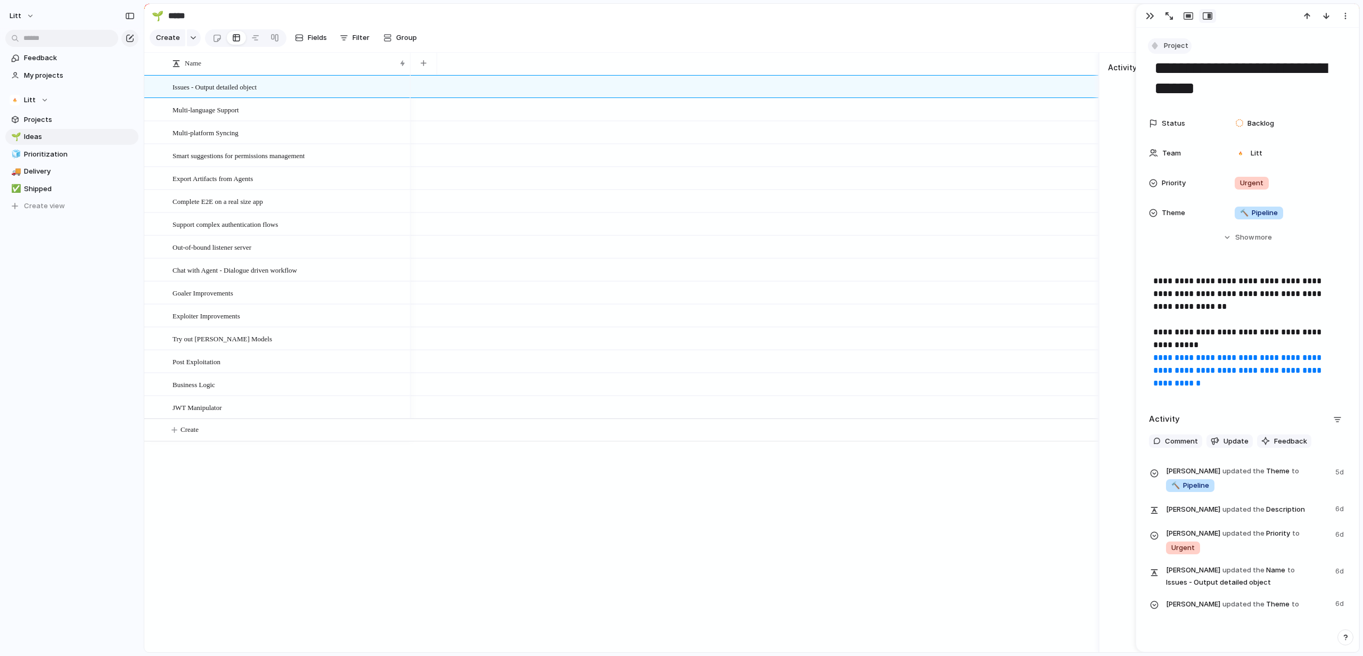
click at [1178, 47] on span "Project" at bounding box center [1176, 45] width 24 height 11
click at [1178, 47] on div "Goal Program Initiative Launch Project Customize" at bounding box center [681, 328] width 1363 height 656
click at [1180, 46] on span "Project" at bounding box center [1176, 45] width 24 height 11
click at [30, 166] on div "Goal Program Initiative Launch Project Customize" at bounding box center [681, 328] width 1363 height 656
click at [55, 155] on span "Prioritization" at bounding box center [79, 154] width 111 height 11
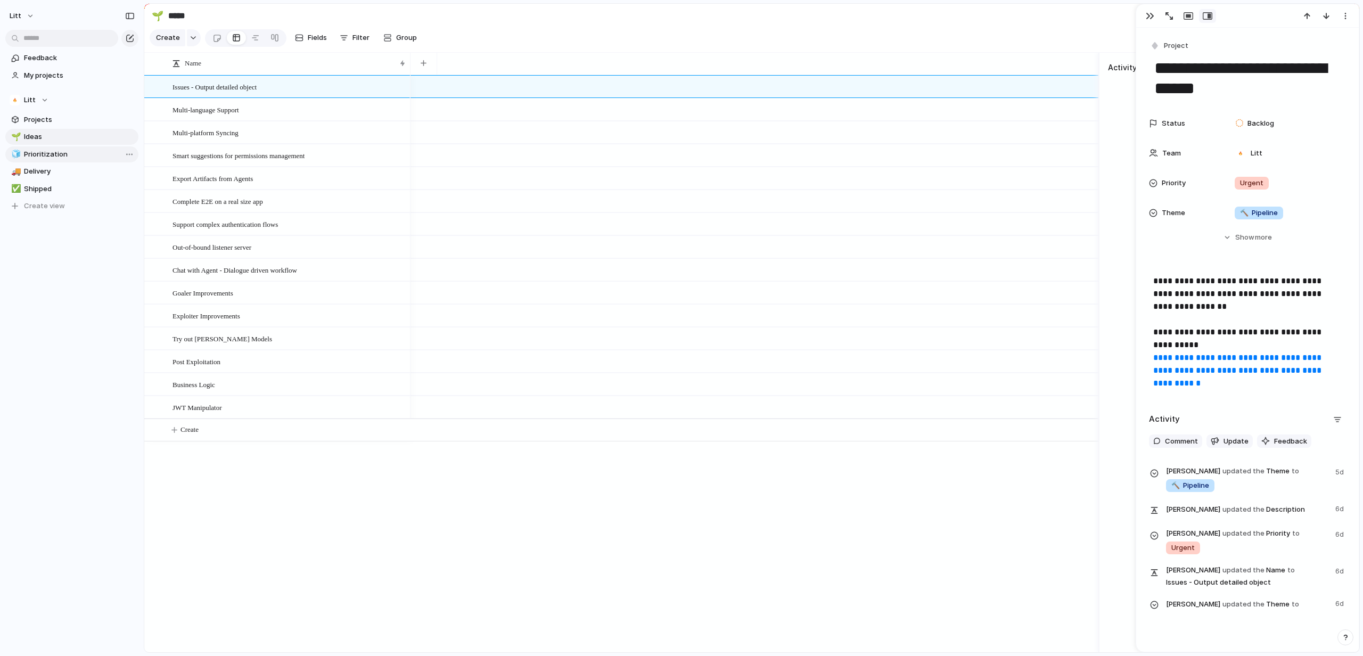
type input "**********"
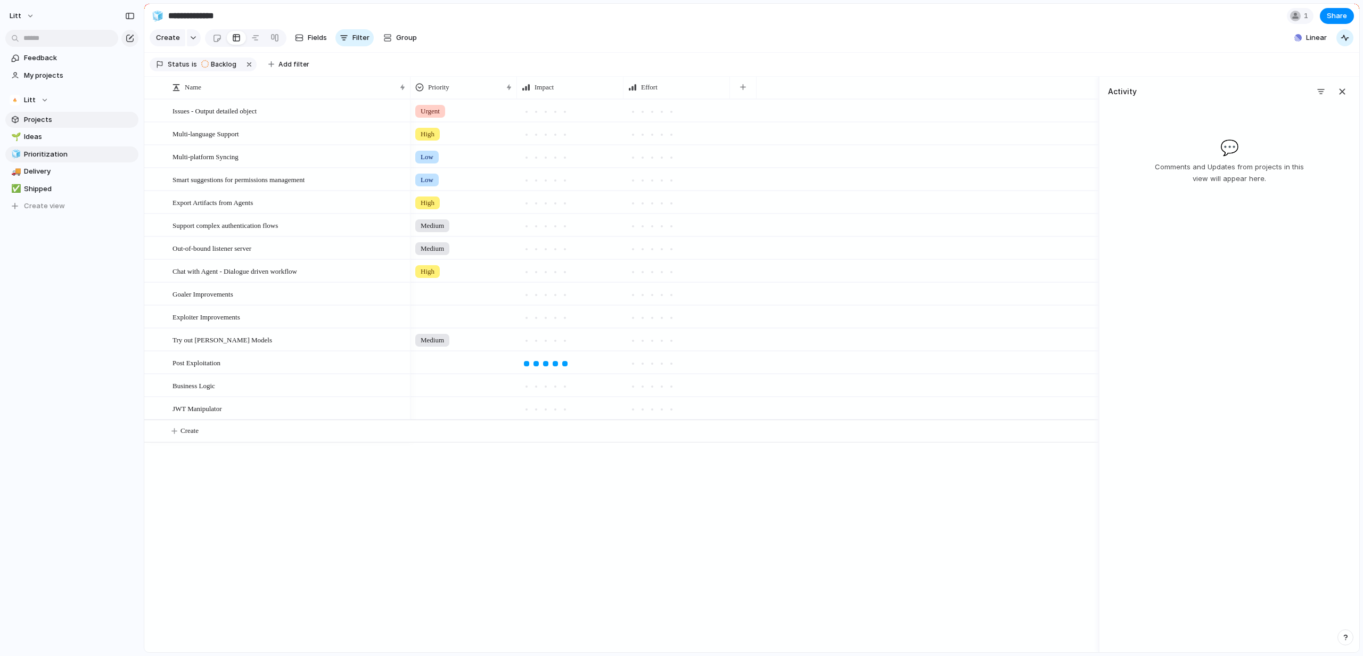
click at [64, 116] on span "Projects" at bounding box center [79, 119] width 111 height 11
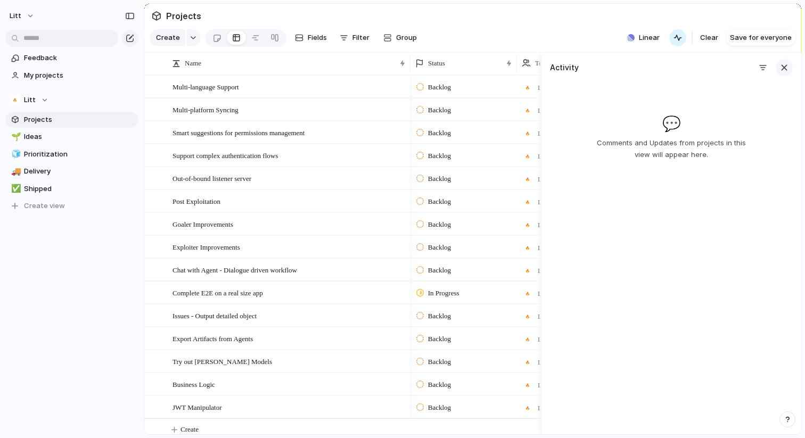
click at [778, 73] on div "button" at bounding box center [784, 68] width 12 height 12
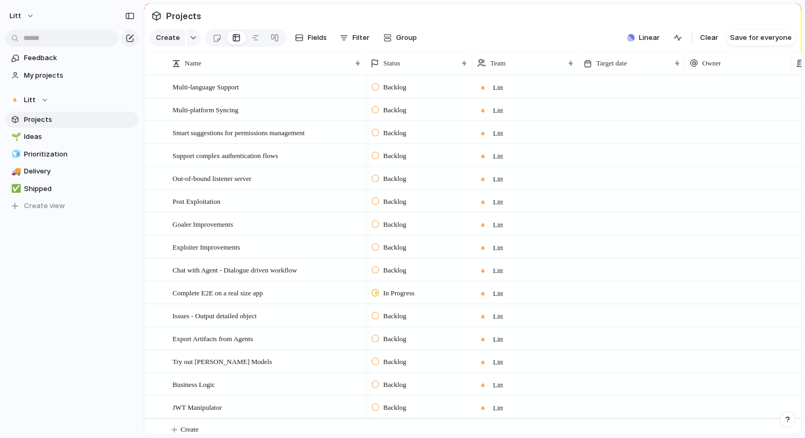
drag, startPoint x: 410, startPoint y: 69, endPoint x: 365, endPoint y: 78, distance: 45.6
click at [365, 75] on div at bounding box center [364, 63] width 5 height 22
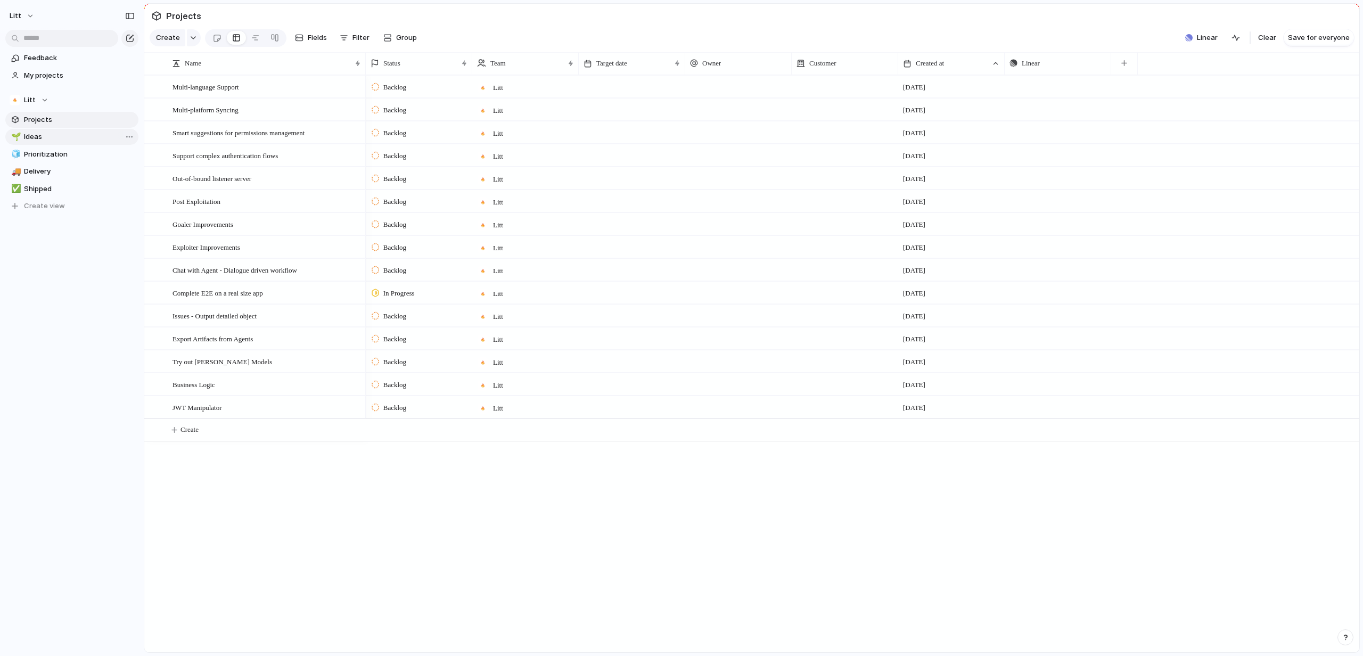
click at [54, 134] on span "Ideas" at bounding box center [79, 136] width 111 height 11
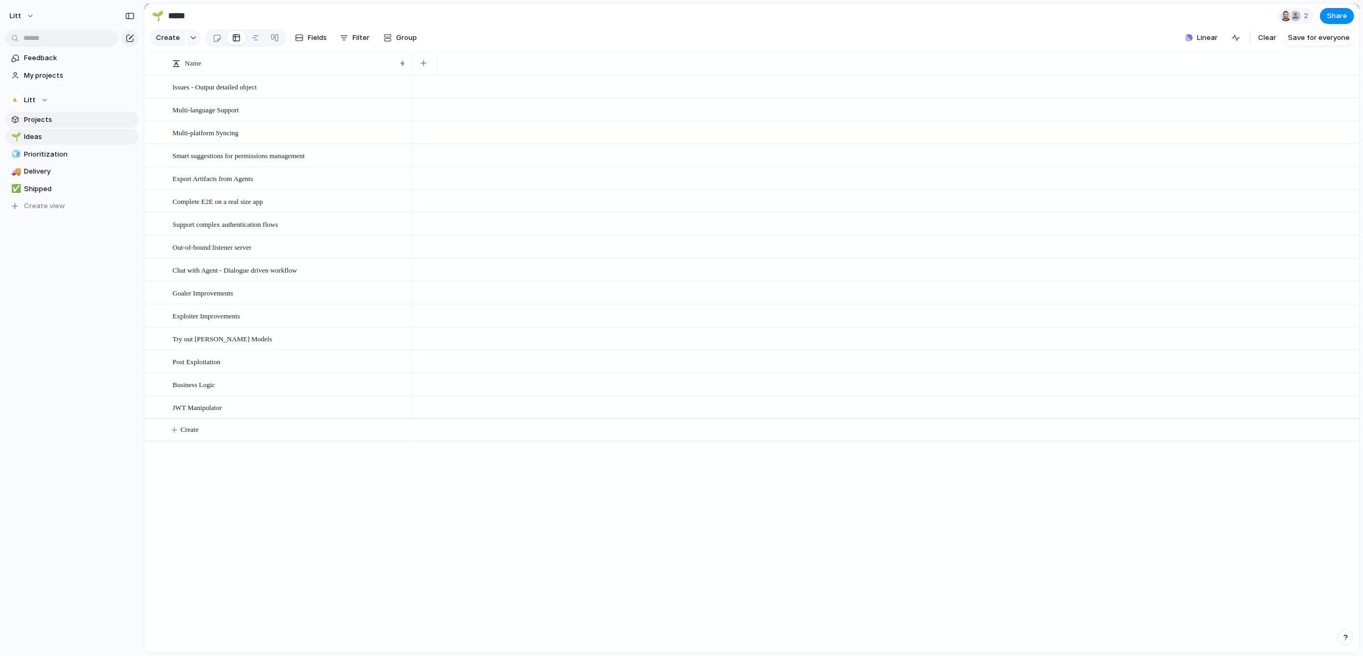
click at [62, 125] on link "Projects" at bounding box center [71, 120] width 133 height 16
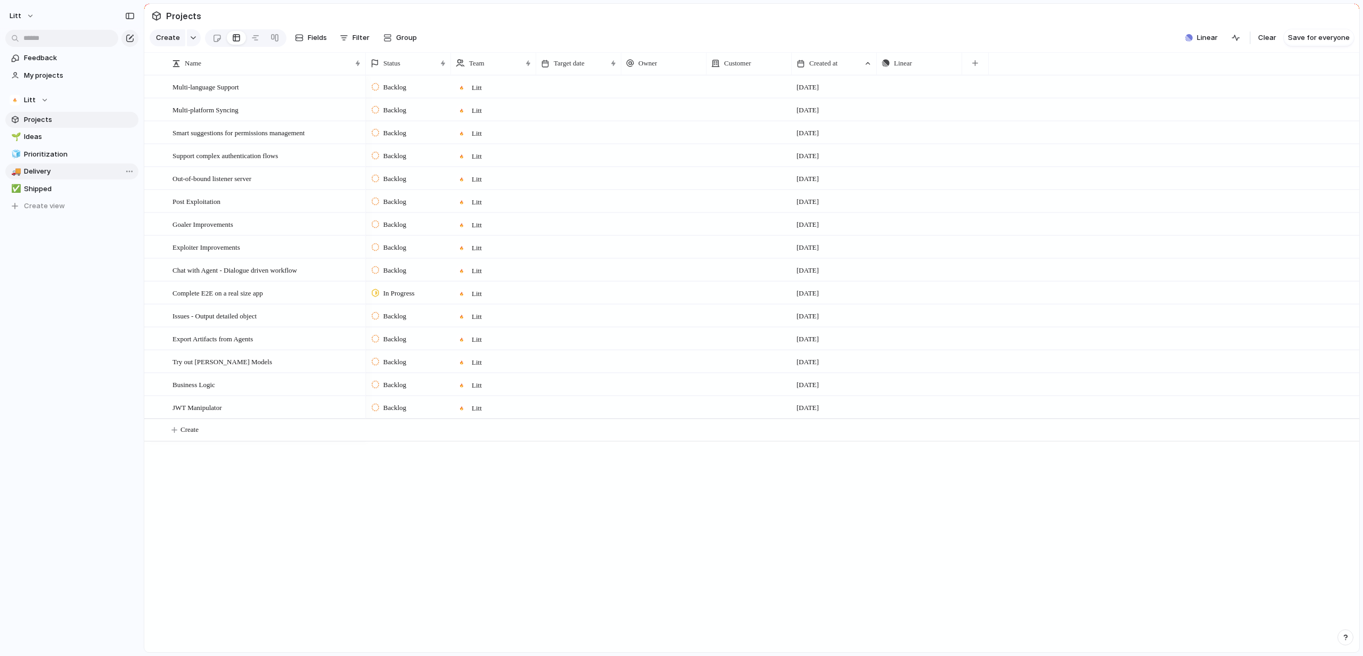
click at [46, 164] on link "🚚 Delivery" at bounding box center [71, 171] width 133 height 16
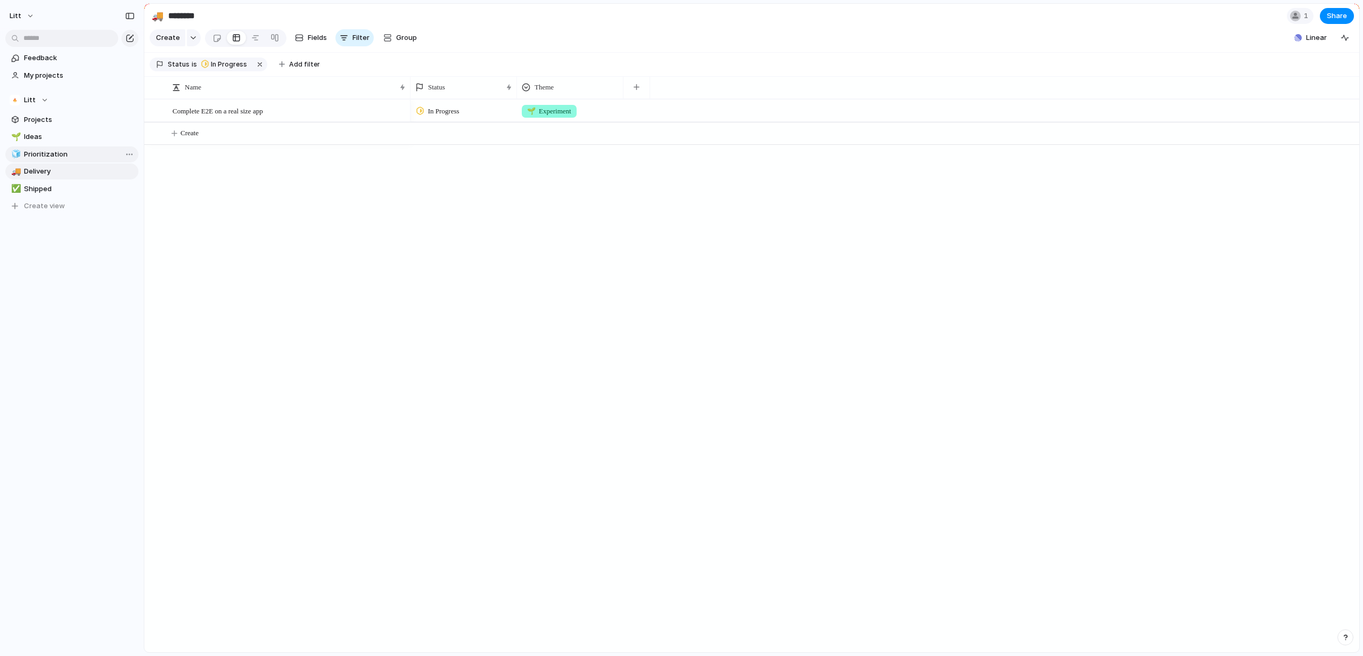
click at [56, 151] on span "Prioritization" at bounding box center [79, 154] width 111 height 11
type input "**********"
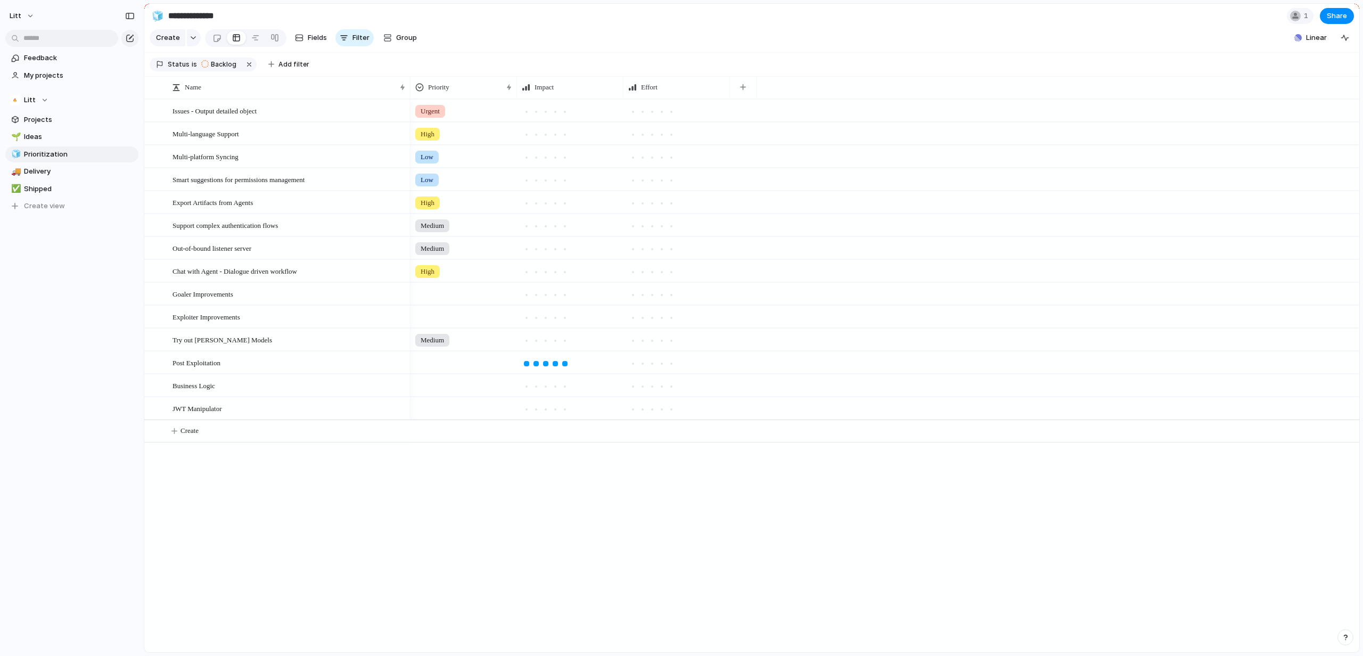
click at [67, 128] on section "Litt Projects 🌱 Ideas 🧊 Prioritization 🚚 Delivery ✅ Shipped To pick up a dragga…" at bounding box center [72, 149] width 144 height 131
click at [72, 117] on span "Projects" at bounding box center [79, 119] width 111 height 11
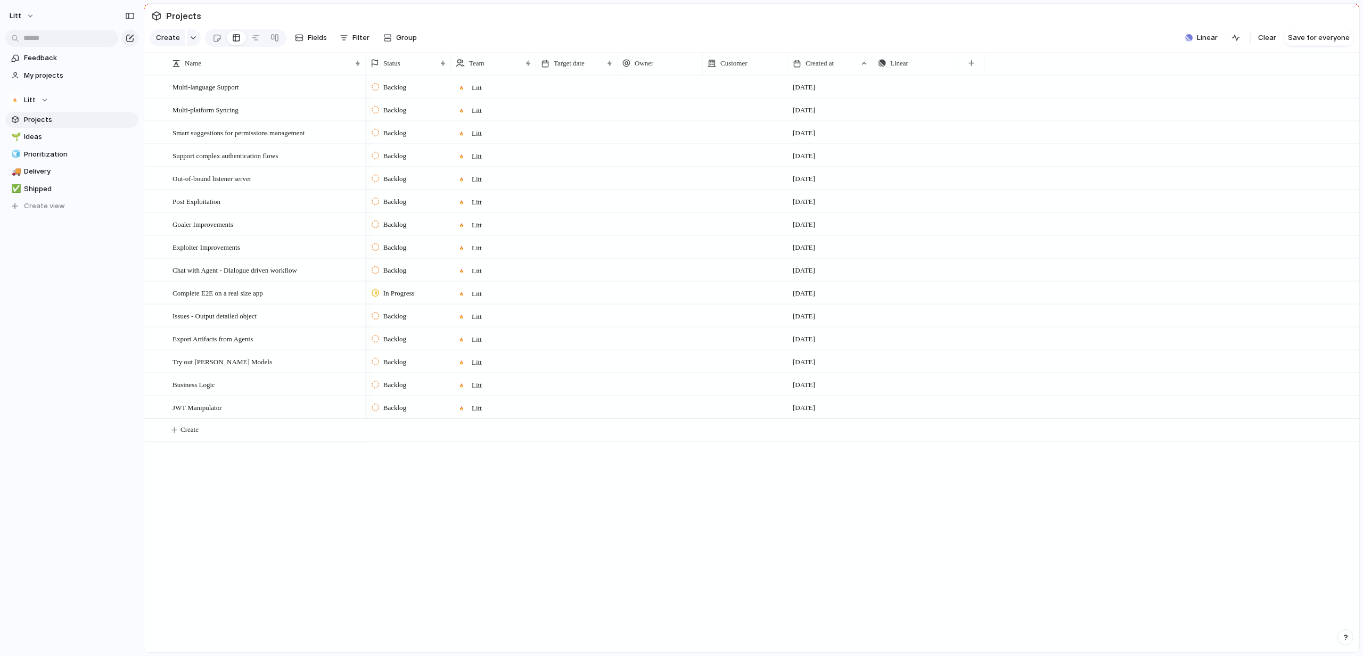
click at [615, 74] on div at bounding box center [616, 63] width 5 height 22
drag, startPoint x: 703, startPoint y: 74, endPoint x: 654, endPoint y: 72, distance: 49.0
click at [654, 72] on div "Owner" at bounding box center [642, 63] width 50 height 22
drag, startPoint x: 751, startPoint y: 72, endPoint x: 715, endPoint y: 71, distance: 36.2
click at [731, 71] on div at bounding box center [733, 63] width 5 height 22
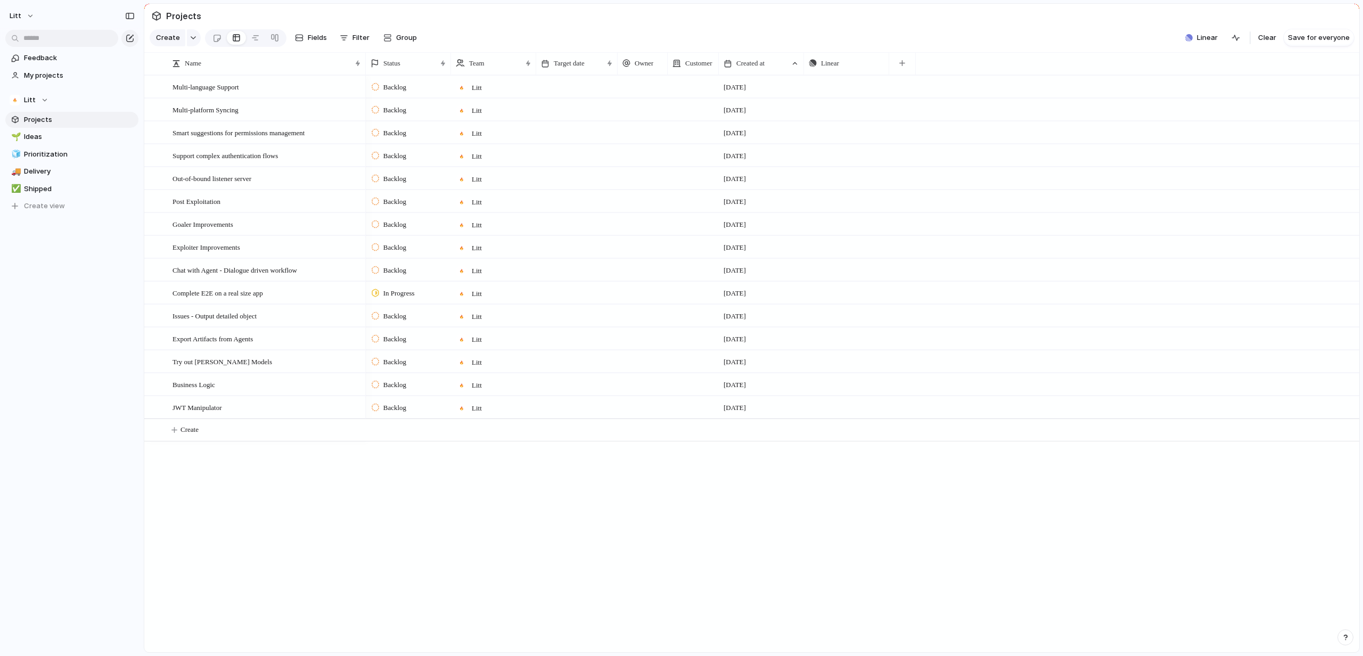
click at [710, 69] on span "Customer" at bounding box center [698, 63] width 27 height 11
click at [707, 111] on li "Hide" at bounding box center [711, 111] width 78 height 17
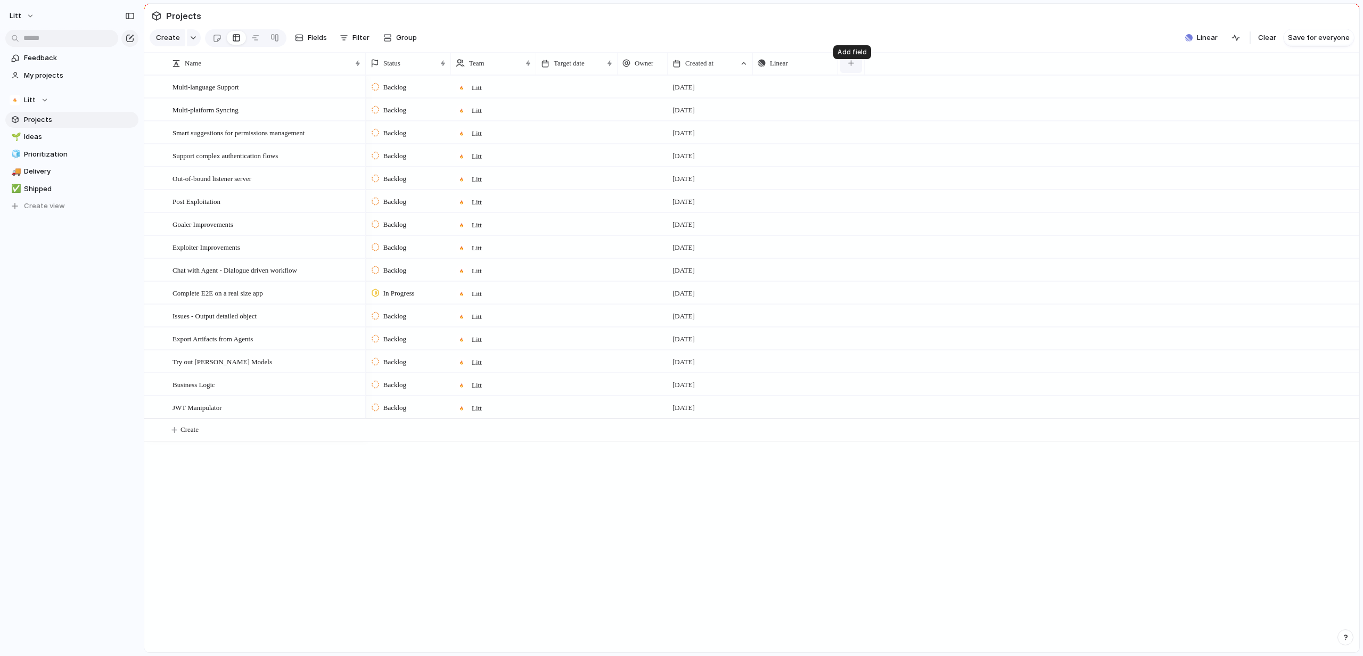
click at [850, 73] on button "button" at bounding box center [851, 63] width 22 height 19
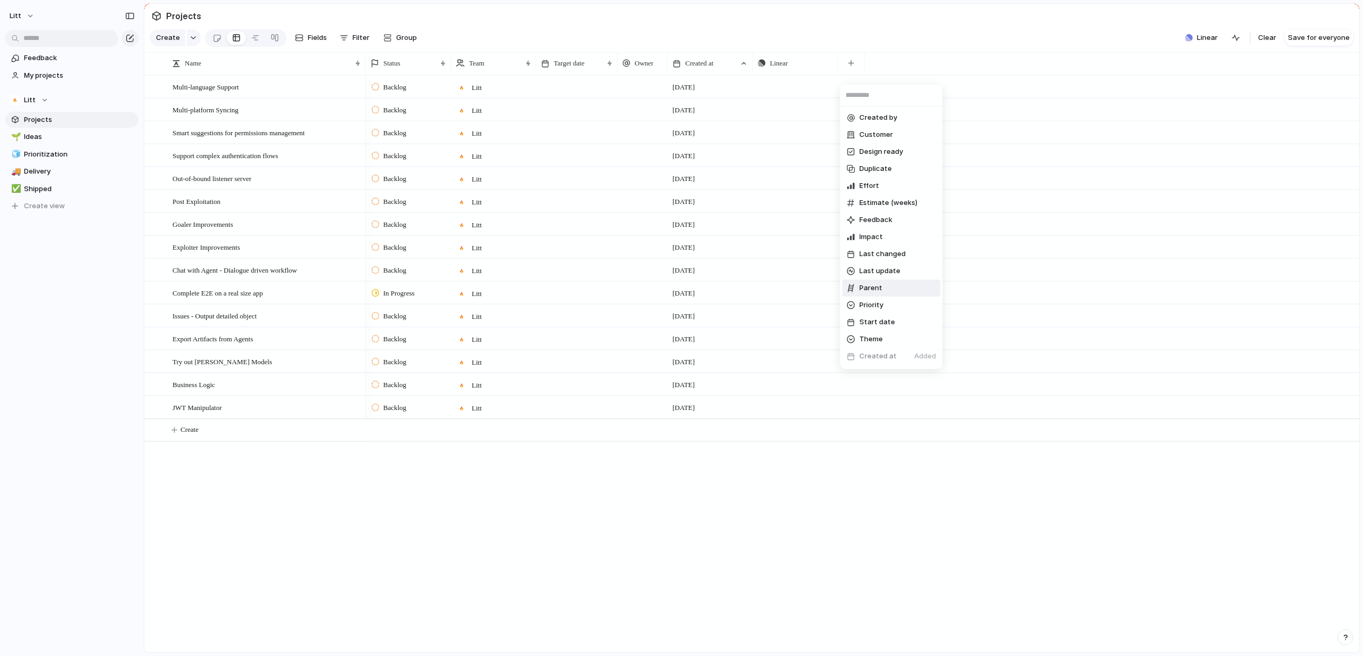
click at [913, 293] on li "Parent" at bounding box center [891, 287] width 98 height 17
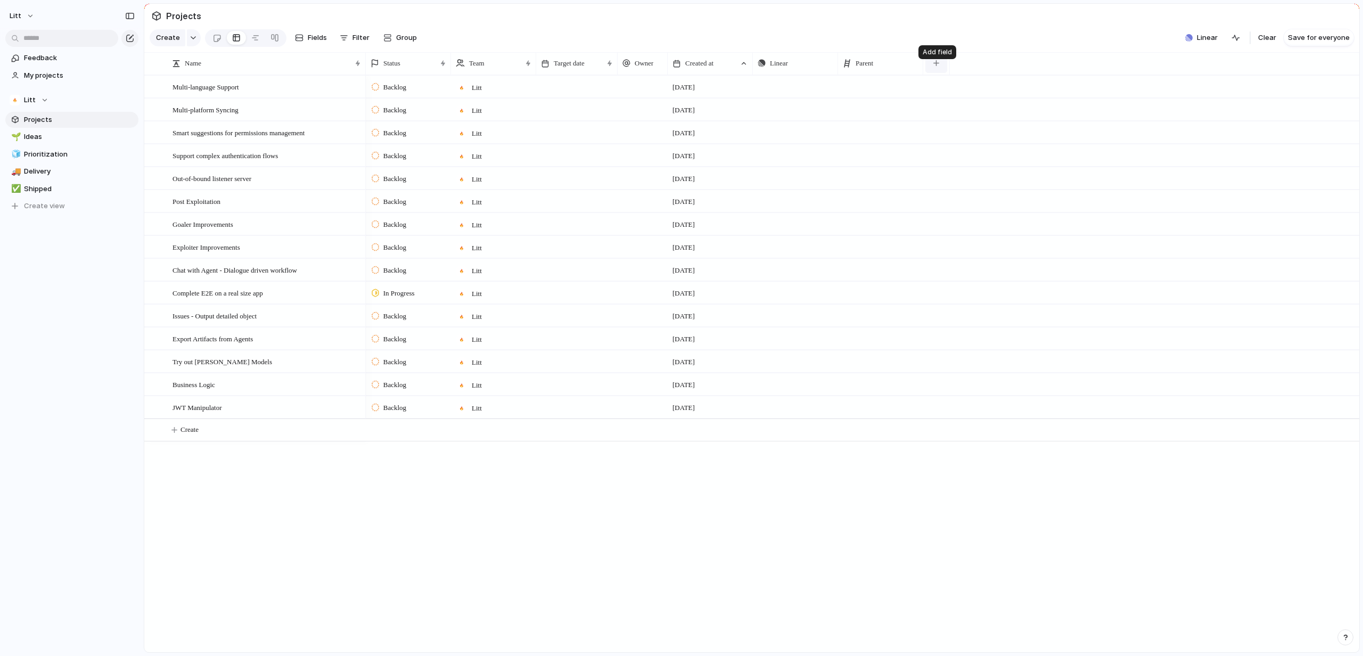
click at [931, 67] on button "button" at bounding box center [936, 63] width 22 height 19
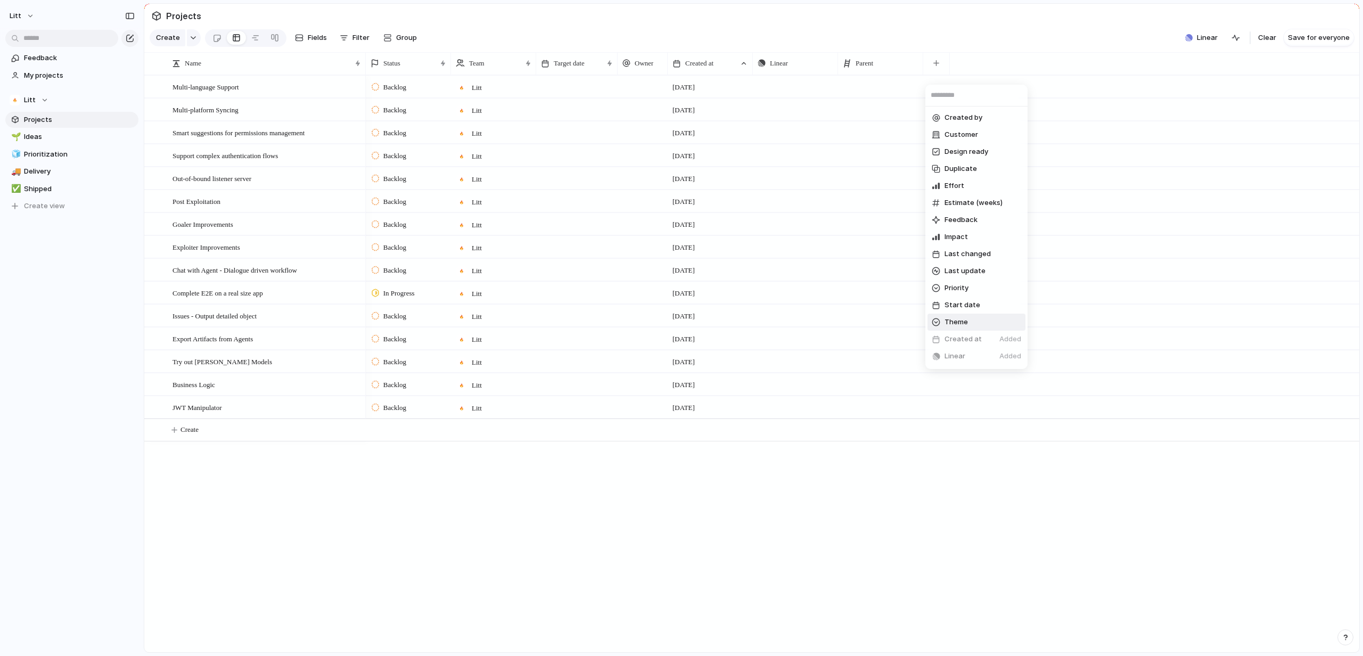
click at [978, 328] on li "Theme" at bounding box center [976, 322] width 98 height 17
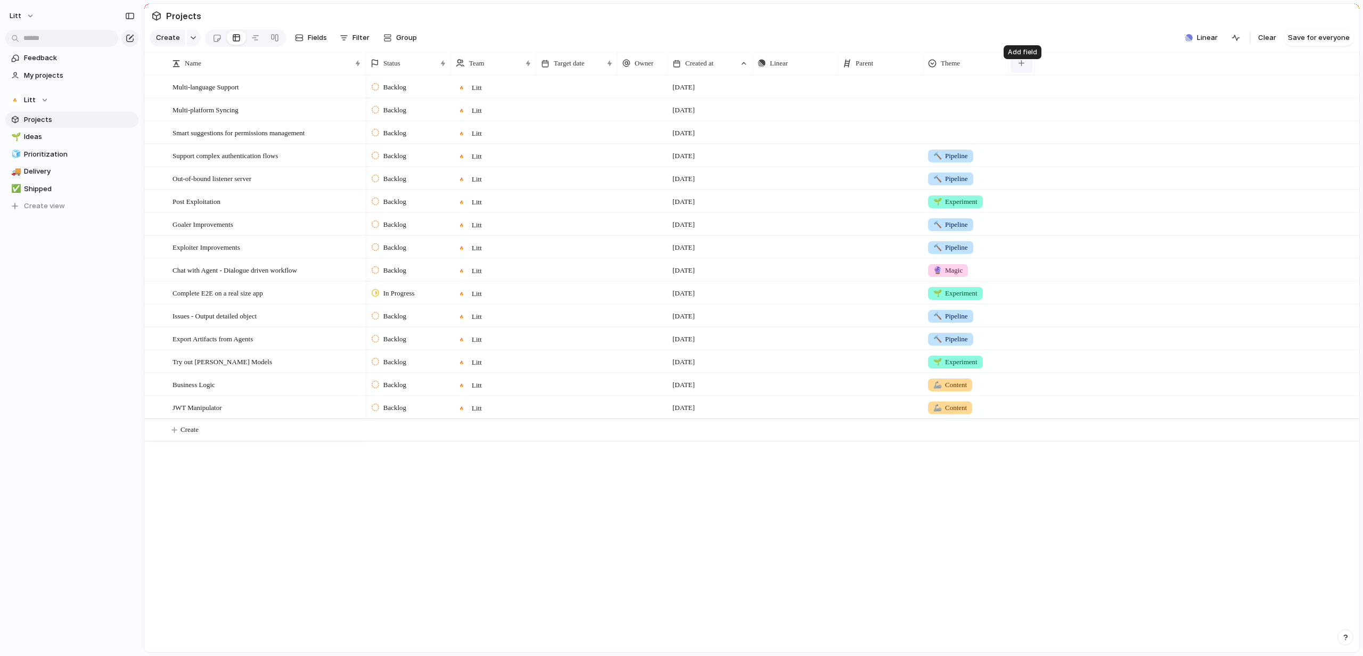
click at [1021, 66] on div "button" at bounding box center [1021, 63] width 6 height 6
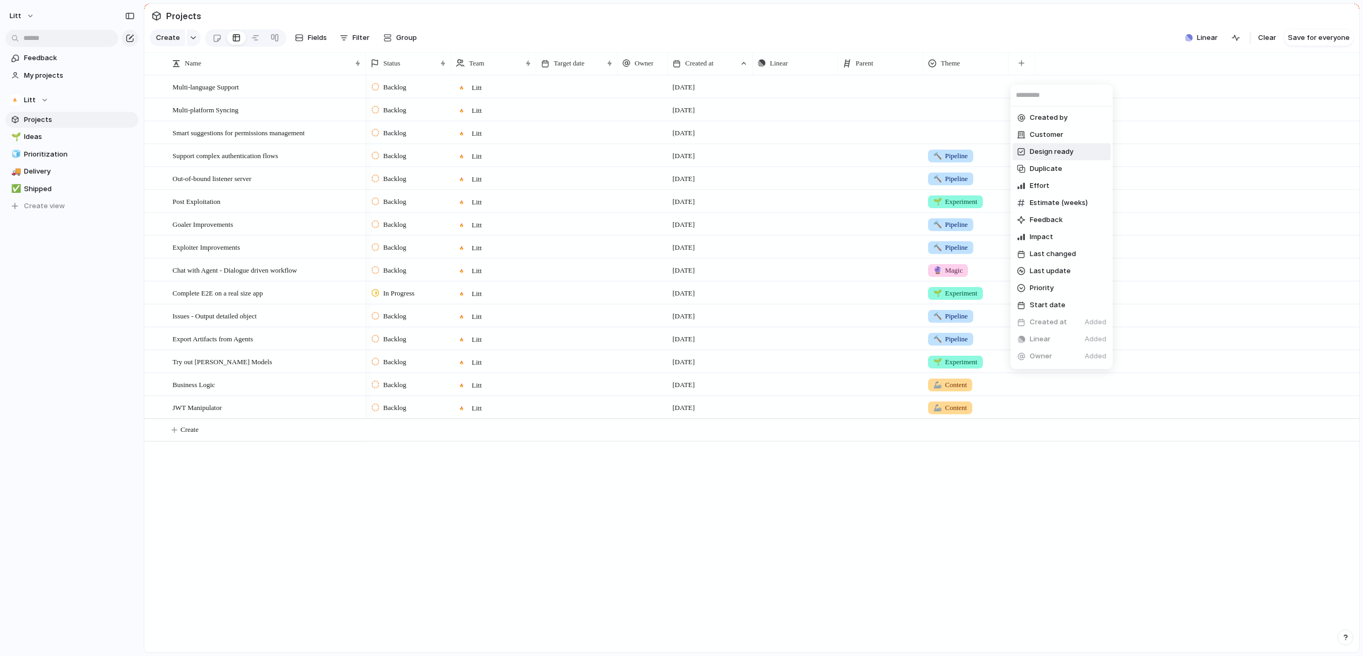
click at [1078, 151] on li "Design ready" at bounding box center [1061, 151] width 98 height 17
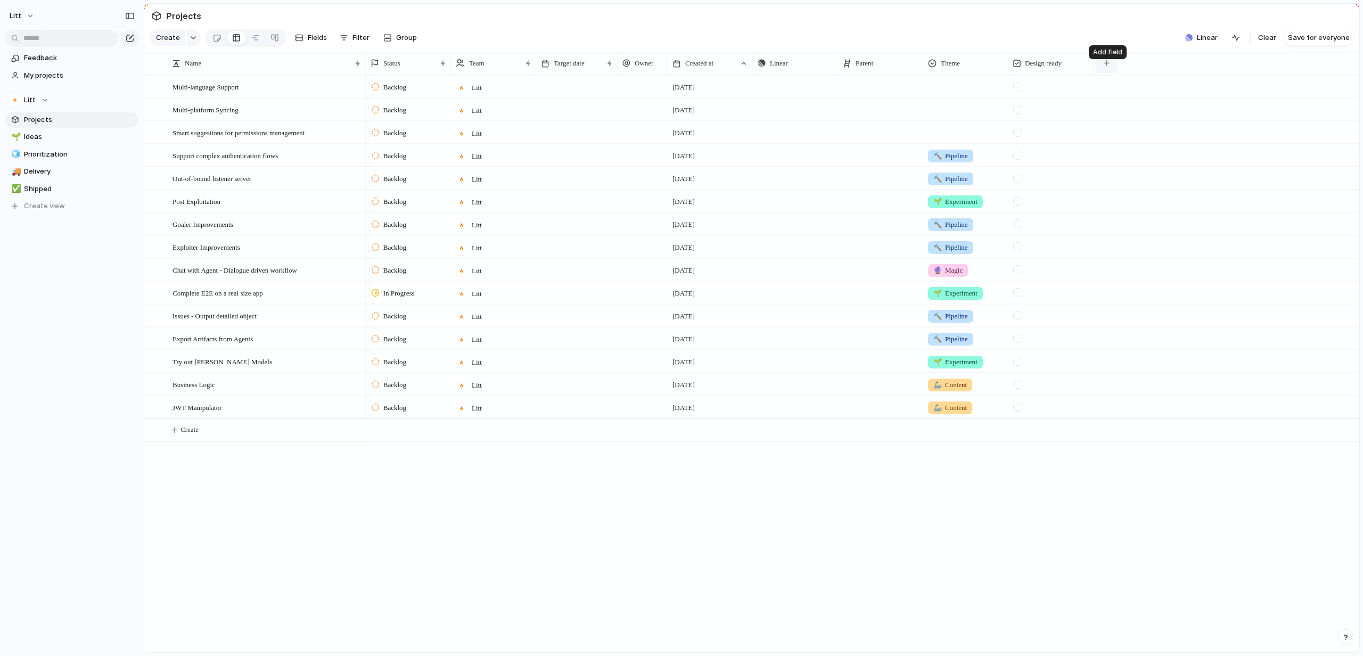
click at [1103, 66] on div "button" at bounding box center [1106, 63] width 6 height 6
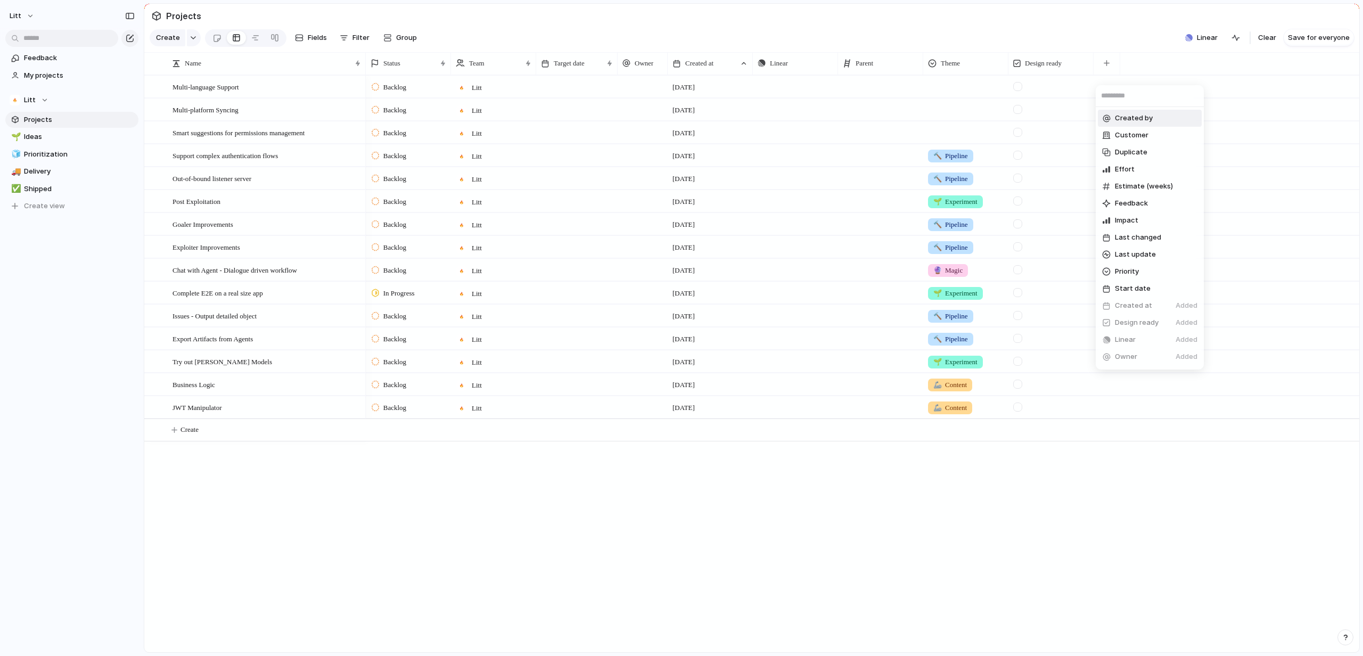
click at [1134, 121] on span "Created by" at bounding box center [1134, 118] width 38 height 11
click at [299, 418] on div "JWT Manipulator" at bounding box center [266, 408] width 189 height 22
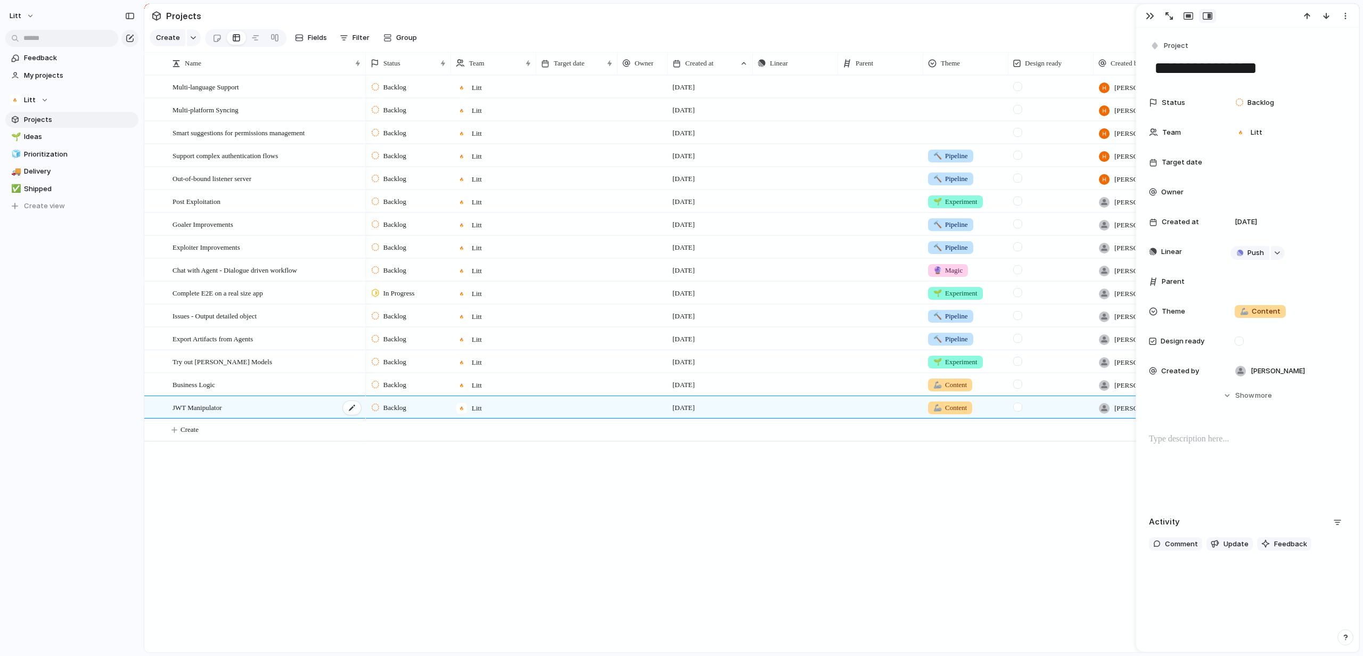
click at [299, 418] on div "JWT Manipulator" at bounding box center [266, 408] width 189 height 22
click at [1255, 396] on span "more" at bounding box center [1263, 395] width 17 height 11
click at [1267, 636] on button "Hide Show more" at bounding box center [1247, 633] width 197 height 19
click at [265, 373] on div "Try out [PERSON_NAME] Models" at bounding box center [266, 362] width 189 height 22
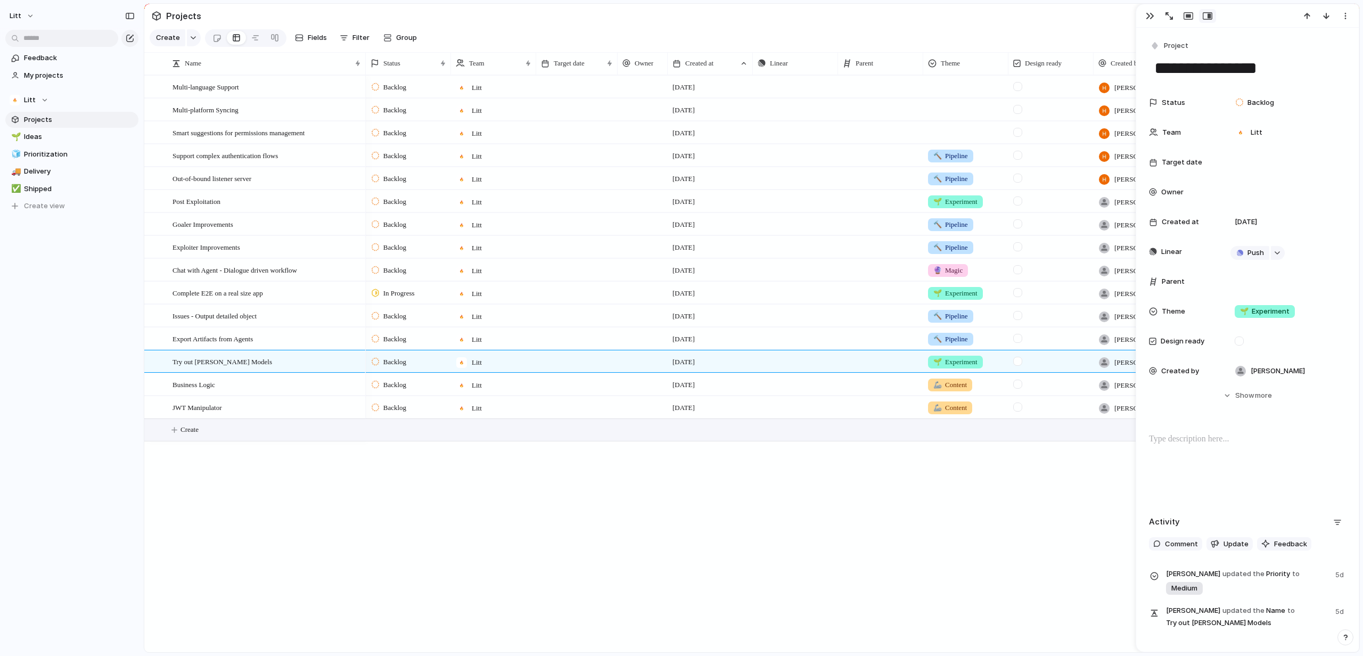
click at [222, 441] on button "Create" at bounding box center [765, 430] width 1221 height 22
type textarea "**********"
click at [964, 437] on div at bounding box center [966, 428] width 84 height 18
click at [976, 481] on span "🌱 Experiment" at bounding box center [974, 482] width 50 height 11
click at [273, 258] on div "Exploiter Improvements" at bounding box center [266, 247] width 189 height 22
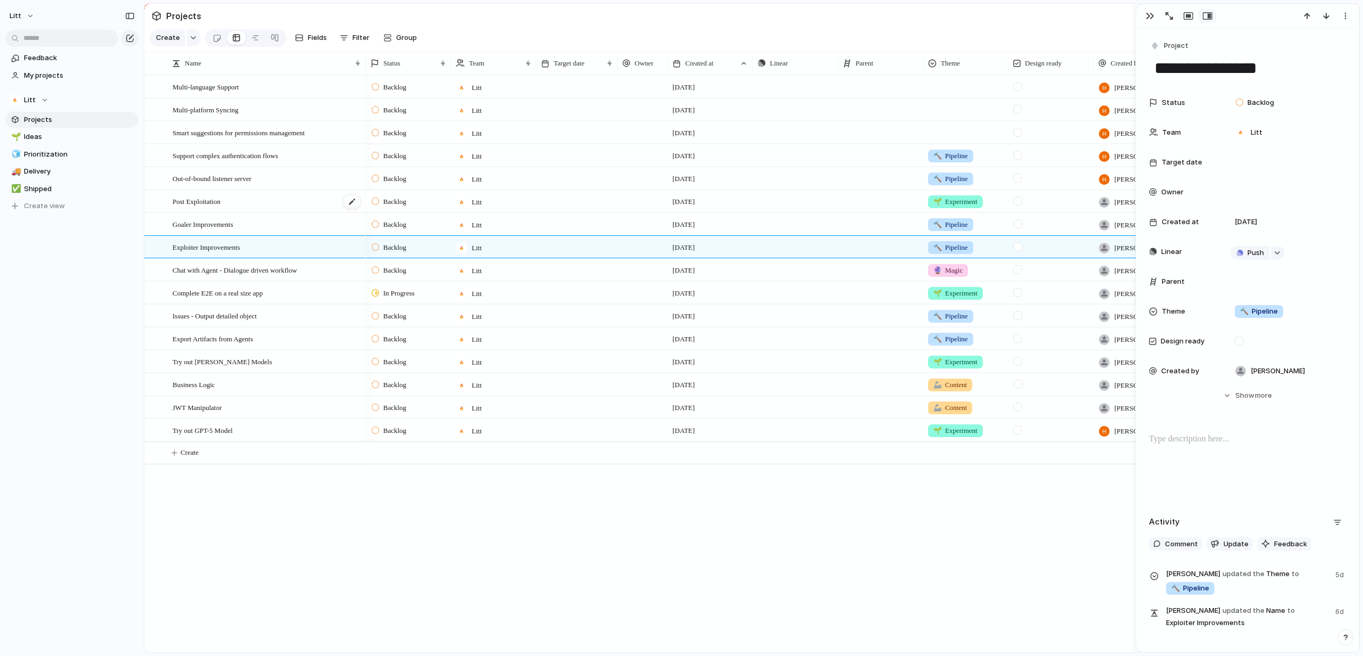
click at [268, 204] on div "Post Exploitation" at bounding box center [266, 202] width 189 height 22
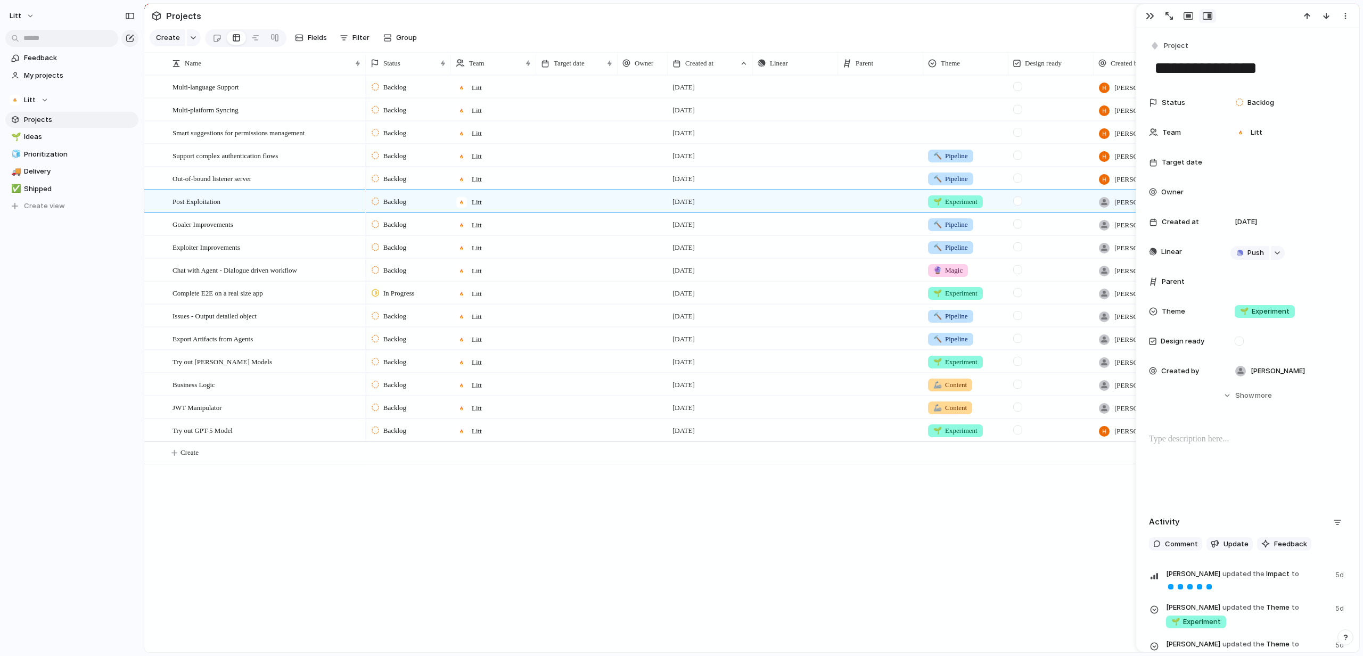
scroll to position [100, 0]
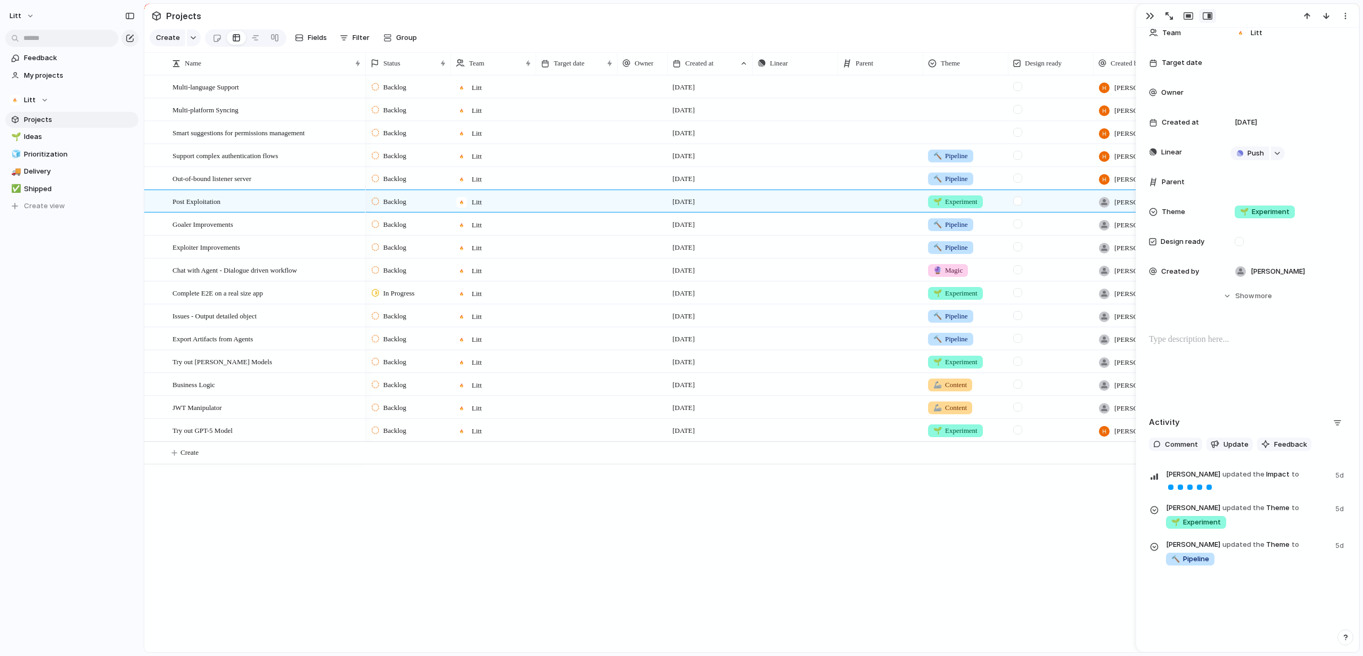
click at [1189, 347] on div at bounding box center [1247, 367] width 197 height 68
click at [180, 207] on span "Post Exploitation" at bounding box center [196, 201] width 48 height 12
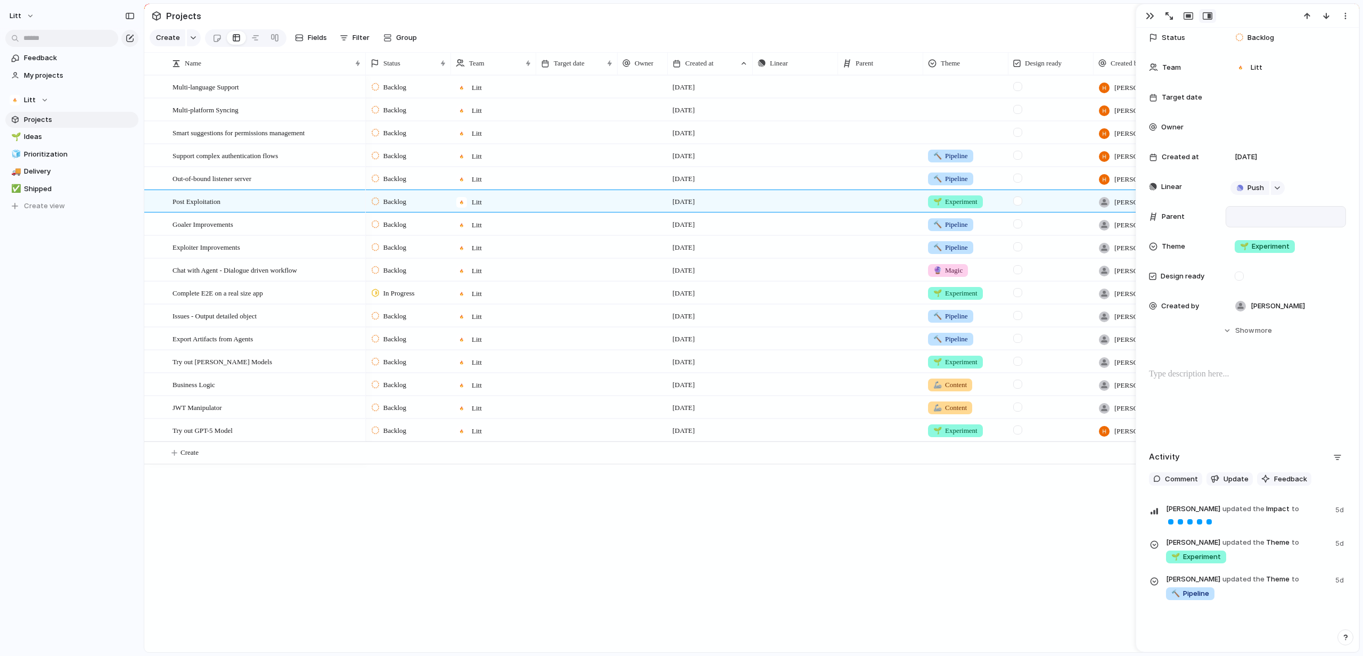
scroll to position [0, 0]
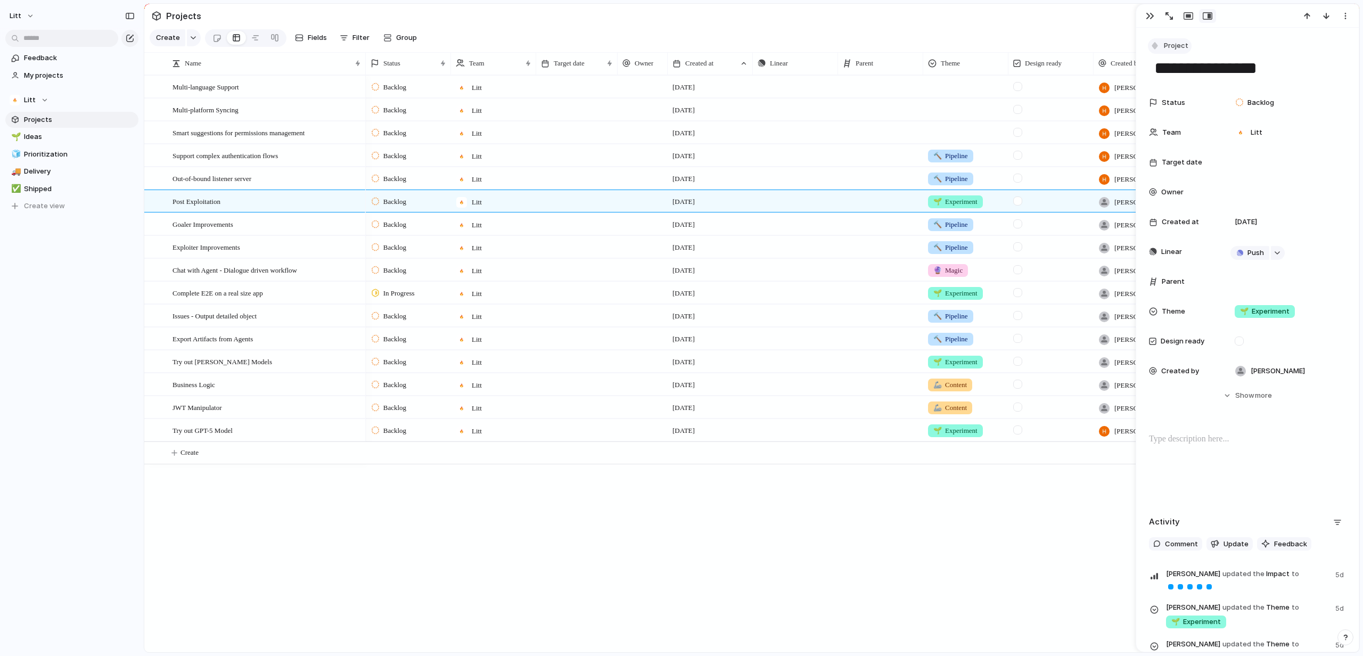
click at [1177, 47] on span "Project" at bounding box center [1176, 45] width 24 height 11
click at [1260, 55] on div "Goal Program Initiative Launch Project Customize" at bounding box center [681, 328] width 1363 height 656
click at [1273, 68] on textarea "**********" at bounding box center [1247, 68] width 188 height 22
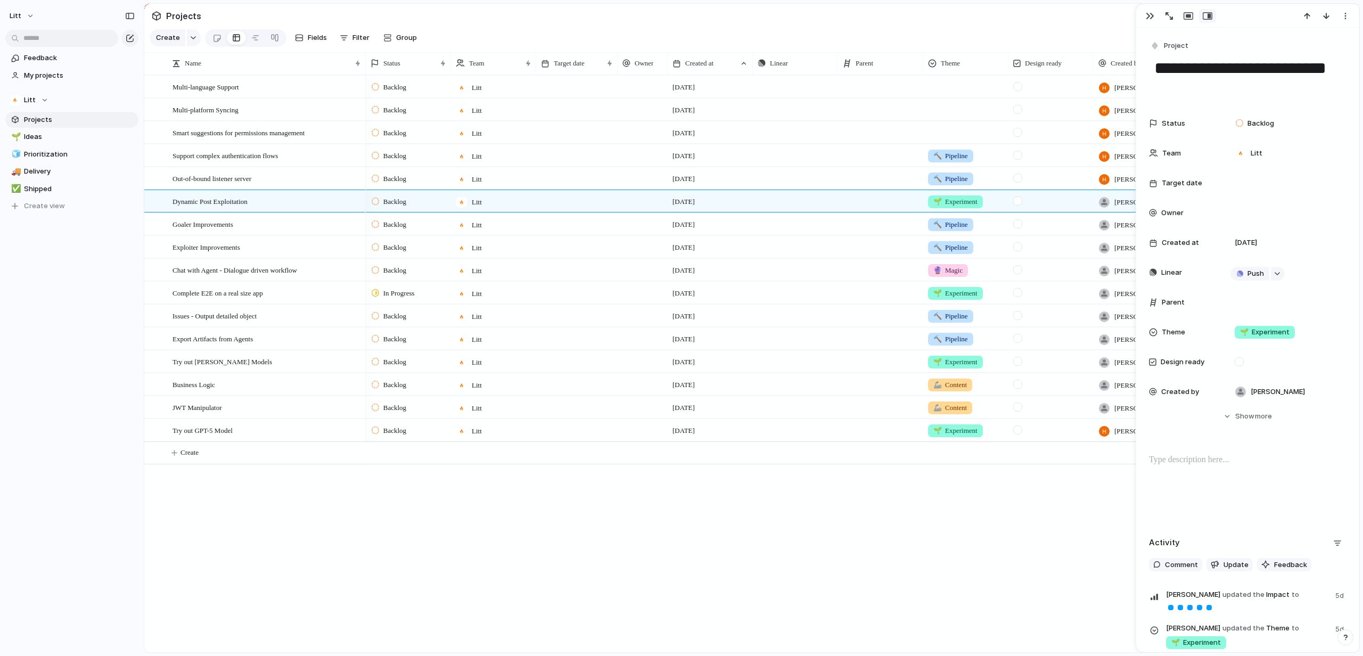
type textarea "**********"
click at [1191, 470] on div at bounding box center [1247, 488] width 197 height 68
click at [1224, 460] on p at bounding box center [1247, 460] width 197 height 13
click at [1227, 487] on div "*********" at bounding box center [1247, 488] width 197 height 68
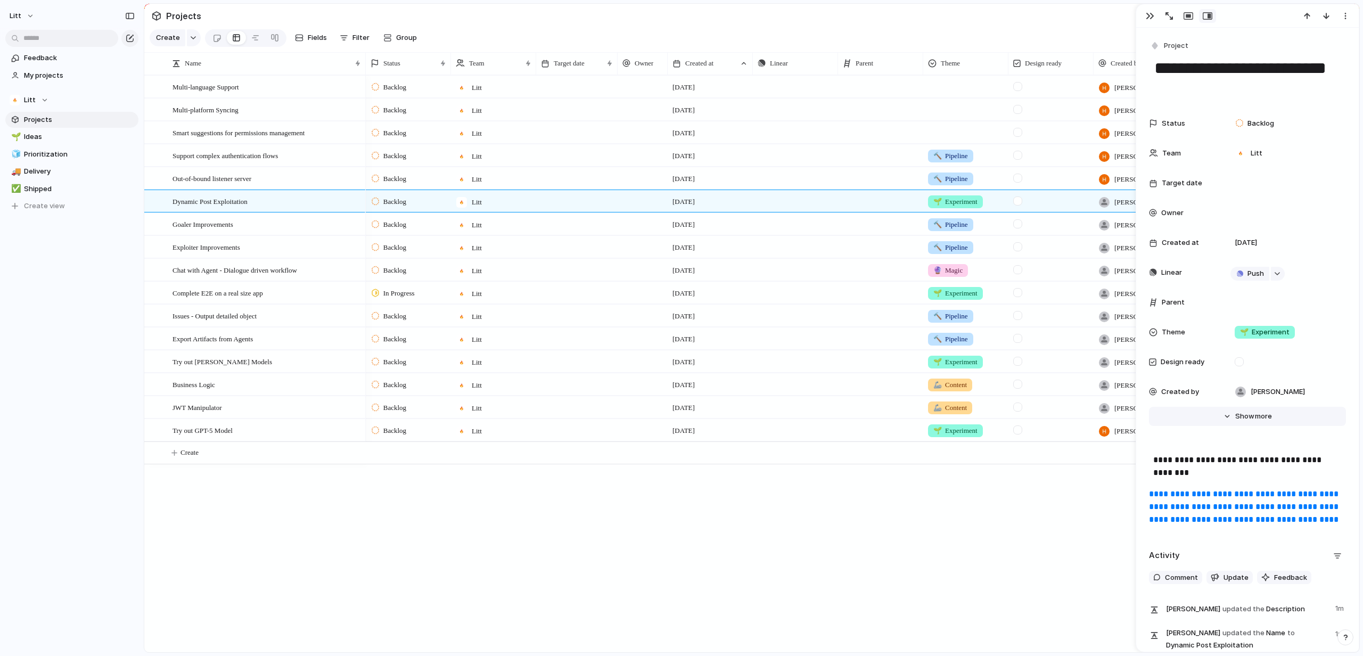
click at [1244, 414] on span "Show" at bounding box center [1244, 416] width 19 height 11
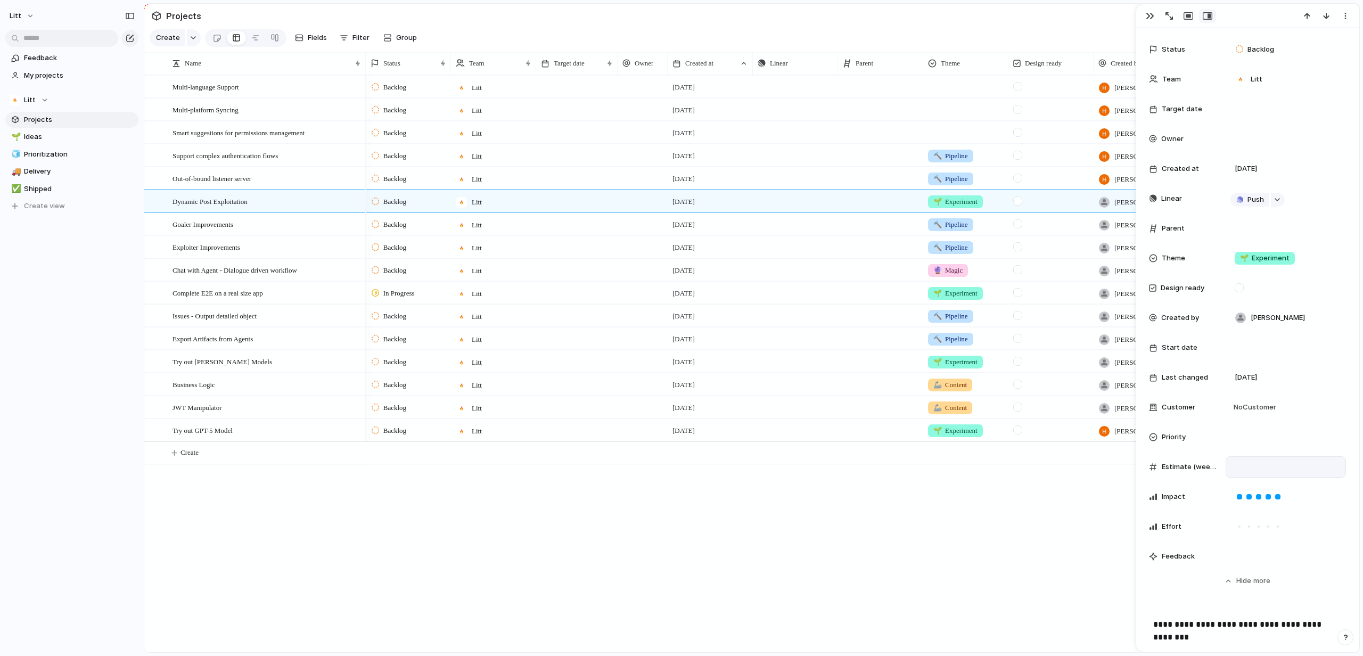
scroll to position [81, 0]
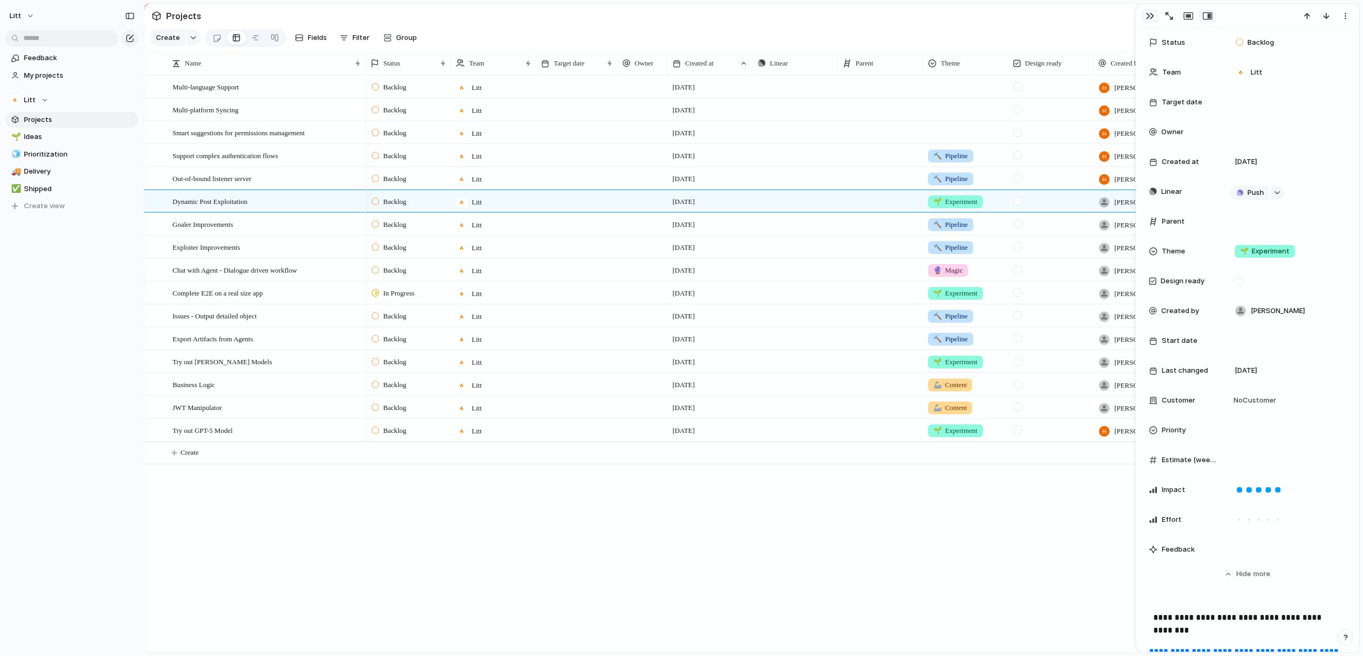
click at [1147, 14] on div "button" at bounding box center [1149, 16] width 9 height 9
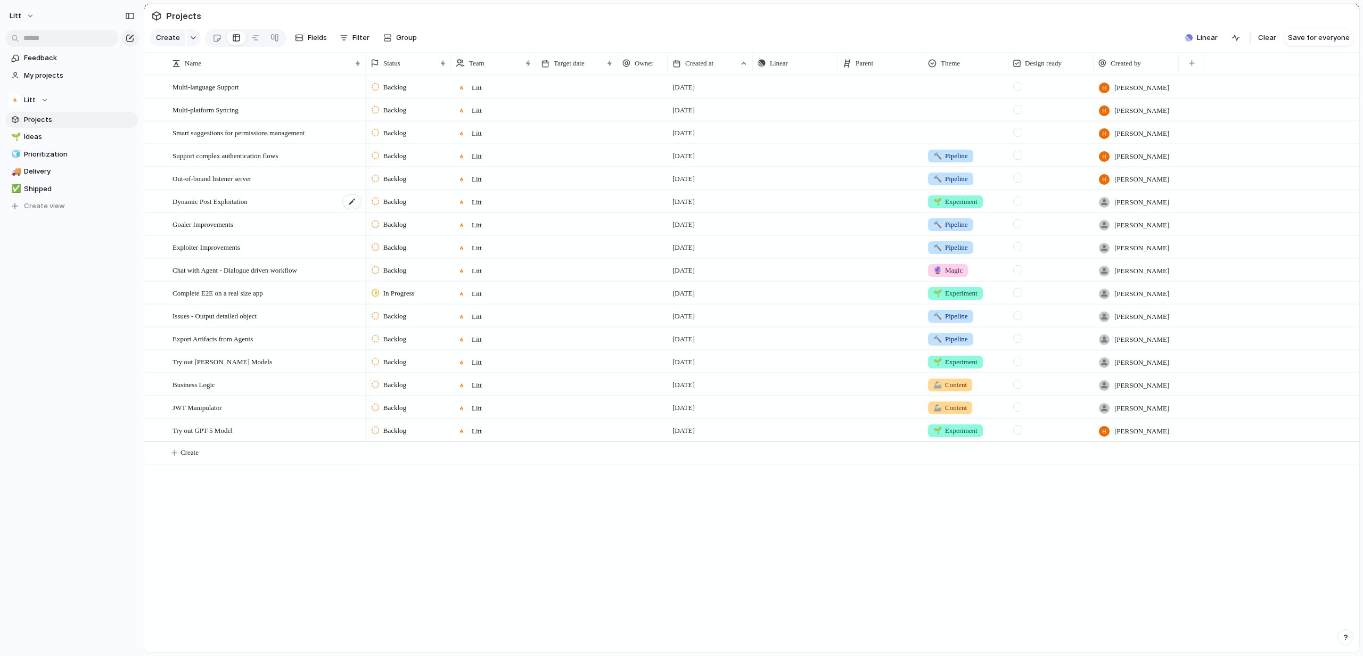
click at [292, 210] on div "Dynamic Post Exploitation" at bounding box center [266, 202] width 189 height 22
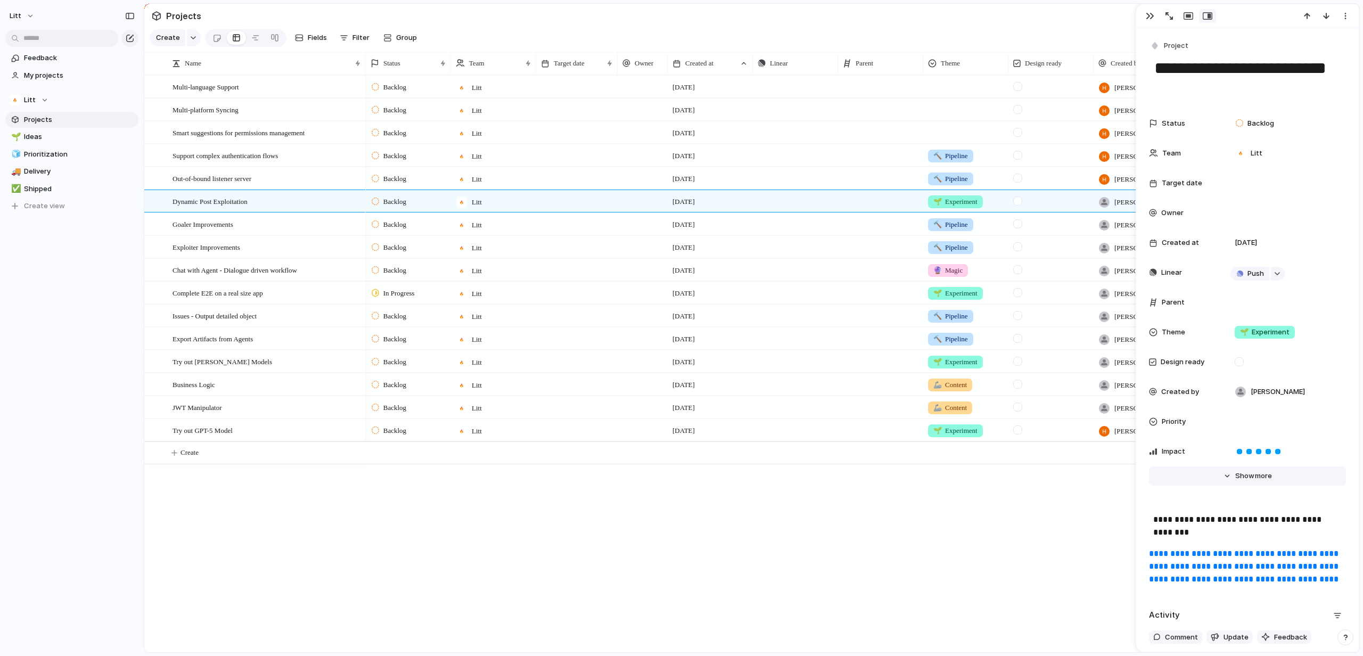
click at [1255, 481] on span "more" at bounding box center [1263, 476] width 17 height 11
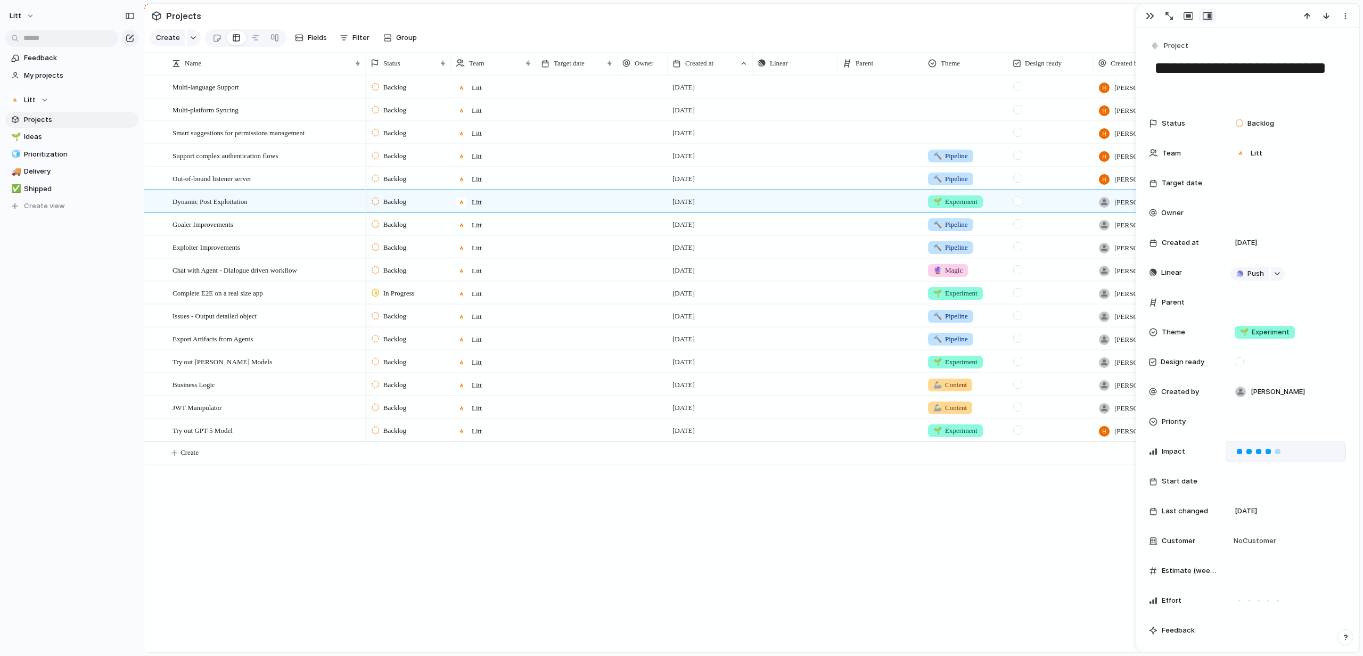
click at [1267, 451] on div at bounding box center [1267, 451] width 5 height 5
click at [1265, 603] on div at bounding box center [1268, 601] width 10 height 10
click at [1247, 602] on div at bounding box center [1248, 600] width 5 height 5
click at [1150, 15] on div "button" at bounding box center [1149, 16] width 9 height 9
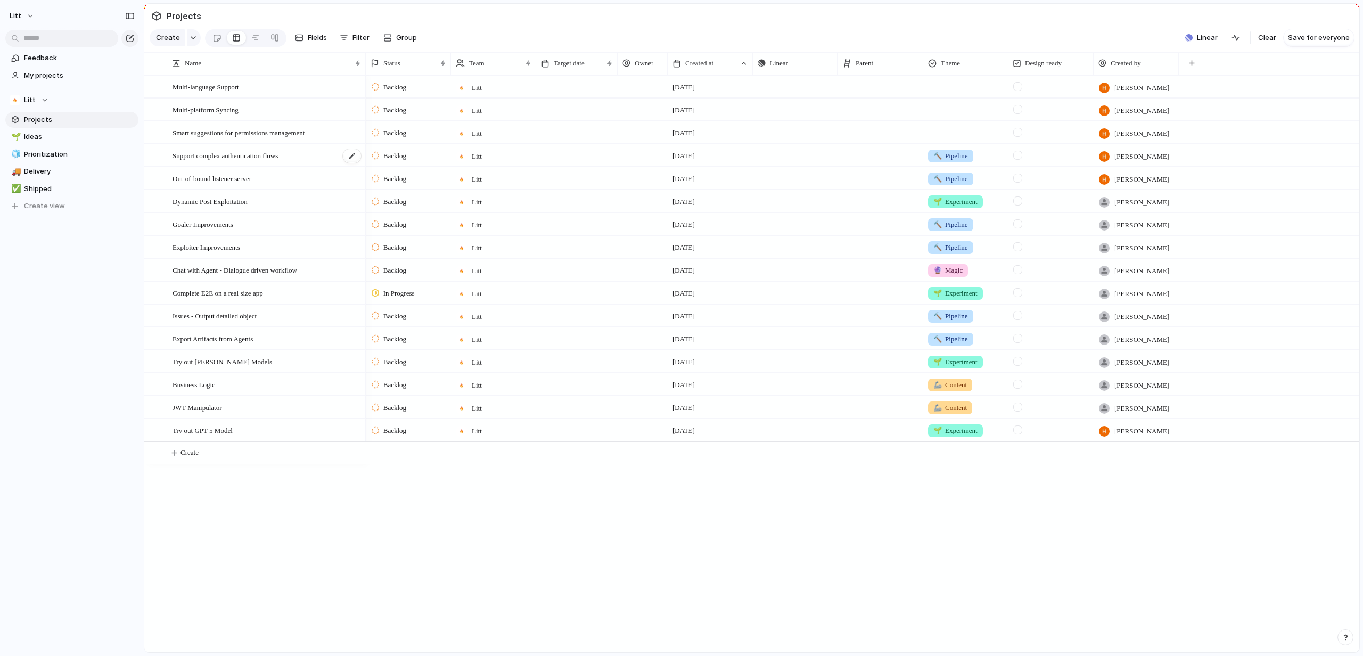
click at [307, 165] on div "Support complex authentication flows" at bounding box center [266, 156] width 189 height 22
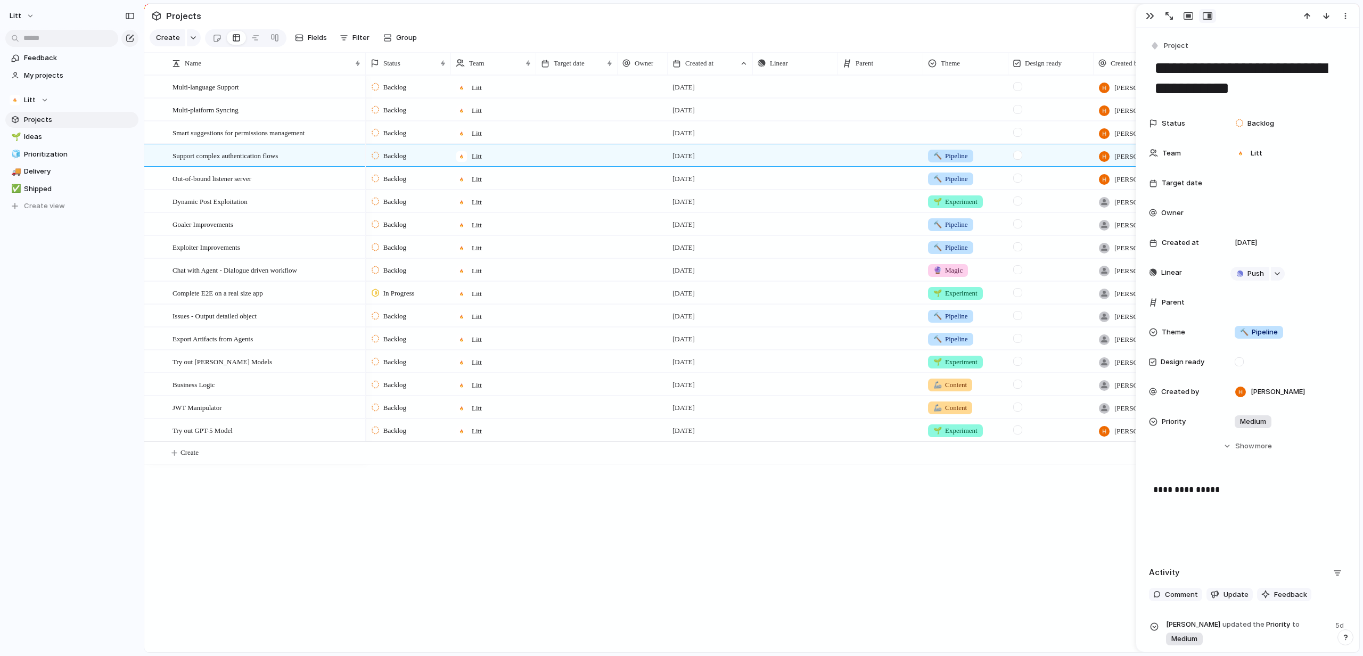
click at [960, 554] on div "Backlog Litt 21 July Push Haim Nachmias Backlog Litt 21 July Push Haim Nachmias…" at bounding box center [862, 363] width 993 height 577
click at [285, 325] on div "Issues - Output detailed object" at bounding box center [266, 316] width 189 height 22
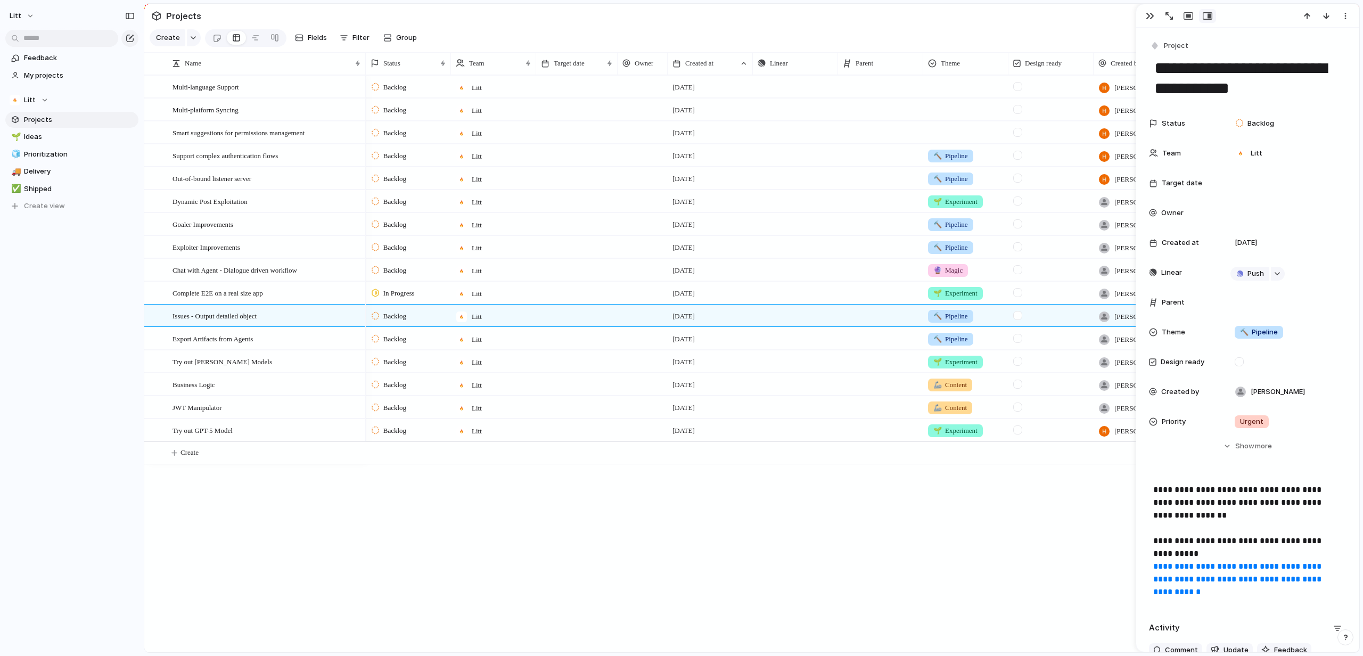
click at [1220, 520] on p "**********" at bounding box center [1247, 540] width 188 height 115
click at [1181, 543] on p "**********" at bounding box center [1247, 540] width 188 height 115
click at [1199, 515] on p "**********" at bounding box center [1247, 540] width 188 height 115
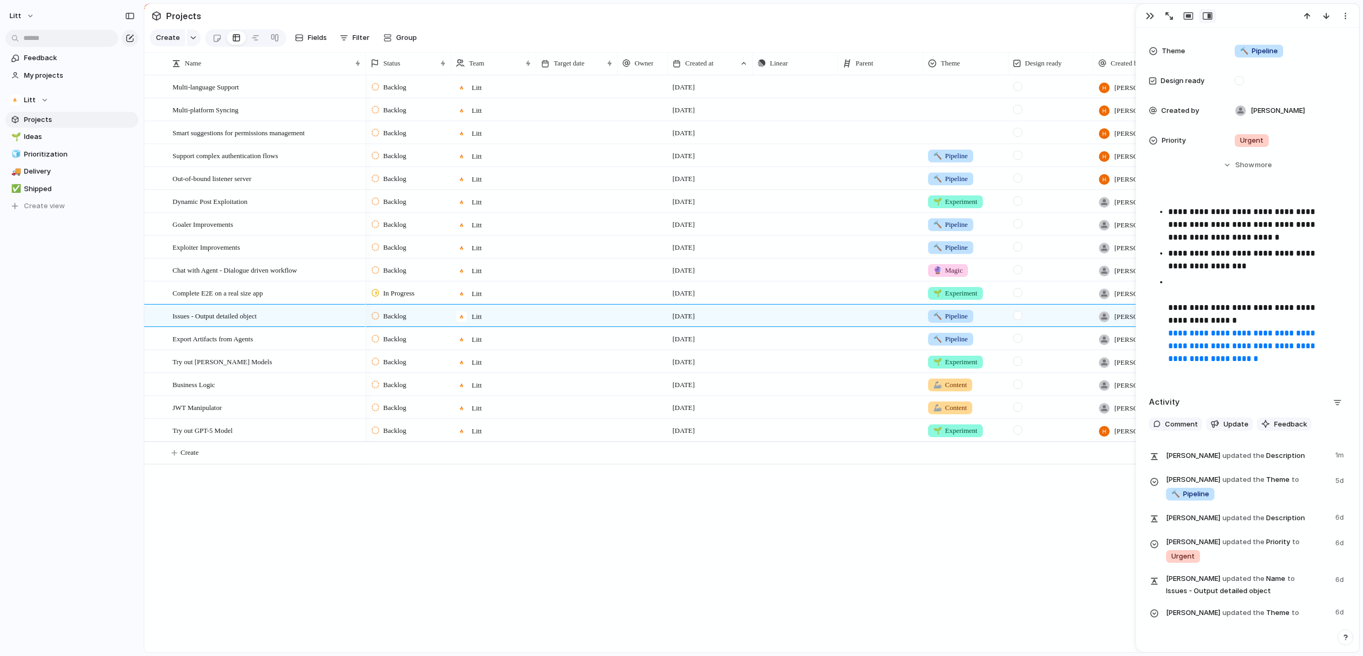
scroll to position [40, 0]
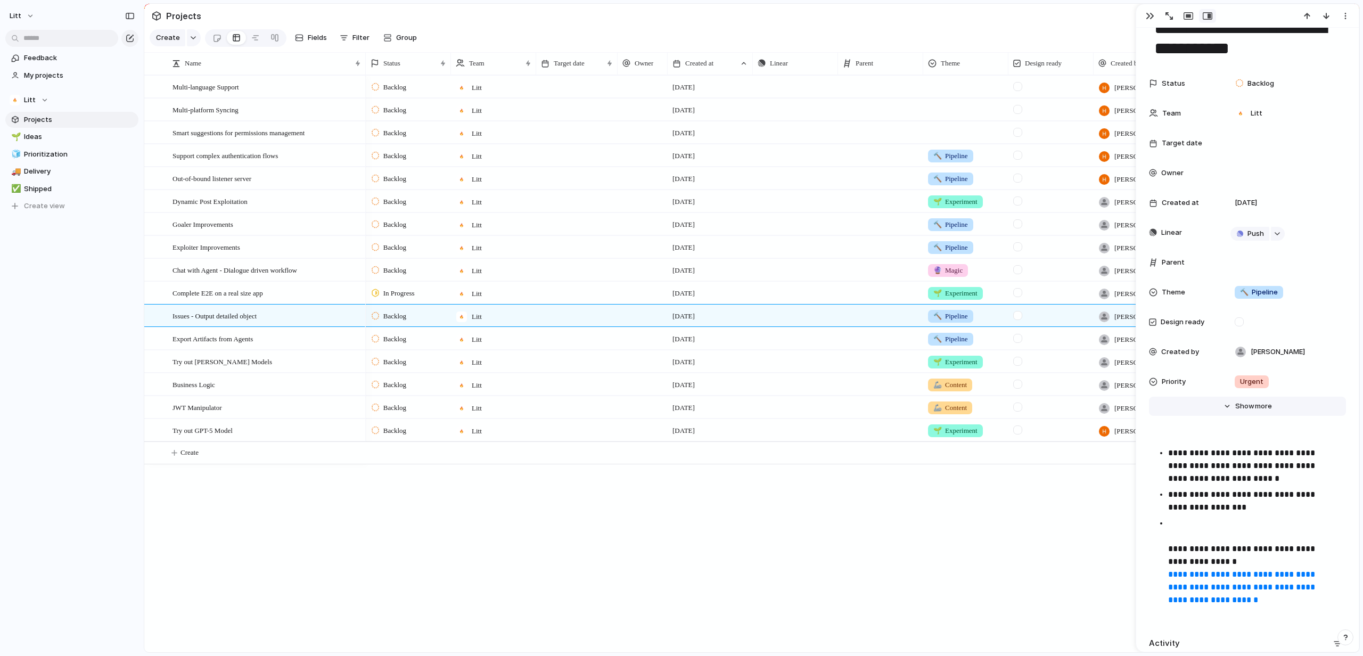
click at [1260, 404] on span "more" at bounding box center [1263, 406] width 17 height 11
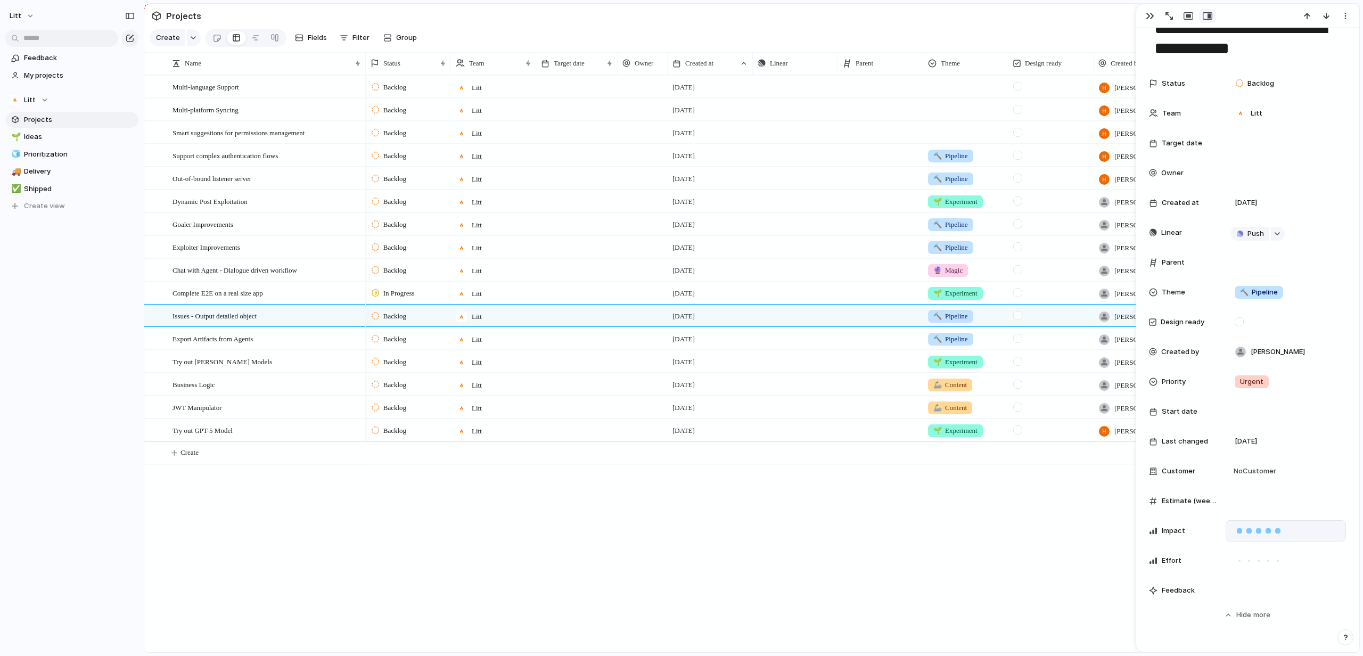
click at [1276, 533] on div at bounding box center [1278, 531] width 10 height 10
click at [1250, 562] on div at bounding box center [1249, 561] width 10 height 10
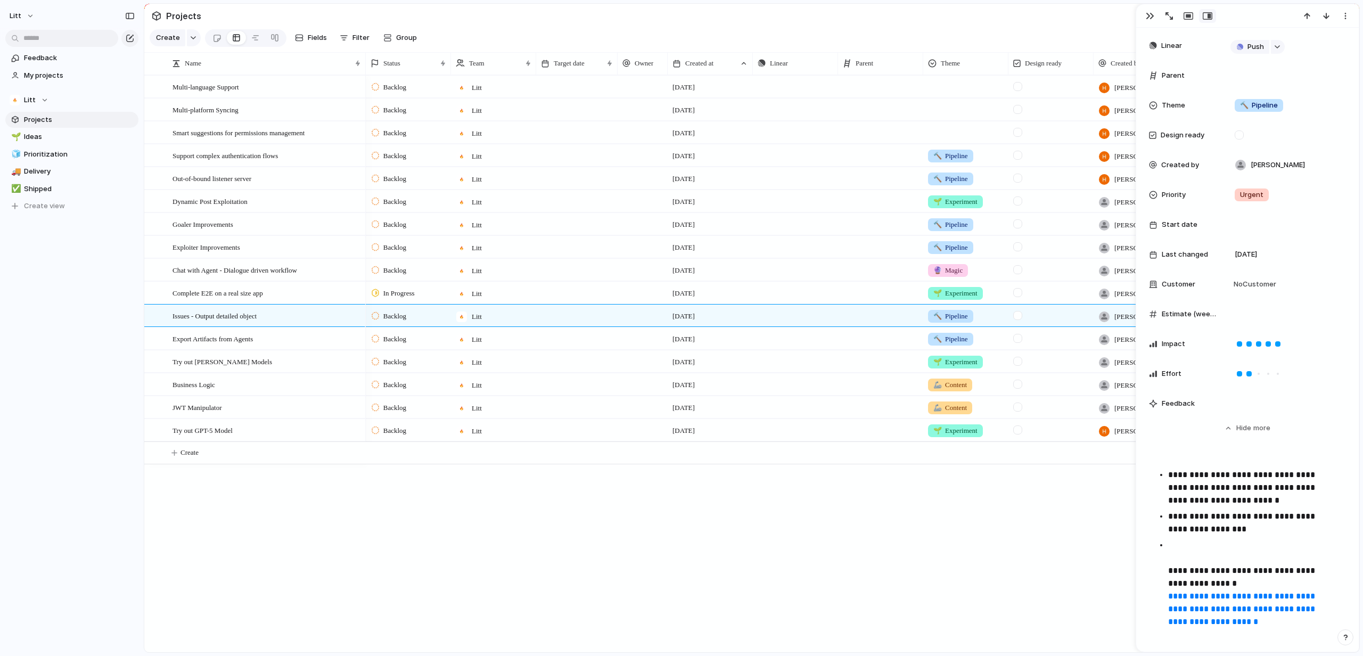
scroll to position [452, 0]
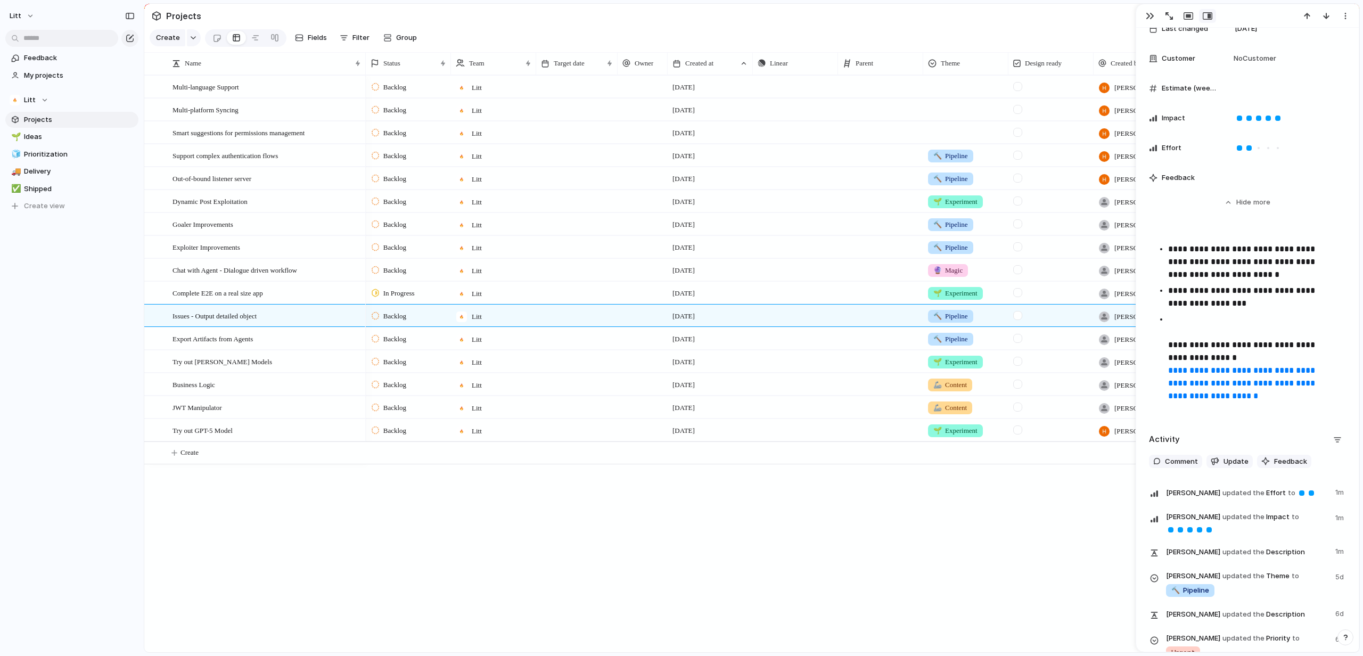
click at [1278, 279] on p "**********" at bounding box center [1252, 262] width 169 height 38
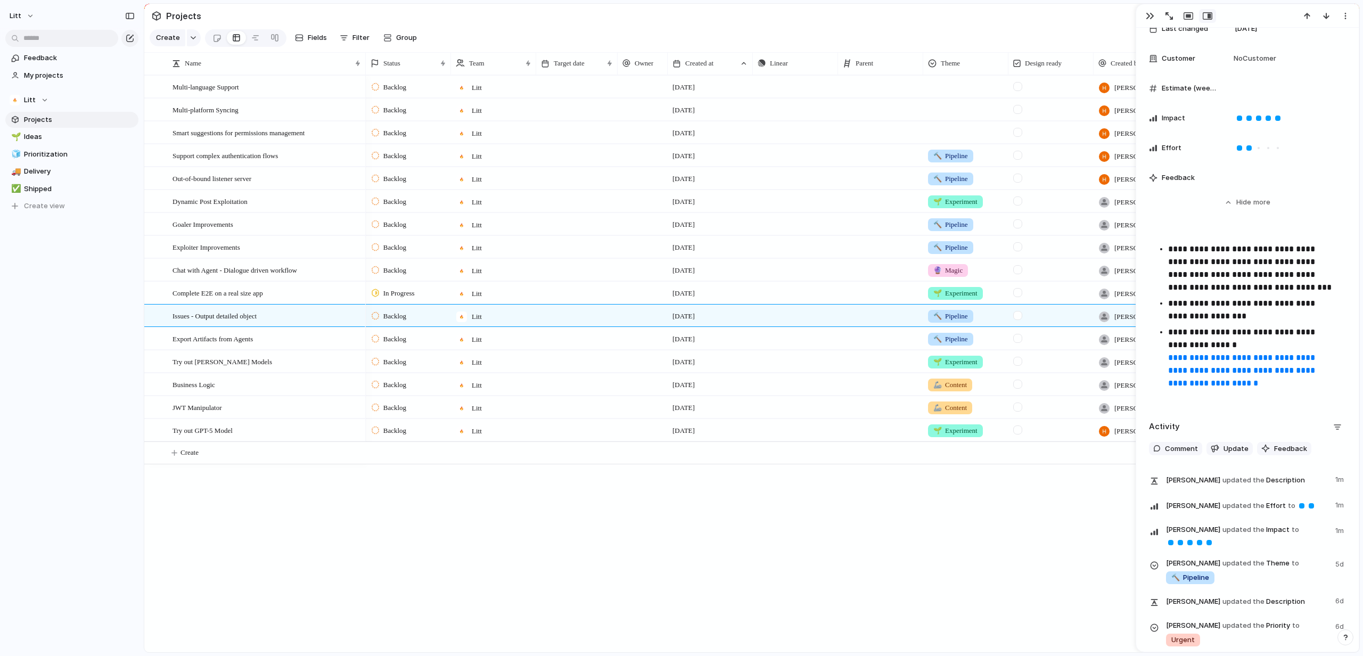
click at [1203, 344] on p "**********" at bounding box center [1252, 364] width 169 height 77
click at [1280, 324] on ul "**********" at bounding box center [1247, 323] width 197 height 160
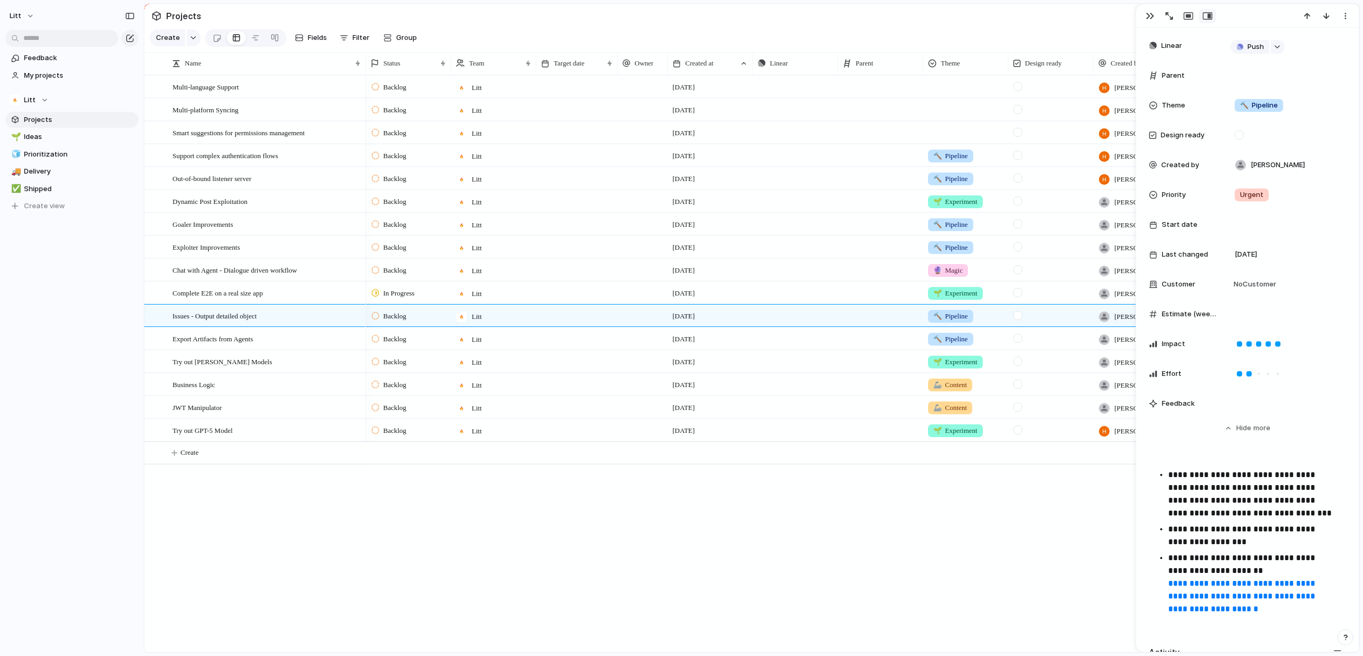
scroll to position [0, 0]
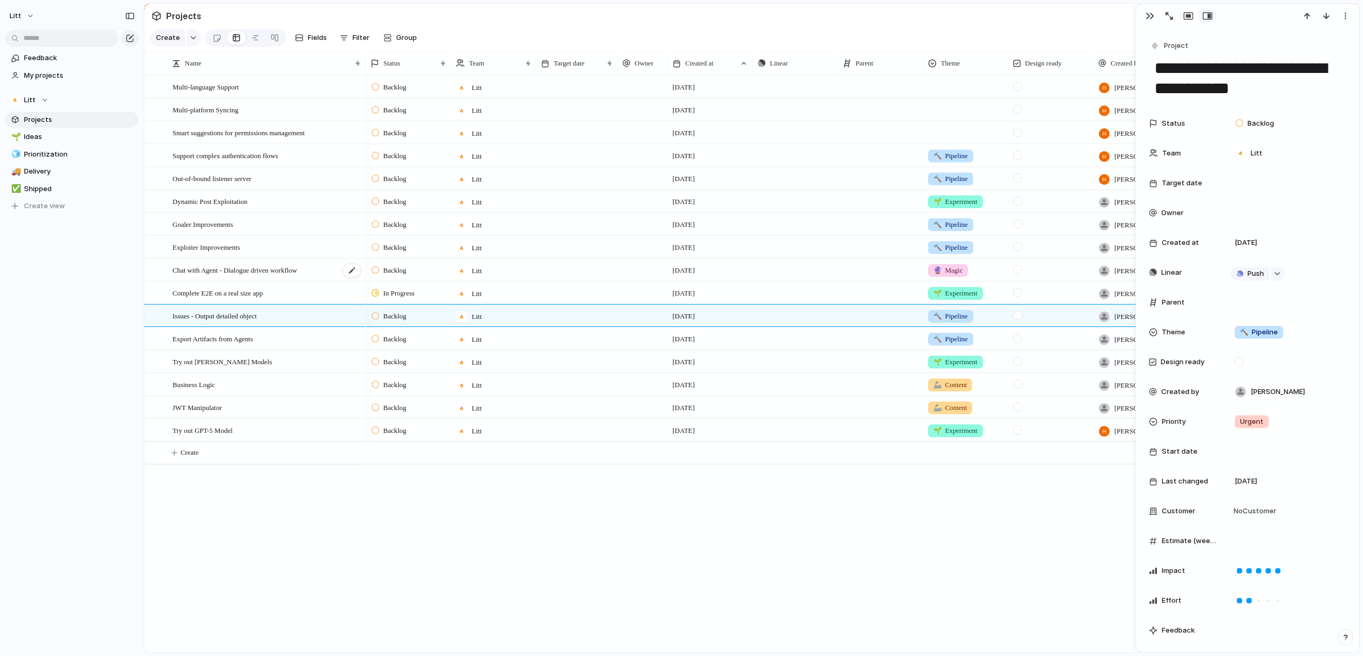
click at [319, 281] on div "Chat with Agent - Dialogue driven workflow" at bounding box center [266, 270] width 189 height 22
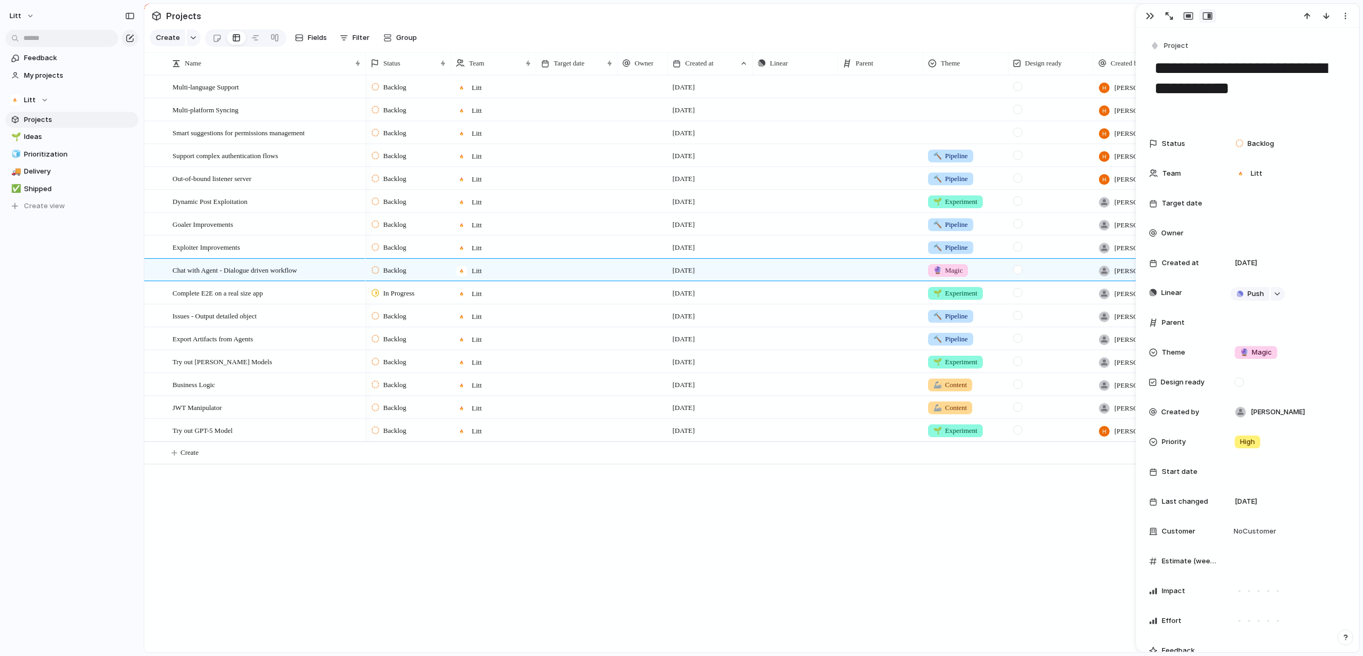
scroll to position [263, 0]
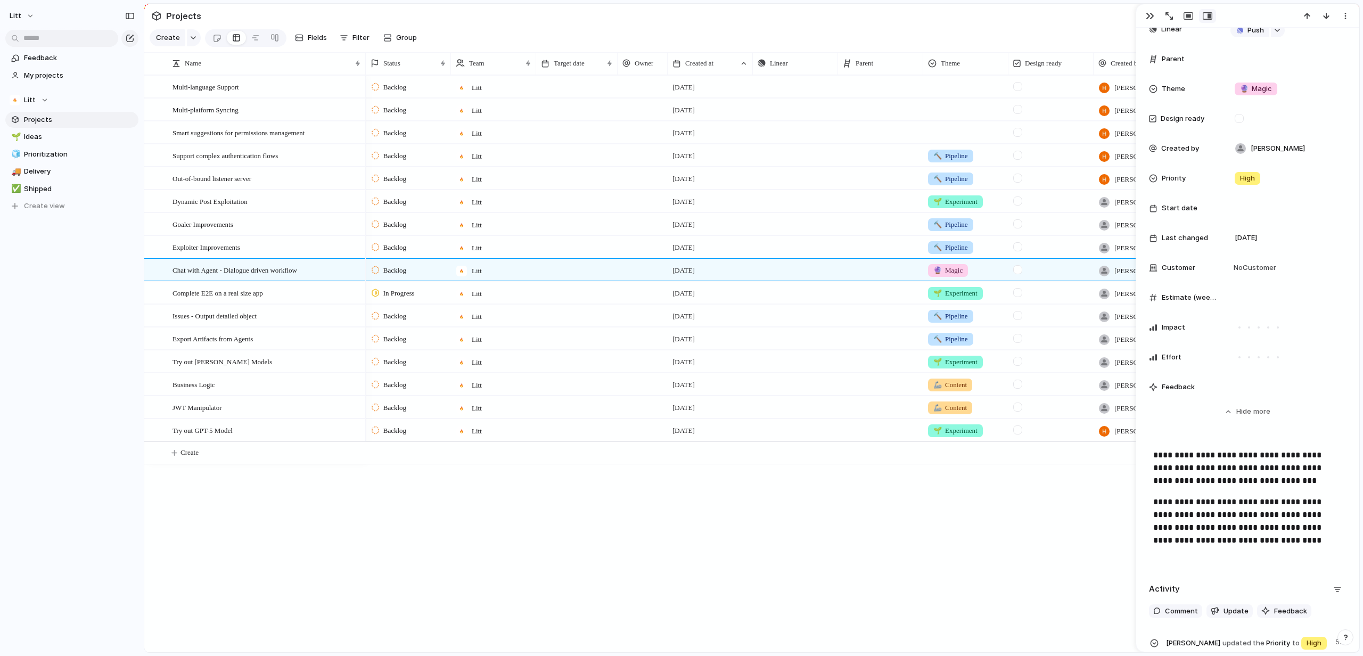
click at [1271, 538] on p "**********" at bounding box center [1247, 528] width 188 height 64
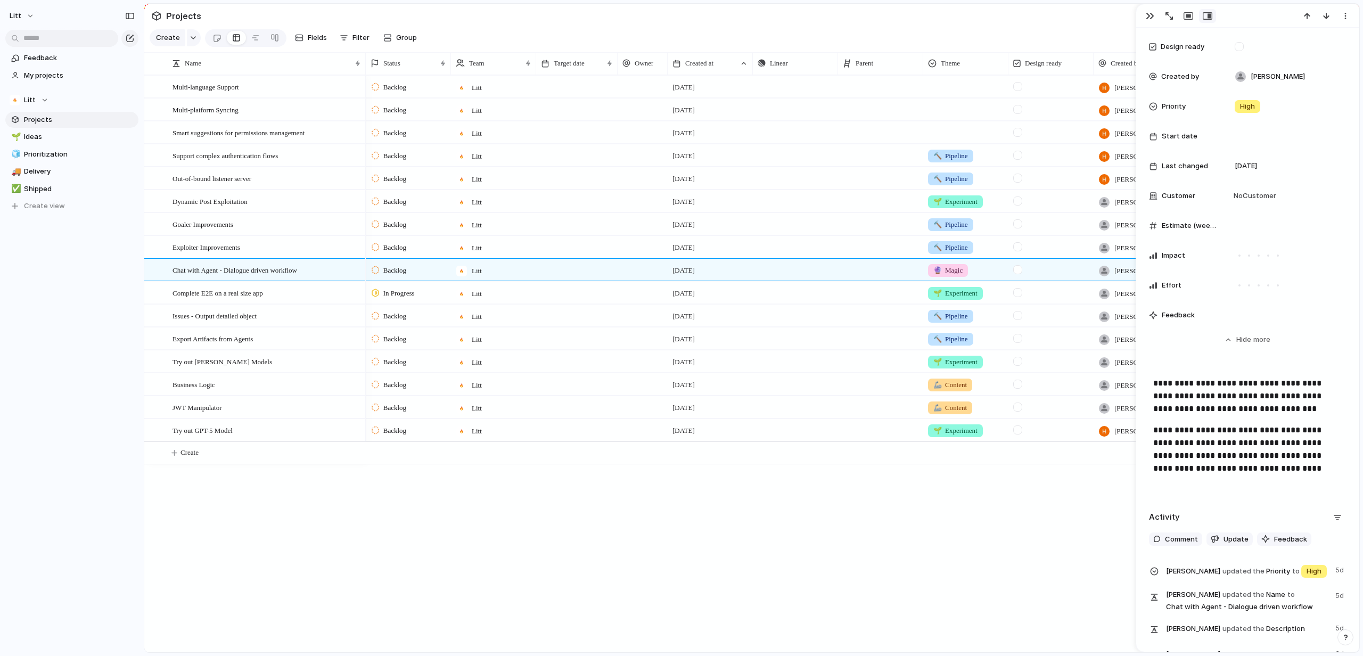
click at [1298, 467] on p "**********" at bounding box center [1247, 456] width 188 height 64
click at [1280, 467] on p "**********" at bounding box center [1247, 456] width 188 height 64
click at [1240, 442] on p "**********" at bounding box center [1247, 456] width 188 height 64
click at [1214, 439] on p "**********" at bounding box center [1247, 456] width 188 height 64
click at [1274, 468] on p "**********" at bounding box center [1247, 456] width 188 height 64
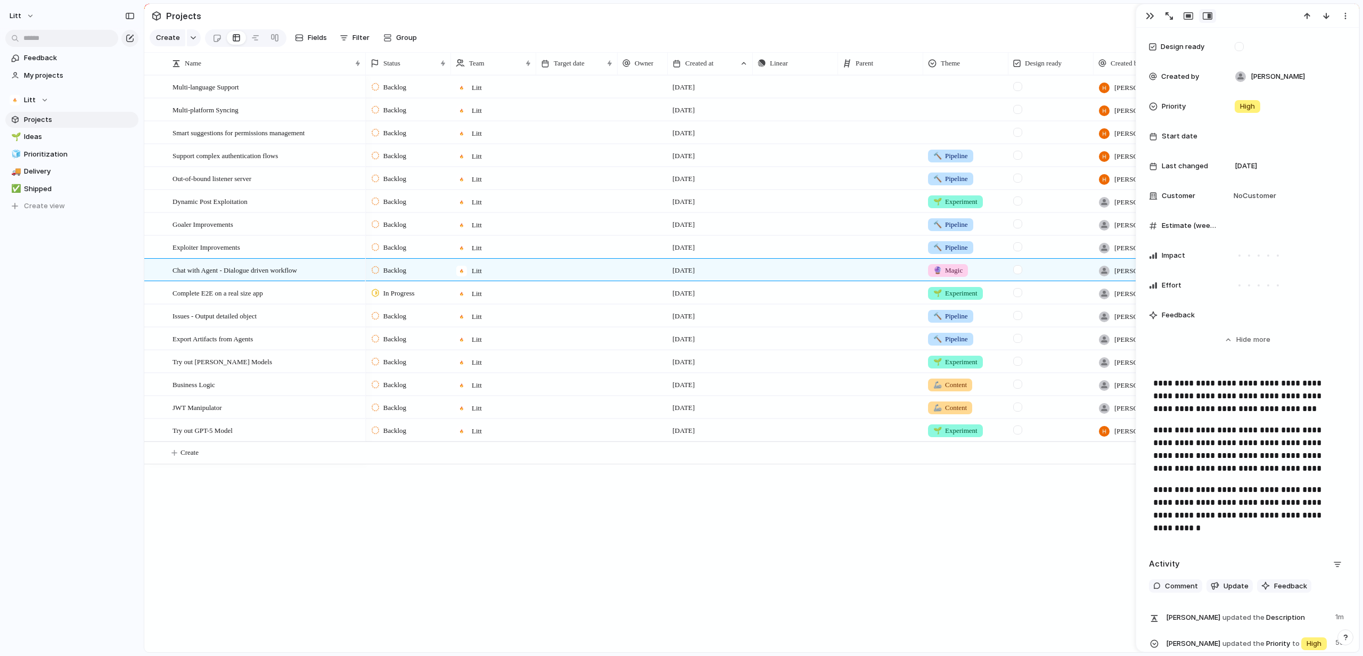
click at [1331, 513] on p "**********" at bounding box center [1247, 508] width 188 height 51
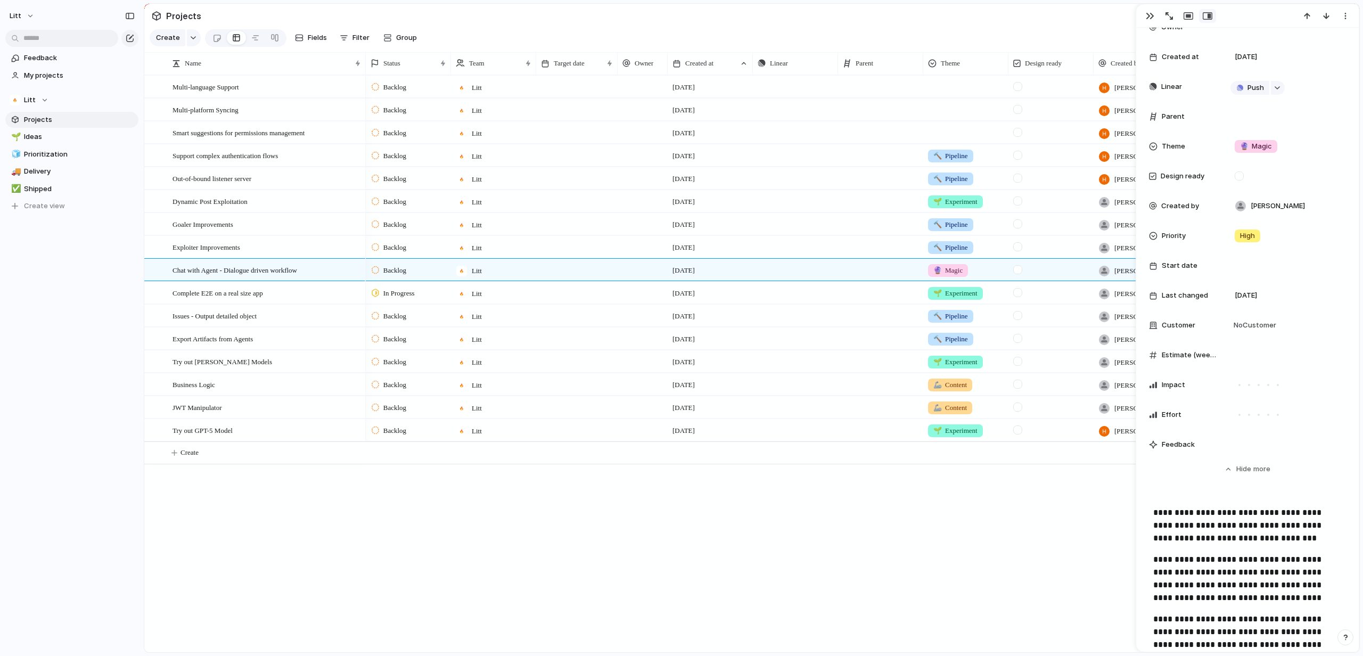
scroll to position [151, 0]
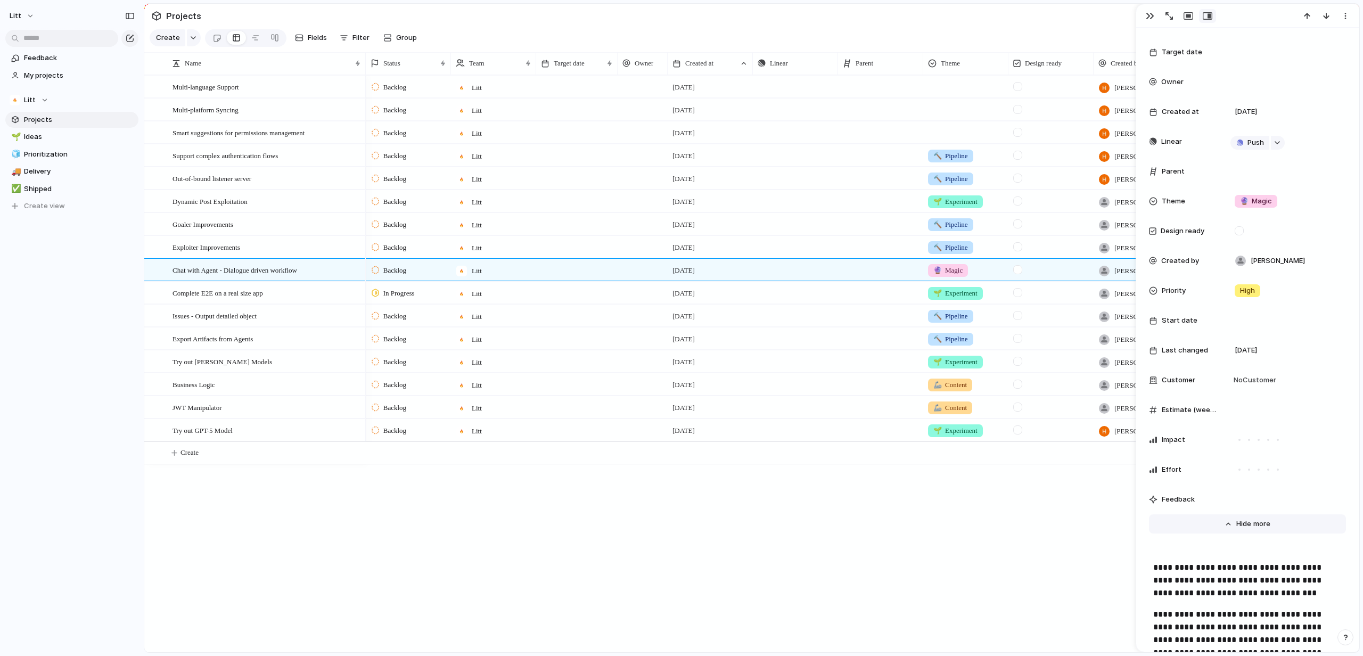
click at [1248, 525] on span "Show" at bounding box center [1245, 523] width 19 height 11
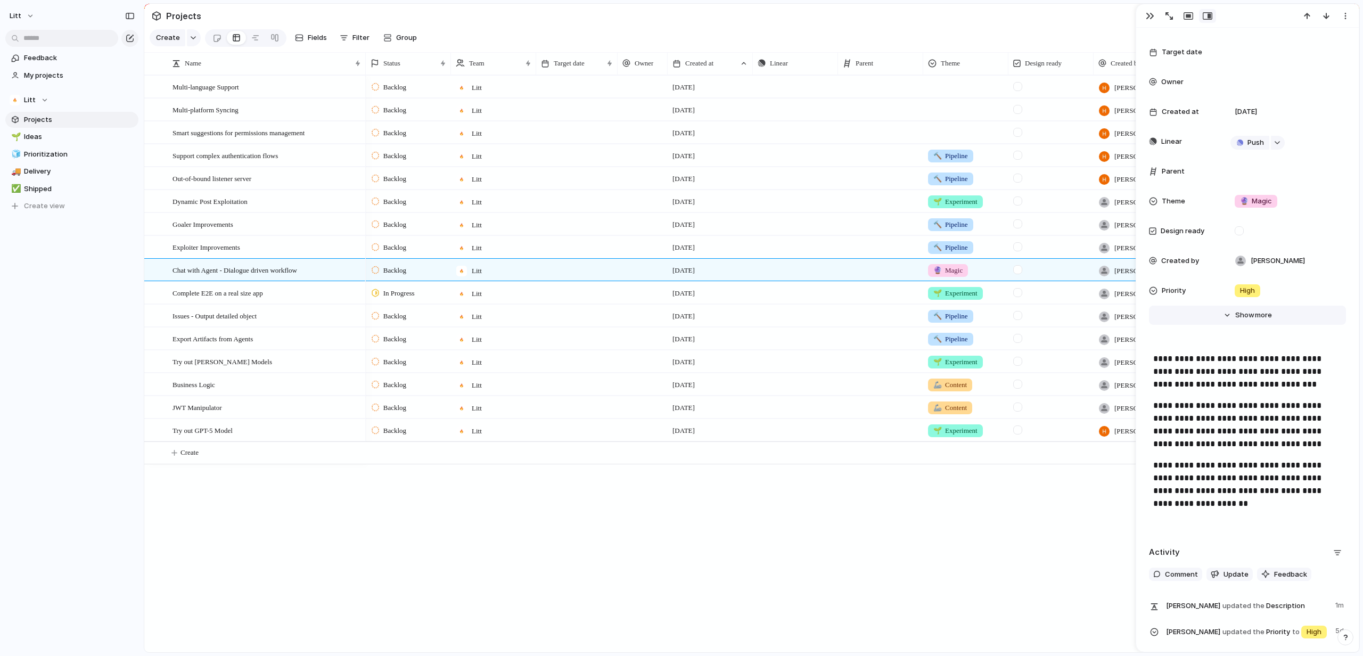
click at [1255, 318] on span "more" at bounding box center [1263, 315] width 17 height 11
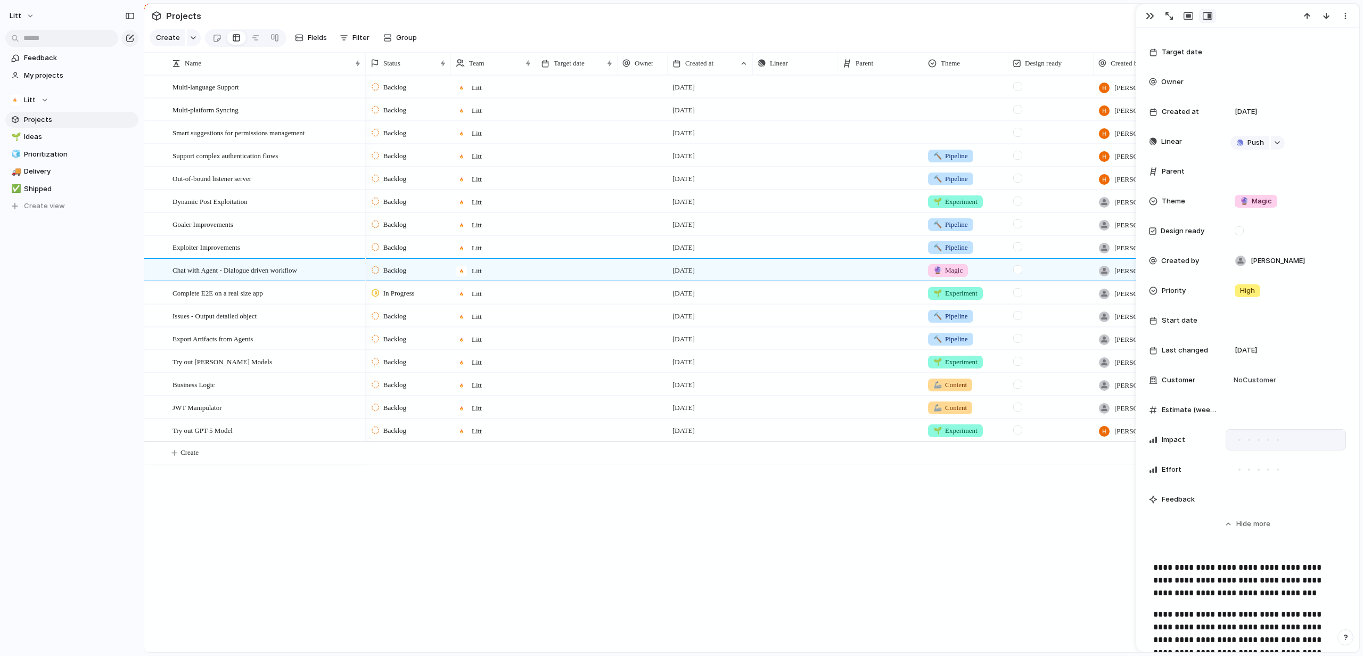
click at [1267, 441] on div at bounding box center [1268, 440] width 10 height 10
click at [1271, 471] on div at bounding box center [1268, 470] width 10 height 10
click at [1151, 16] on div "button" at bounding box center [1149, 16] width 9 height 9
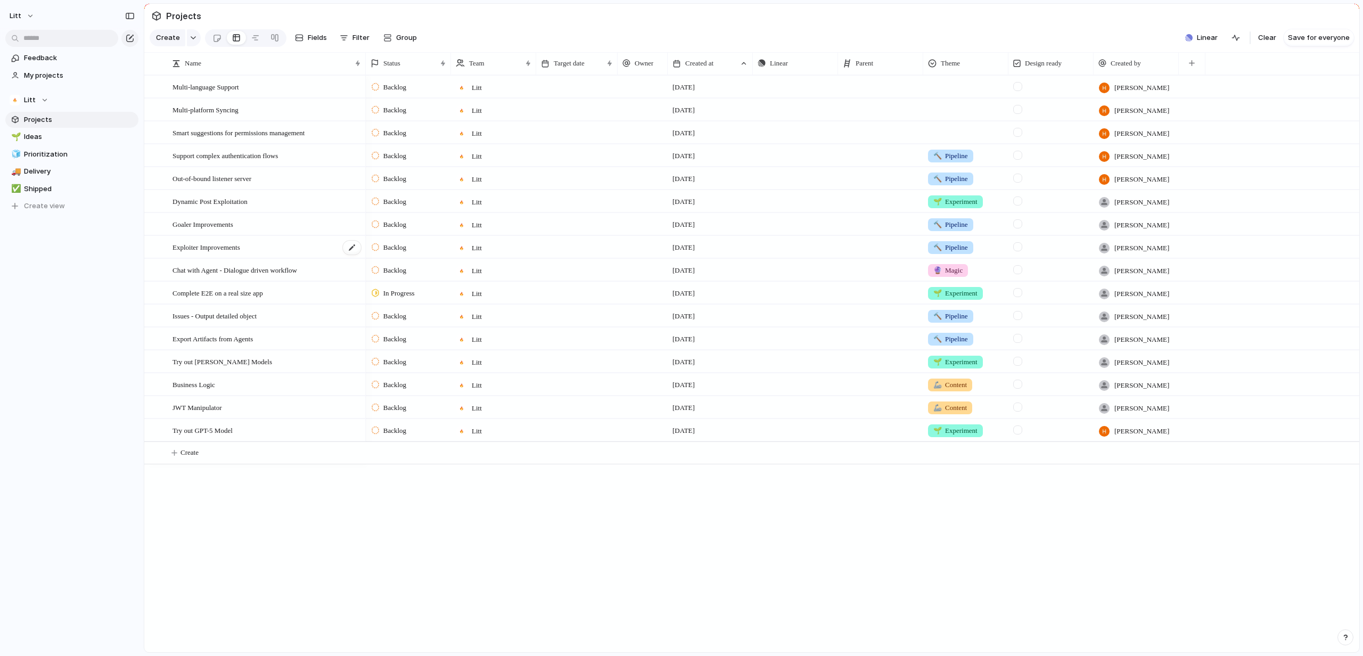
click at [291, 258] on div "Exploiter Improvements" at bounding box center [266, 247] width 189 height 22
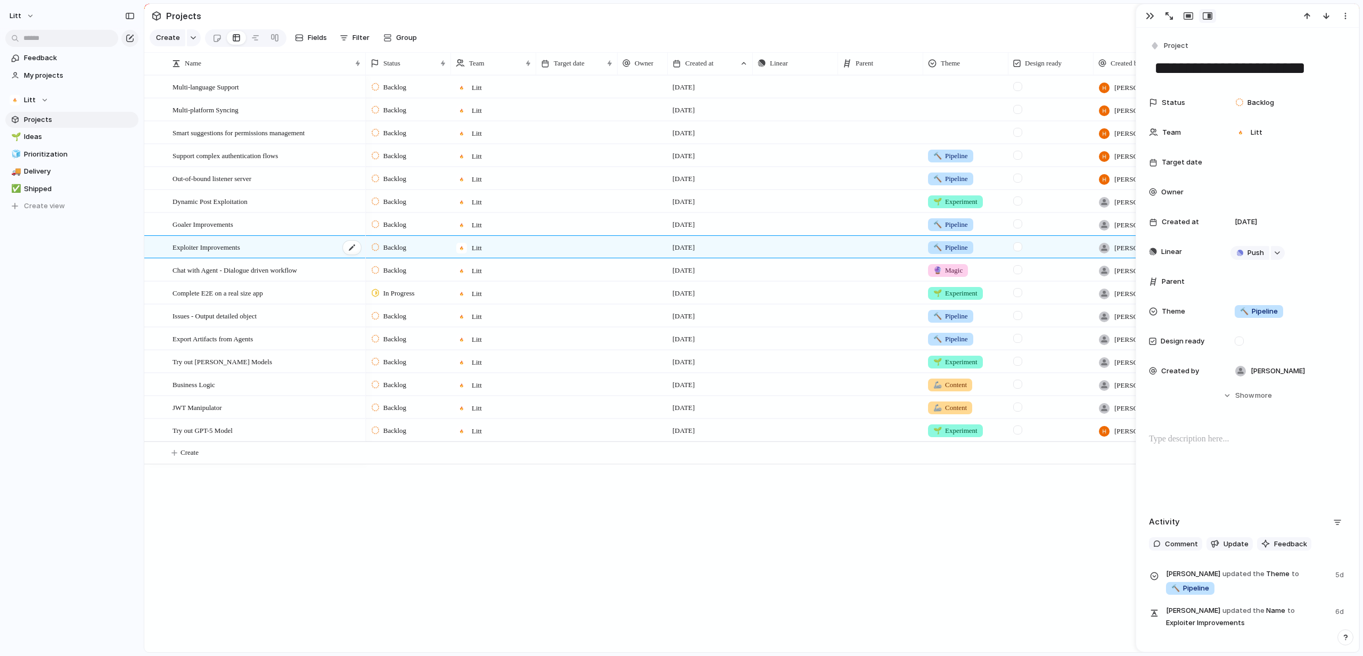
click at [291, 258] on div "Exploiter Improvements" at bounding box center [266, 247] width 189 height 22
click at [1267, 394] on button "Hide Show more" at bounding box center [1247, 395] width 197 height 19
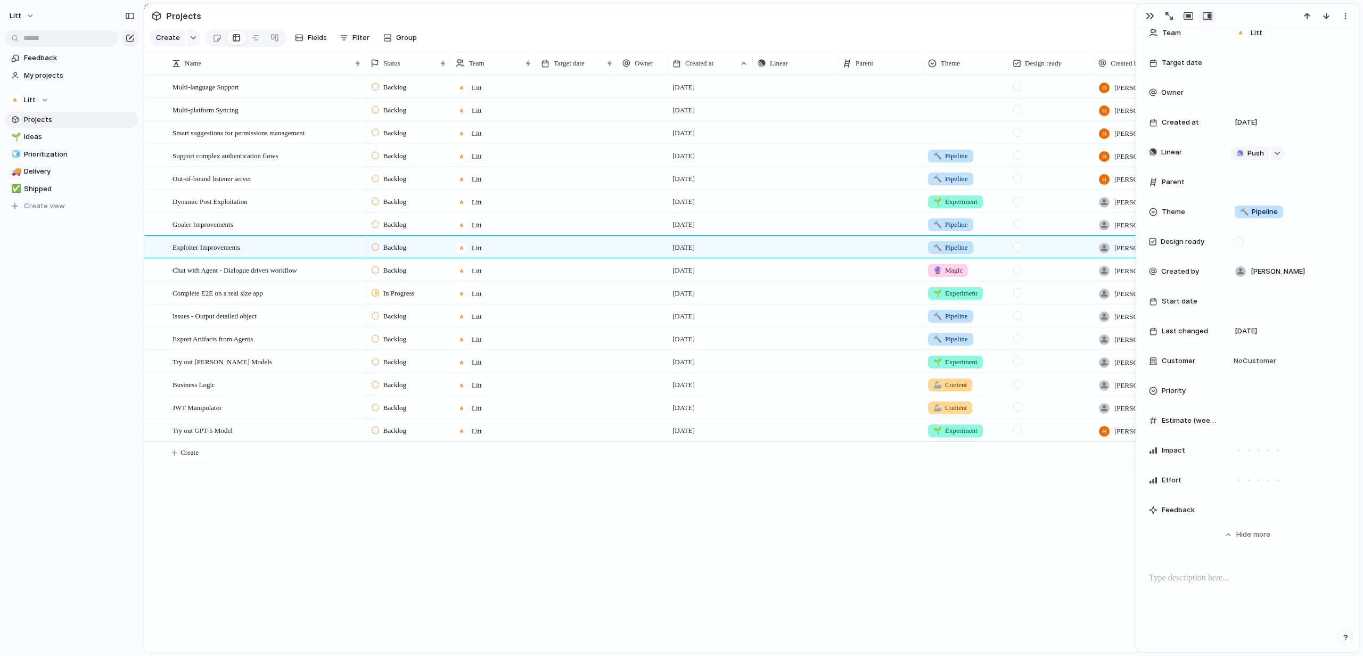
scroll to position [154, 0]
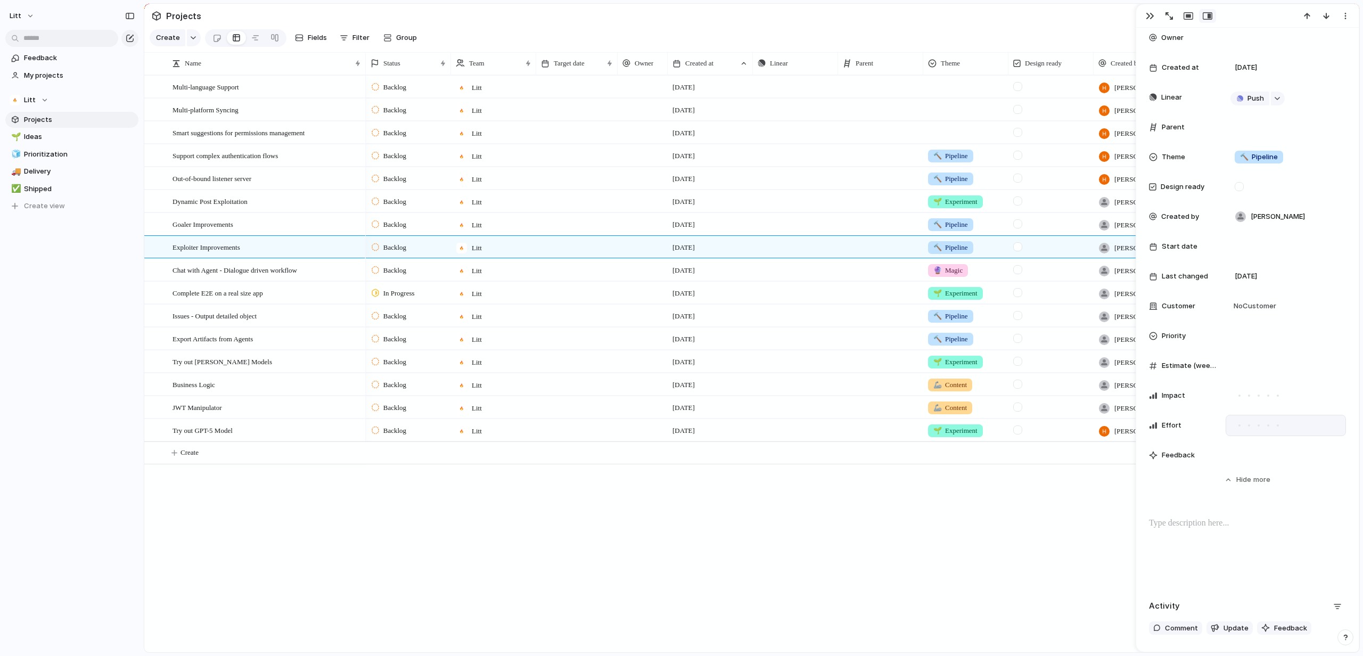
click at [1258, 426] on div at bounding box center [1259, 426] width 10 height 10
click at [1275, 395] on div at bounding box center [1278, 396] width 10 height 10
click at [1268, 398] on div at bounding box center [1267, 395] width 5 height 5
click at [1227, 539] on div at bounding box center [1247, 551] width 197 height 68
click at [1247, 553] on div at bounding box center [1247, 551] width 197 height 68
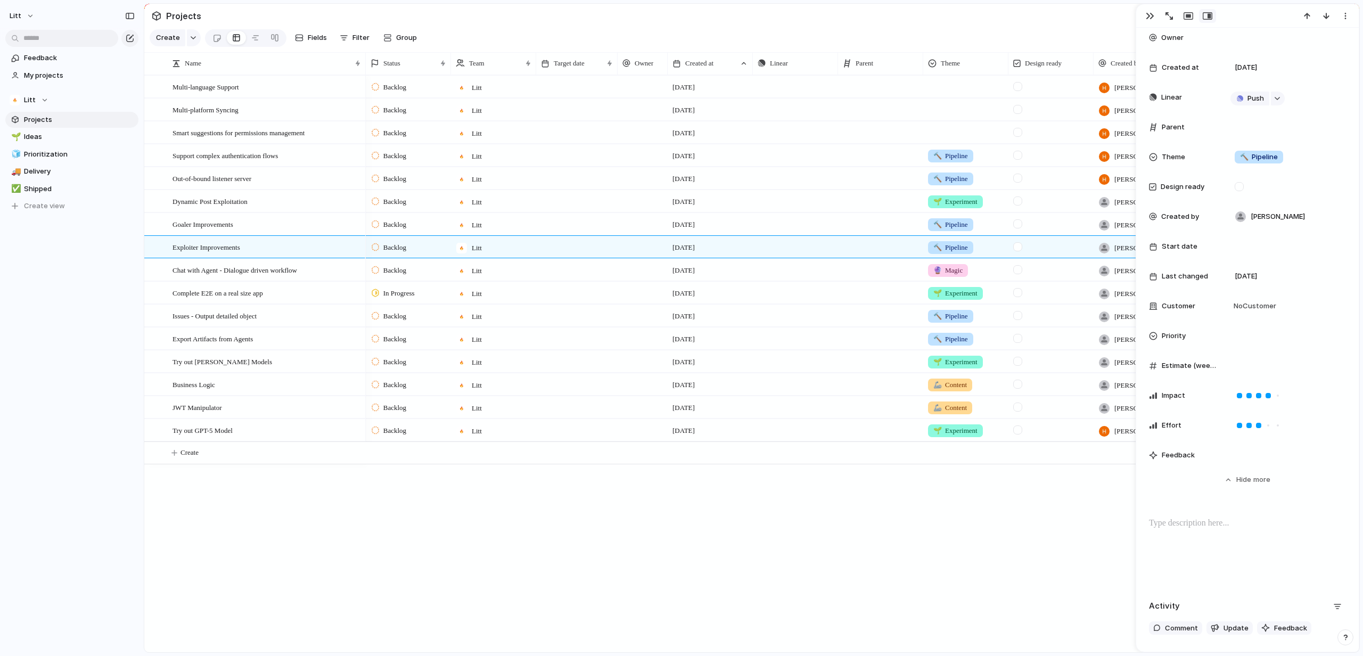
click at [1244, 535] on div at bounding box center [1247, 551] width 197 height 68
click at [1236, 185] on div at bounding box center [1238, 186] width 9 height 9
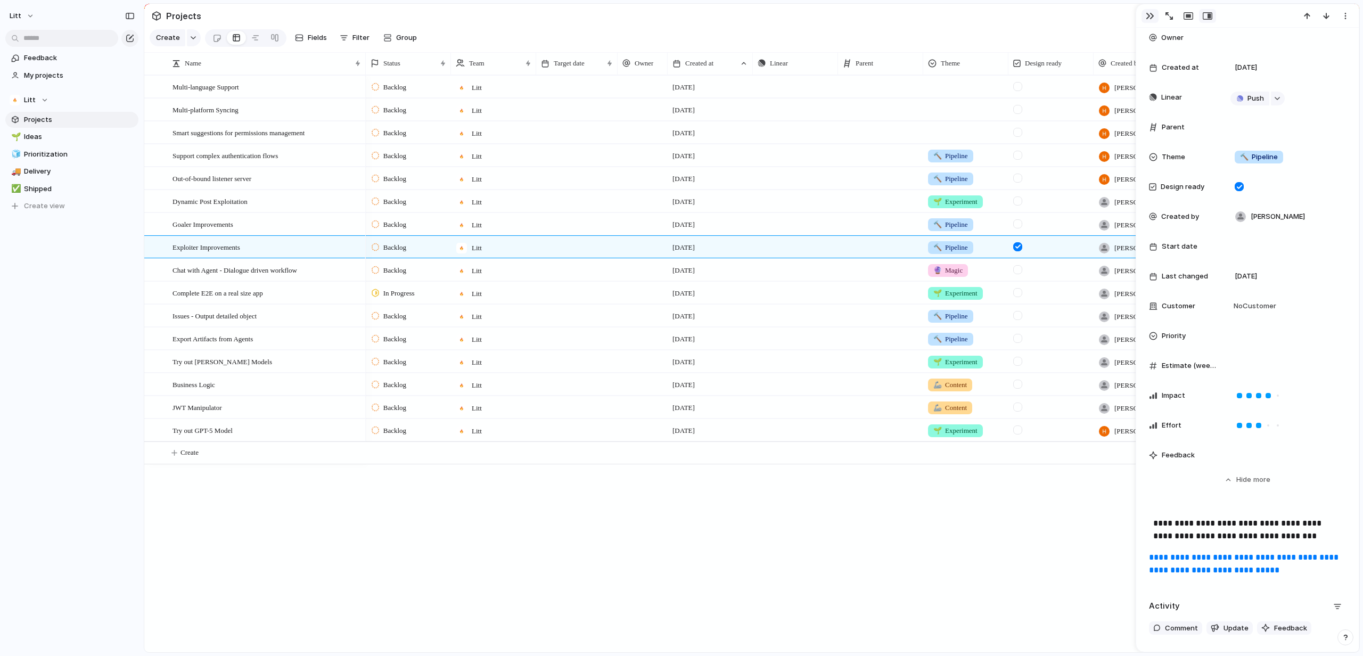
click at [1152, 17] on div "button" at bounding box center [1149, 16] width 9 height 9
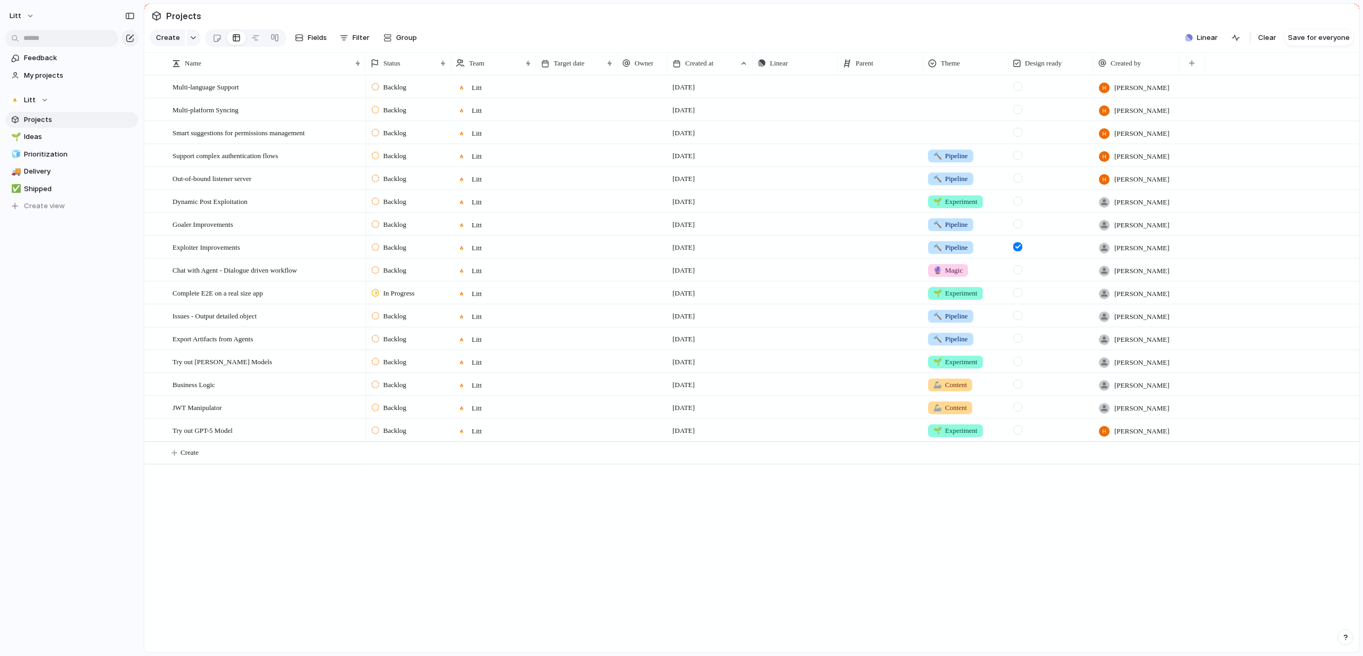
click at [1017, 366] on div at bounding box center [1017, 361] width 9 height 9
click at [1019, 434] on div at bounding box center [1017, 429] width 9 height 9
click at [252, 395] on div "Business Logic" at bounding box center [266, 385] width 189 height 22
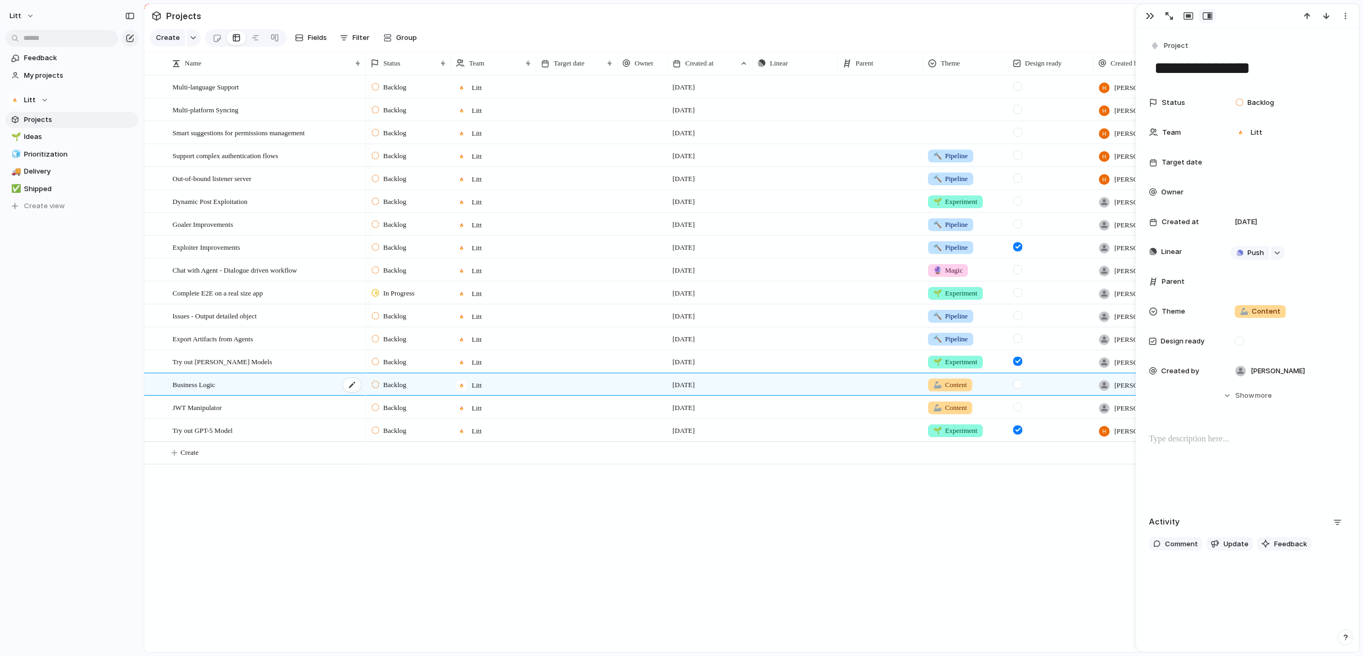
click at [257, 395] on div "Business Logic" at bounding box center [266, 385] width 189 height 22
click at [1145, 12] on button "button" at bounding box center [1149, 16] width 17 height 14
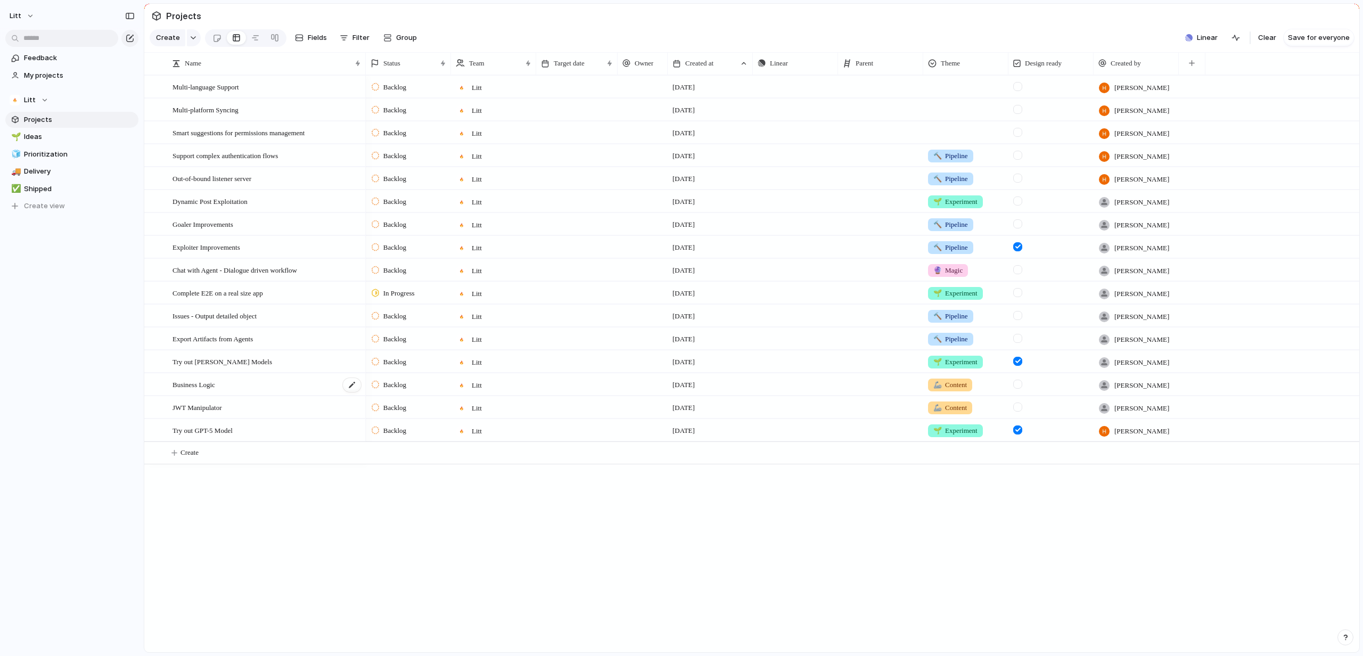
click at [291, 395] on div "Business Logic" at bounding box center [266, 385] width 189 height 22
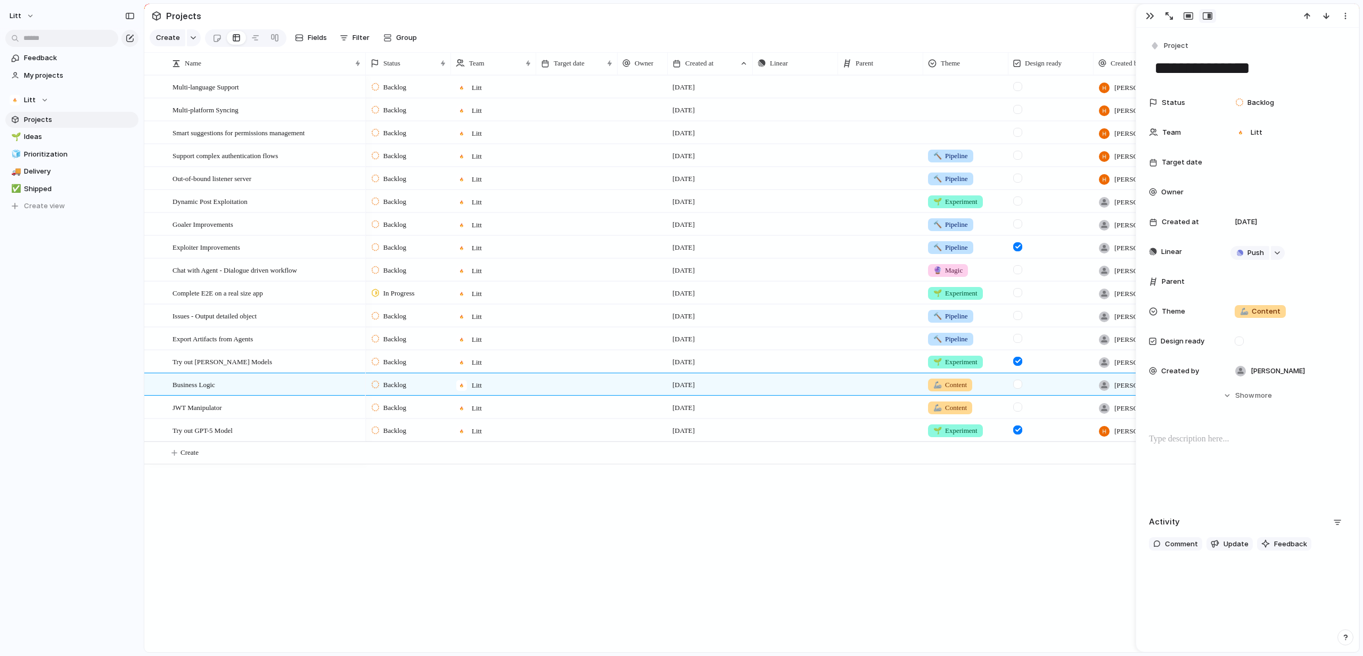
click at [1242, 430] on div "**********" at bounding box center [1247, 294] width 222 height 533
click at [1229, 442] on p at bounding box center [1247, 439] width 197 height 13
type input "**"
click at [1323, 436] on p "**********" at bounding box center [1247, 452] width 188 height 38
click at [1148, 15] on div "button" at bounding box center [1149, 16] width 9 height 9
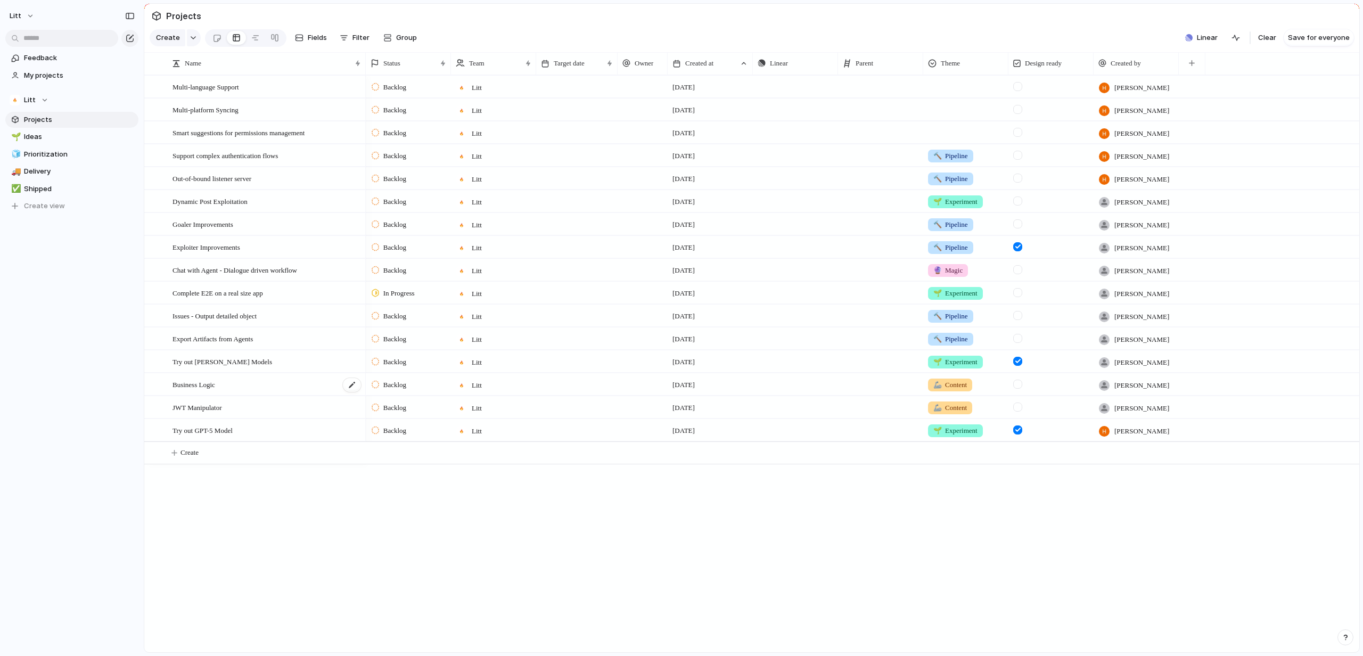
click at [281, 395] on div "Business Logic" at bounding box center [266, 385] width 189 height 22
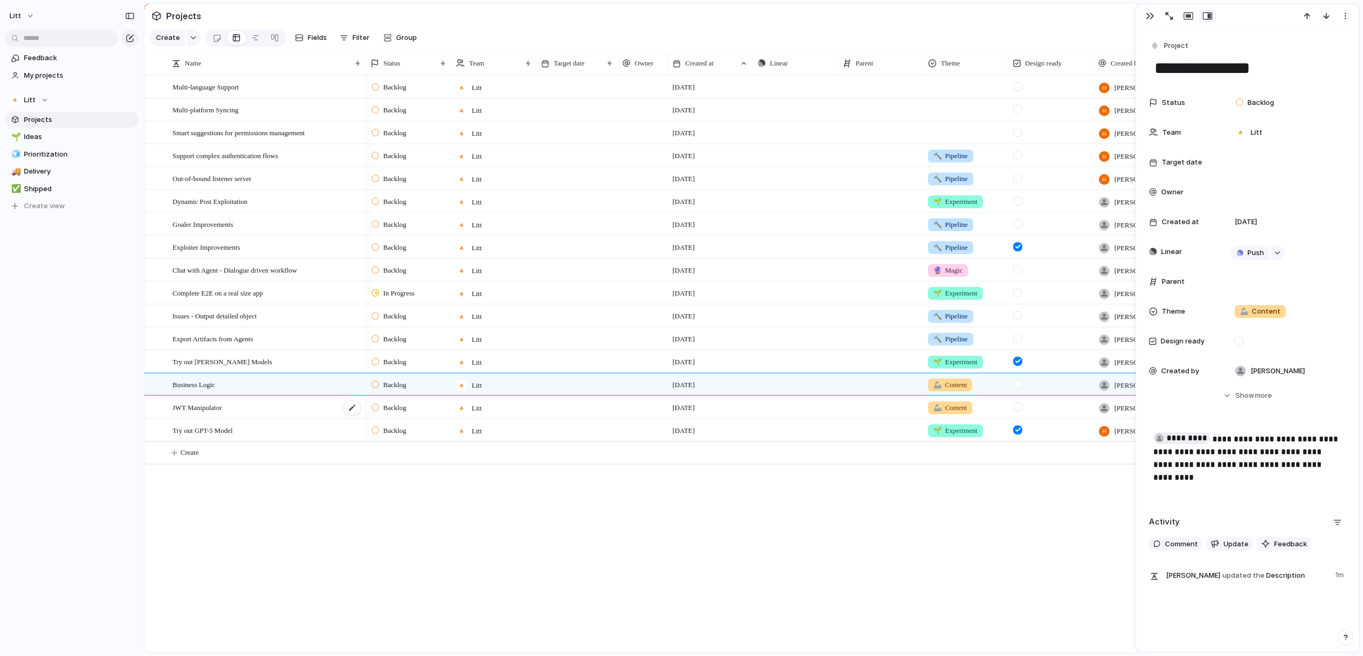
click at [302, 416] on div "JWT Manipulator" at bounding box center [266, 408] width 189 height 22
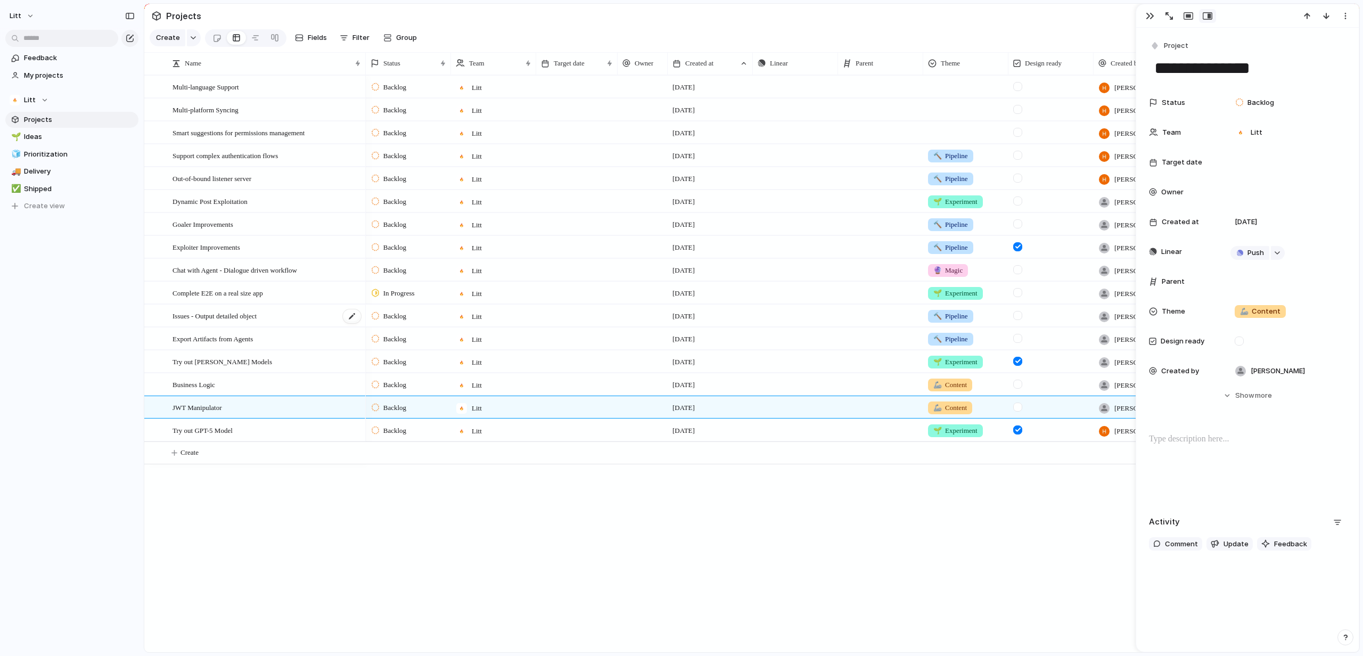
click at [290, 327] on div "Issues - Output detailed object" at bounding box center [266, 316] width 189 height 22
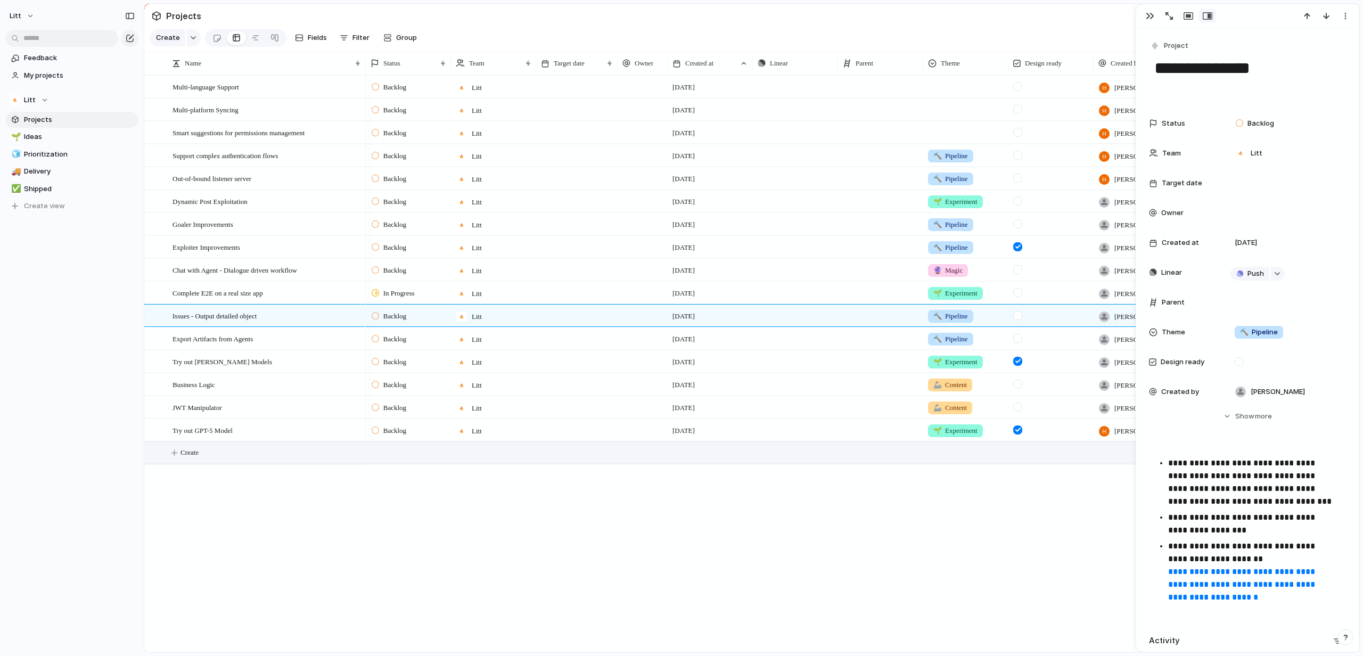
click at [260, 464] on button "Create" at bounding box center [765, 453] width 1221 height 22
click at [202, 463] on textarea "**********" at bounding box center [264, 462] width 185 height 12
click at [200, 464] on textarea "**********" at bounding box center [264, 462] width 185 height 12
click at [215, 465] on textarea "**********" at bounding box center [264, 462] width 185 height 12
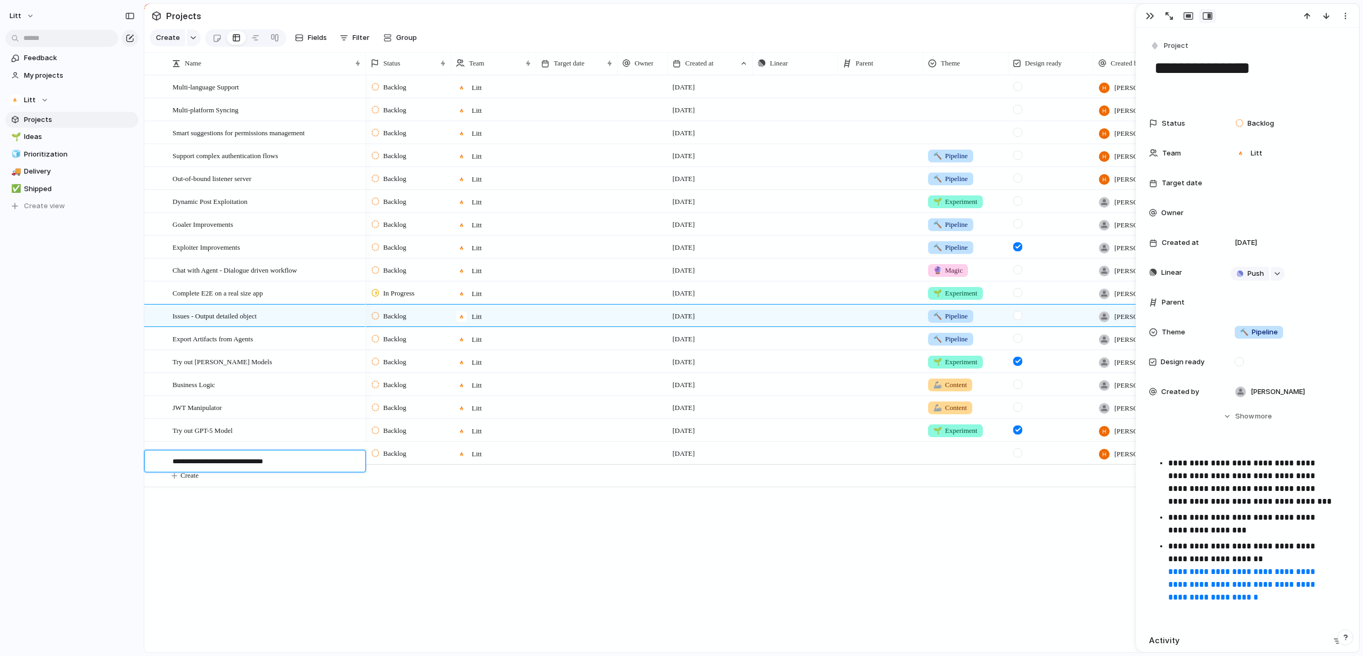
click at [215, 465] on textarea "**********" at bounding box center [264, 462] width 185 height 12
type textarea "**********"
click at [294, 464] on div "Enhance API discovery methods" at bounding box center [266, 453] width 189 height 22
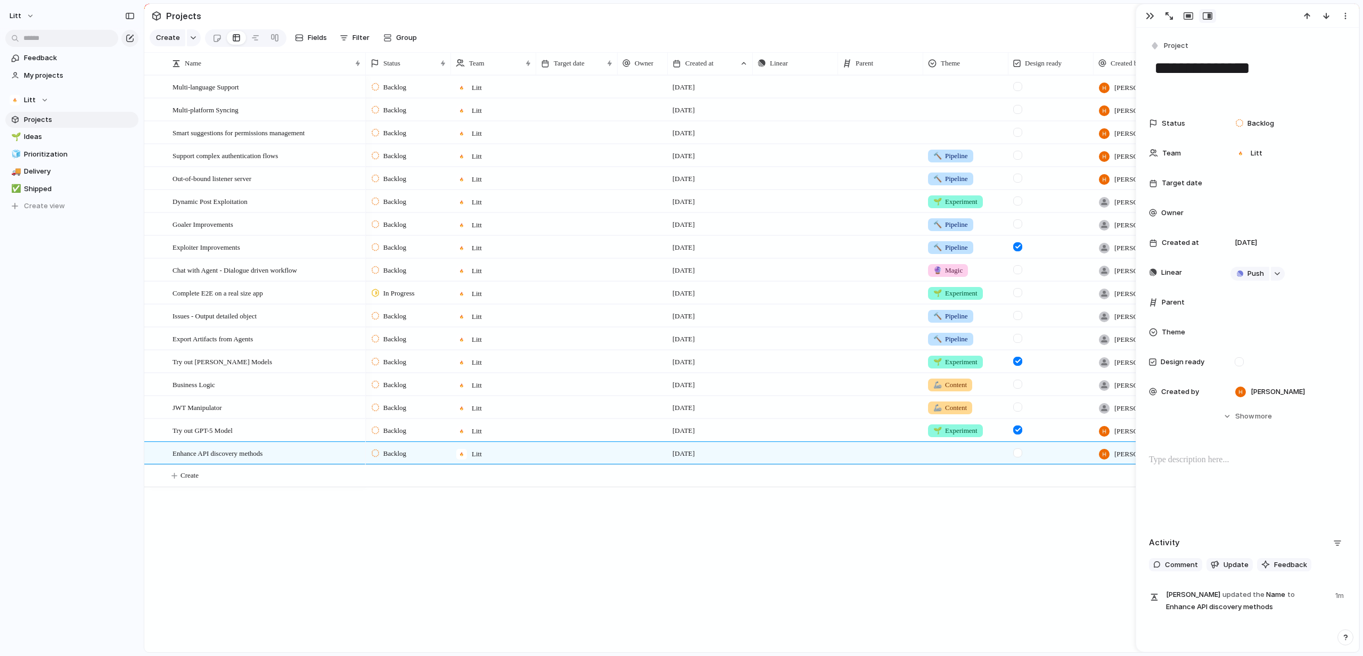
click at [551, 464] on div at bounding box center [576, 453] width 81 height 22
click at [321, 457] on div "Enhance API discovery methods" at bounding box center [266, 453] width 189 height 22
click at [350, 460] on div at bounding box center [352, 454] width 18 height 14
click at [321, 469] on div "**********" at bounding box center [260, 460] width 203 height 21
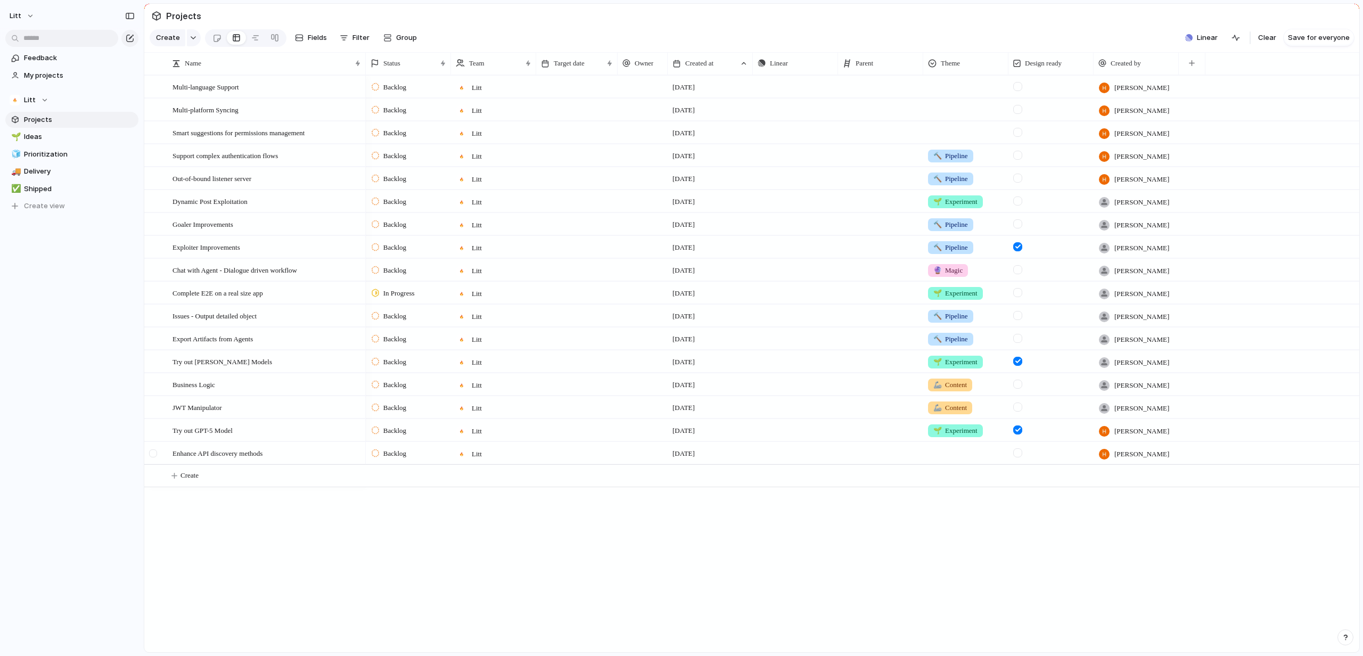
click at [157, 465] on div at bounding box center [154, 456] width 19 height 29
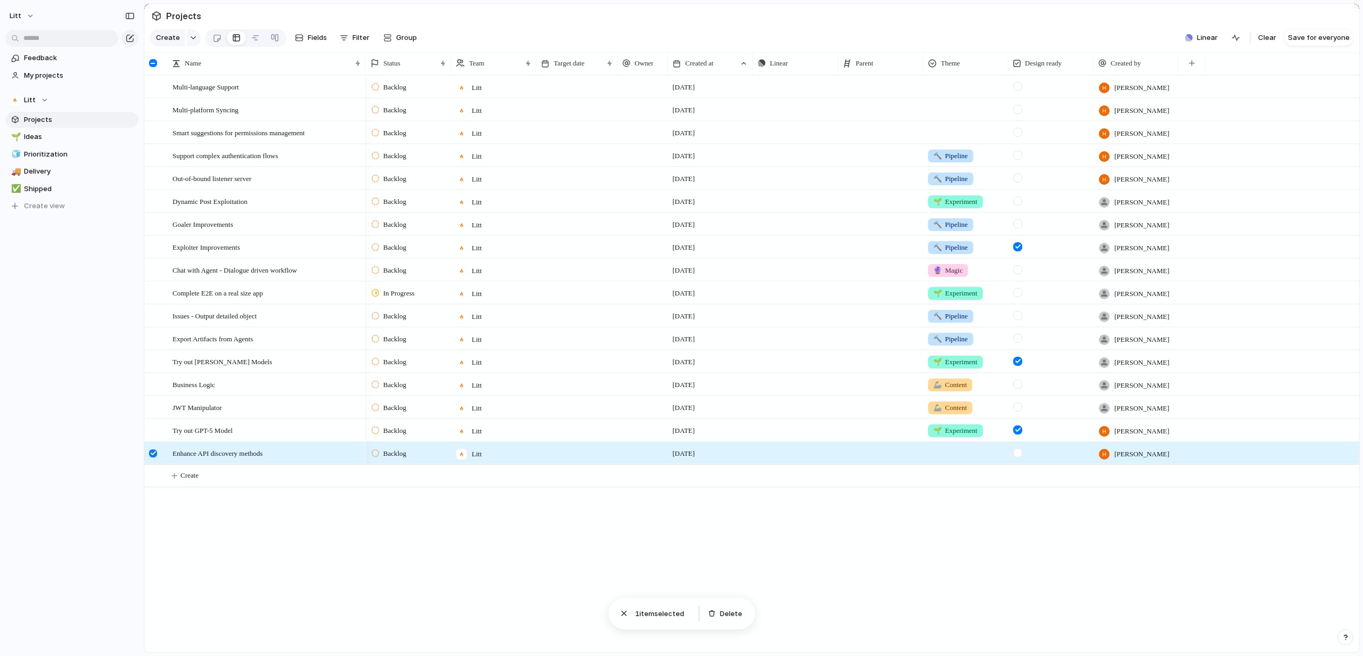
click at [151, 457] on div at bounding box center [153, 453] width 8 height 8
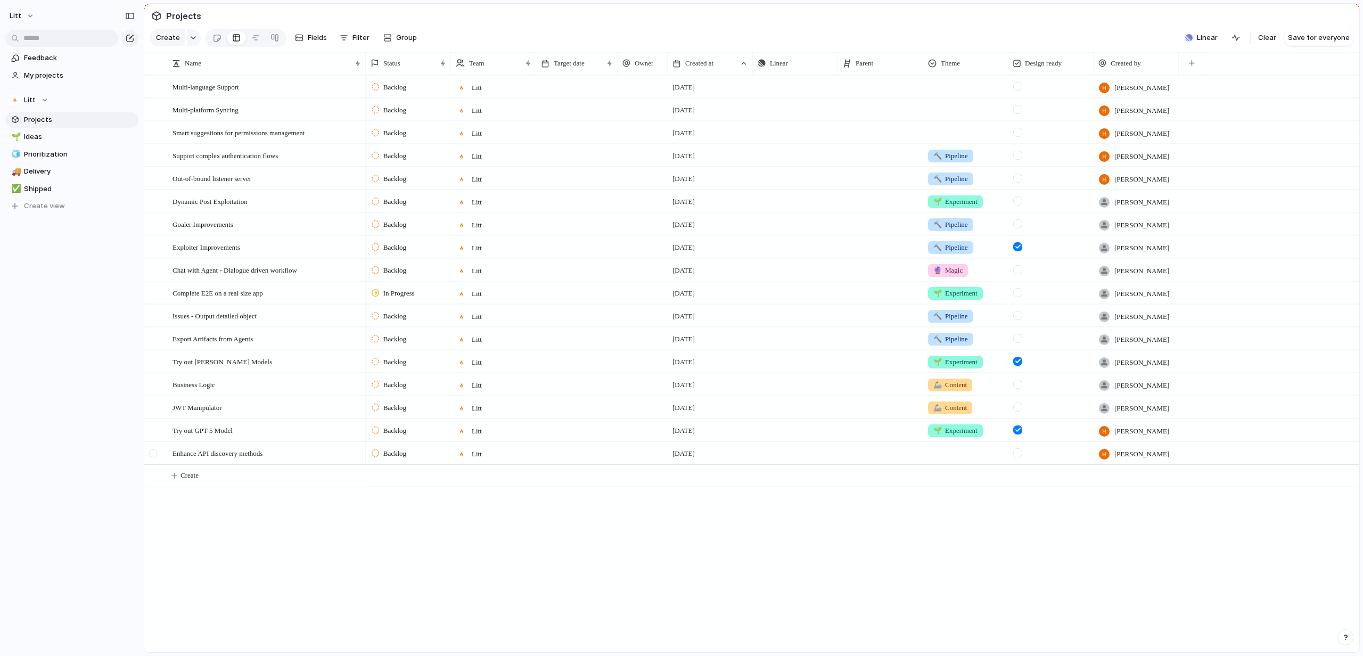
click at [159, 457] on div at bounding box center [154, 456] width 19 height 29
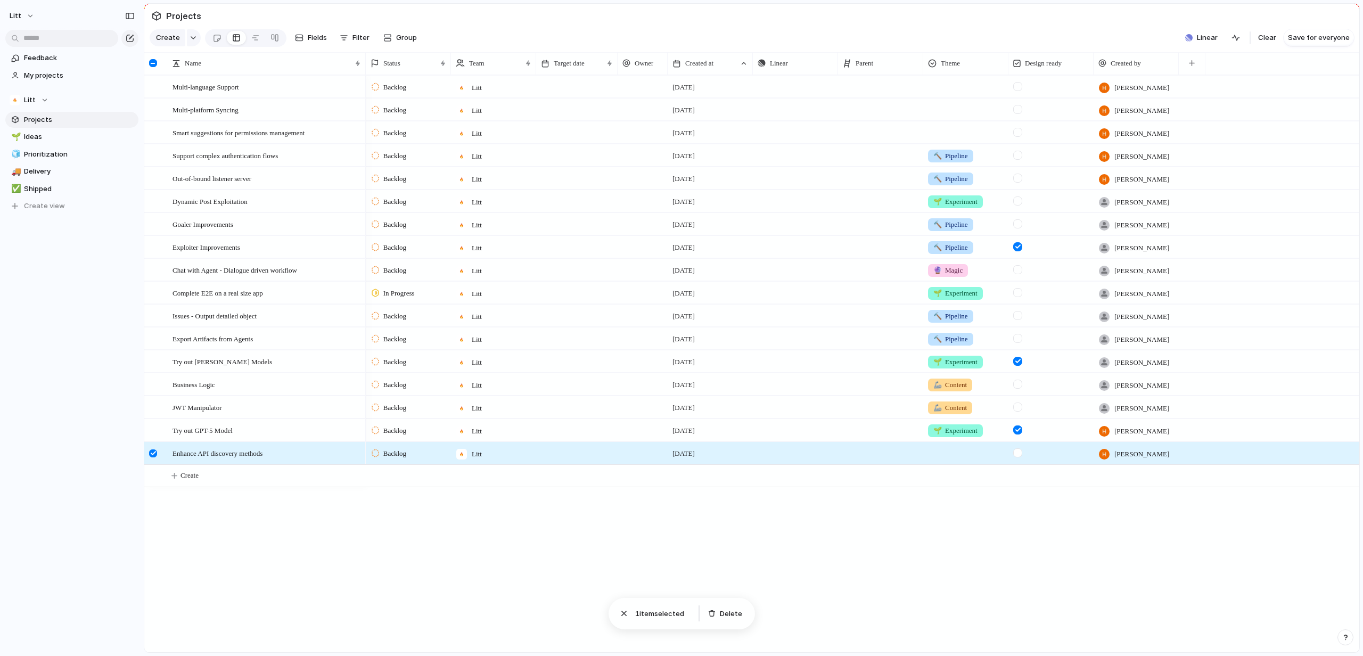
click at [159, 457] on div at bounding box center [154, 456] width 19 height 29
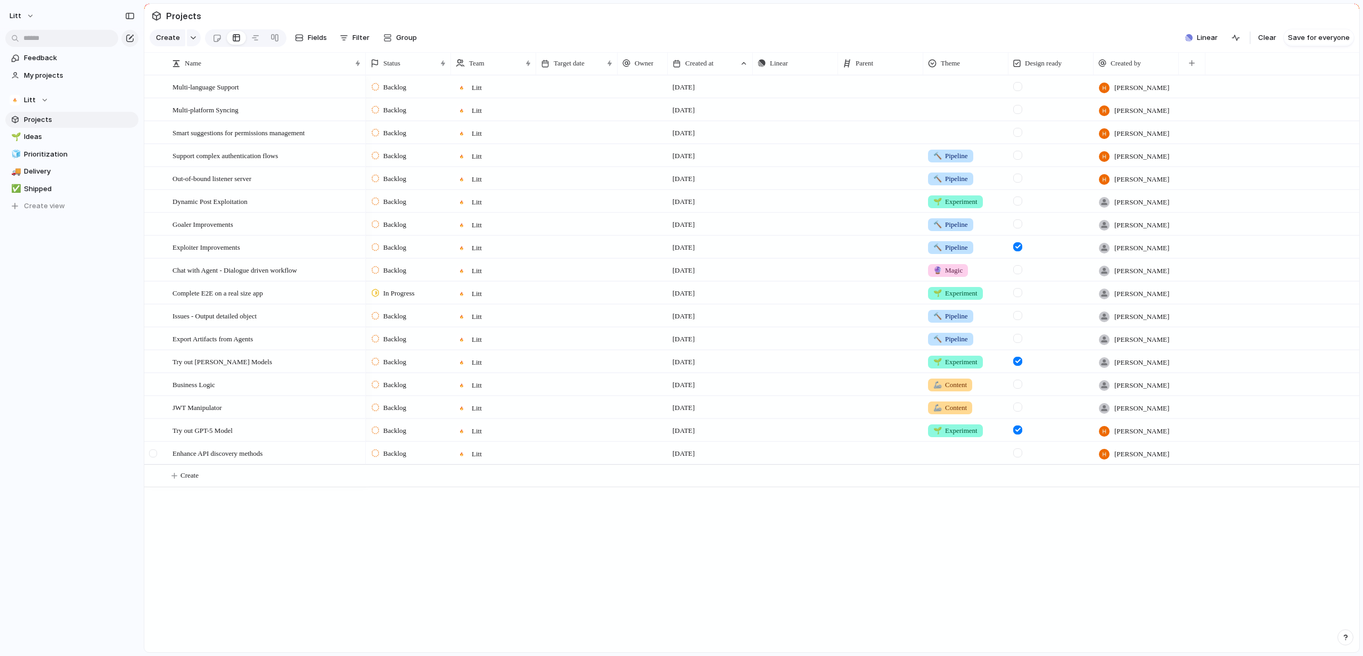
click at [159, 457] on div at bounding box center [154, 456] width 19 height 29
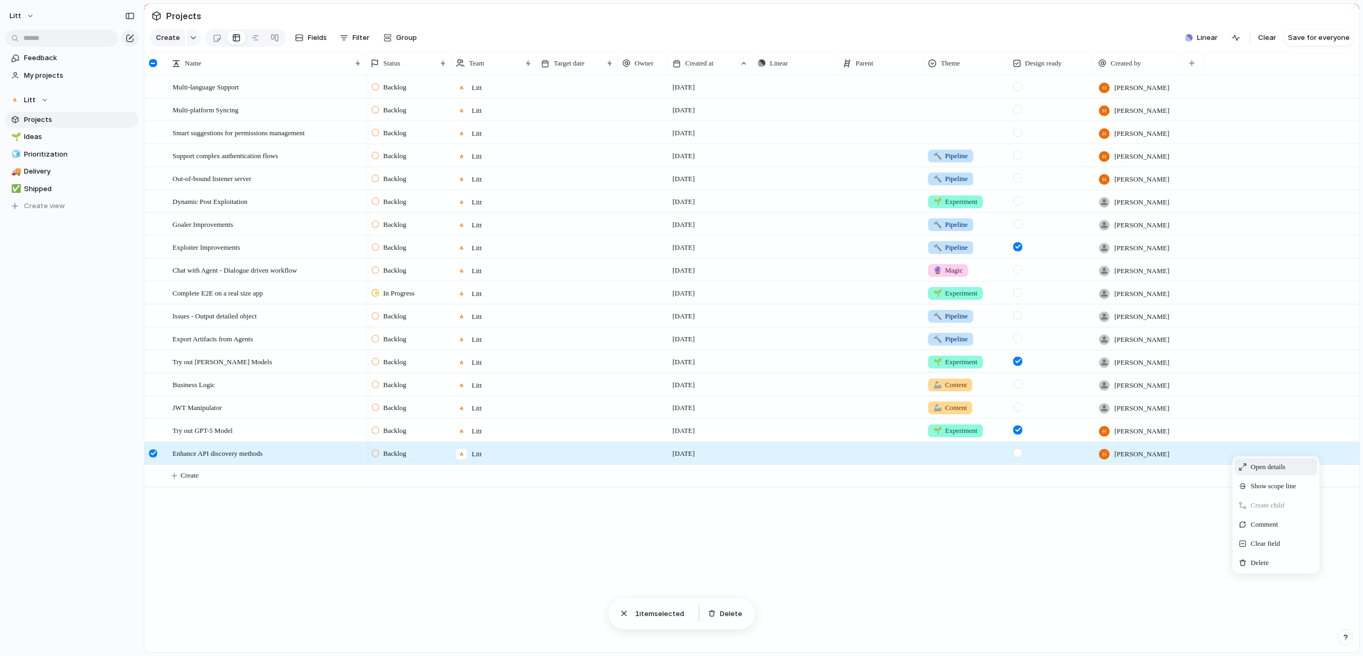
click at [1277, 472] on span "Open details" at bounding box center [1267, 466] width 35 height 11
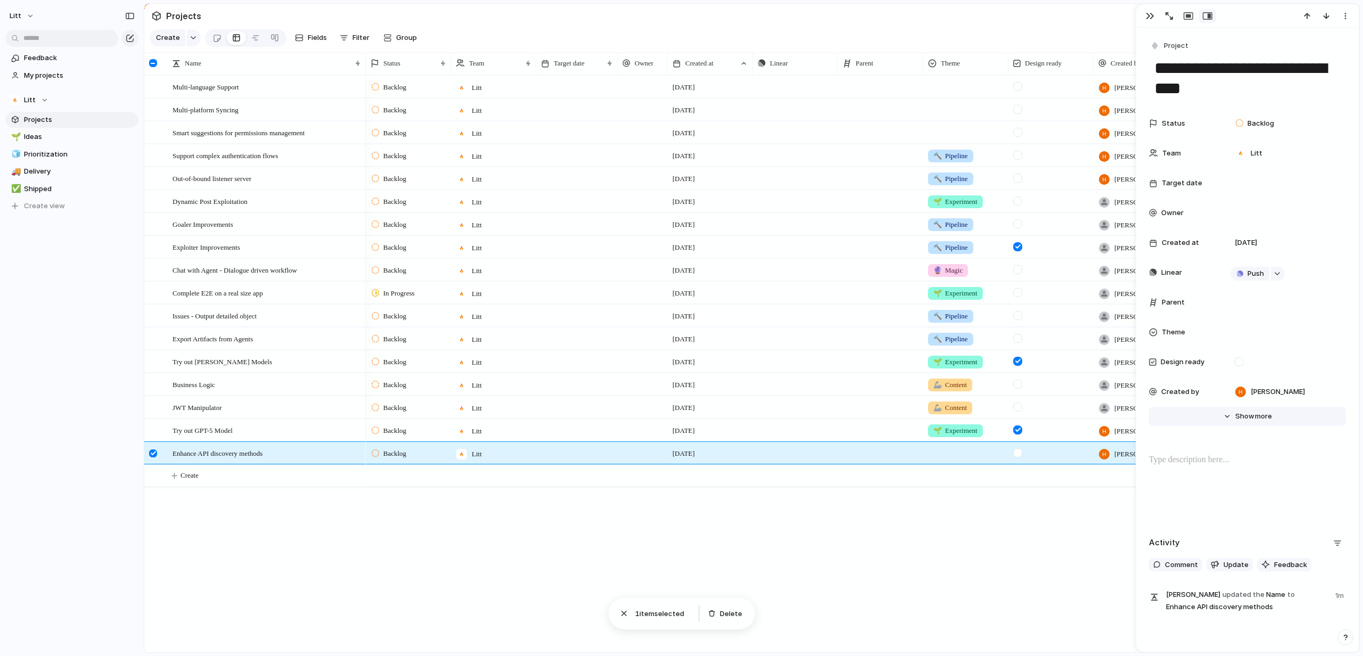
click at [1256, 419] on span "more" at bounding box center [1263, 416] width 17 height 11
click at [1259, 571] on div at bounding box center [1259, 571] width 10 height 10
click at [1259, 602] on div at bounding box center [1259, 601] width 10 height 10
click at [1249, 603] on div at bounding box center [1249, 601] width 10 height 10
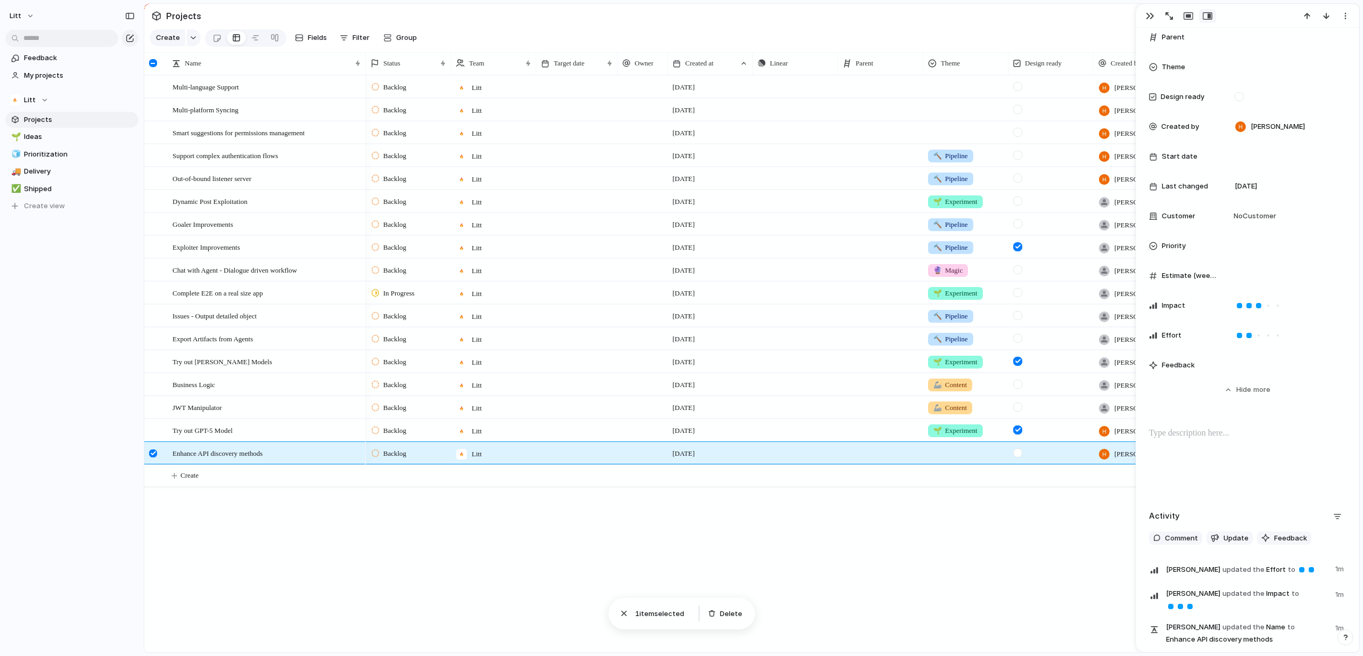
click at [1215, 427] on p at bounding box center [1247, 433] width 197 height 13
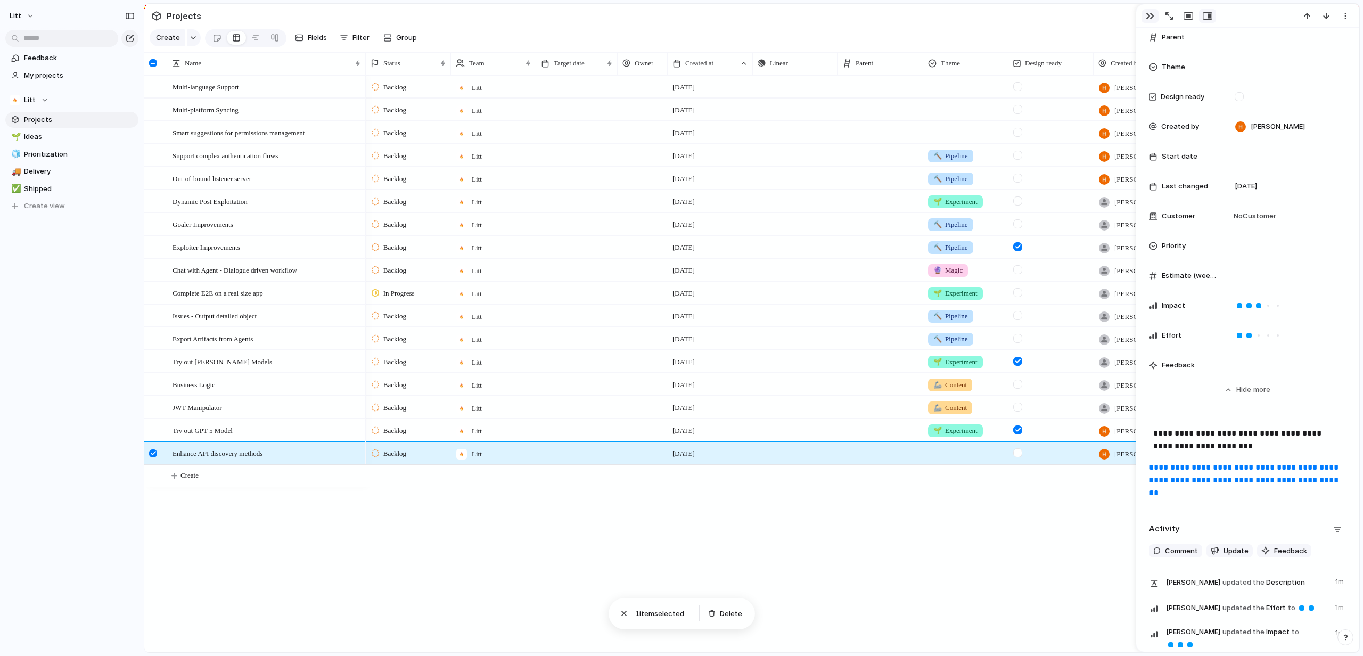
click at [1149, 16] on div "button" at bounding box center [1149, 16] width 9 height 9
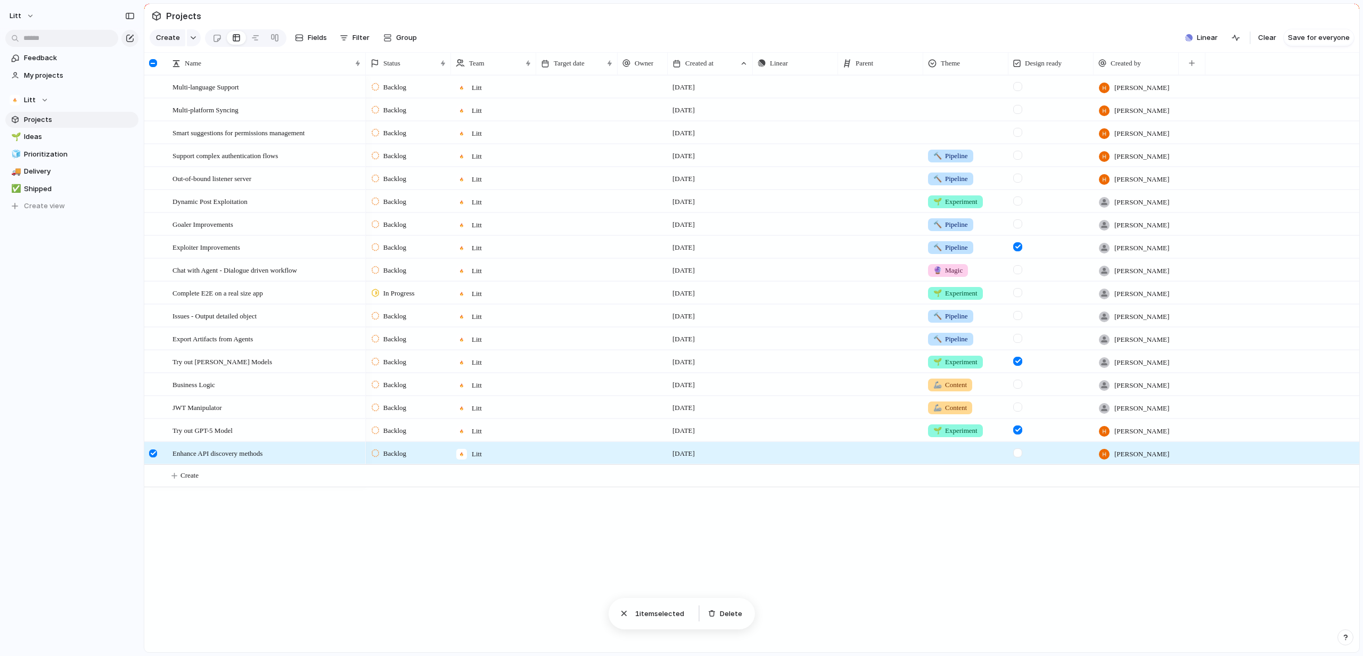
click at [1141, 546] on div "Backlog Litt 21 July Push Haim Nachmias Backlog Litt 21 July Push Haim Nachmias…" at bounding box center [862, 363] width 993 height 577
click at [1019, 457] on div at bounding box center [1017, 452] width 9 height 9
click at [954, 464] on div at bounding box center [965, 453] width 85 height 22
click at [998, 568] on li "🦾 Content" at bounding box center [969, 560] width 87 height 18
click at [310, 105] on div "Multi-platform Syncing" at bounding box center [254, 109] width 221 height 23
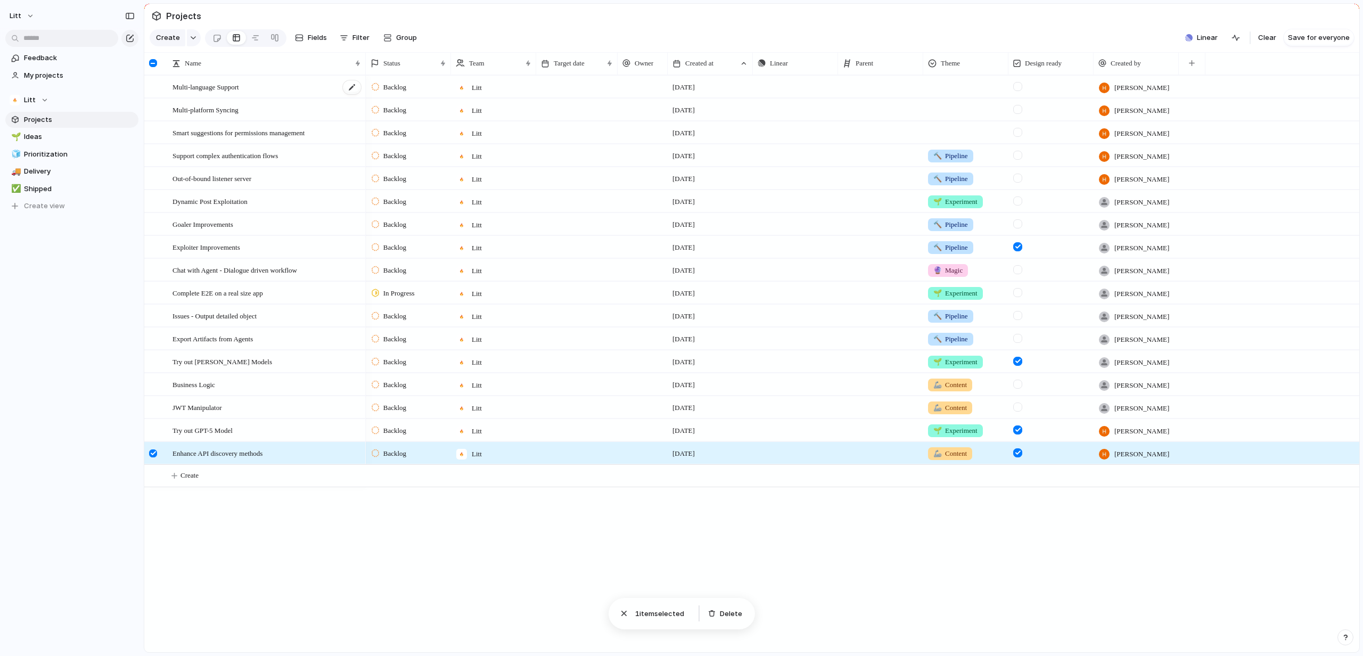
click at [334, 98] on div "Multi-language Support" at bounding box center [266, 87] width 189 height 22
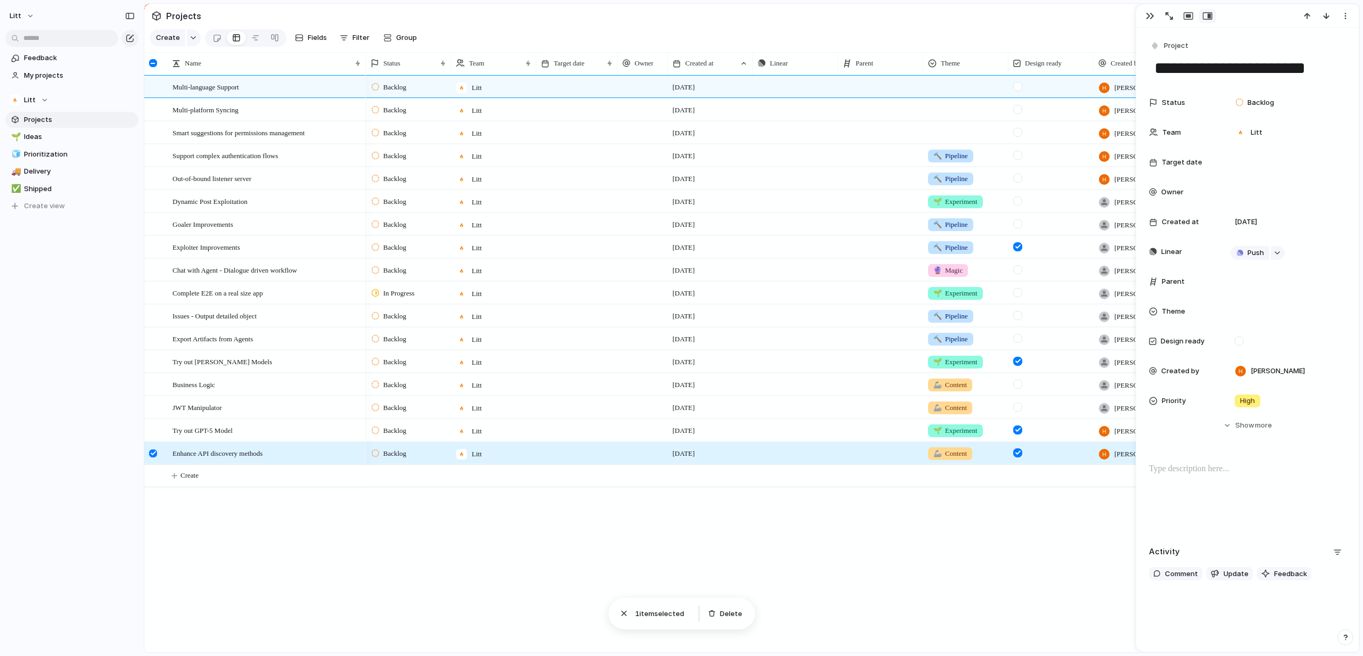
click at [1219, 473] on p at bounding box center [1247, 469] width 197 height 13
click at [1150, 21] on button "button" at bounding box center [1149, 16] width 17 height 14
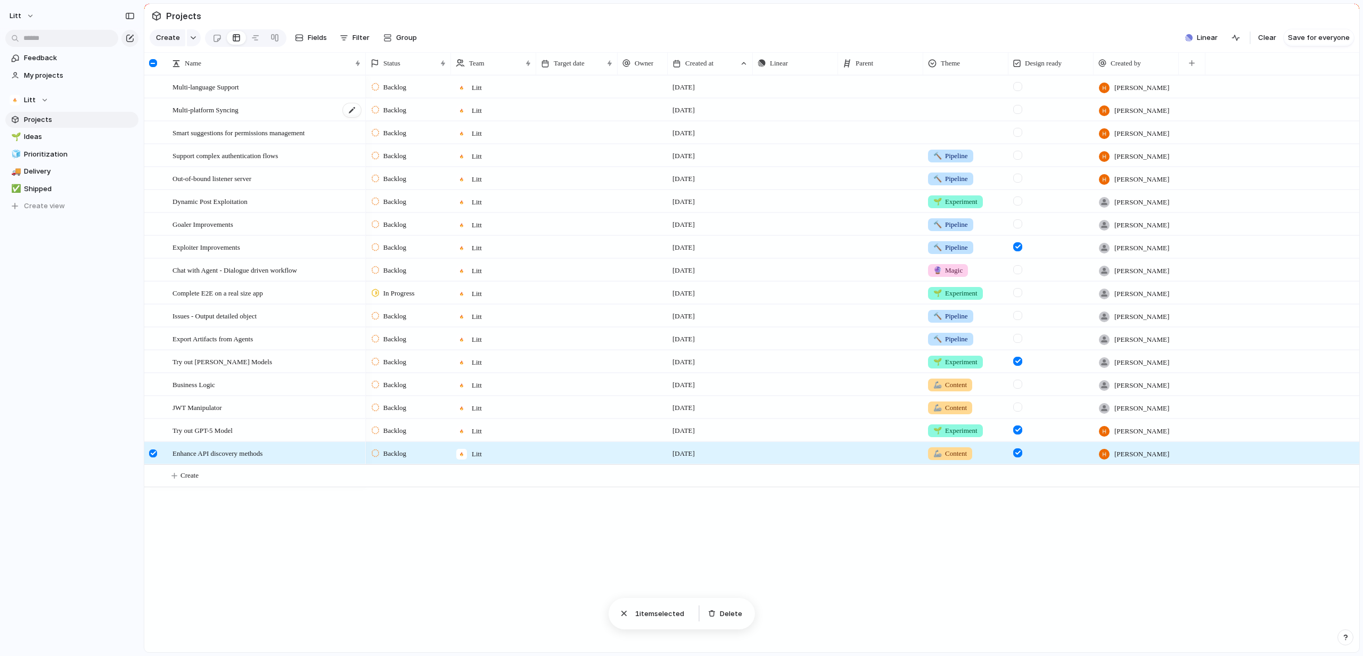
click at [308, 114] on div "Multi-platform Syncing" at bounding box center [266, 110] width 189 height 22
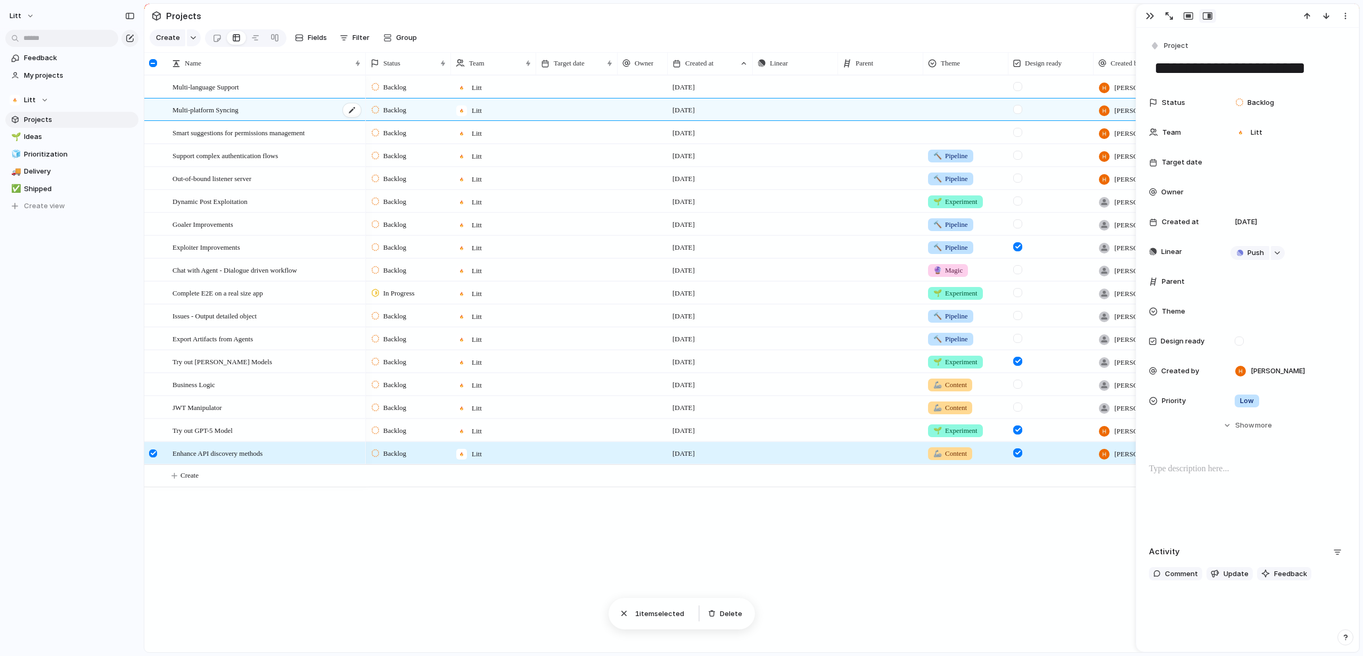
click at [308, 114] on div "Multi-platform Syncing" at bounding box center [266, 110] width 189 height 22
click at [1181, 471] on p at bounding box center [1247, 469] width 197 height 13
click at [1279, 369] on span "[PERSON_NAME]" at bounding box center [1277, 371] width 54 height 11
click at [1317, 368] on div "[PERSON_NAME]" at bounding box center [1285, 370] width 120 height 21
drag, startPoint x: 1226, startPoint y: 374, endPoint x: 1254, endPoint y: 373, distance: 27.7
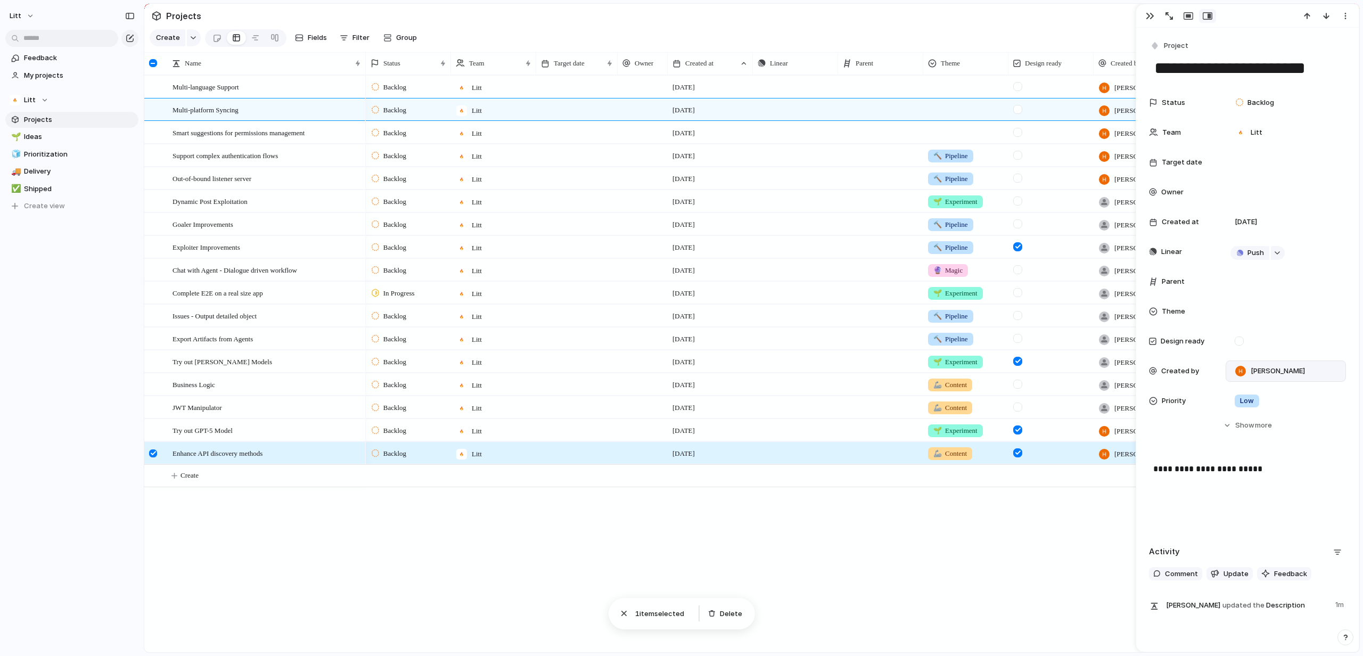
click at [1227, 374] on div "Created by Haim Nachmias" at bounding box center [1247, 370] width 197 height 21
click at [1268, 372] on span "[PERSON_NAME]" at bounding box center [1277, 371] width 54 height 11
click at [1153, 17] on button "button" at bounding box center [1149, 16] width 17 height 14
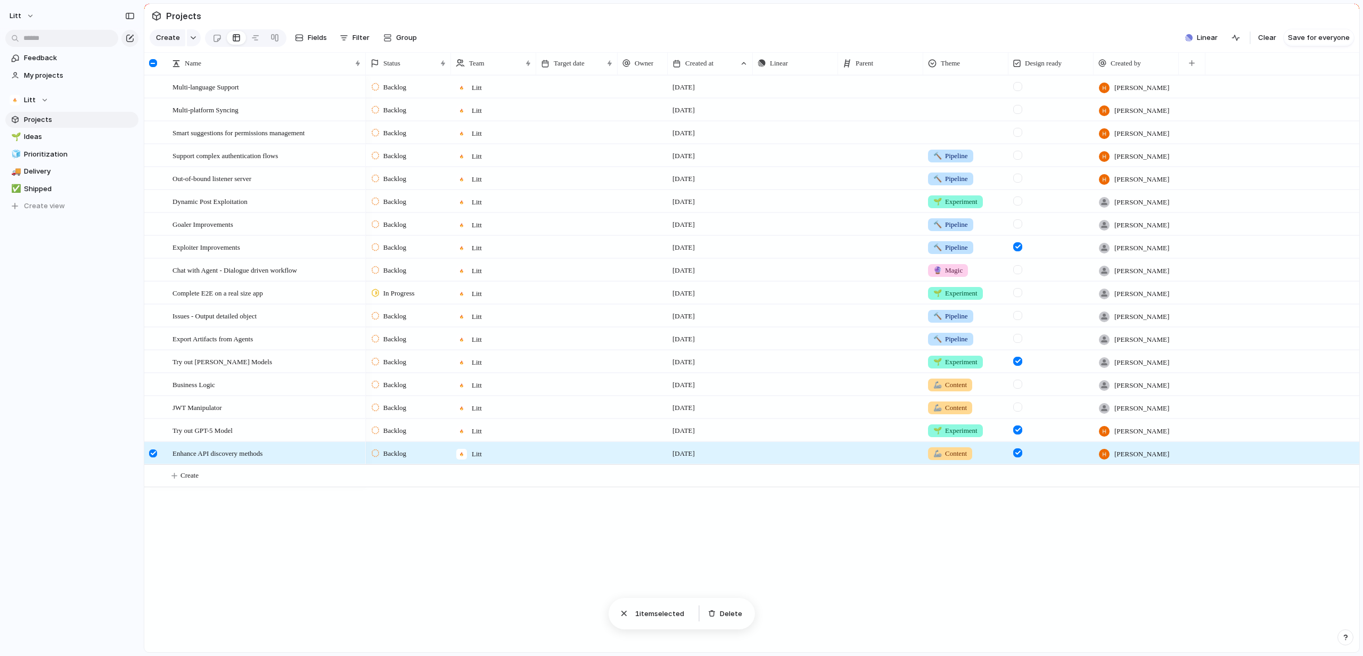
click at [741, 156] on div "[DATE]" at bounding box center [710, 153] width 84 height 17
click at [323, 144] on div "Smart suggestions for permissions management" at bounding box center [266, 133] width 189 height 22
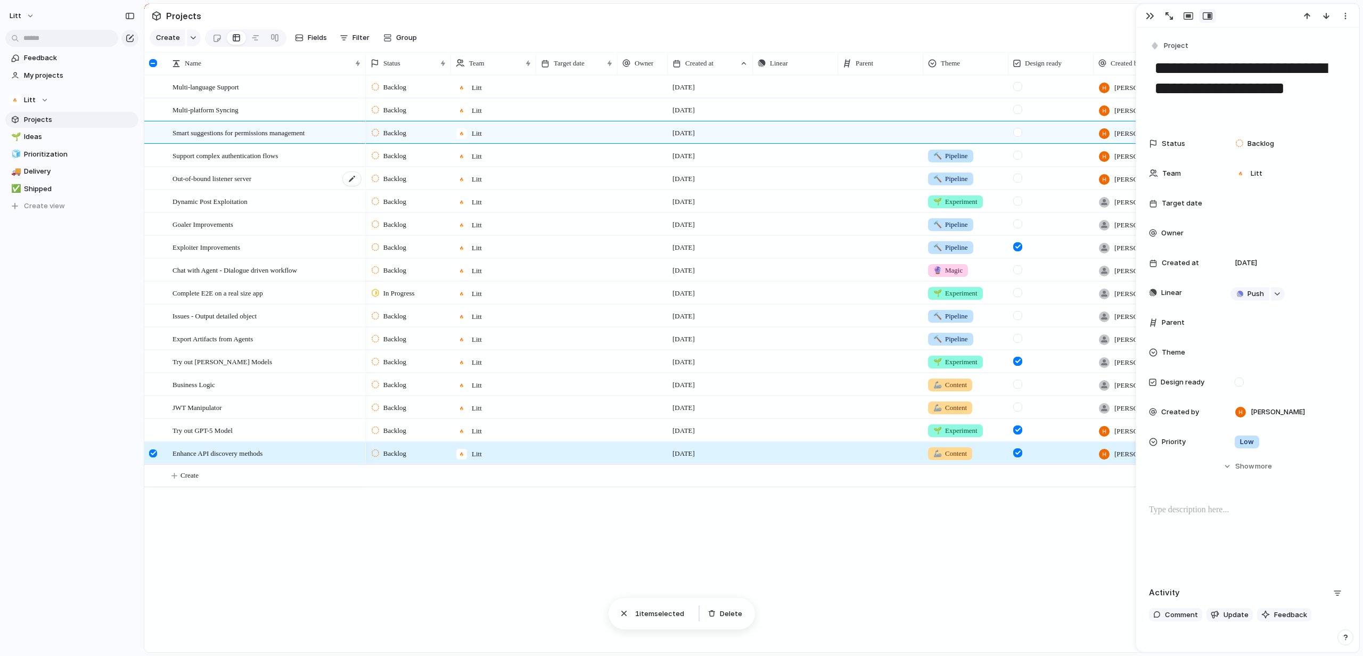
click at [314, 189] on div "Out-of-bound listener server" at bounding box center [266, 179] width 189 height 22
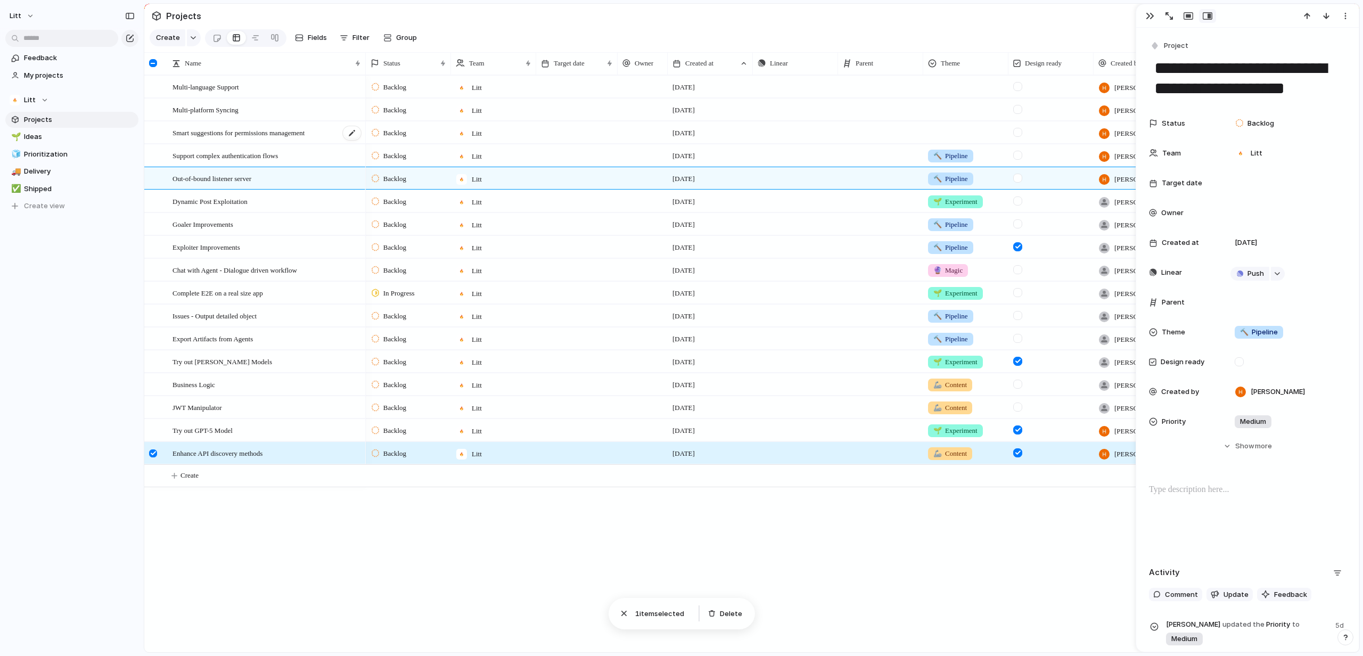
click at [304, 138] on span "Smart suggestions for permissions management" at bounding box center [238, 132] width 132 height 12
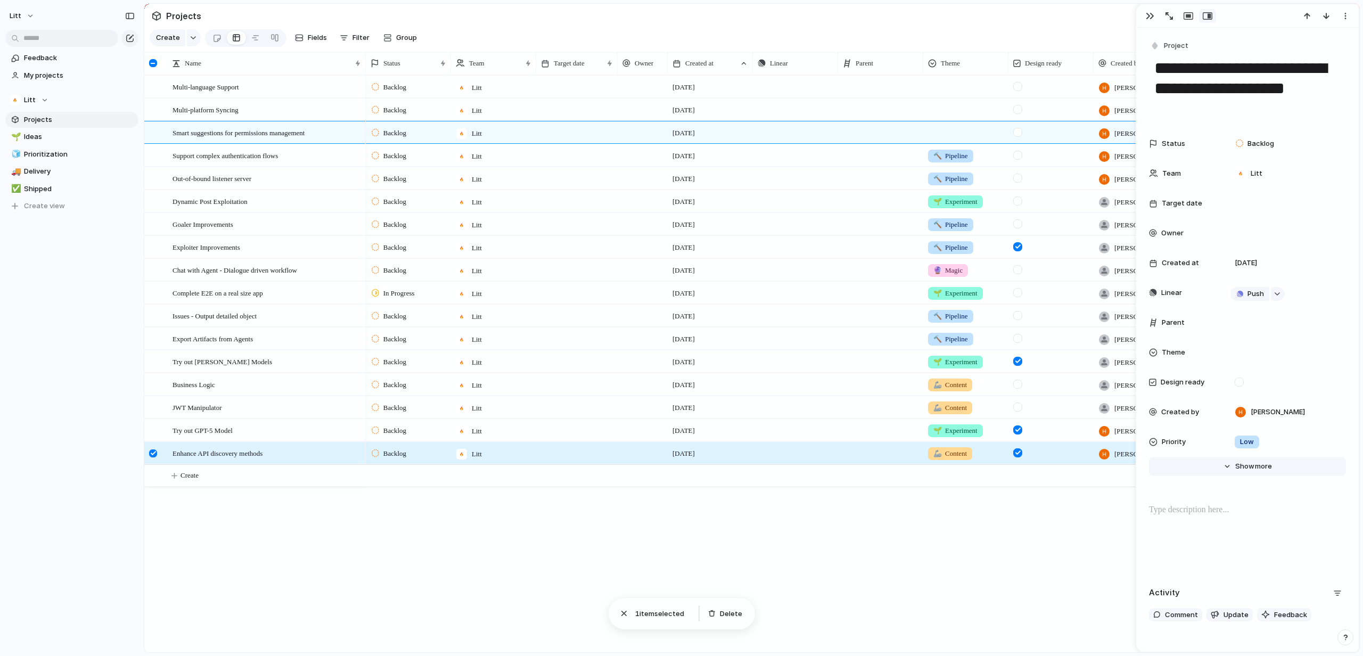
click at [1260, 469] on span "more" at bounding box center [1263, 466] width 17 height 11
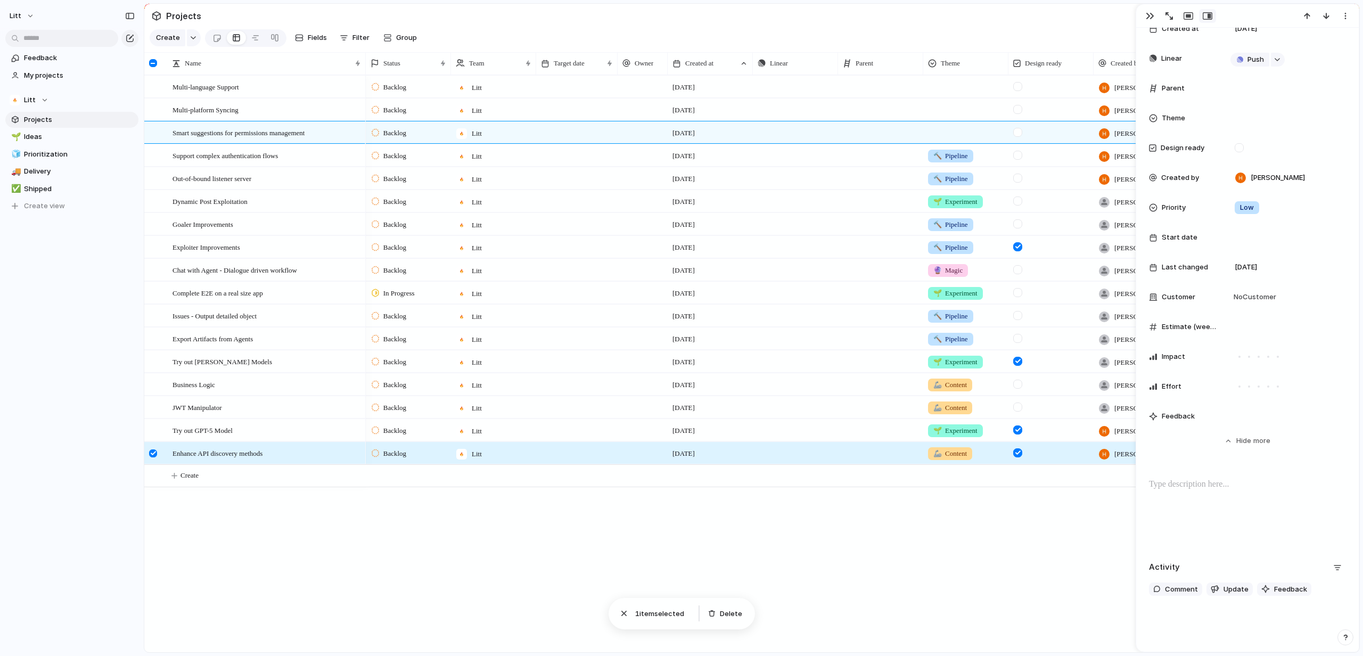
scroll to position [241, 0]
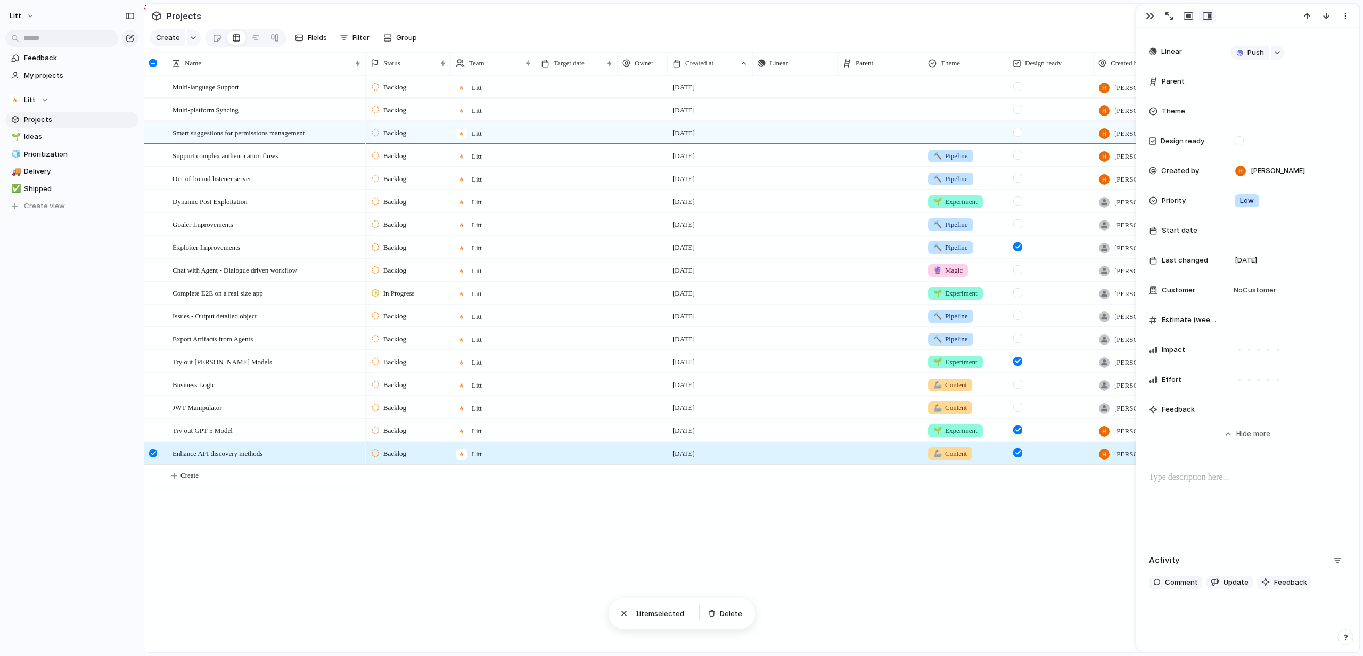
click at [1229, 484] on div at bounding box center [1247, 505] width 197 height 68
click at [267, 121] on div "Multi-platform Syncing" at bounding box center [266, 110] width 189 height 22
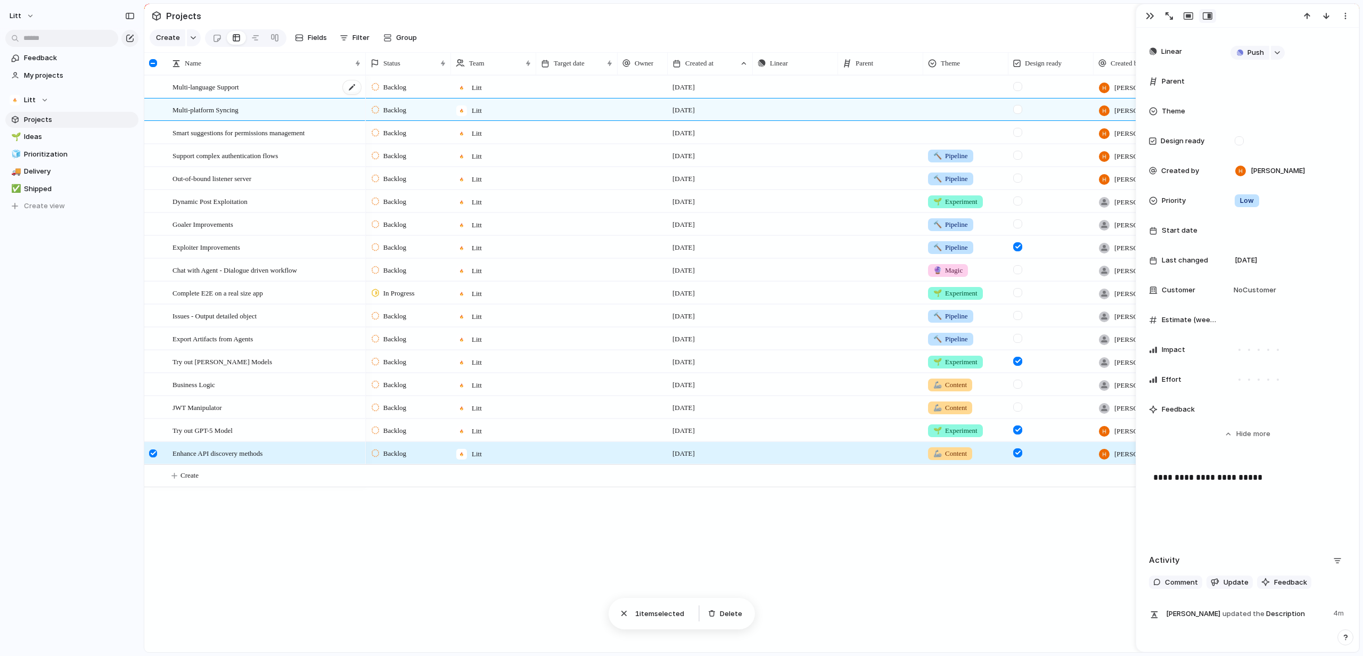
click at [278, 97] on div "Multi-language Support" at bounding box center [266, 87] width 189 height 22
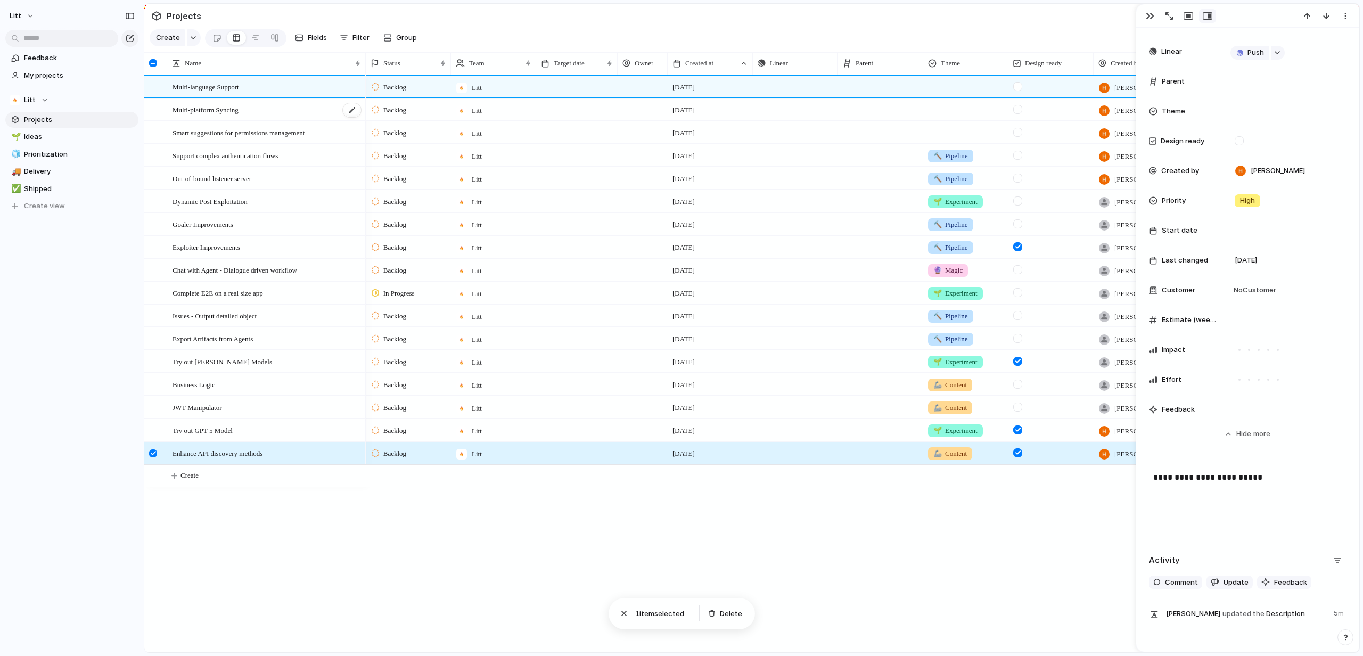
click at [273, 117] on div "Multi-platform Syncing" at bounding box center [266, 110] width 189 height 22
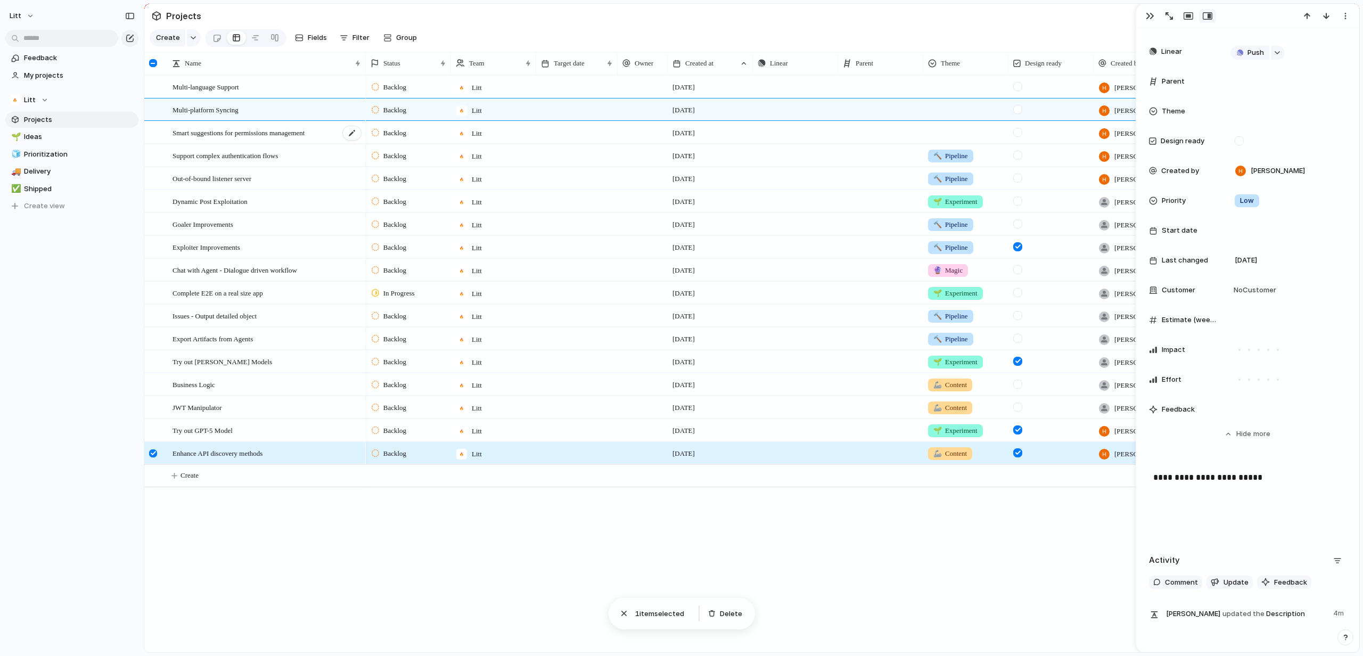
click at [268, 138] on span "Smart suggestions for permissions management" at bounding box center [238, 132] width 132 height 12
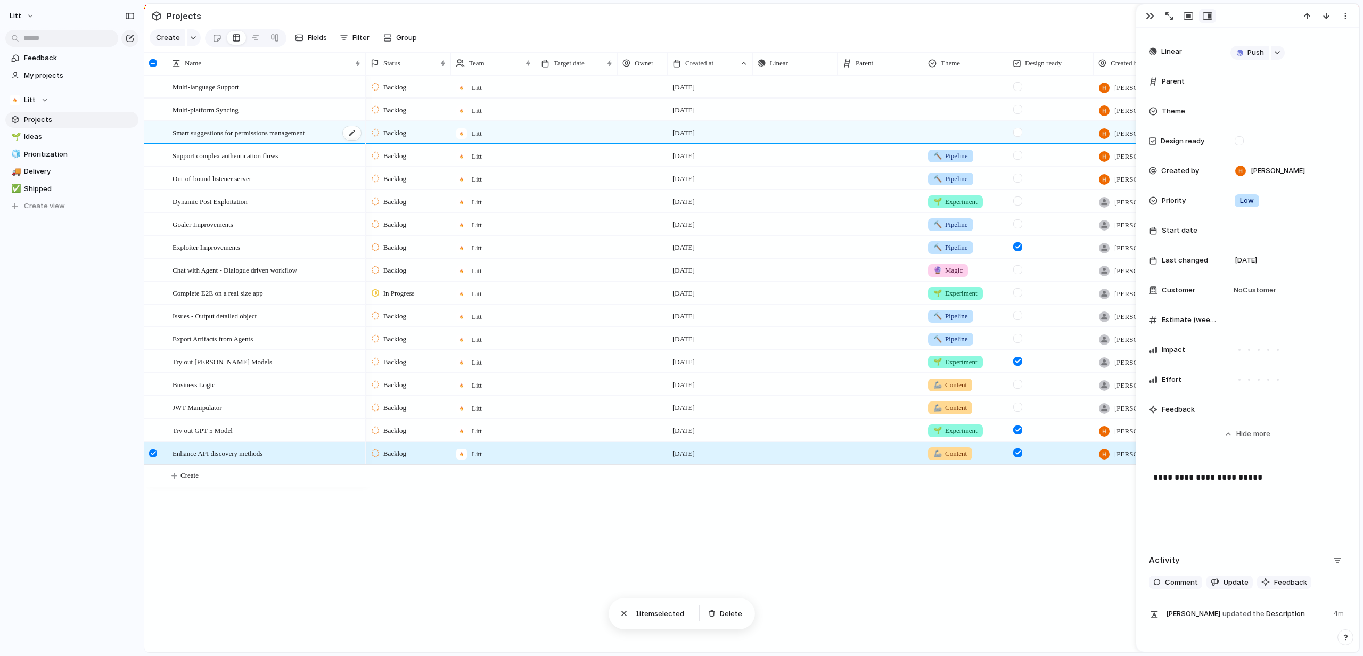
scroll to position [241, 0]
click at [268, 144] on div "Smart suggestions for permissions management" at bounding box center [266, 133] width 189 height 22
click at [267, 154] on div "Support complex authentication flows" at bounding box center [266, 156] width 189 height 22
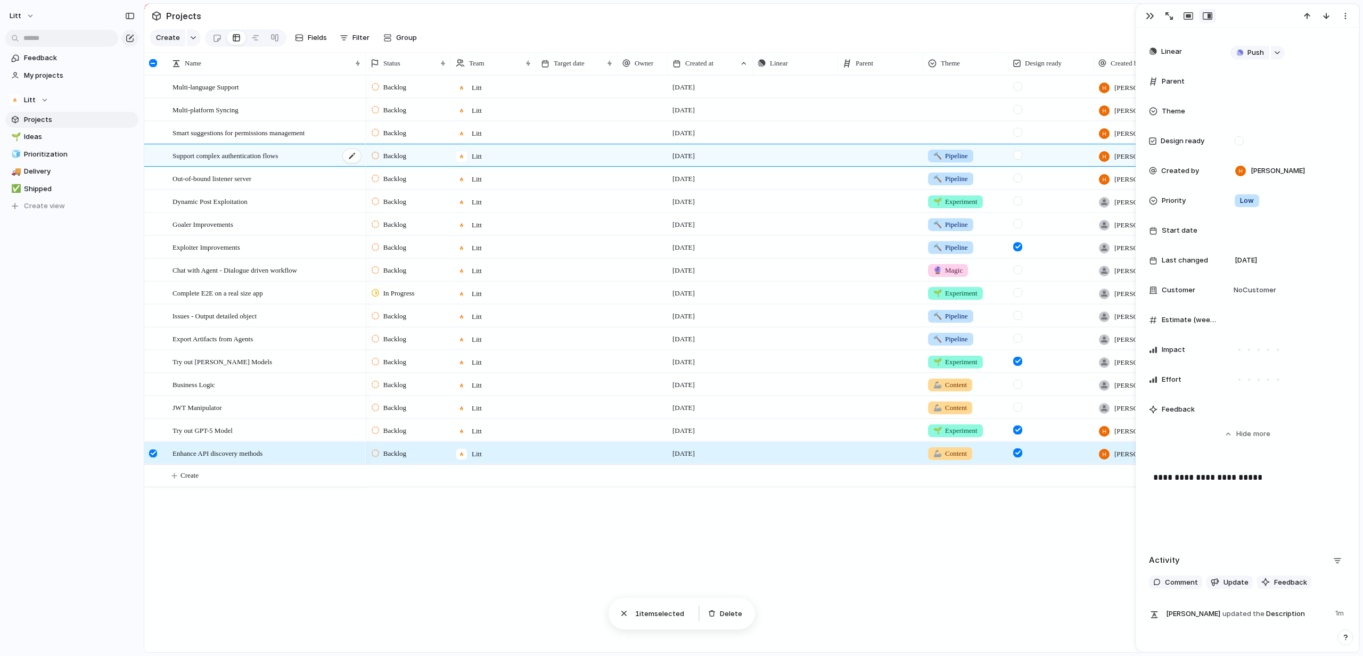
scroll to position [221, 0]
click at [276, 189] on div "Out-of-bound listener server" at bounding box center [266, 179] width 189 height 22
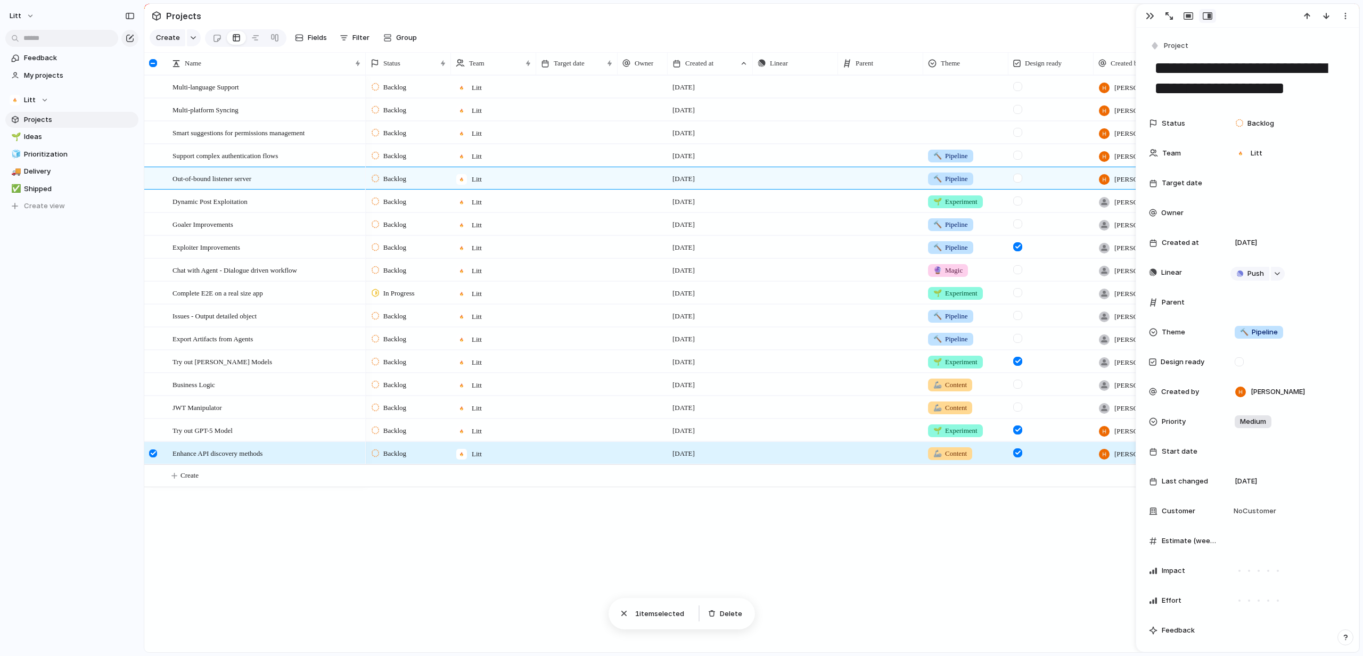
scroll to position [238, 0]
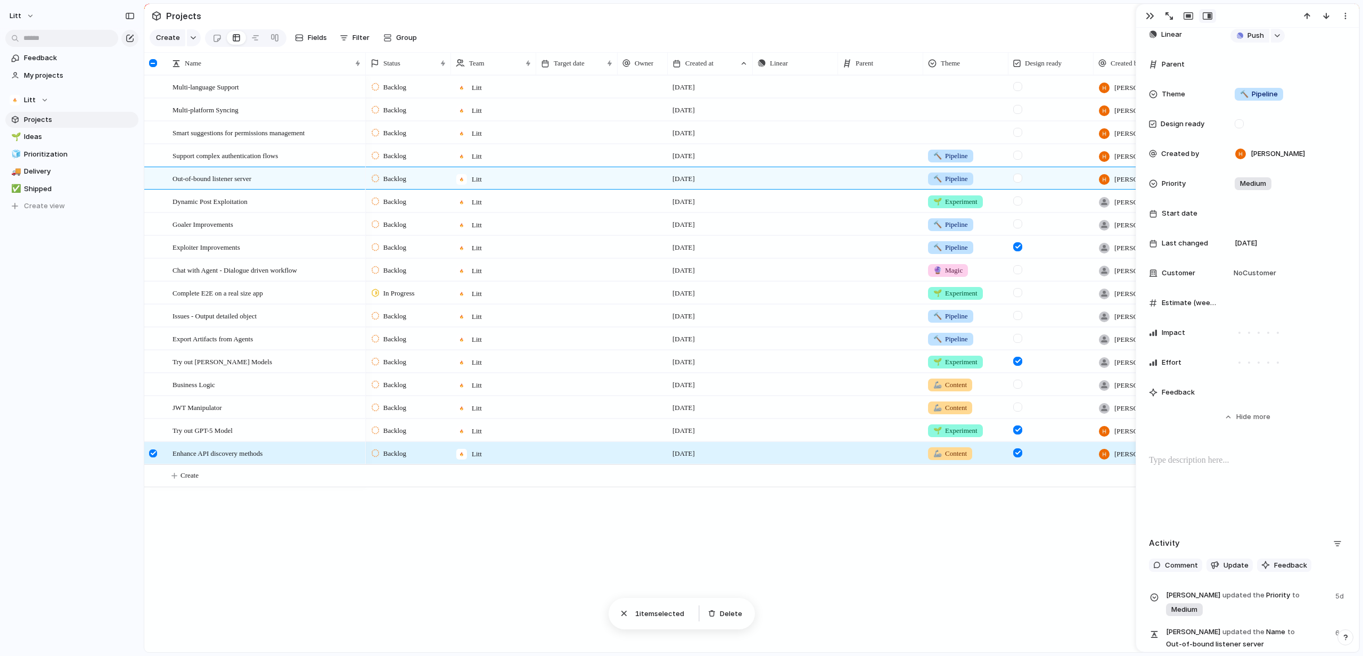
click at [1213, 469] on div at bounding box center [1247, 488] width 197 height 68
drag, startPoint x: 1210, startPoint y: 462, endPoint x: 1297, endPoint y: 457, distance: 86.4
click at [1297, 457] on p "**********" at bounding box center [1247, 467] width 188 height 26
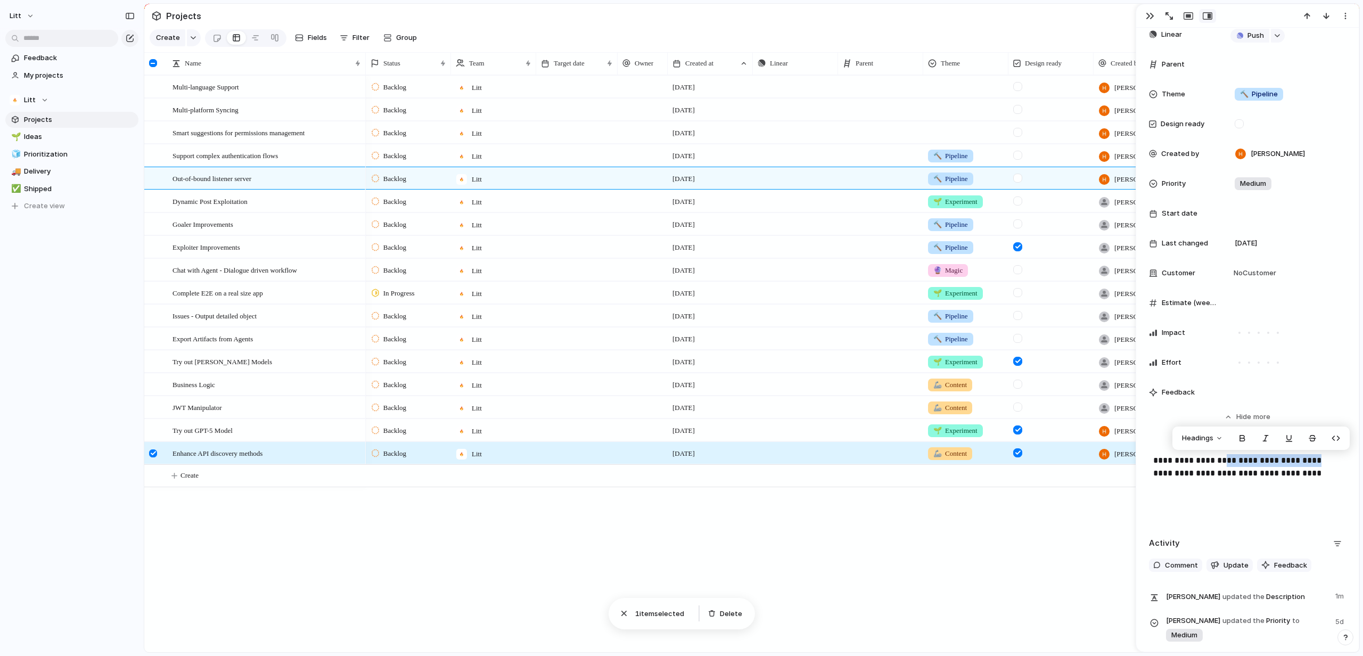
drag, startPoint x: 1292, startPoint y: 460, endPoint x: 1210, endPoint y: 460, distance: 82.5
click at [1210, 460] on p "**********" at bounding box center [1247, 467] width 188 height 26
click at [1304, 483] on div "**********" at bounding box center [1247, 488] width 197 height 68
click at [1295, 472] on p "**********" at bounding box center [1247, 467] width 188 height 26
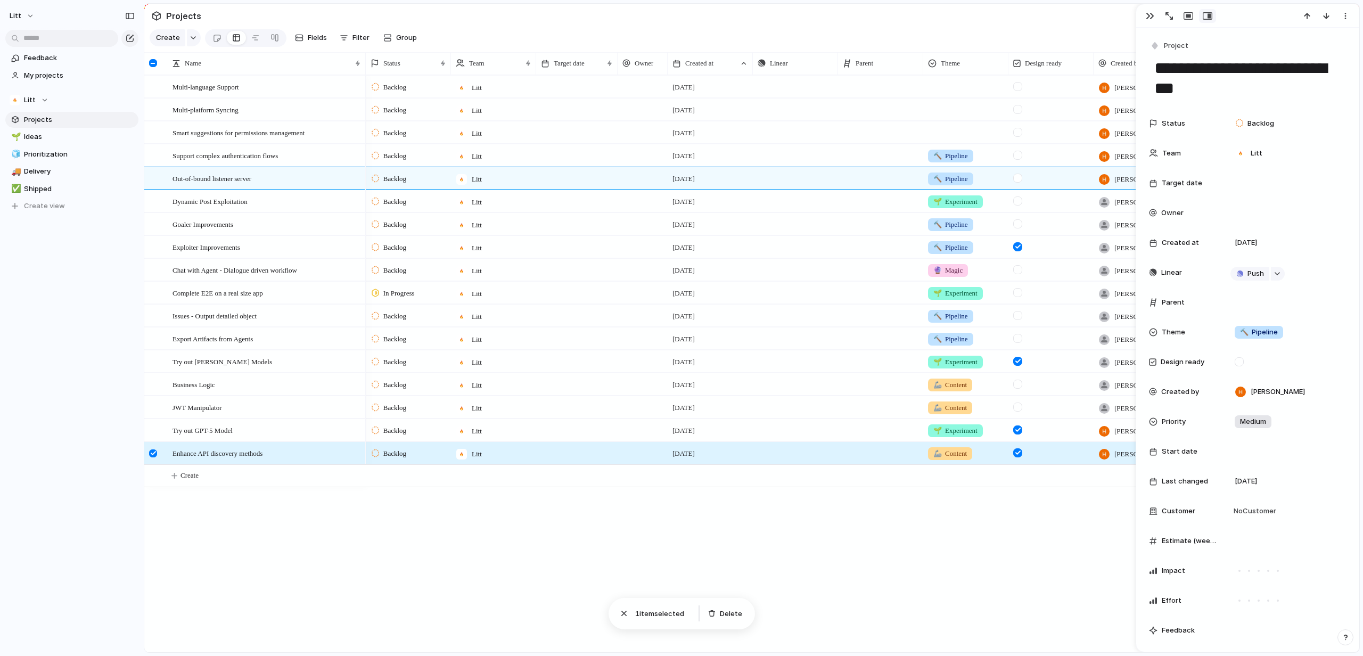
scroll to position [238, 0]
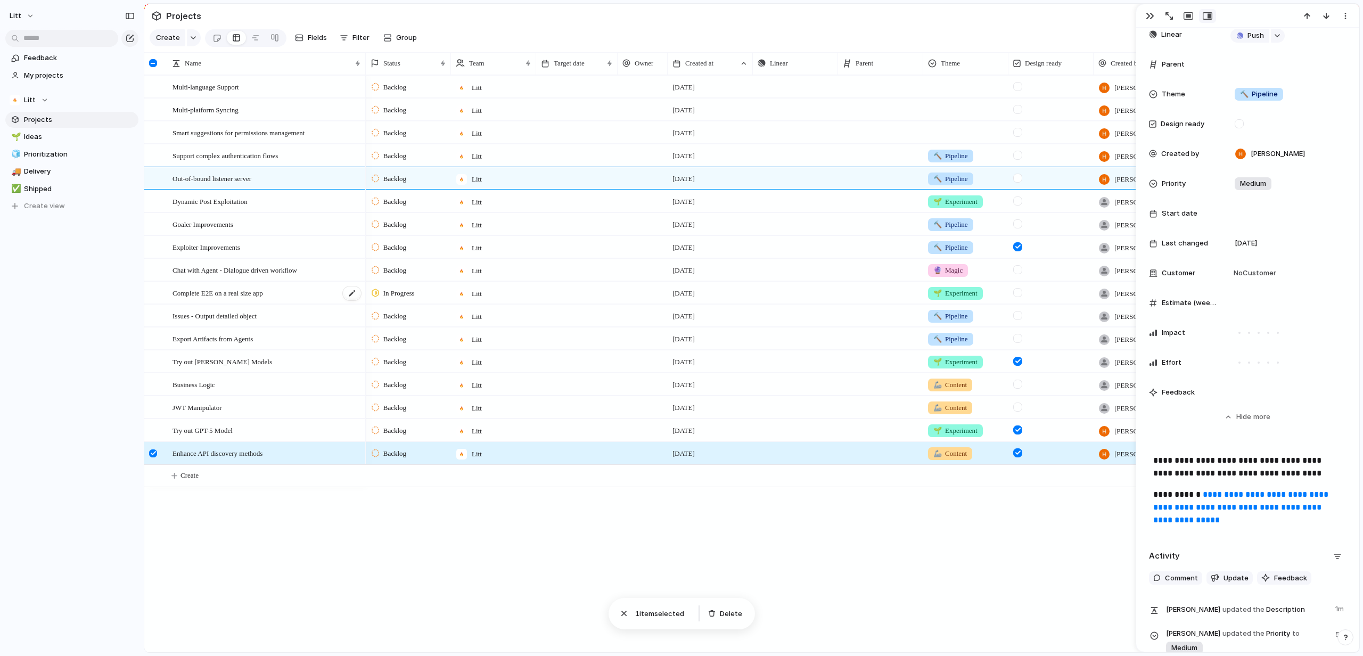
click at [290, 304] on div "Complete E2E on a real size app" at bounding box center [266, 293] width 189 height 22
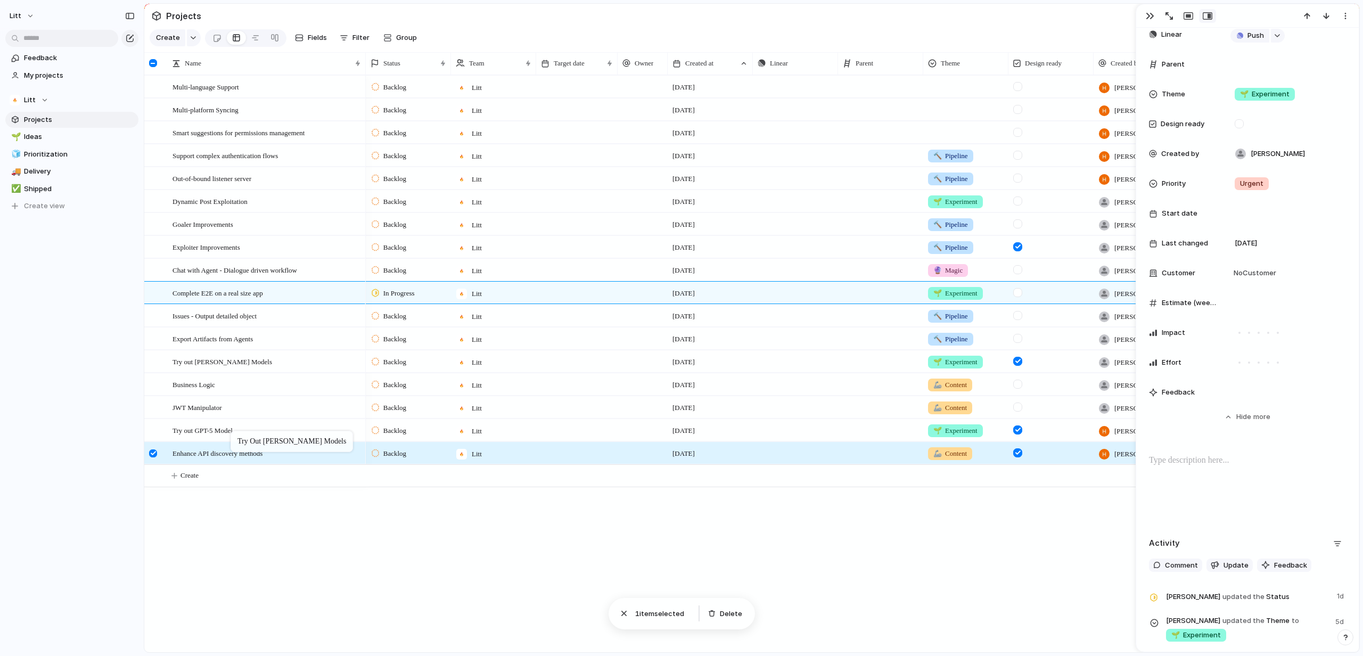
drag, startPoint x: 244, startPoint y: 372, endPoint x: 236, endPoint y: 433, distance: 61.8
click at [264, 416] on div "JWT Manipulator" at bounding box center [266, 408] width 189 height 22
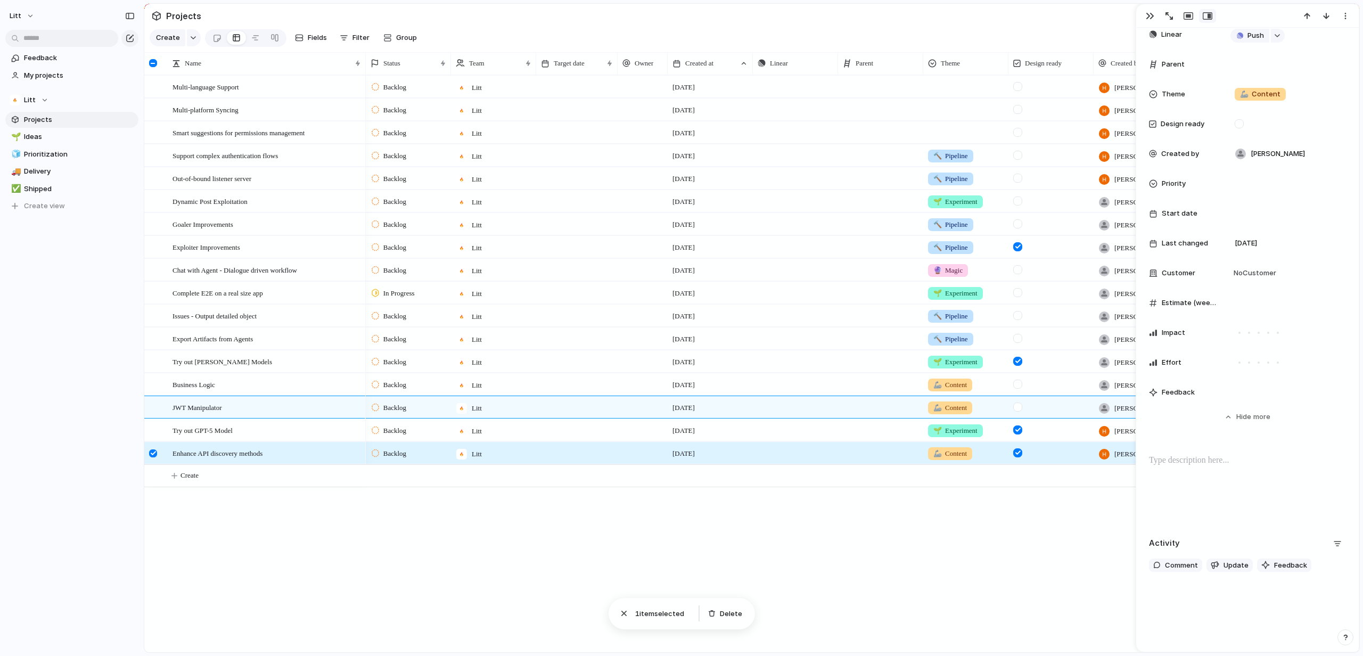
click at [1244, 483] on div at bounding box center [1247, 488] width 197 height 68
type input "**"
click at [314, 167] on div "Support complex authentication flows" at bounding box center [266, 156] width 189 height 22
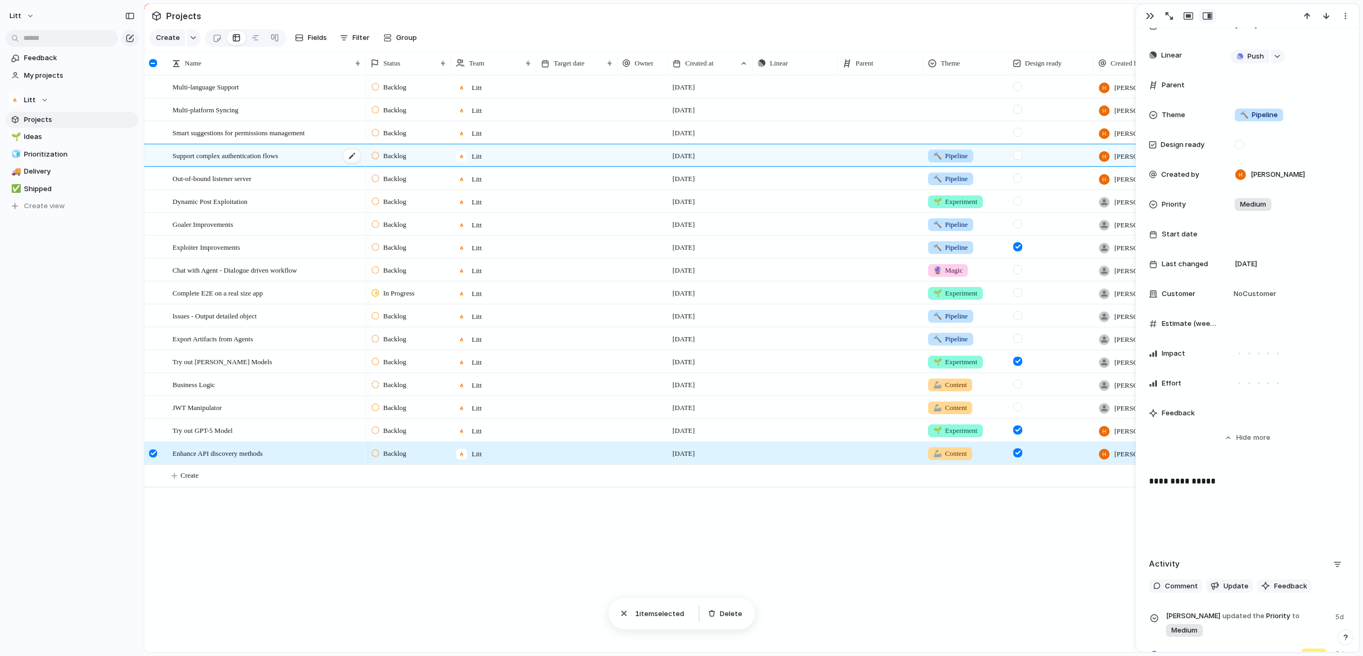
scroll to position [238, 0]
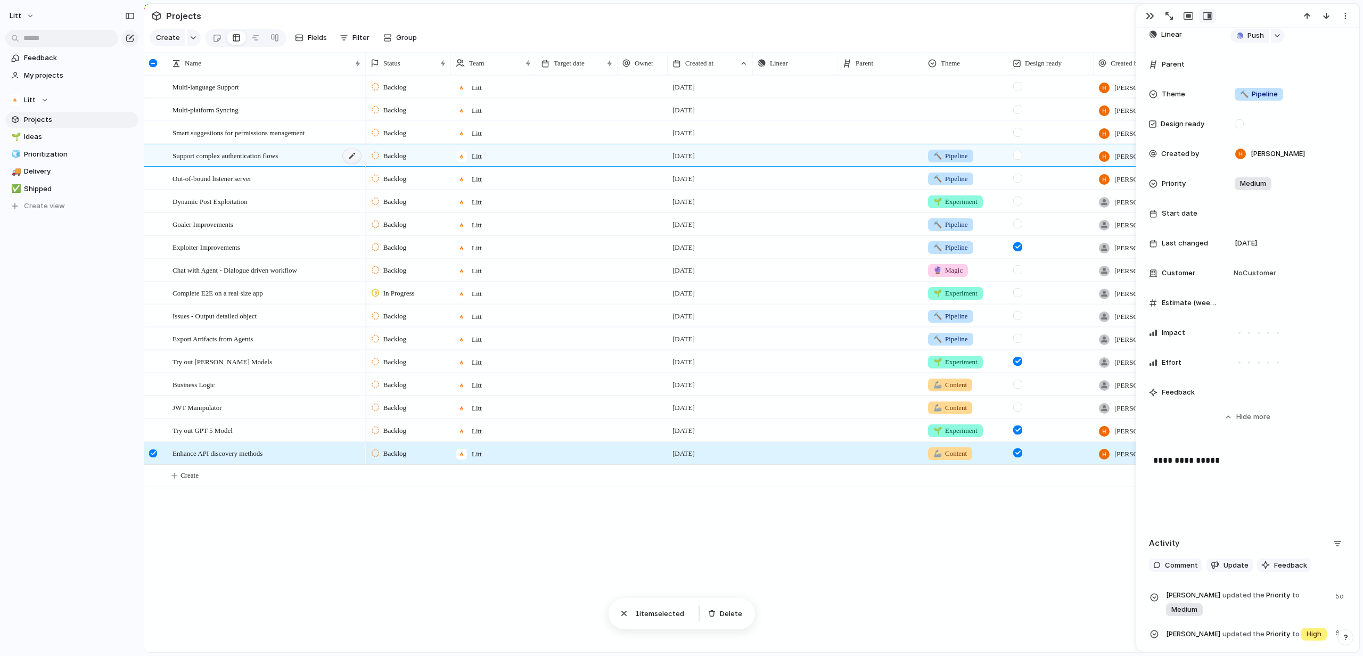
click at [349, 163] on div at bounding box center [352, 156] width 18 height 14
type textarea "**********"
click at [1243, 473] on div "**********" at bounding box center [1247, 488] width 197 height 68
click at [1260, 482] on div "**********" at bounding box center [1247, 488] width 197 height 68
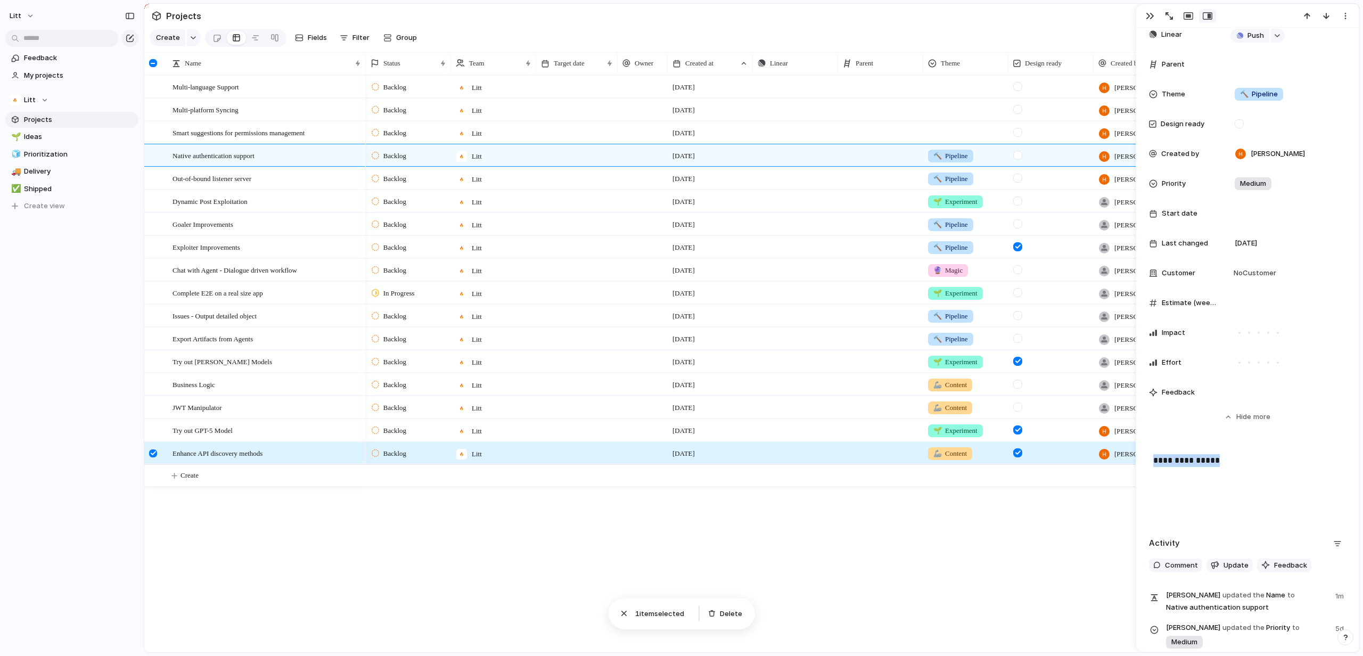
click at [1260, 482] on div "**********" at bounding box center [1247, 488] width 197 height 68
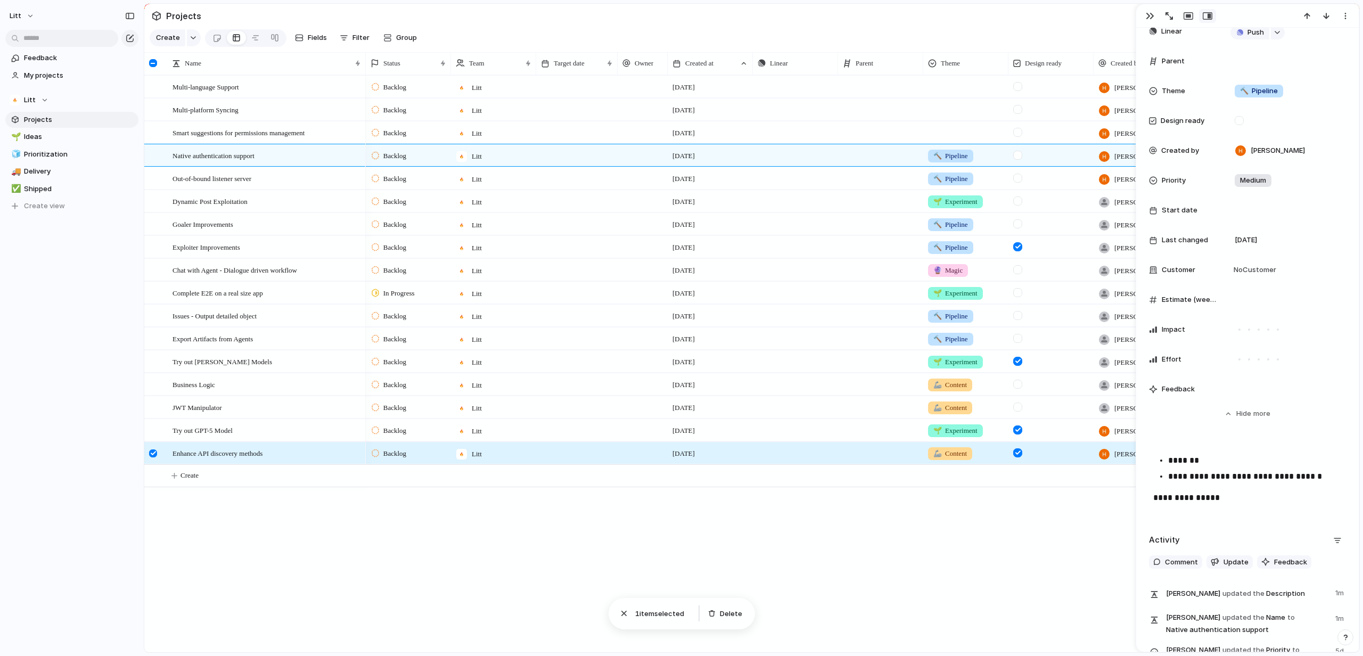
click at [1245, 453] on div "**********" at bounding box center [1247, 485] width 197 height 68
click at [1243, 459] on p "*******" at bounding box center [1252, 460] width 169 height 13
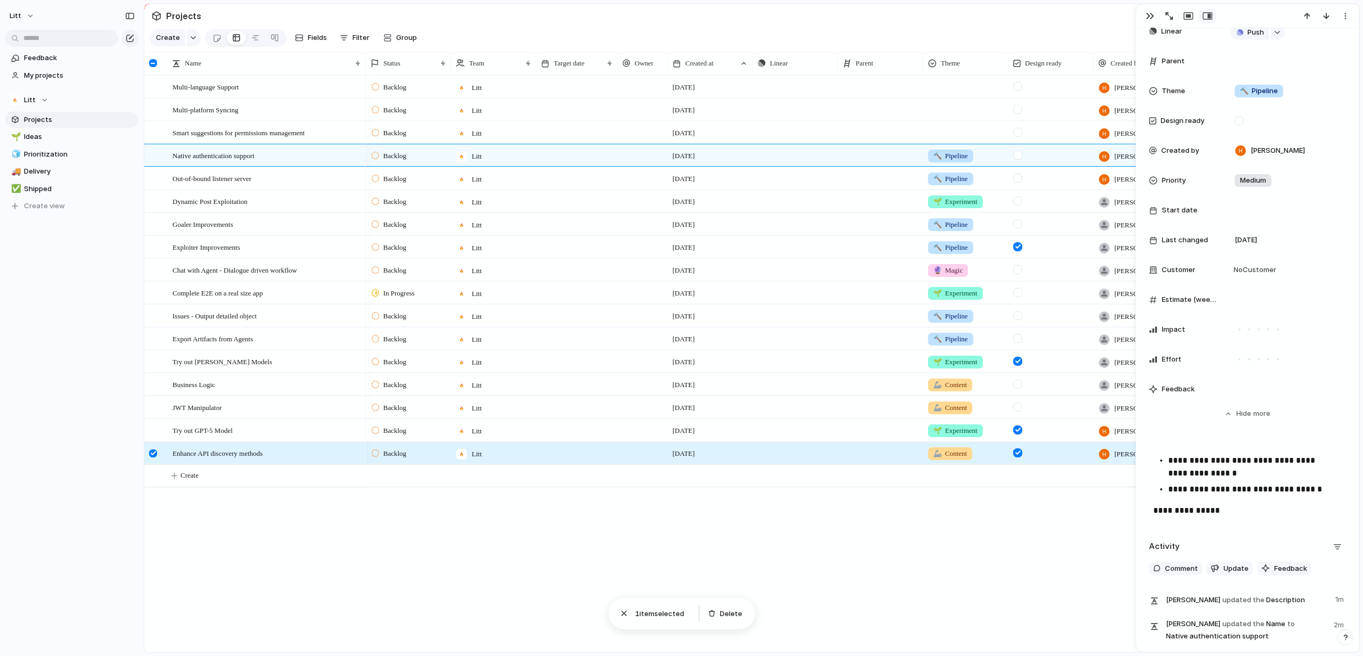
click at [1322, 492] on p "**********" at bounding box center [1252, 489] width 169 height 13
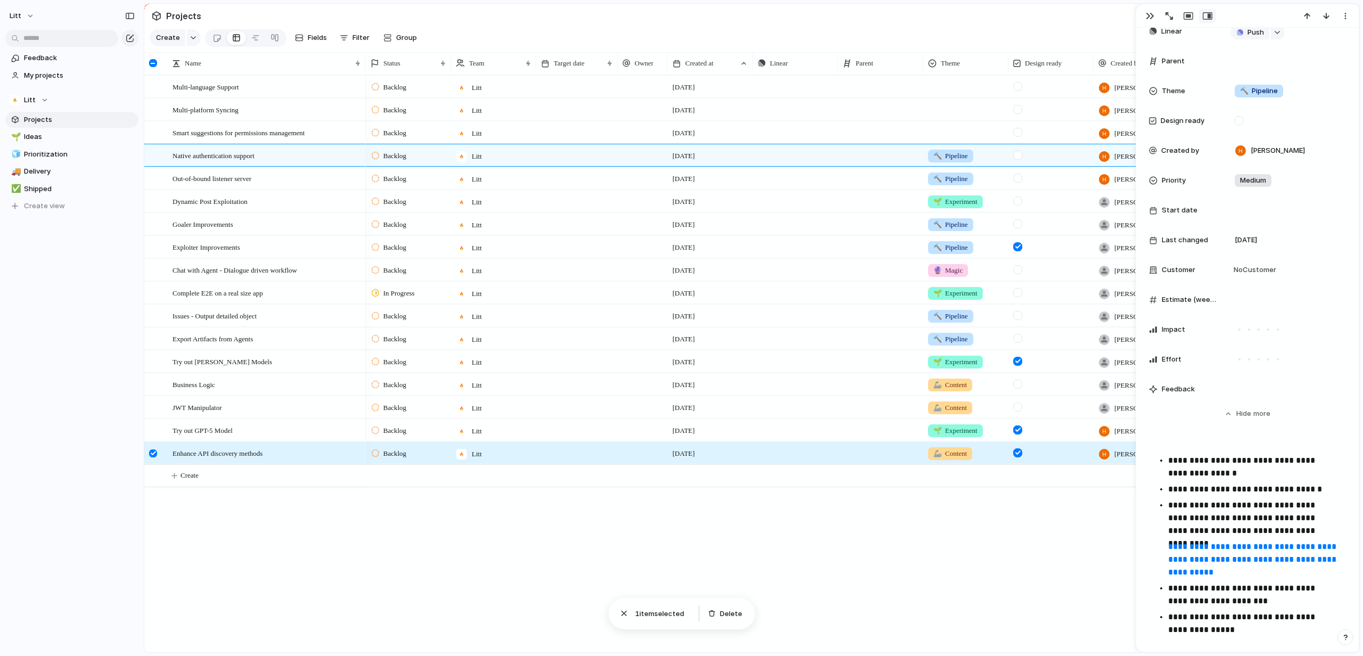
click at [1263, 490] on p "**********" at bounding box center [1252, 489] width 169 height 13
click at [1324, 491] on p "**********" at bounding box center [1252, 489] width 169 height 13
click at [1251, 477] on p "**********" at bounding box center [1252, 467] width 169 height 26
click at [1265, 462] on p "**********" at bounding box center [1252, 467] width 169 height 26
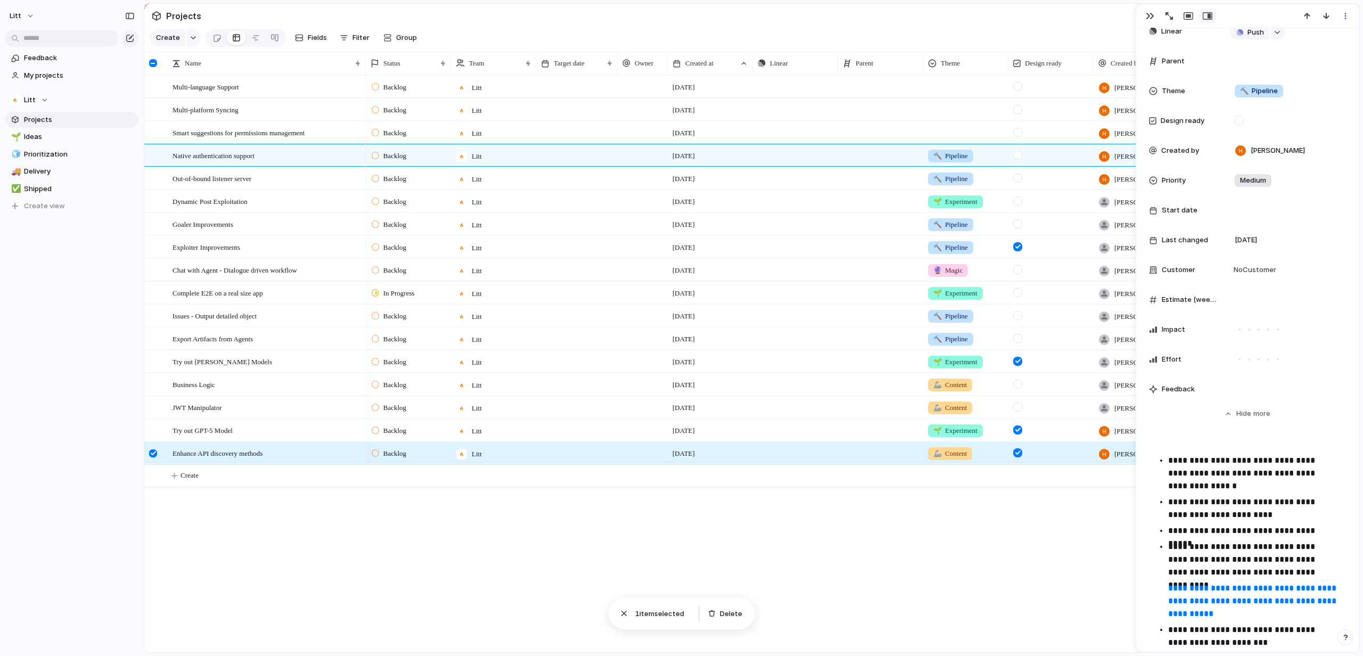
click at [1248, 530] on p "**********" at bounding box center [1252, 530] width 169 height 13
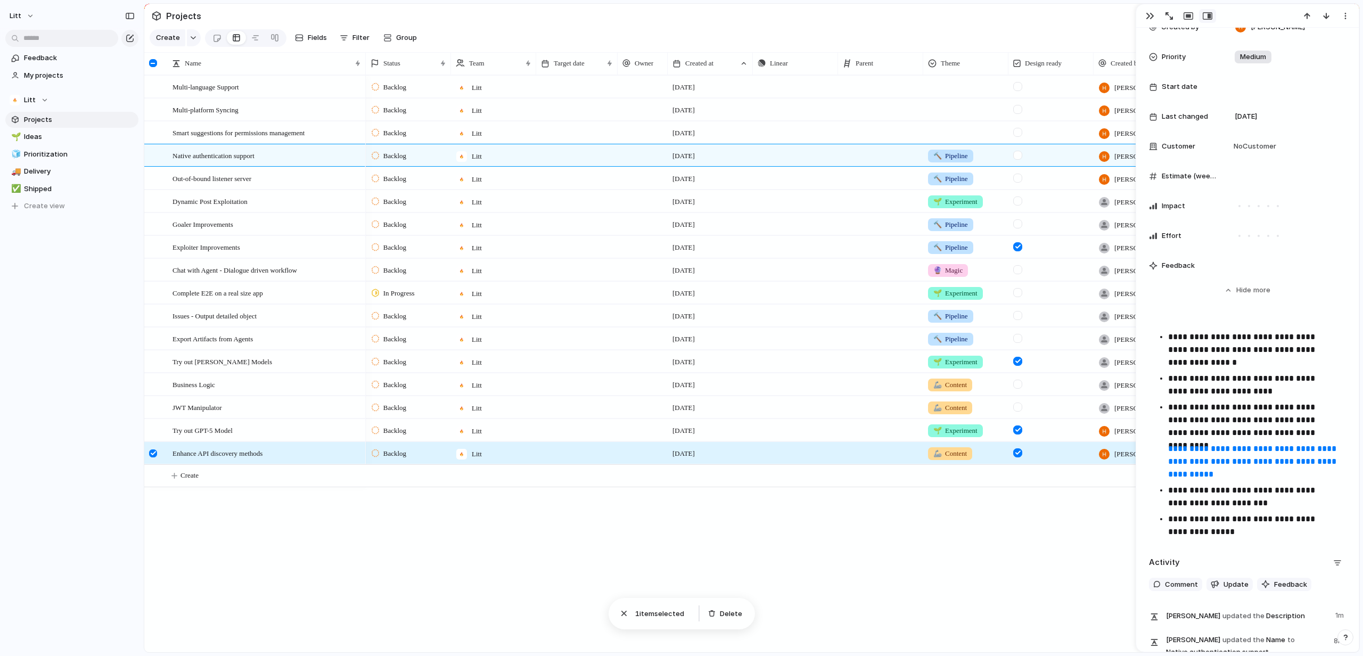
scroll to position [419, 0]
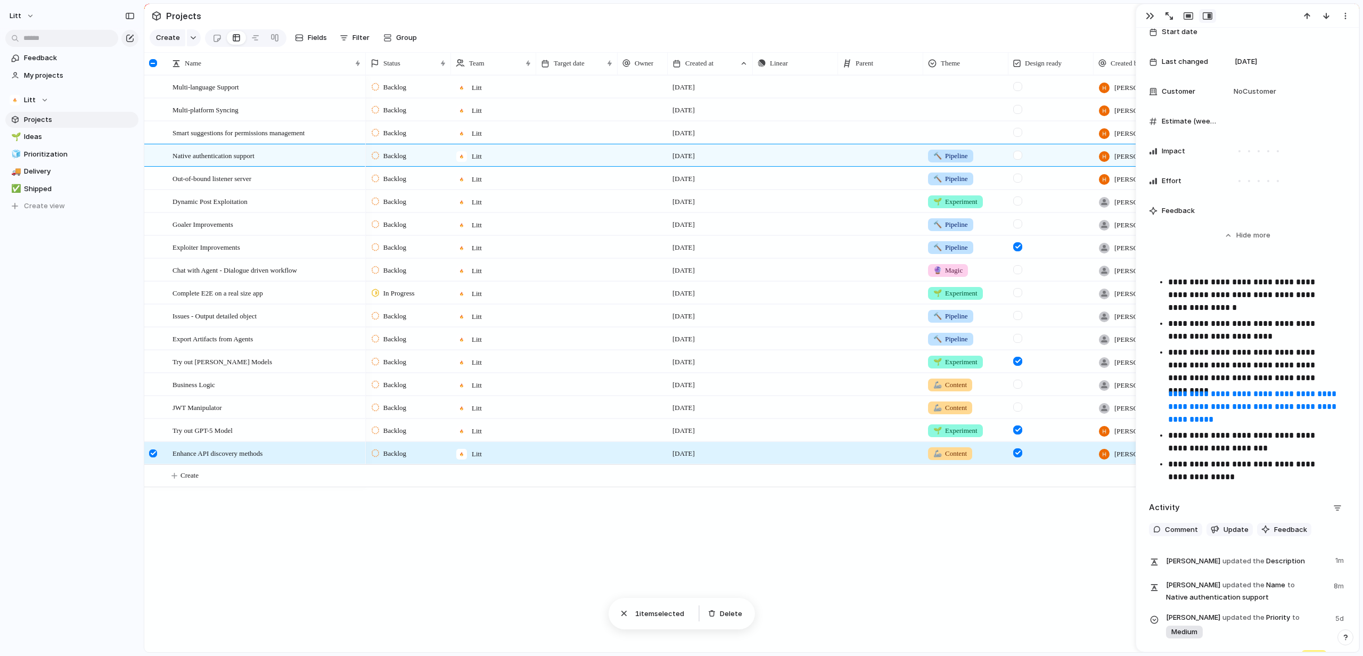
click at [1246, 488] on div "**********" at bounding box center [1247, 383] width 197 height 214
click at [1272, 376] on p "**********" at bounding box center [1252, 365] width 169 height 38
click at [1287, 378] on p "**********" at bounding box center [1252, 365] width 169 height 38
click at [1294, 427] on ul "**********" at bounding box center [1247, 380] width 197 height 208
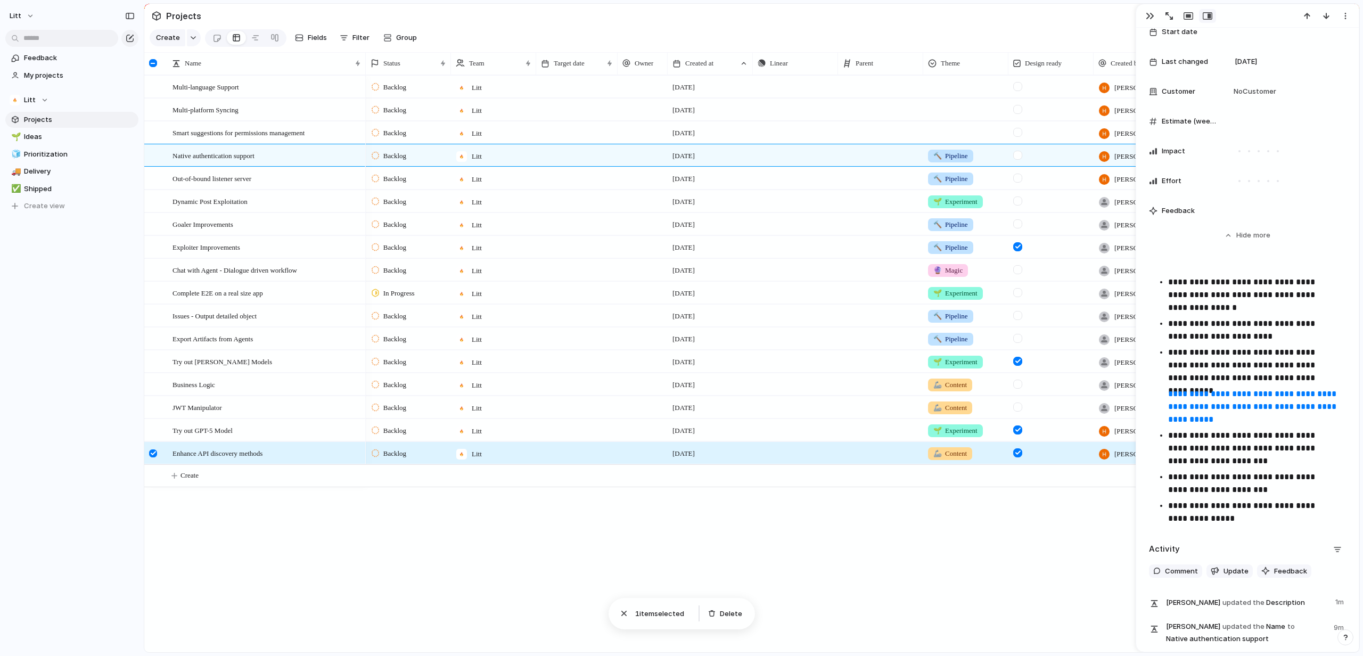
scroll to position [183, 0]
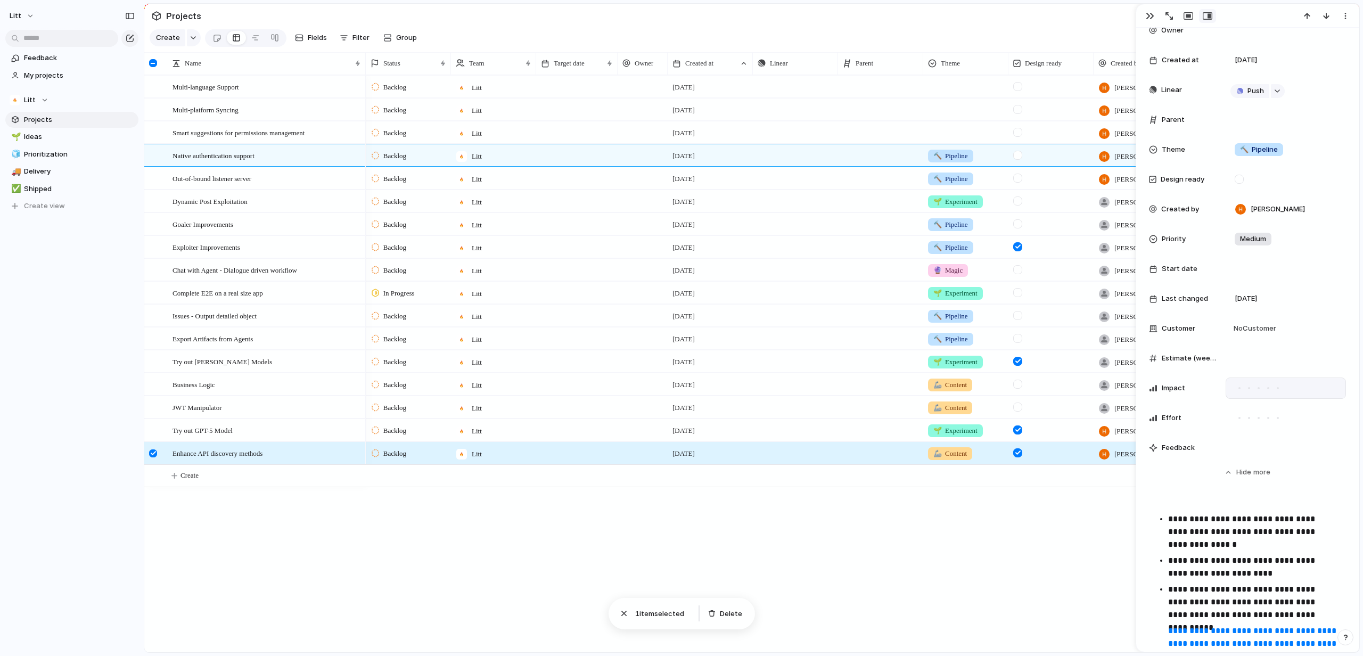
click at [1268, 389] on div at bounding box center [1268, 388] width 10 height 10
click at [1280, 421] on div at bounding box center [1278, 418] width 10 height 10
click at [1152, 19] on div "button" at bounding box center [1149, 16] width 9 height 9
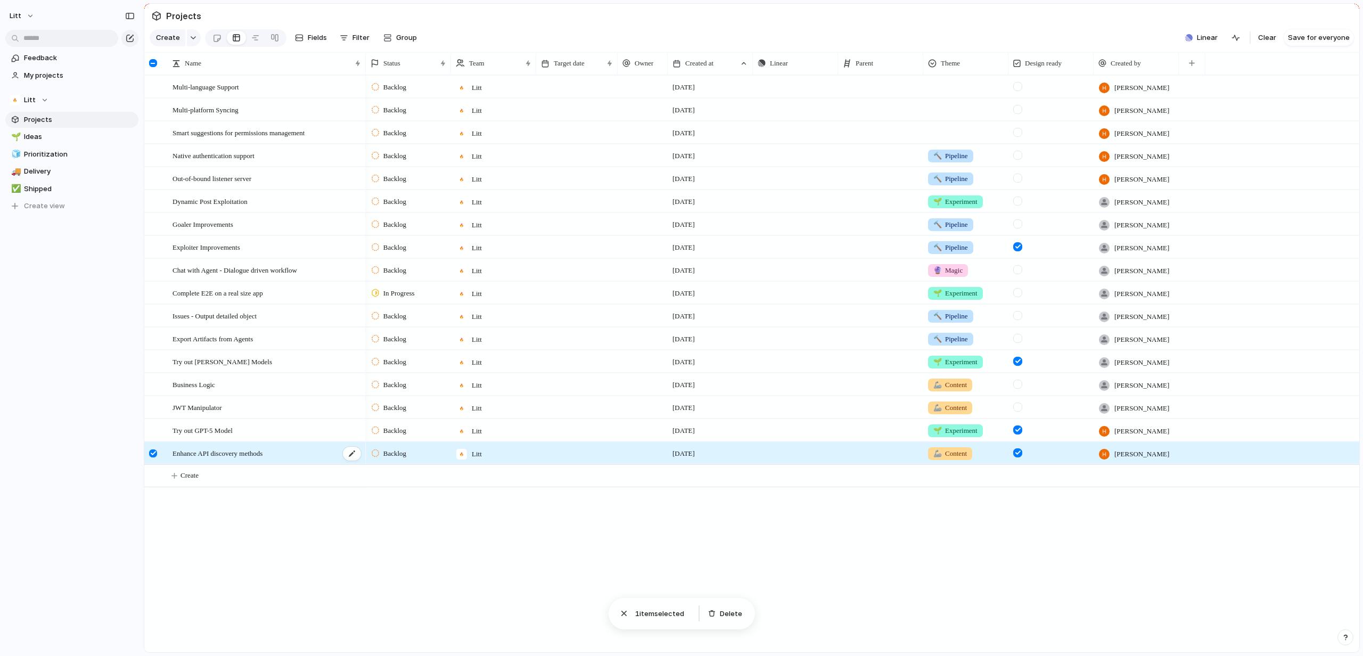
click at [358, 464] on div "Enhance API discovery methods" at bounding box center [266, 453] width 189 height 22
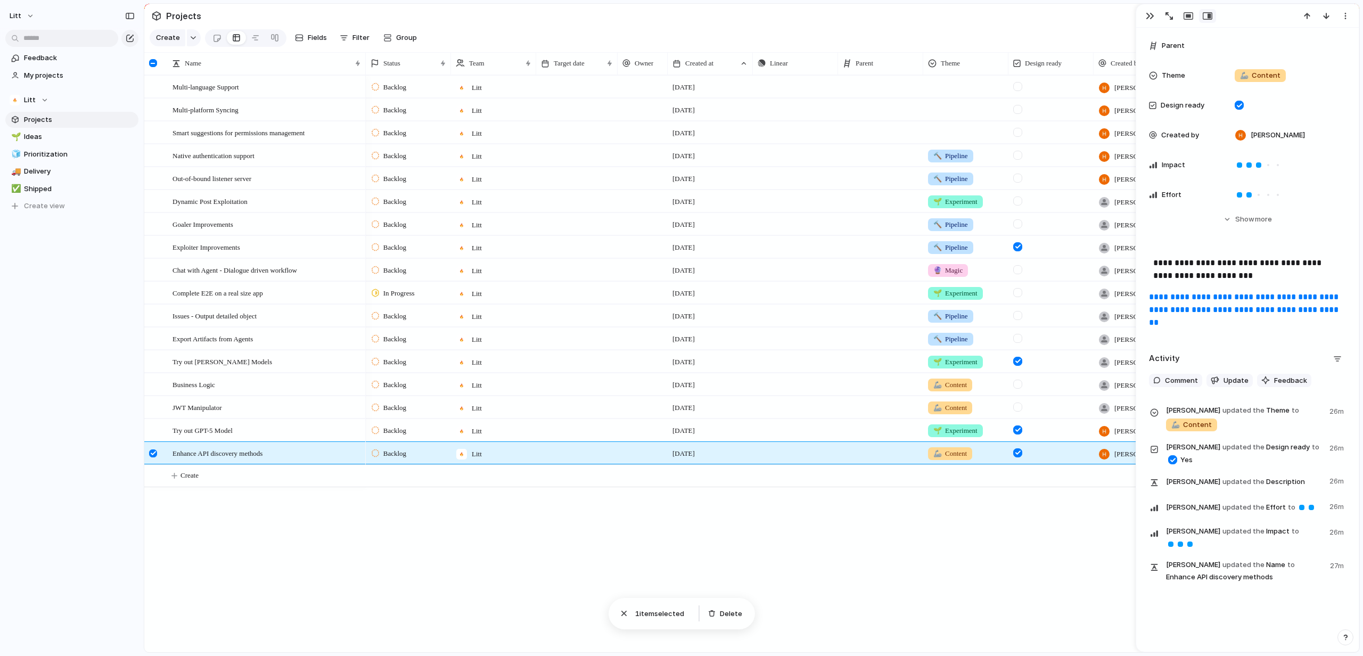
scroll to position [226, 0]
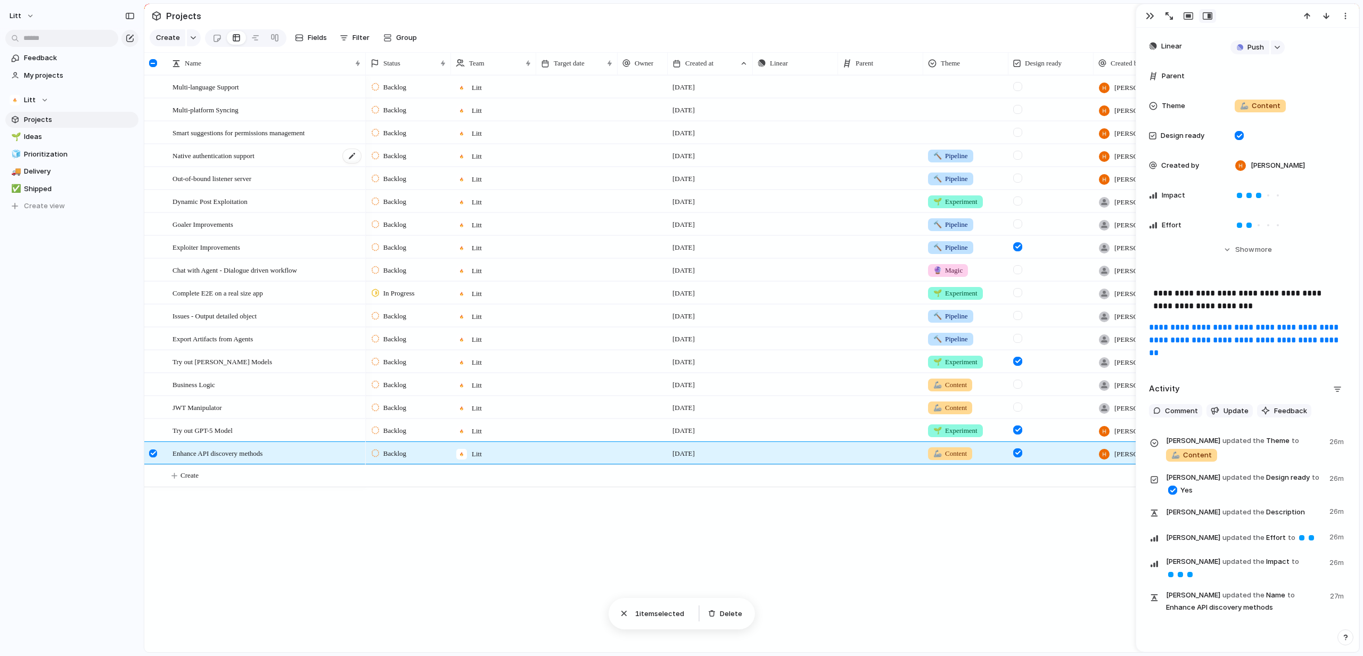
click at [299, 158] on div "Native authentication support" at bounding box center [266, 156] width 189 height 22
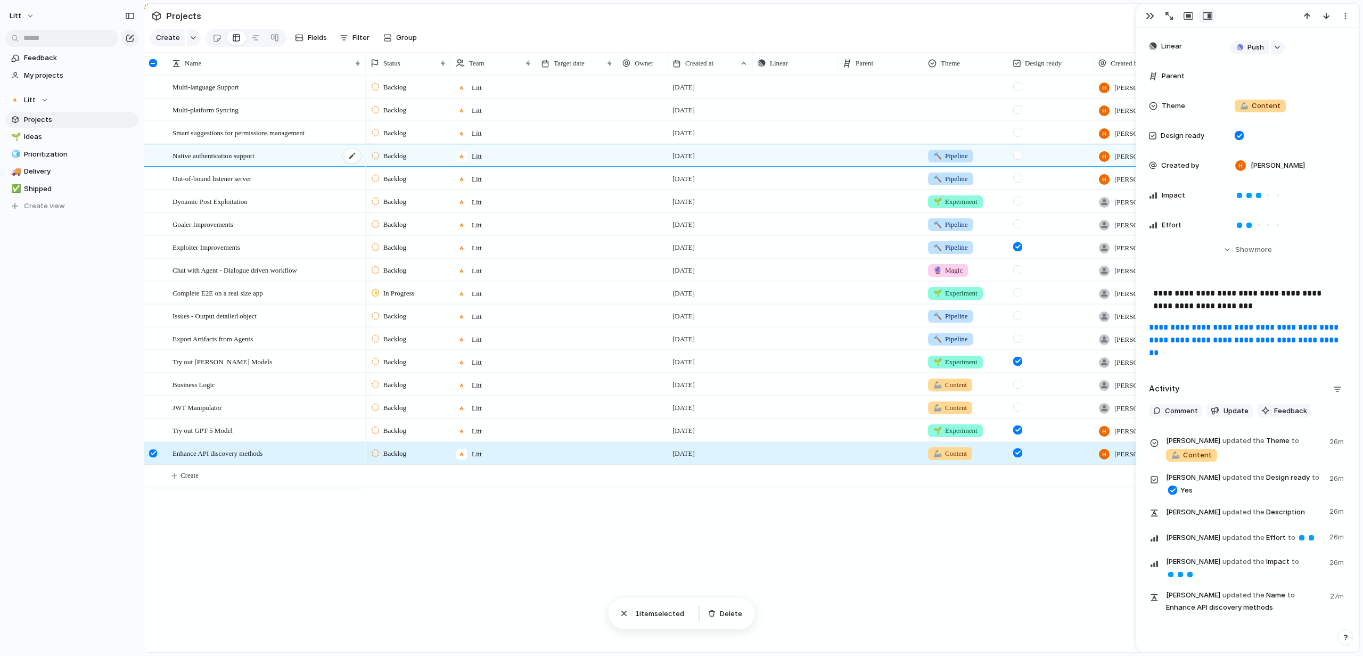
type textarea "**********"
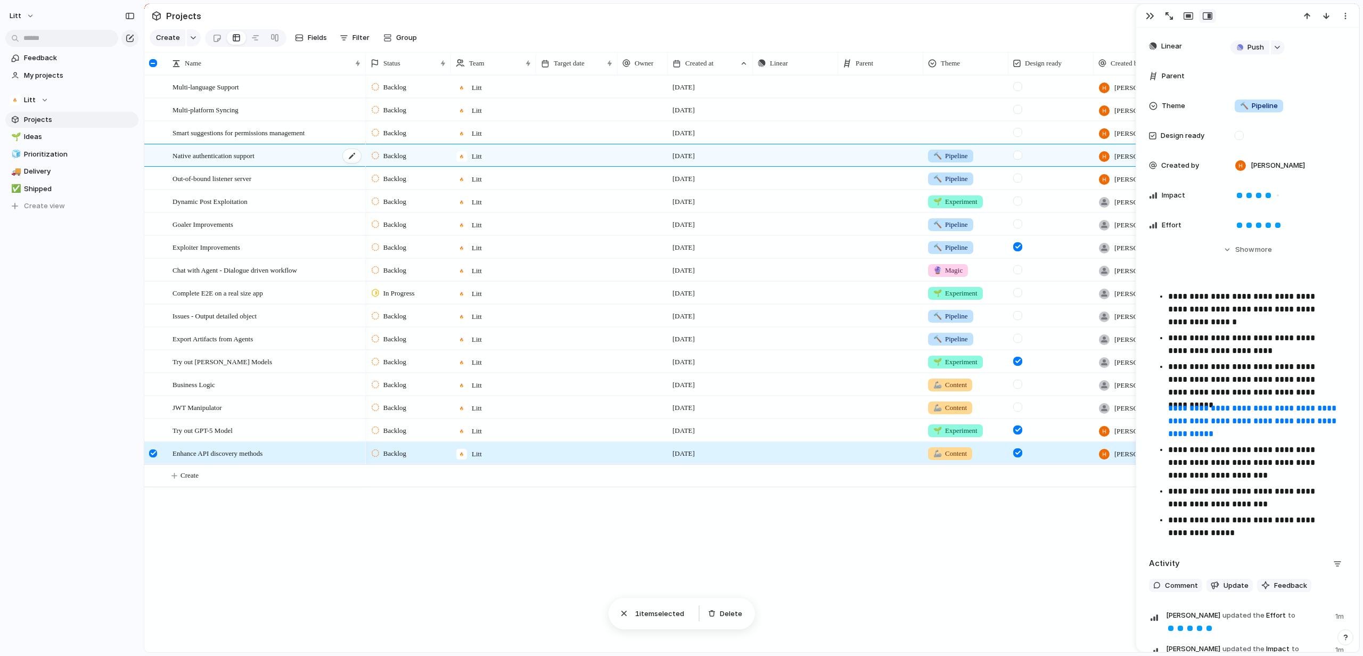
click at [299, 158] on div "Native authentication support" at bounding box center [266, 156] width 189 height 22
click at [1252, 526] on p "**********" at bounding box center [1252, 527] width 169 height 26
click at [1253, 529] on p "**********" at bounding box center [1252, 527] width 169 height 26
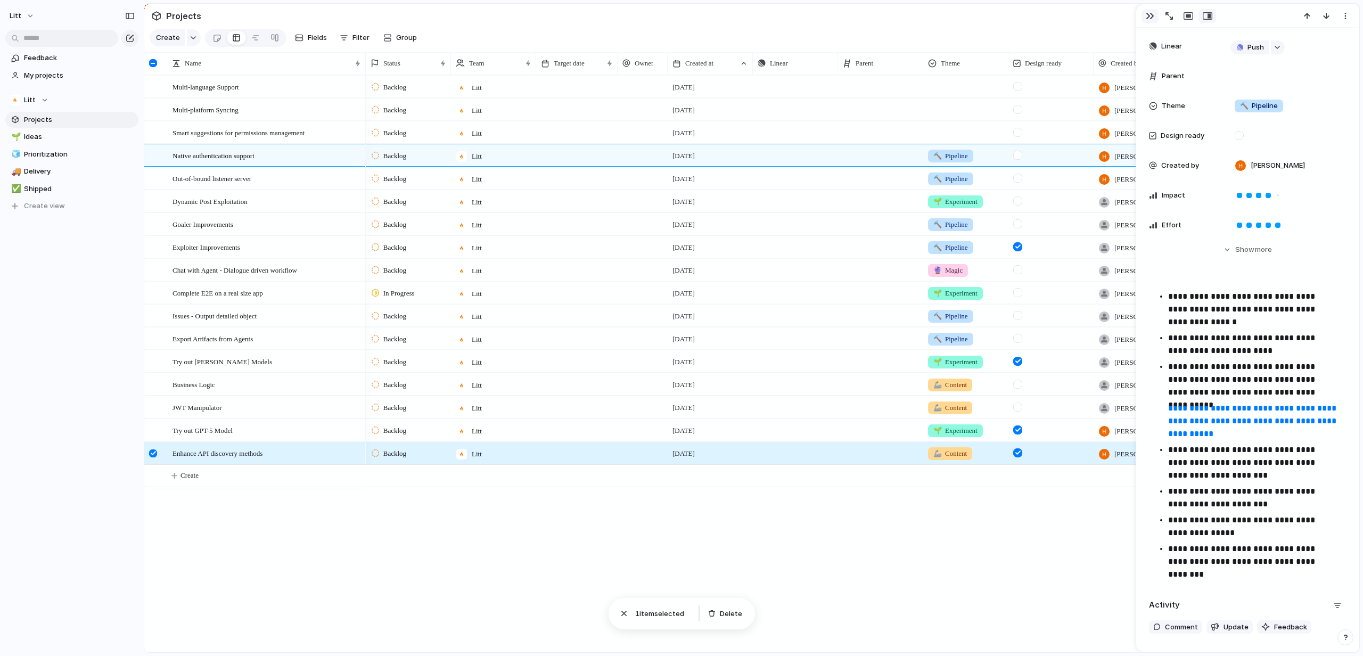
click at [1149, 19] on div "button" at bounding box center [1149, 16] width 9 height 9
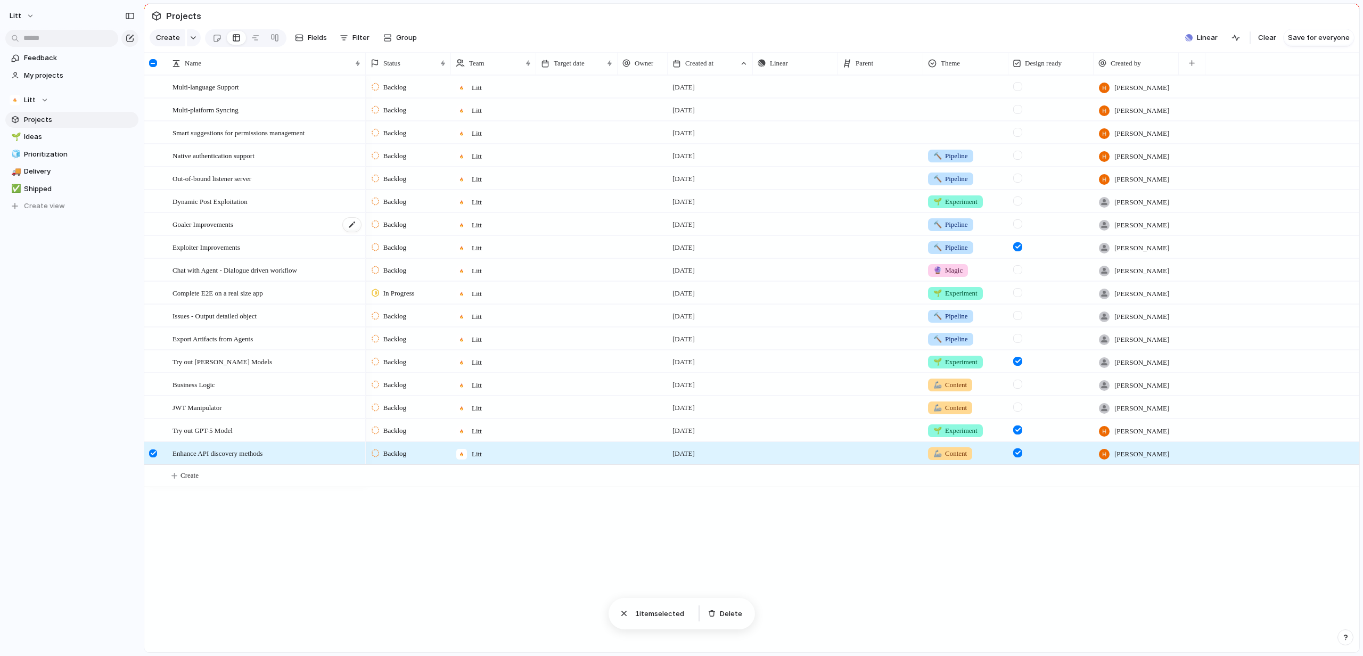
click at [259, 232] on div "Goaler Improvements" at bounding box center [266, 224] width 189 height 22
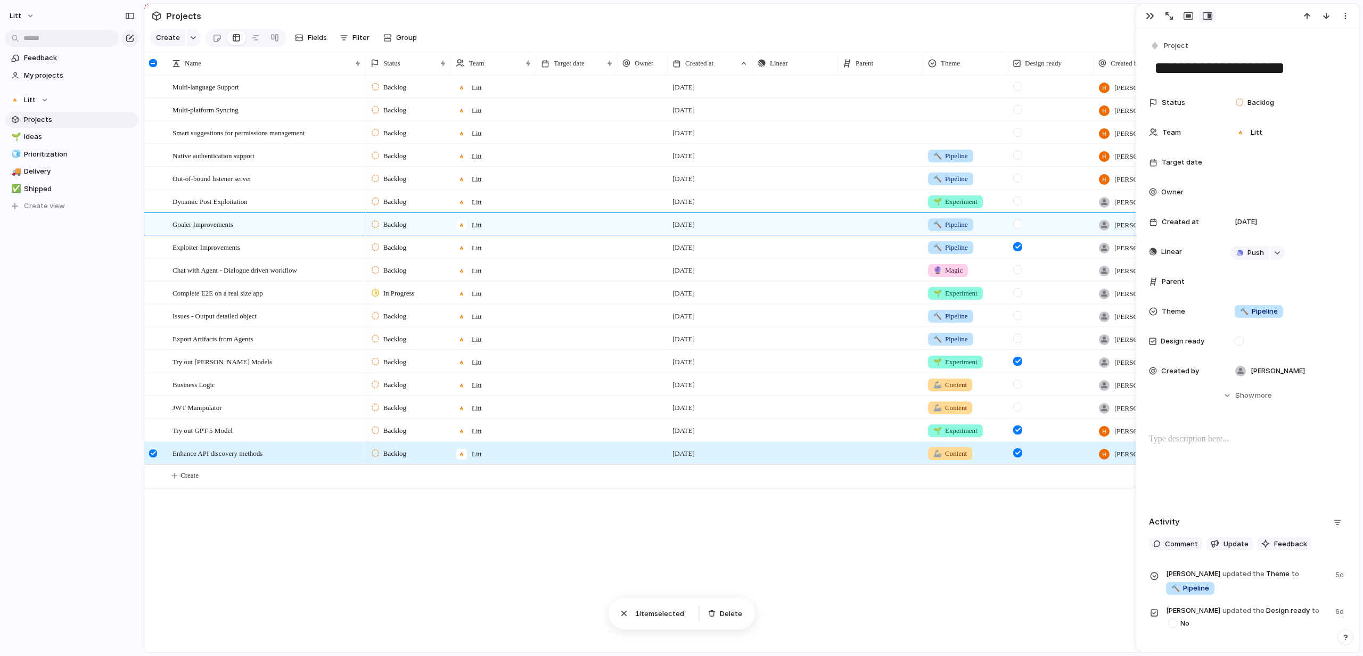
click at [1198, 467] on div at bounding box center [1247, 467] width 197 height 68
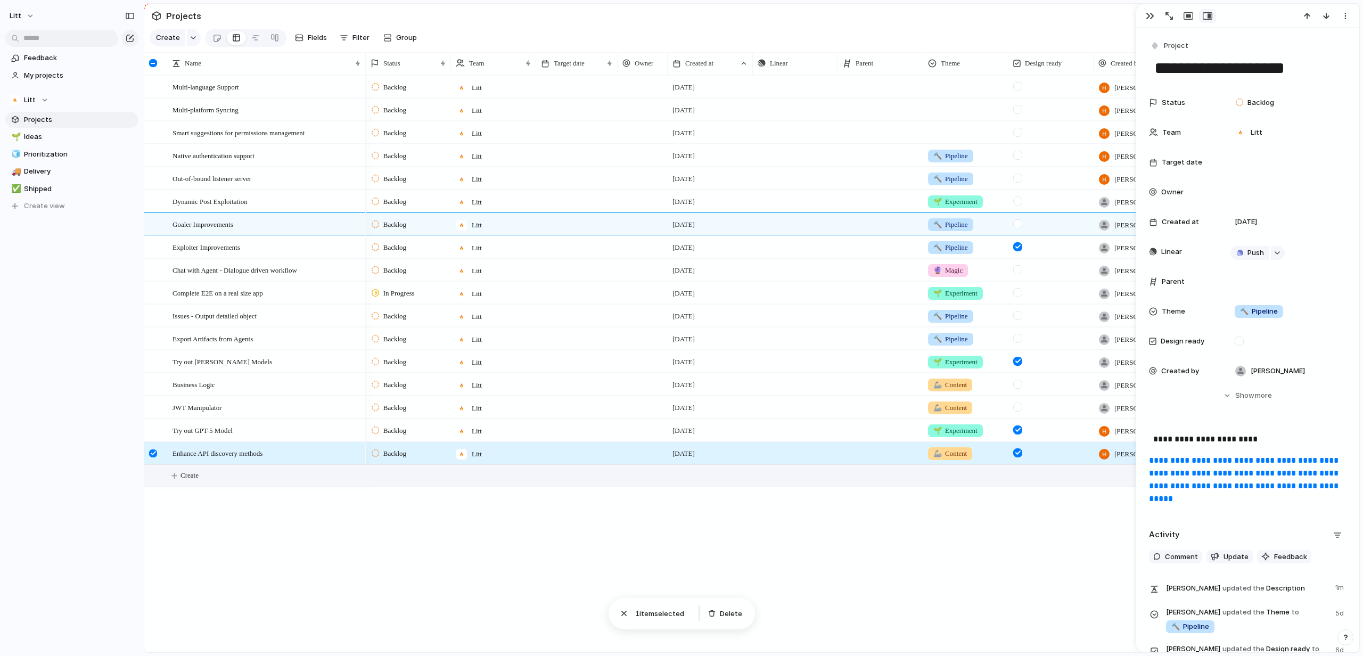
click at [205, 487] on button "Create" at bounding box center [765, 476] width 1221 height 22
type textarea "*"
type textarea "**********"
click at [303, 487] on div "Secure customer secret handling" at bounding box center [266, 476] width 189 height 22
type textarea "**********"
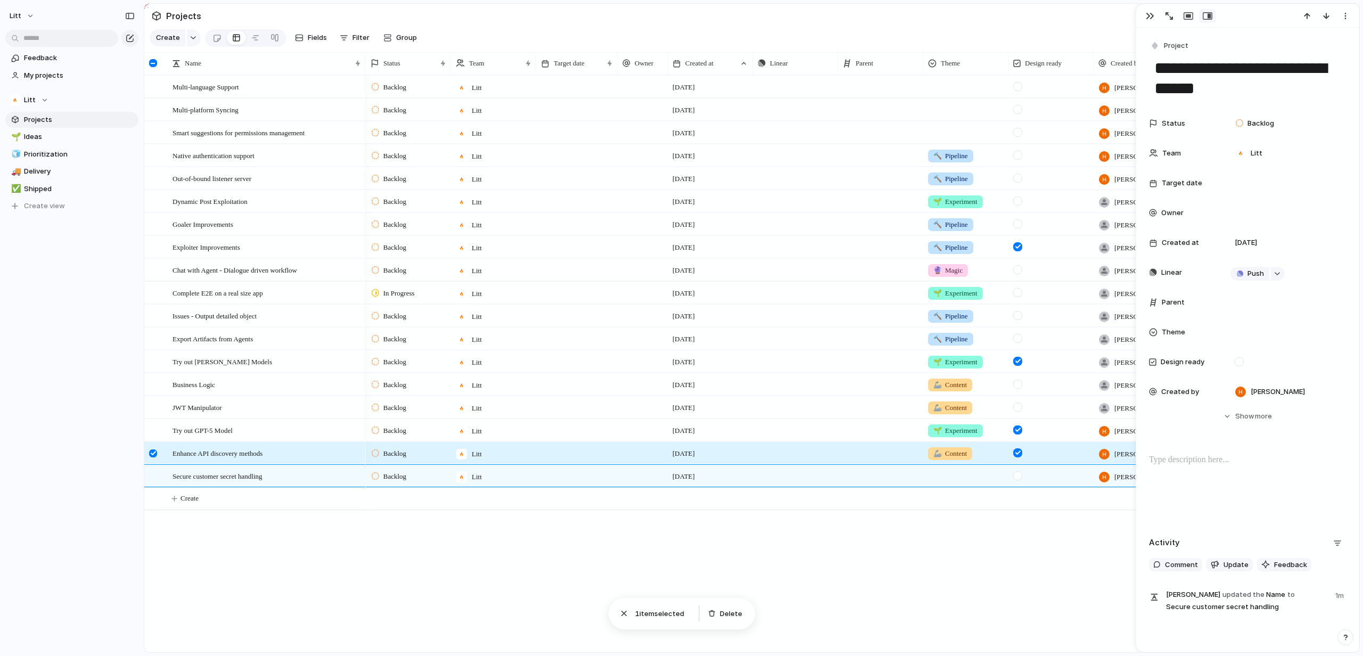
click at [1225, 473] on div at bounding box center [1247, 488] width 197 height 68
click at [1147, 18] on div "button" at bounding box center [1149, 16] width 9 height 9
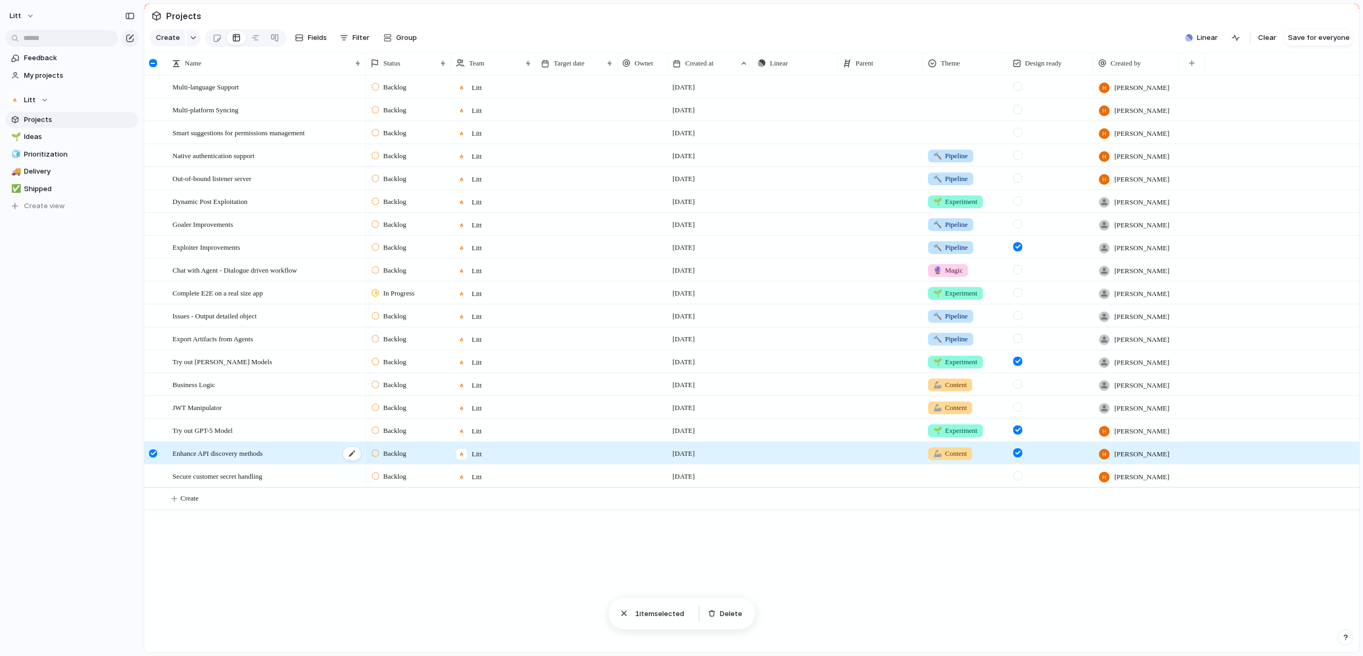
click at [318, 464] on div "Enhance API discovery methods" at bounding box center [266, 453] width 189 height 22
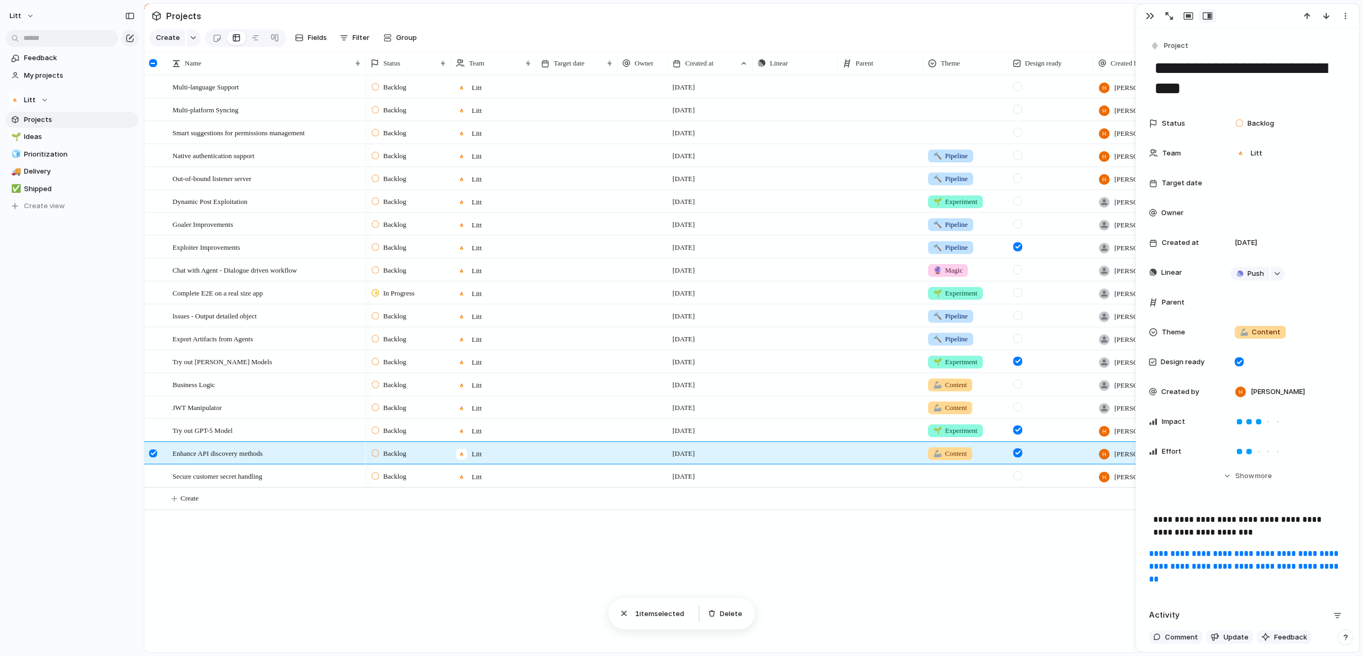
click at [1304, 534] on p "**********" at bounding box center [1247, 526] width 188 height 26
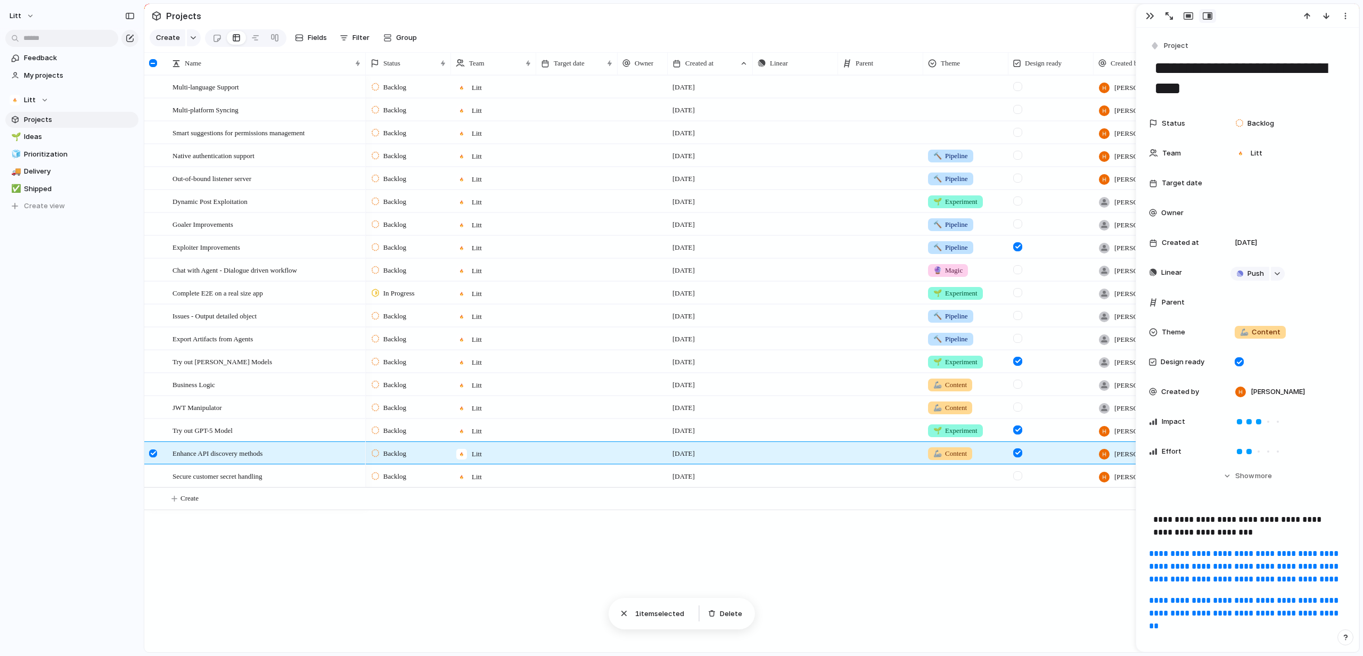
click at [1246, 541] on div "**********" at bounding box center [1247, 577] width 197 height 128
click at [1251, 533] on p "**********" at bounding box center [1247, 526] width 188 height 26
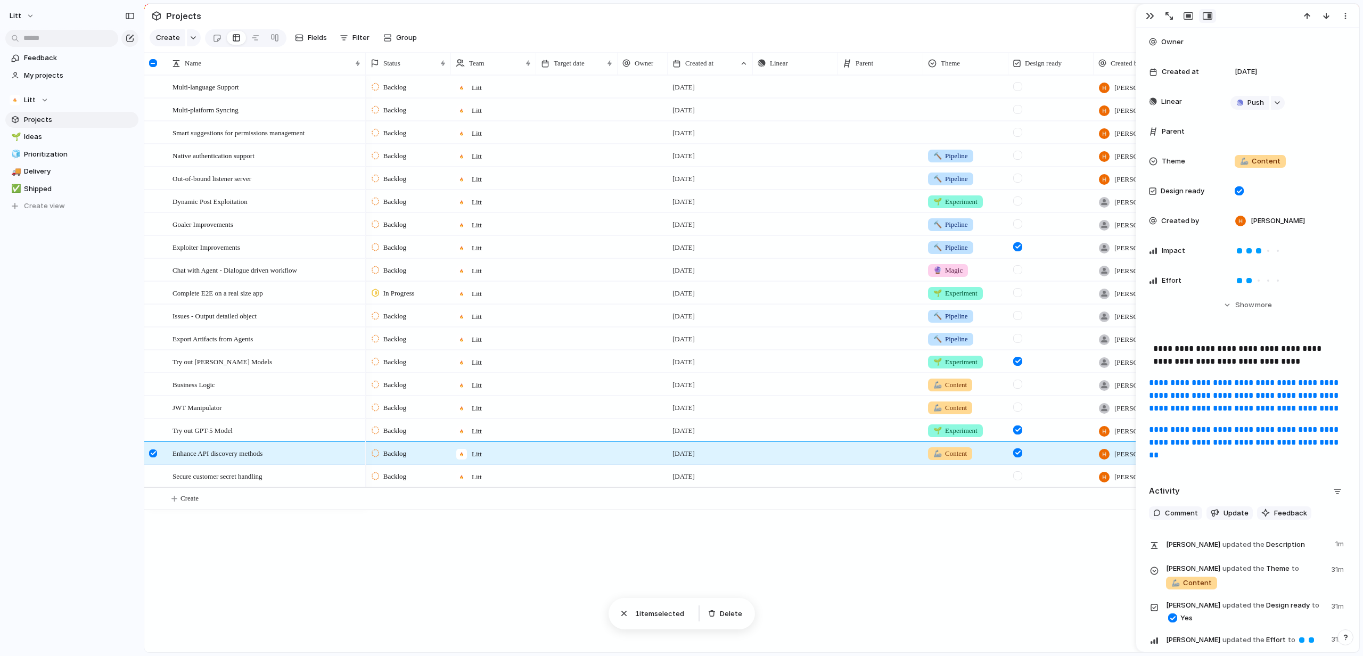
scroll to position [294, 0]
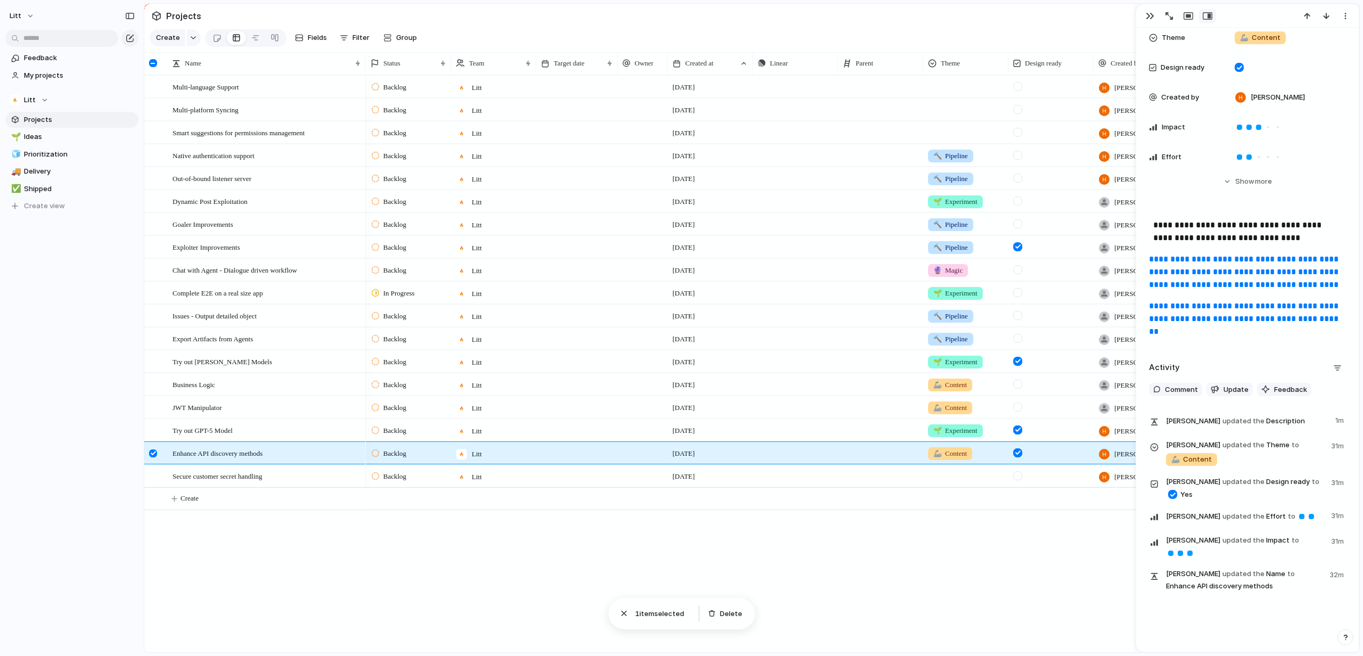
click at [1045, 609] on div "Backlog Litt [DATE] Push [PERSON_NAME] Backlog Litt [DATE] Push [PERSON_NAME] B…" at bounding box center [862, 363] width 993 height 577
click at [293, 505] on button "Create" at bounding box center [765, 499] width 1221 height 22
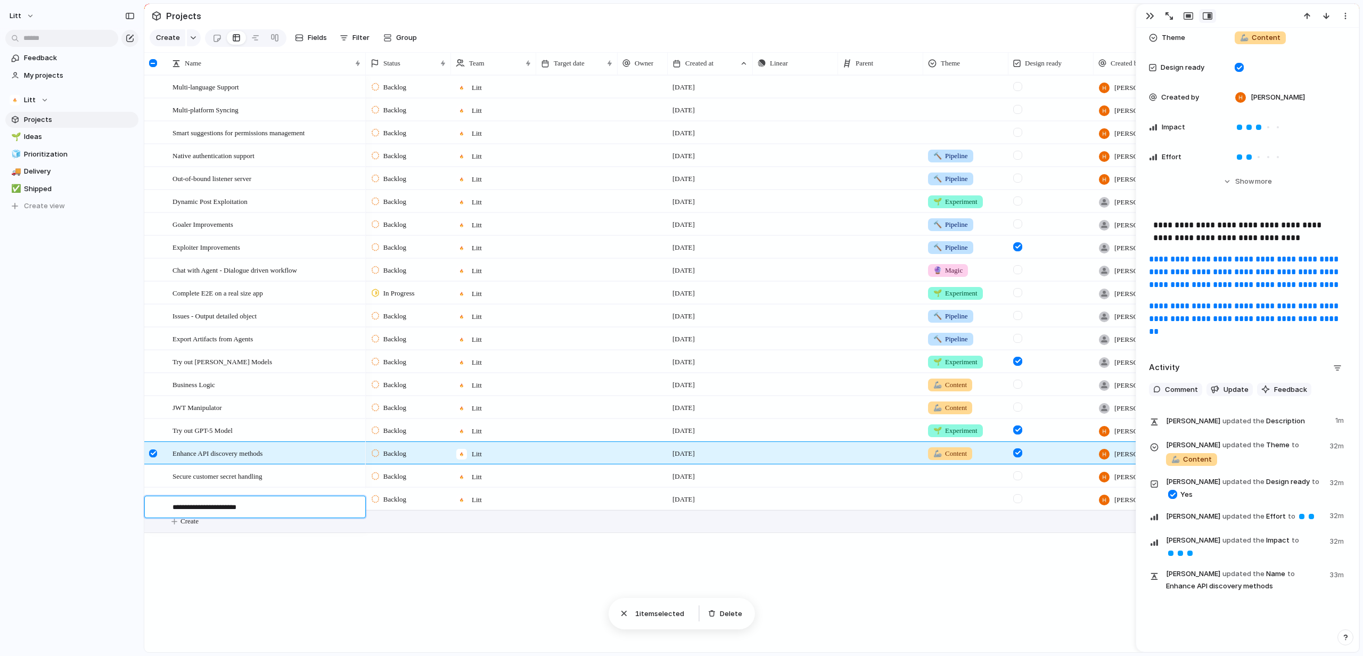
type textarea "**********"
click at [319, 510] on div "Javascript files analysis" at bounding box center [266, 499] width 189 height 22
type textarea "**********"
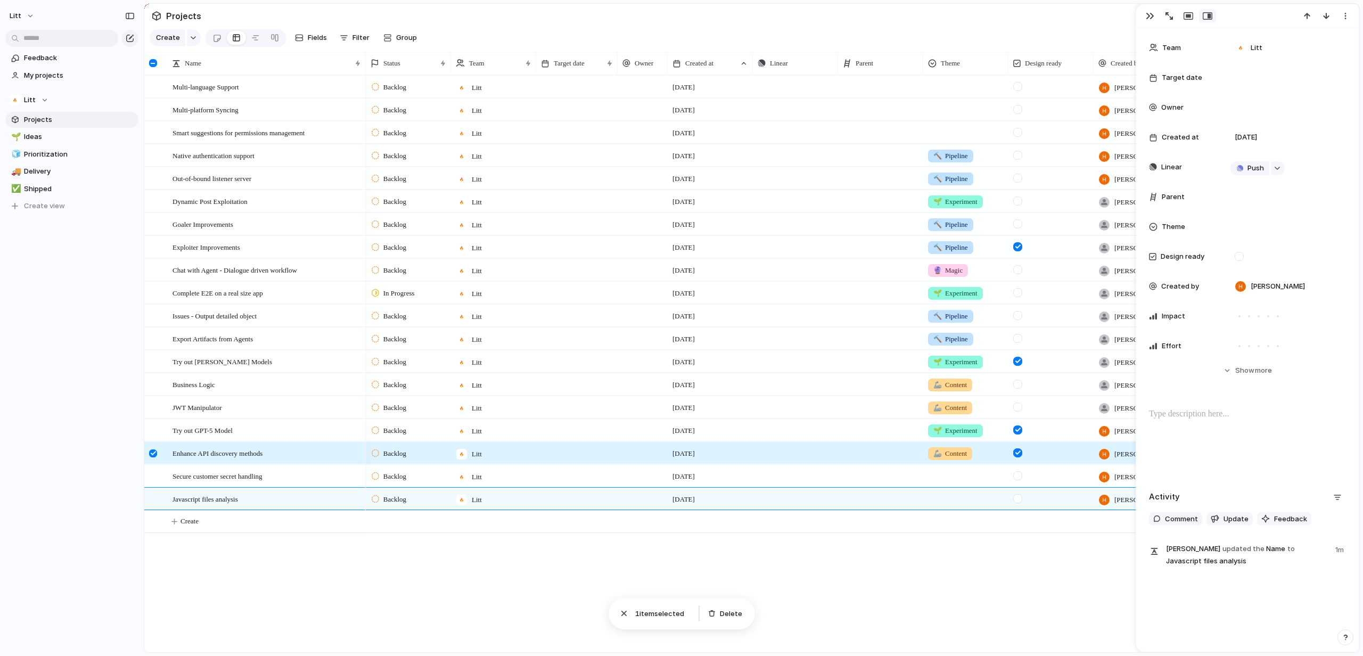
click at [1191, 426] on div at bounding box center [1247, 442] width 197 height 68
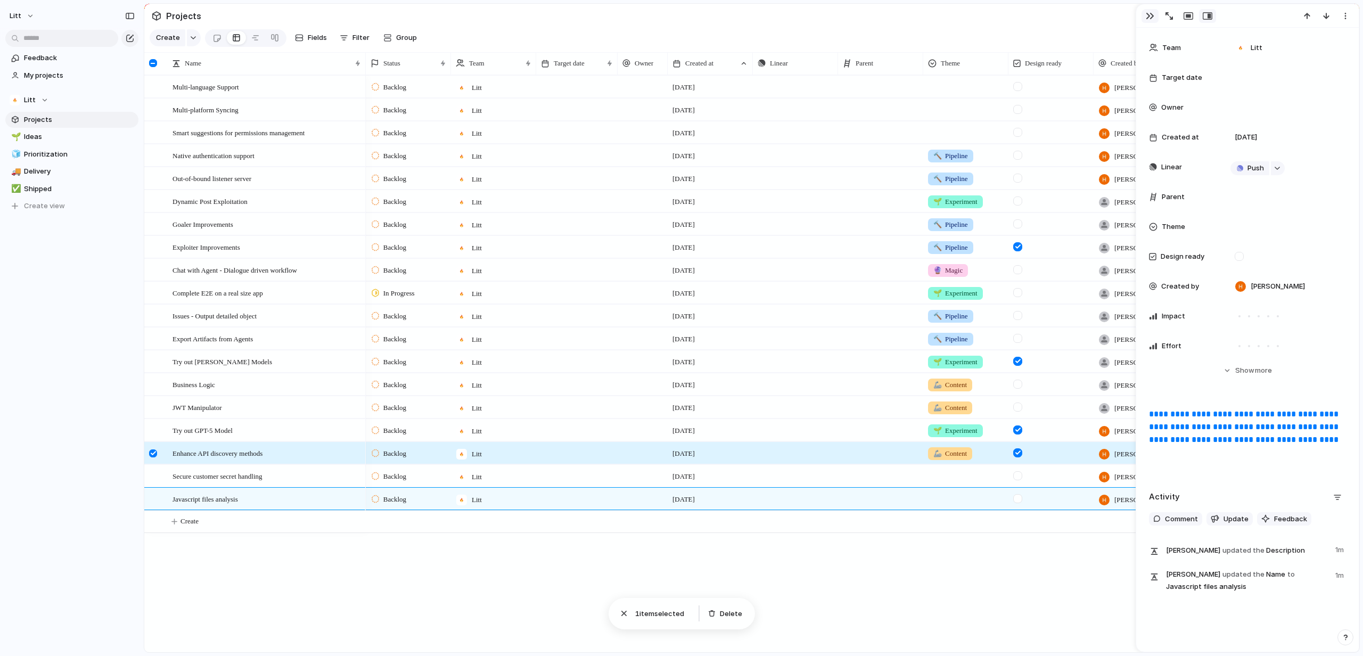
click at [1145, 18] on div "button" at bounding box center [1149, 16] width 9 height 9
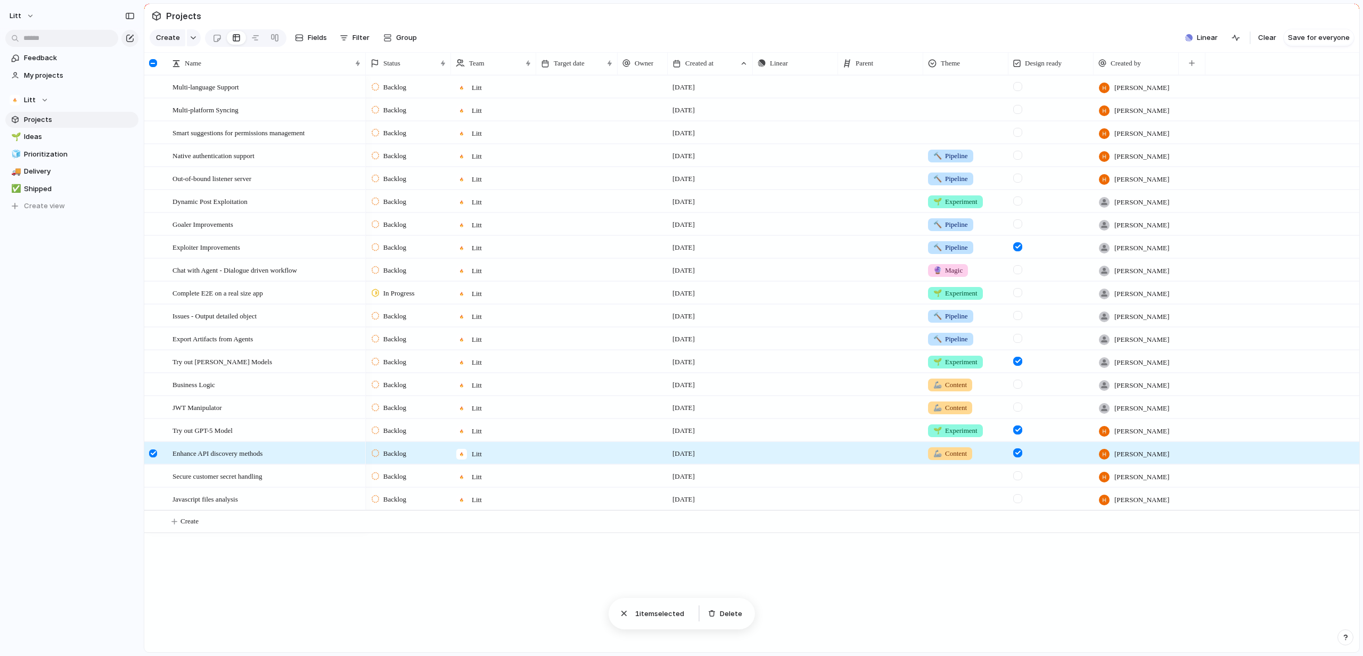
click at [632, 611] on div "1 item selected" at bounding box center [653, 613] width 81 height 22
click at [630, 612] on button "button" at bounding box center [624, 613] width 14 height 14
